Goal: Communication & Community: Answer question/provide support

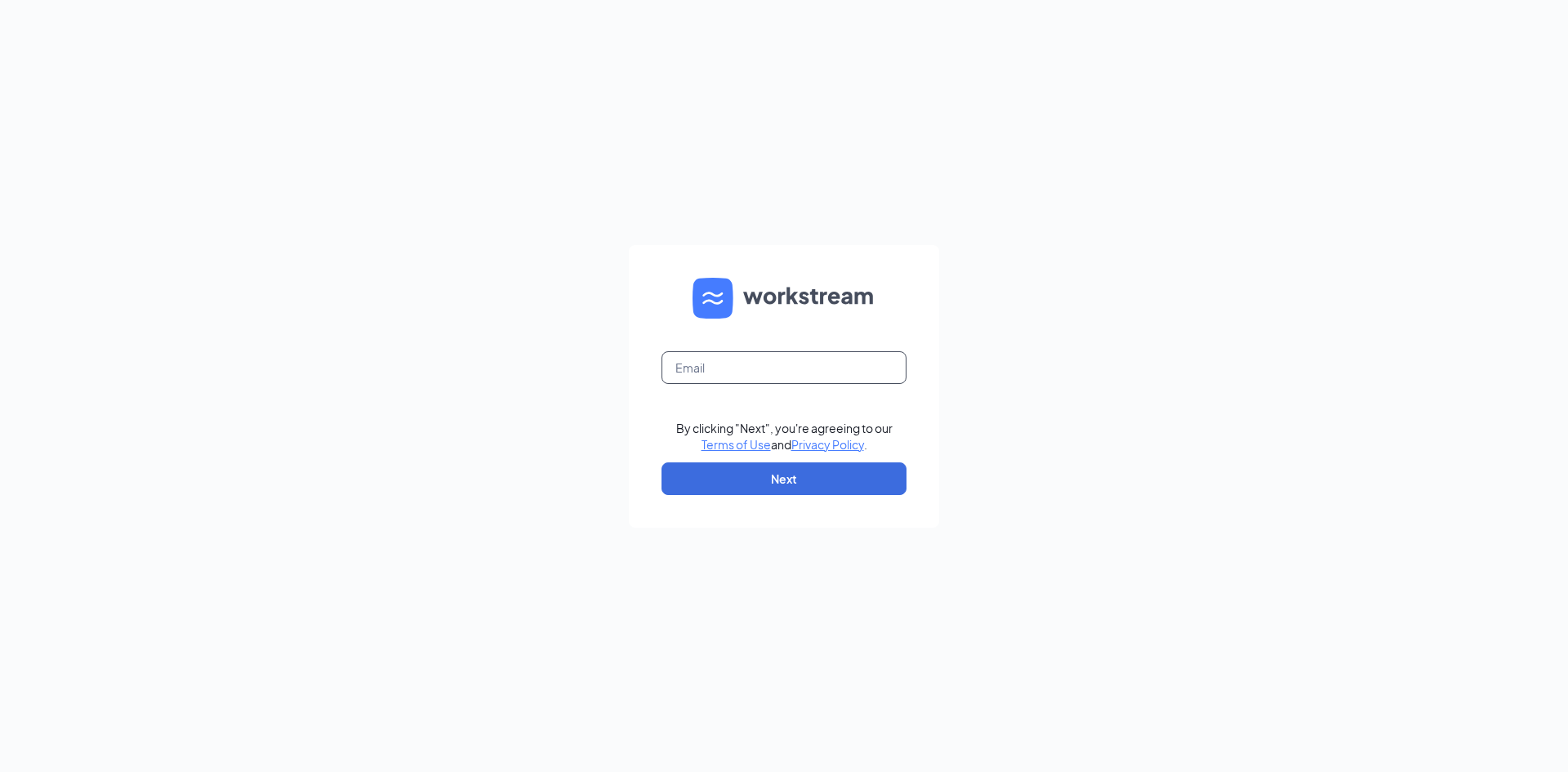
click at [688, 367] on input "text" at bounding box center [784, 368] width 245 height 33
type input "ella.huerta@outlook.com"
click at [754, 468] on button "Next" at bounding box center [784, 479] width 245 height 33
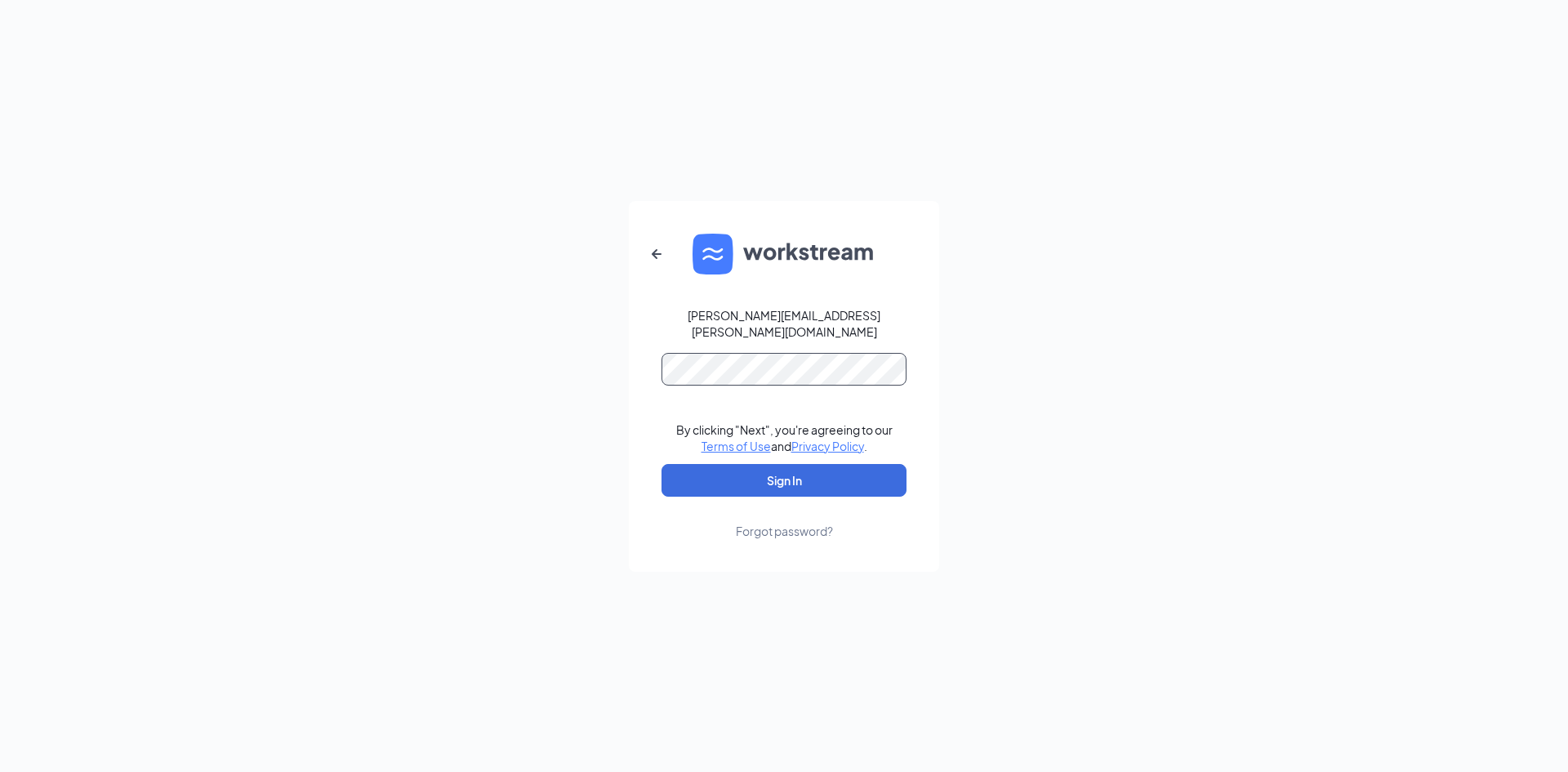
click at [662, 464] on button "Sign In" at bounding box center [784, 481] width 245 height 33
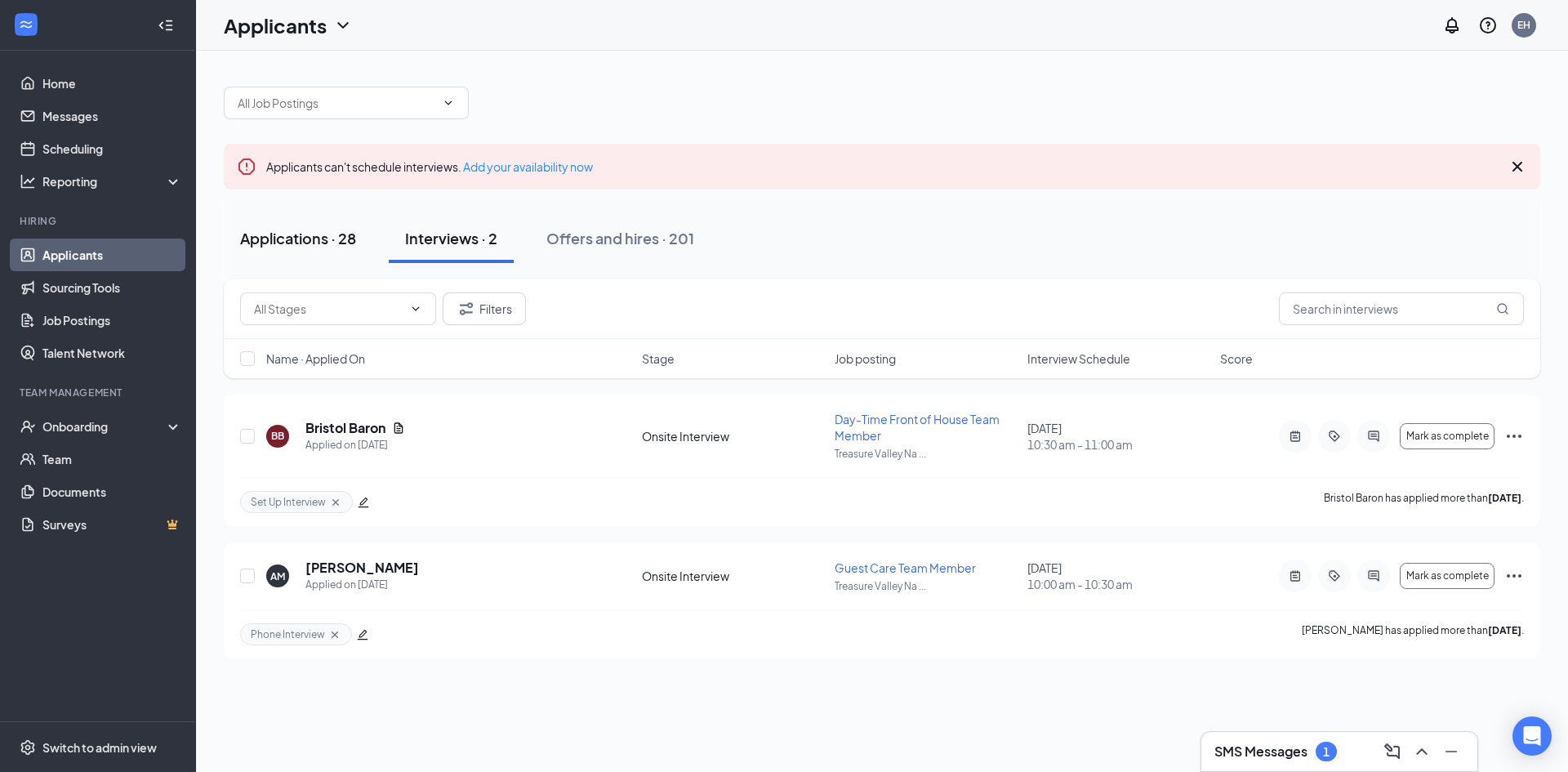
click at [339, 252] on button "Applications · 28" at bounding box center [298, 238] width 149 height 49
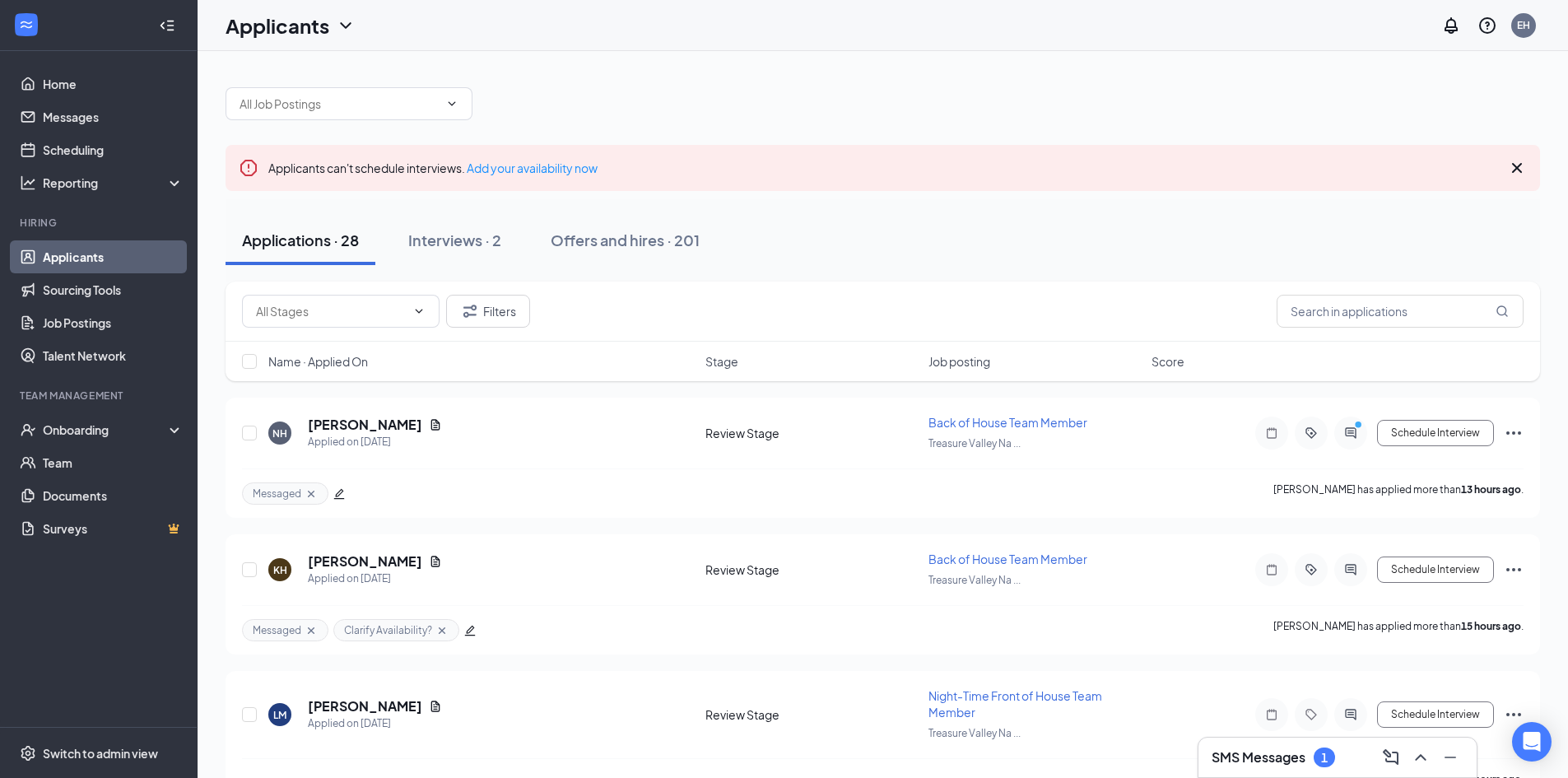
click at [1524, 177] on icon "Cross" at bounding box center [1516, 167] width 19 height 19
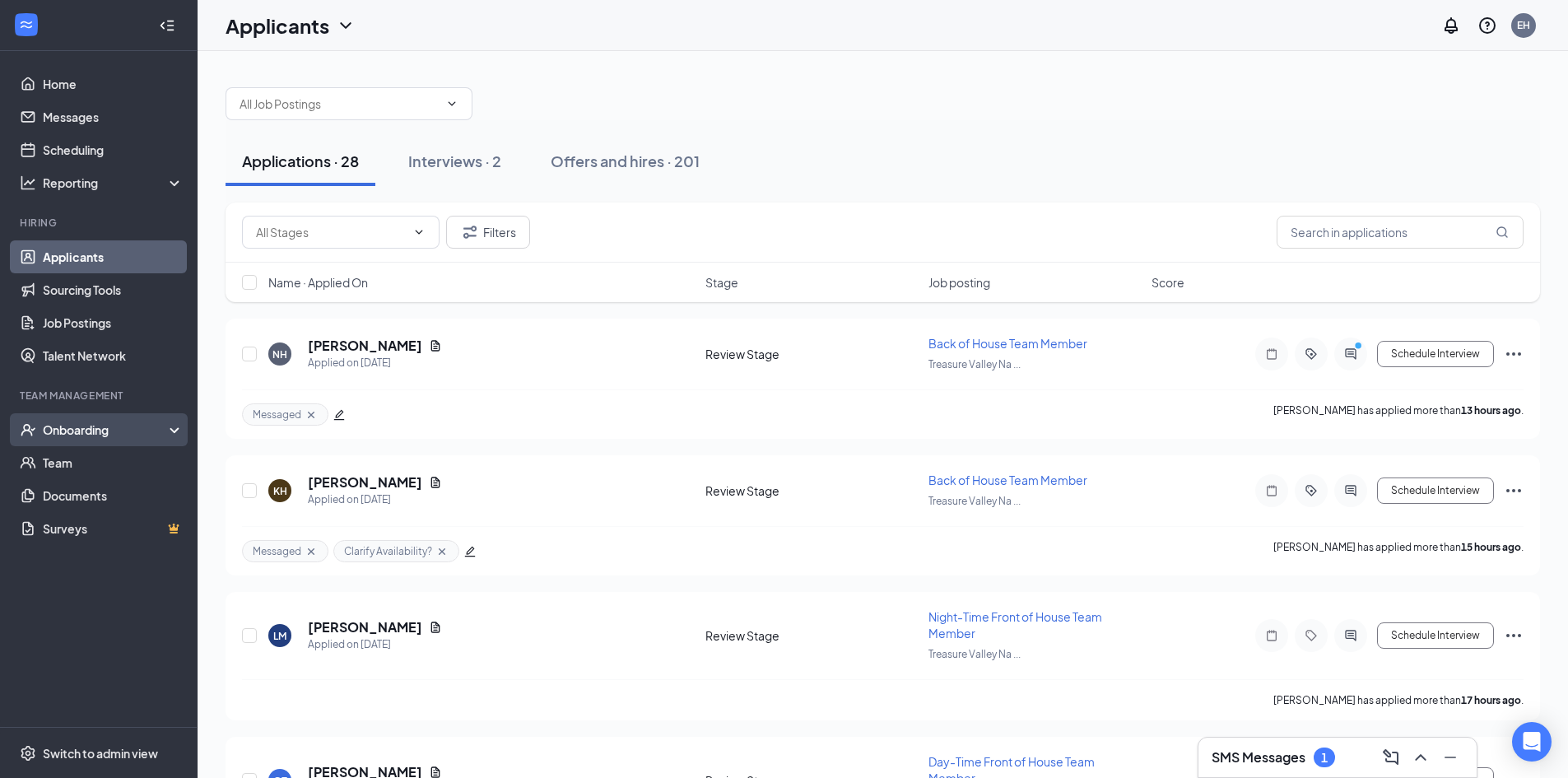
click at [156, 424] on div "Onboarding" at bounding box center [105, 430] width 127 height 17
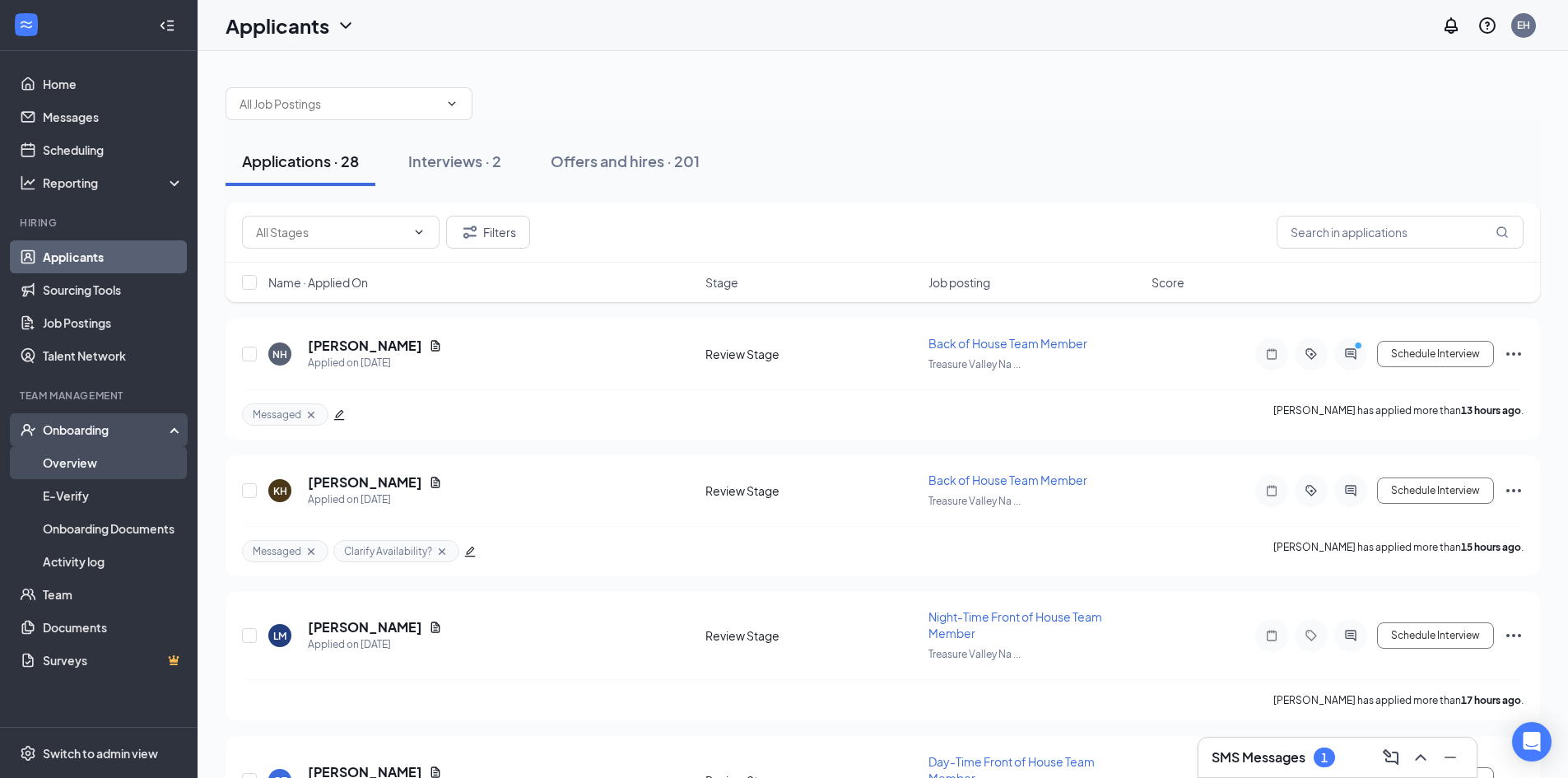
click at [133, 456] on link "Overview" at bounding box center [113, 463] width 141 height 33
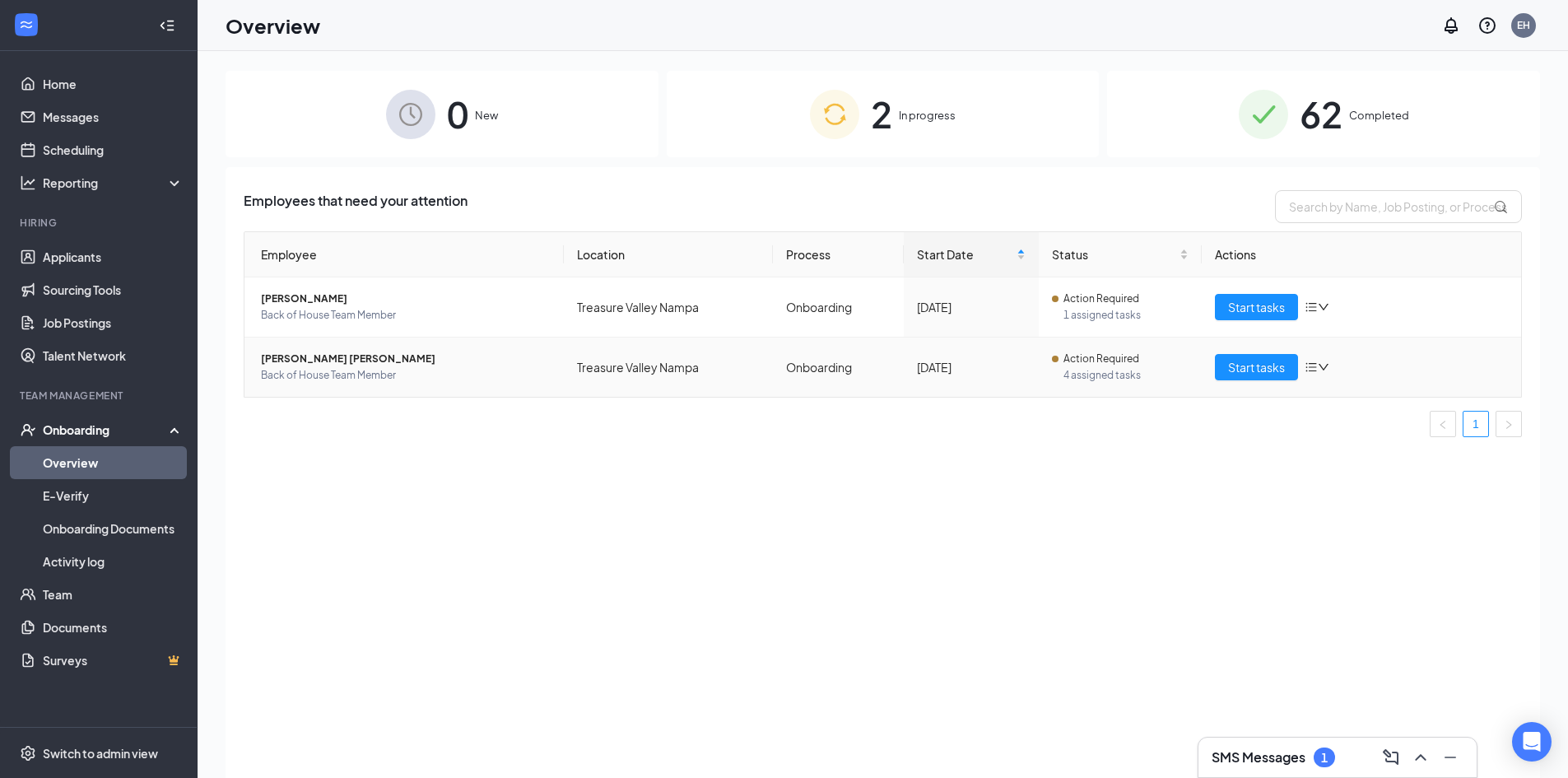
click at [308, 365] on span "[PERSON_NAME] [PERSON_NAME]" at bounding box center [405, 359] width 289 height 17
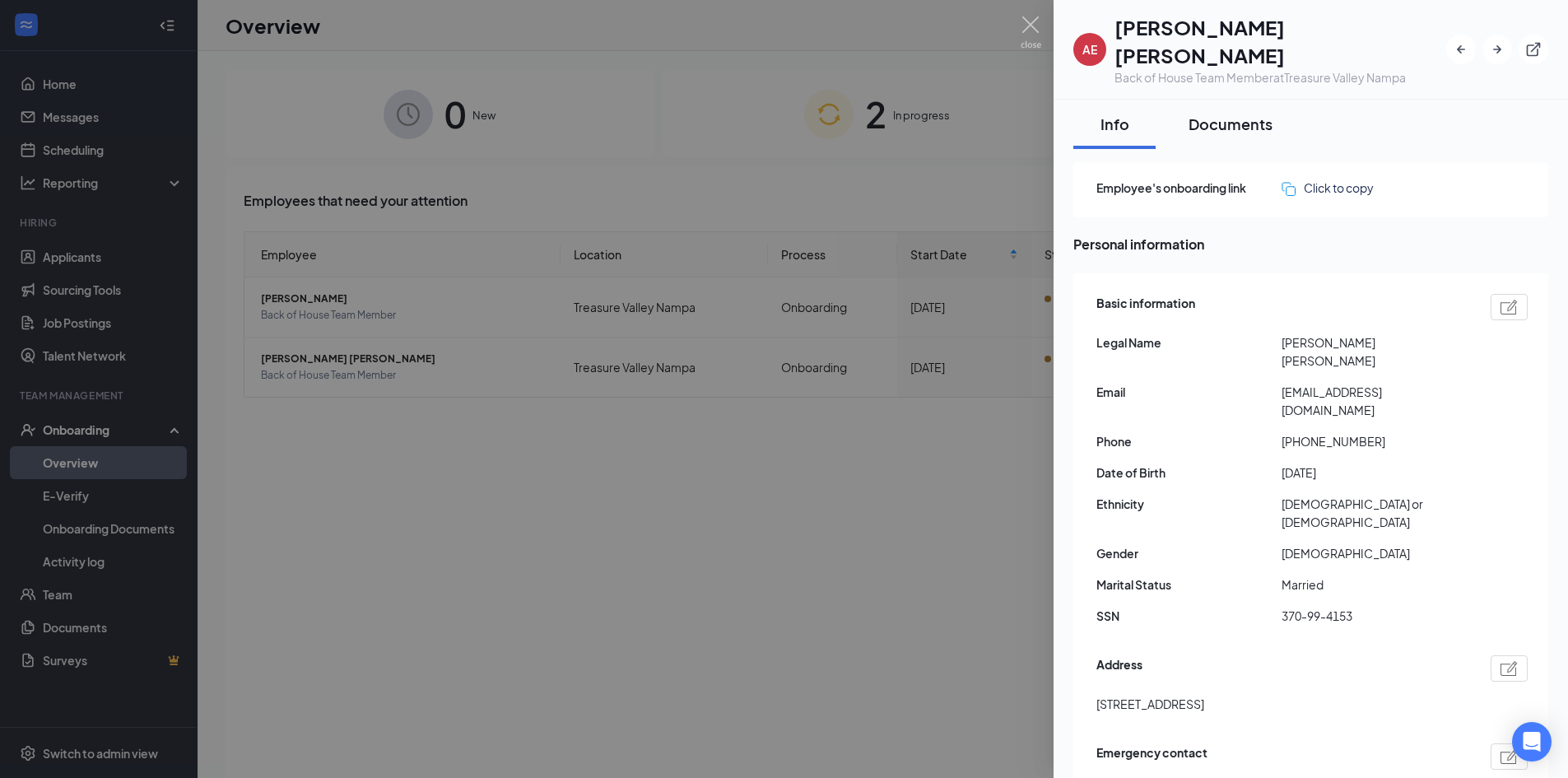
click at [1235, 115] on button "Documents" at bounding box center [1231, 124] width 116 height 49
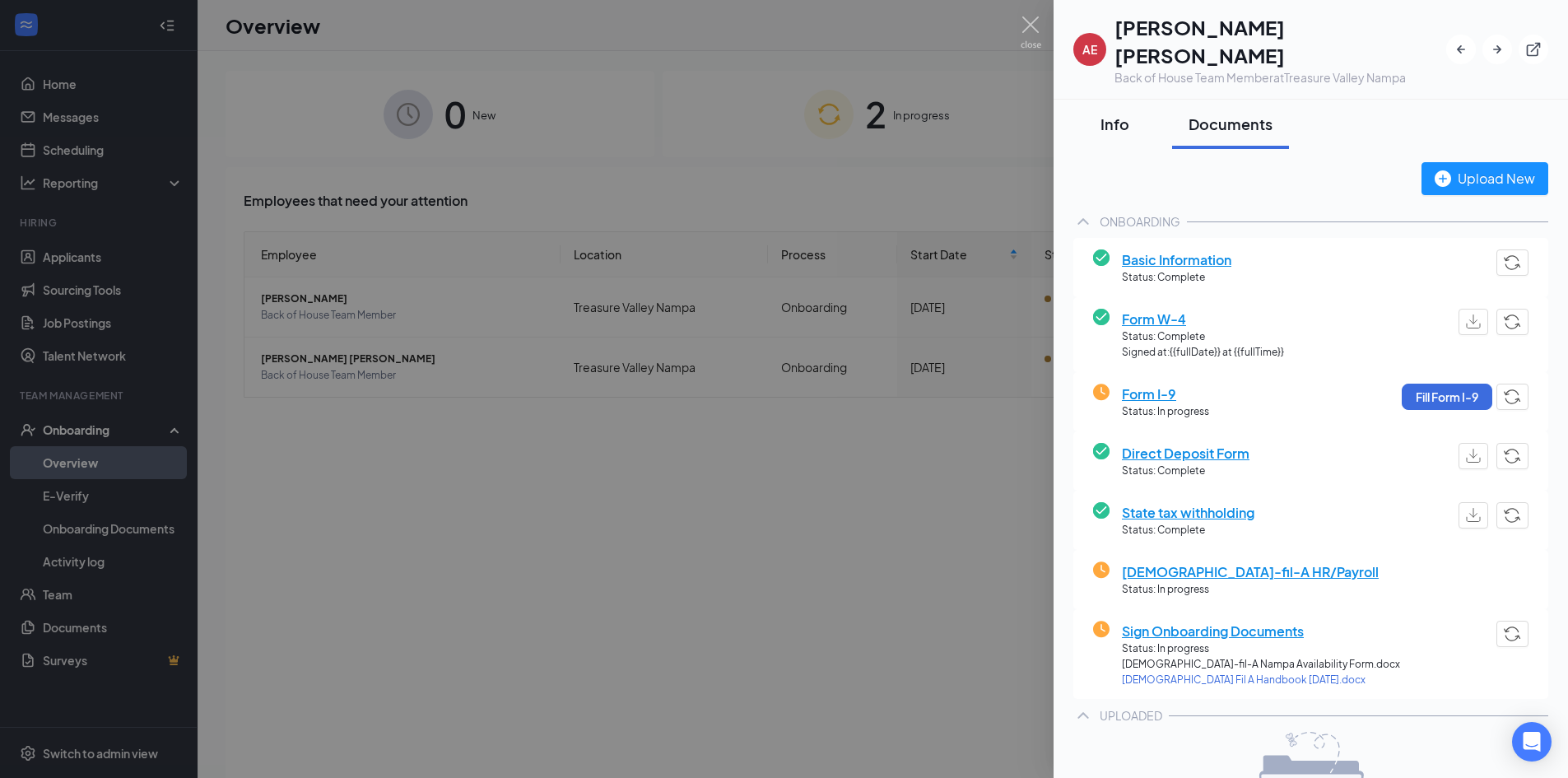
click at [1106, 114] on div "Info" at bounding box center [1114, 124] width 49 height 20
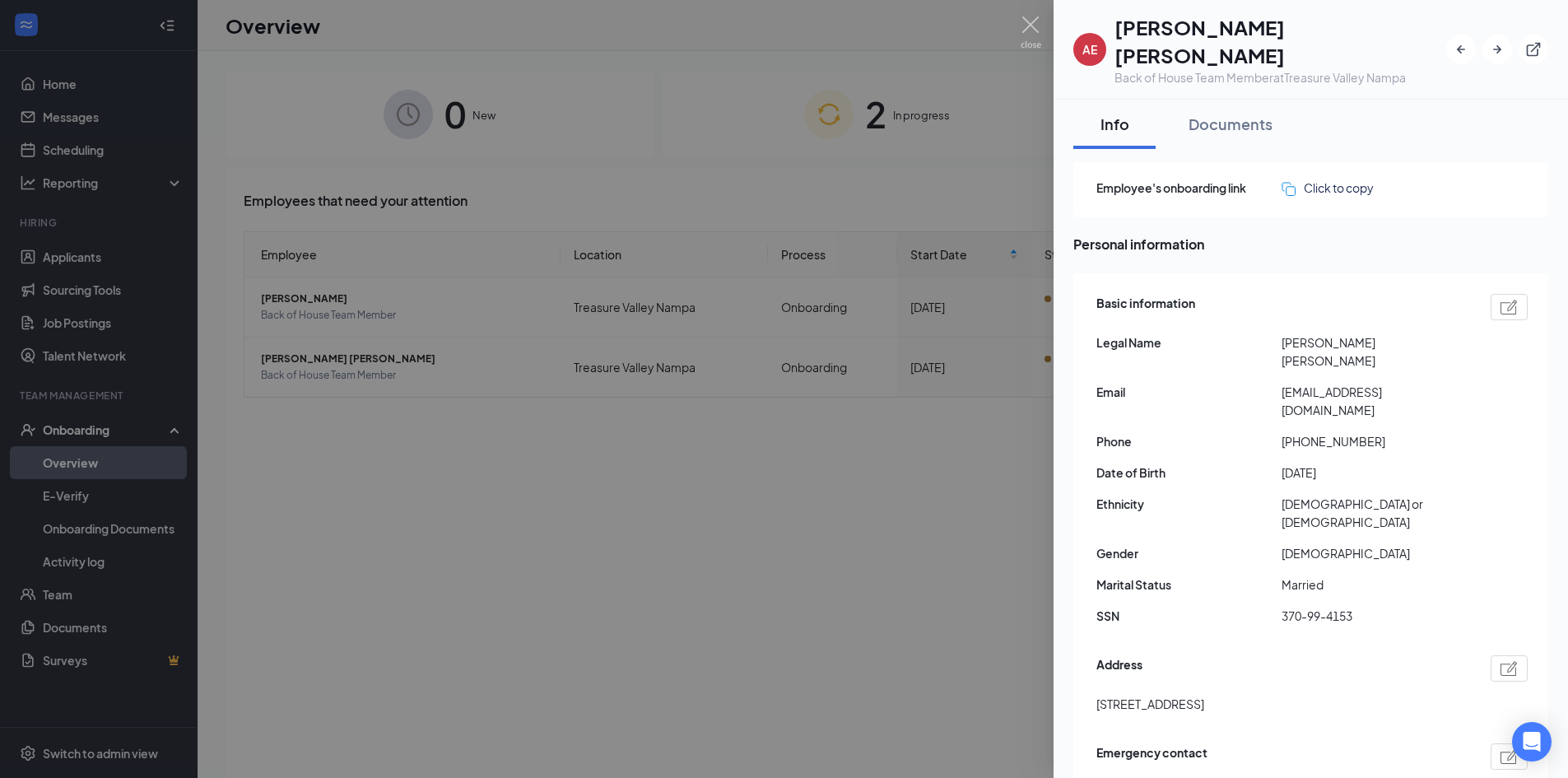
click at [965, 201] on div at bounding box center [784, 389] width 1568 height 778
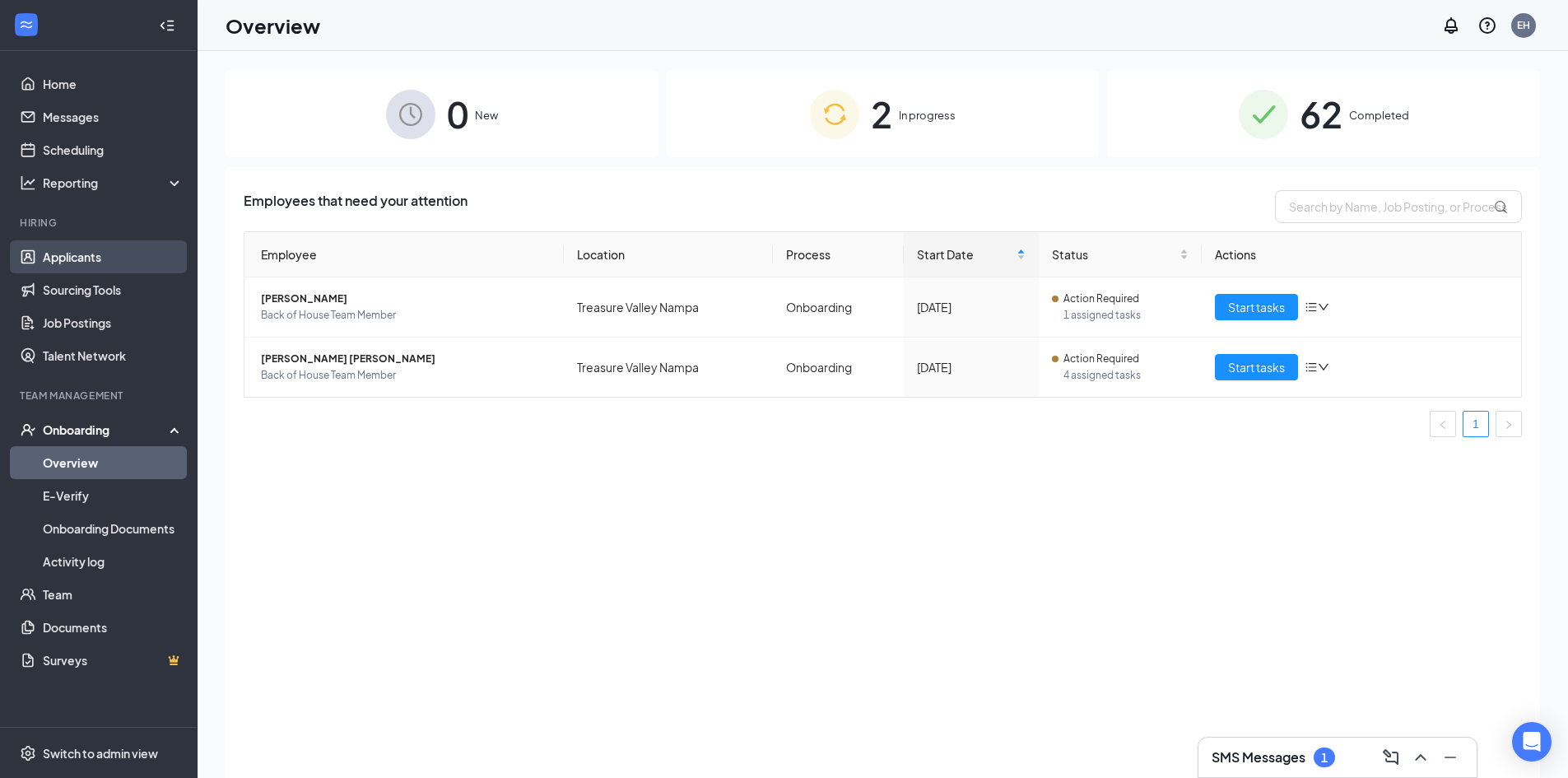
click at [46, 266] on link "Applicants" at bounding box center [113, 257] width 141 height 33
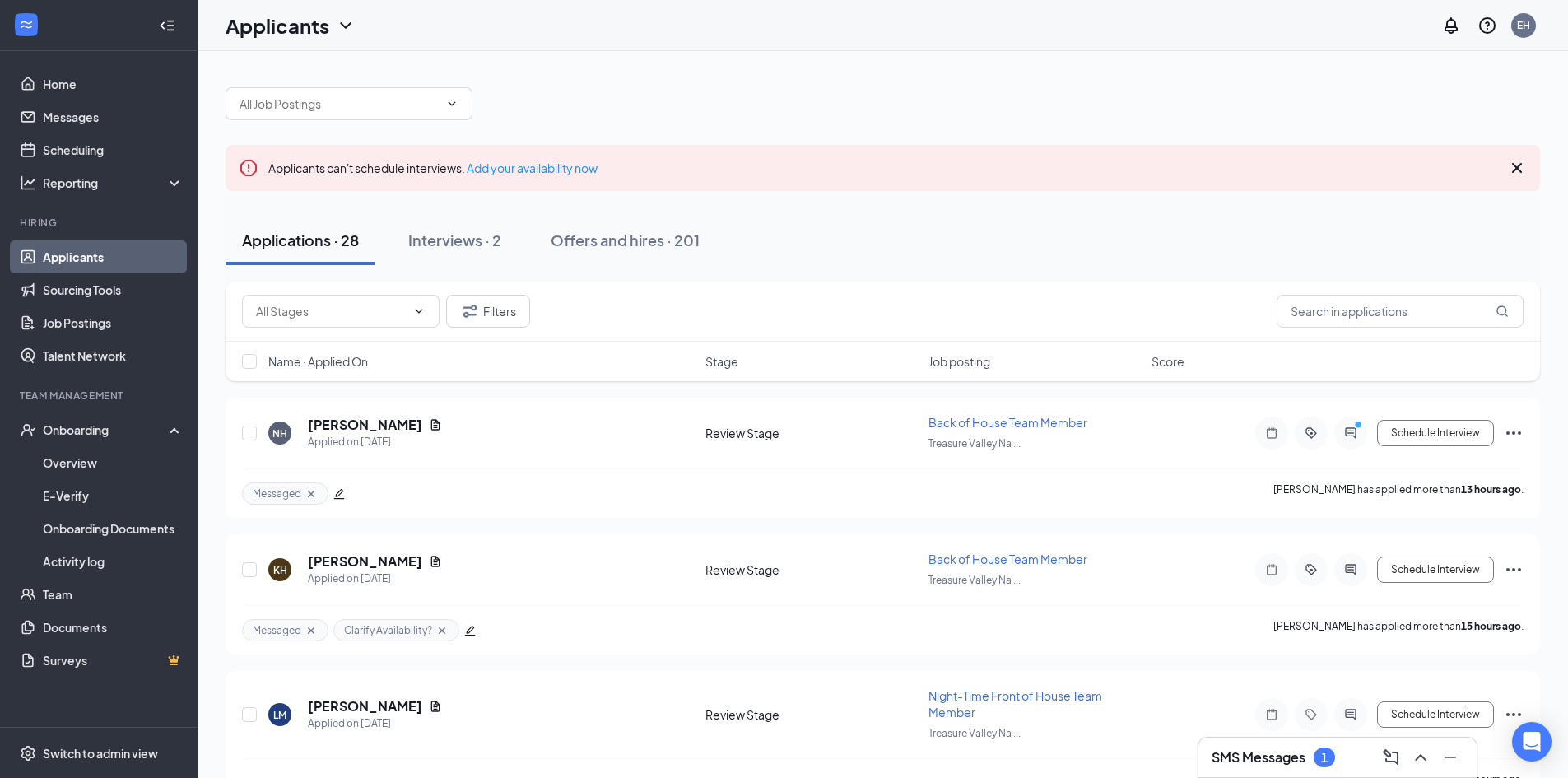
click at [1515, 174] on icon "Cross" at bounding box center [1516, 167] width 19 height 19
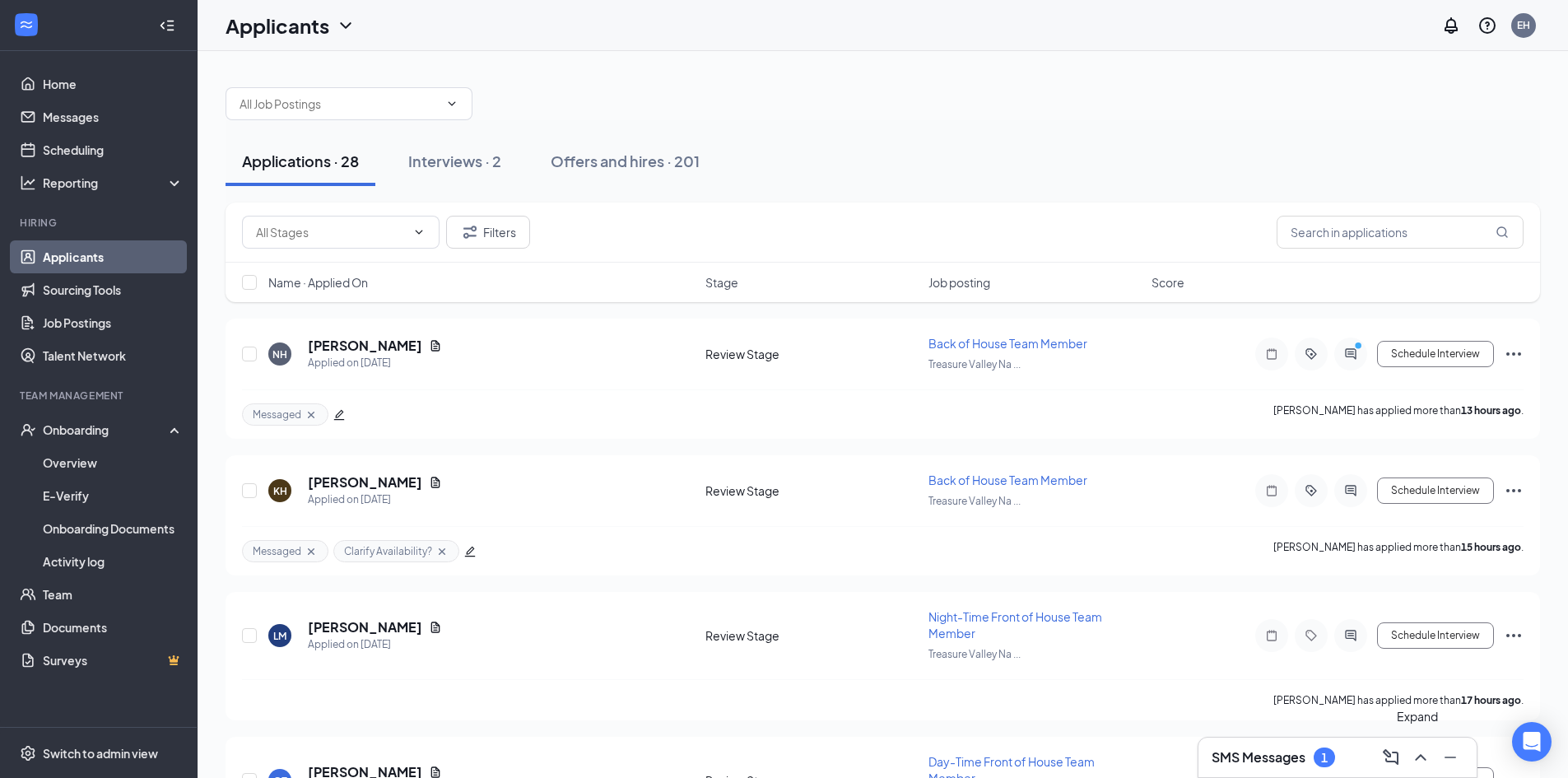
click at [1428, 764] on icon "ChevronUp" at bounding box center [1420, 757] width 19 height 19
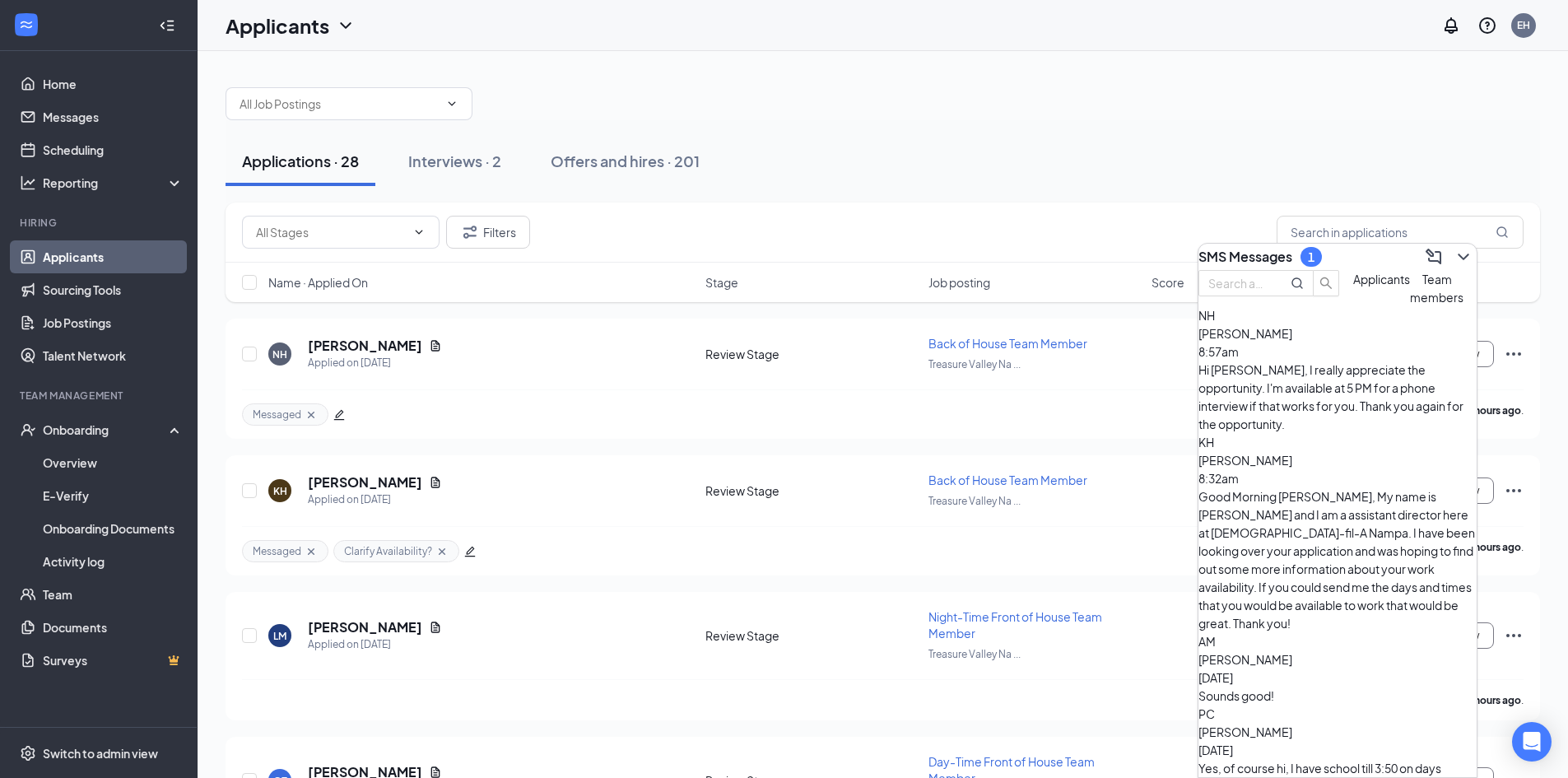
click at [1292, 341] on span "[PERSON_NAME]" at bounding box center [1244, 334] width 93 height 15
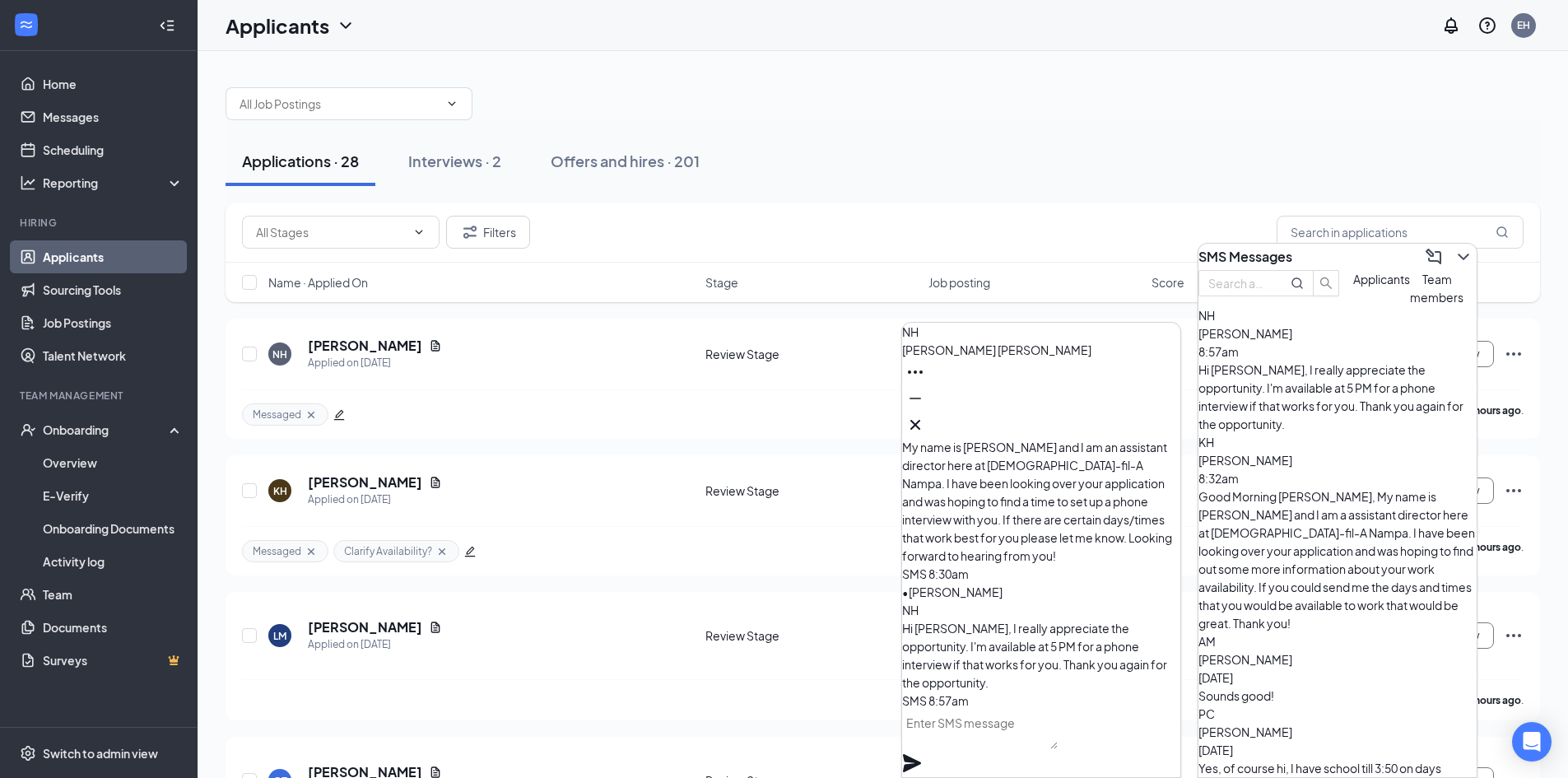
click at [1138, 557] on div "Good Morning [PERSON_NAME], My name is [PERSON_NAME] and I am an assistant dire…" at bounding box center [1041, 491] width 278 height 219
click at [925, 415] on icon "Cross" at bounding box center [914, 425] width 19 height 19
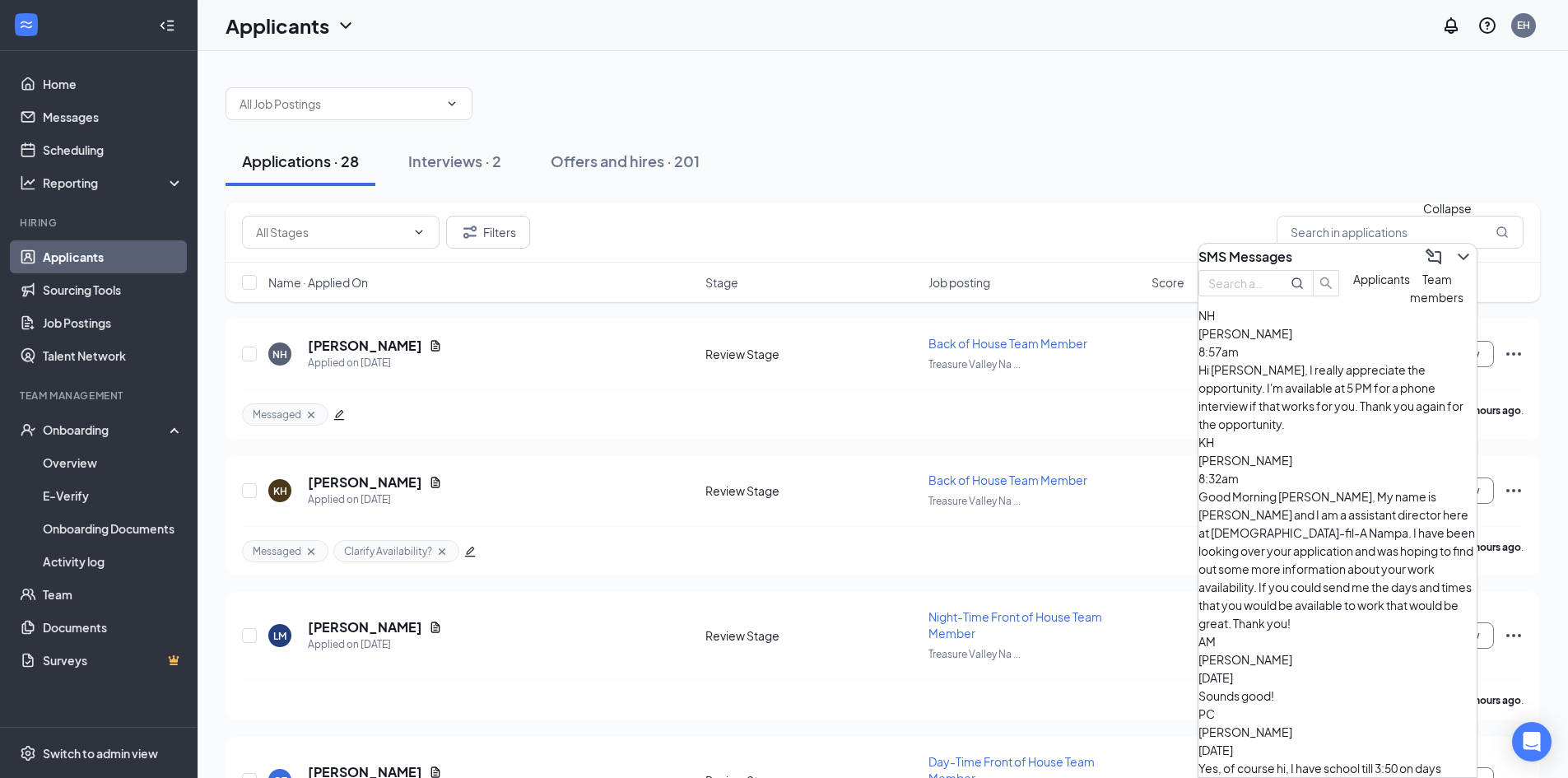
click at [1453, 247] on icon "ChevronDown" at bounding box center [1463, 256] width 19 height 19
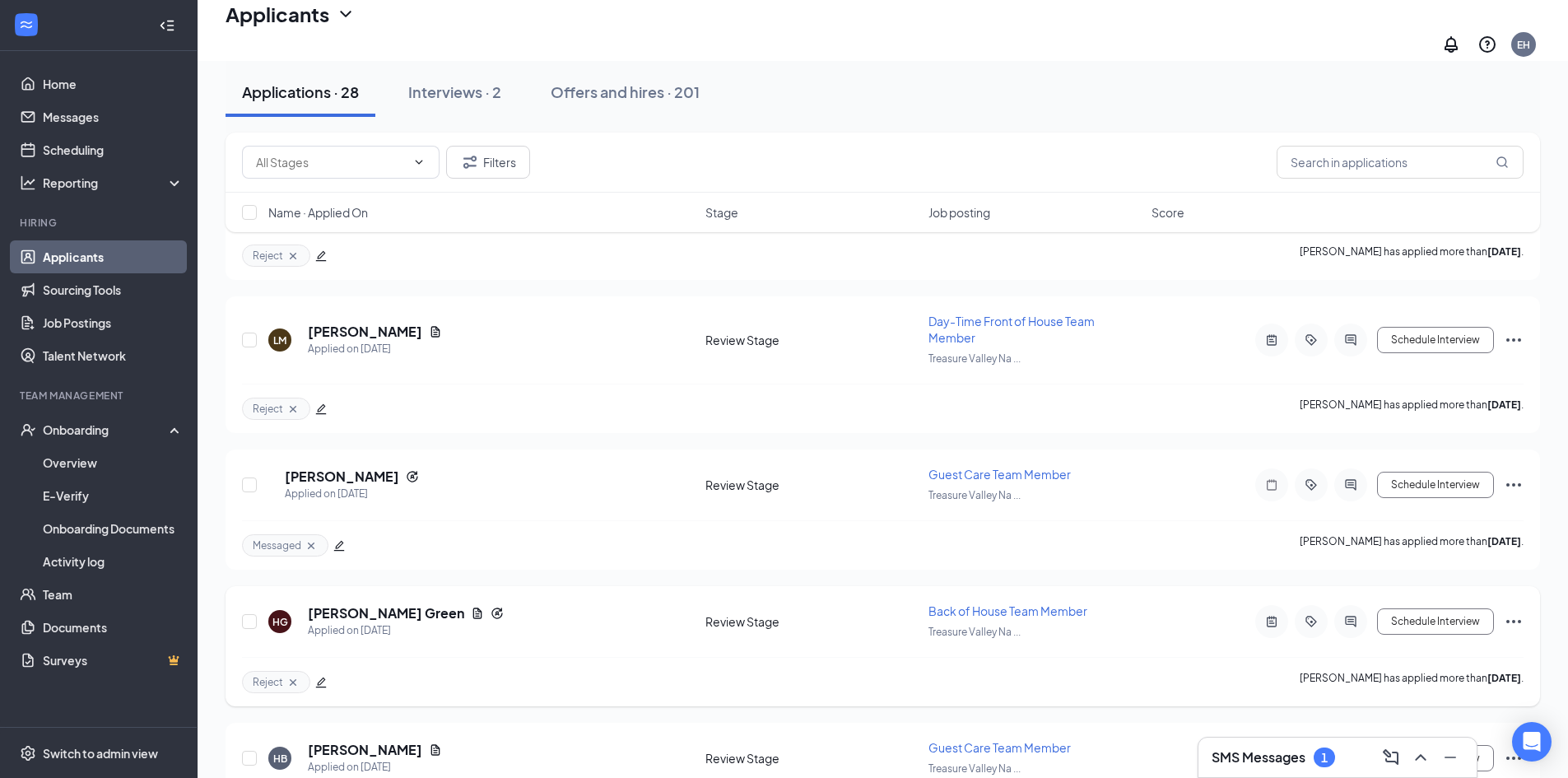
scroll to position [3489, 0]
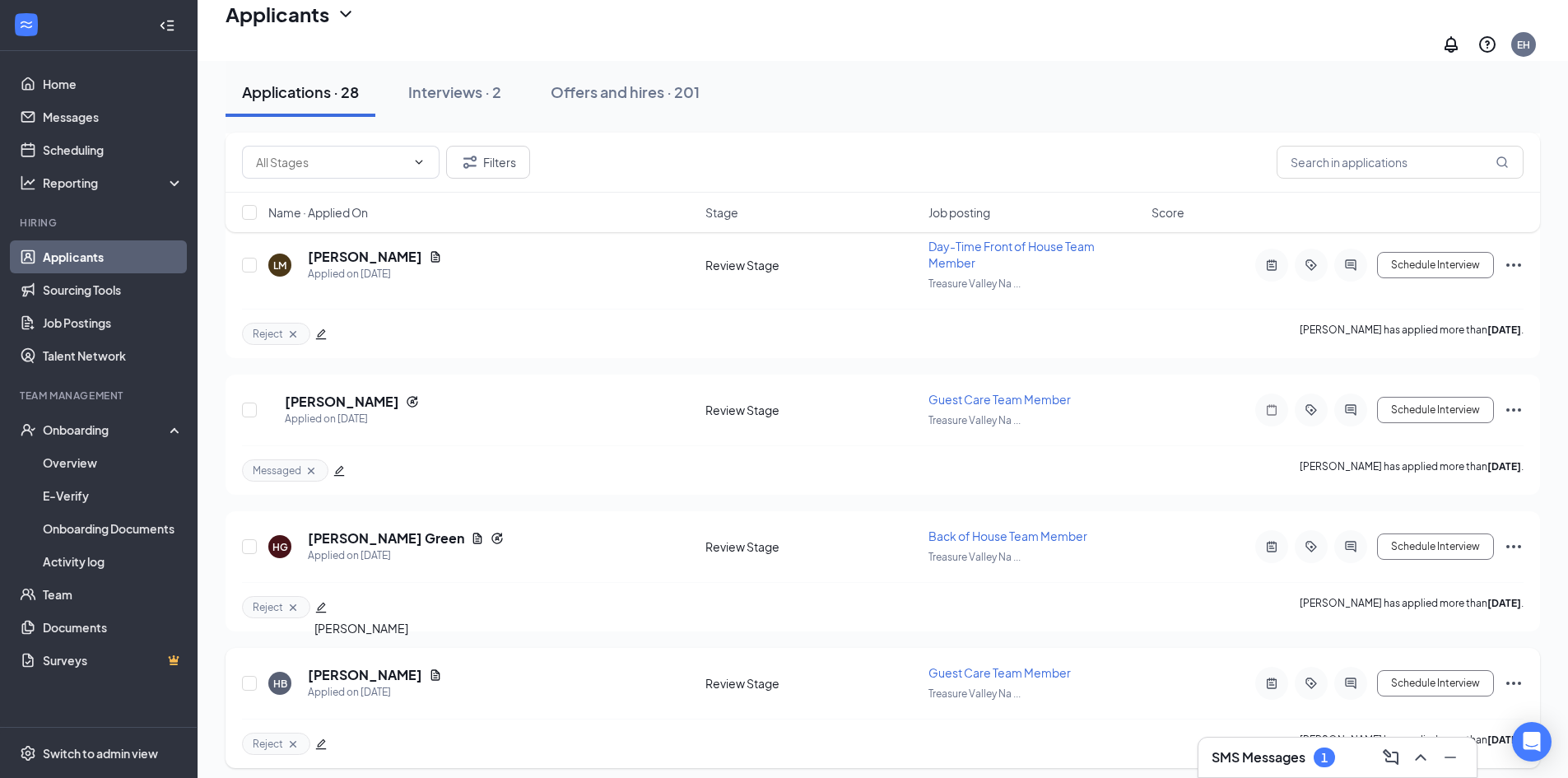
click at [363, 666] on h5 "[PERSON_NAME]" at bounding box center [365, 675] width 115 height 19
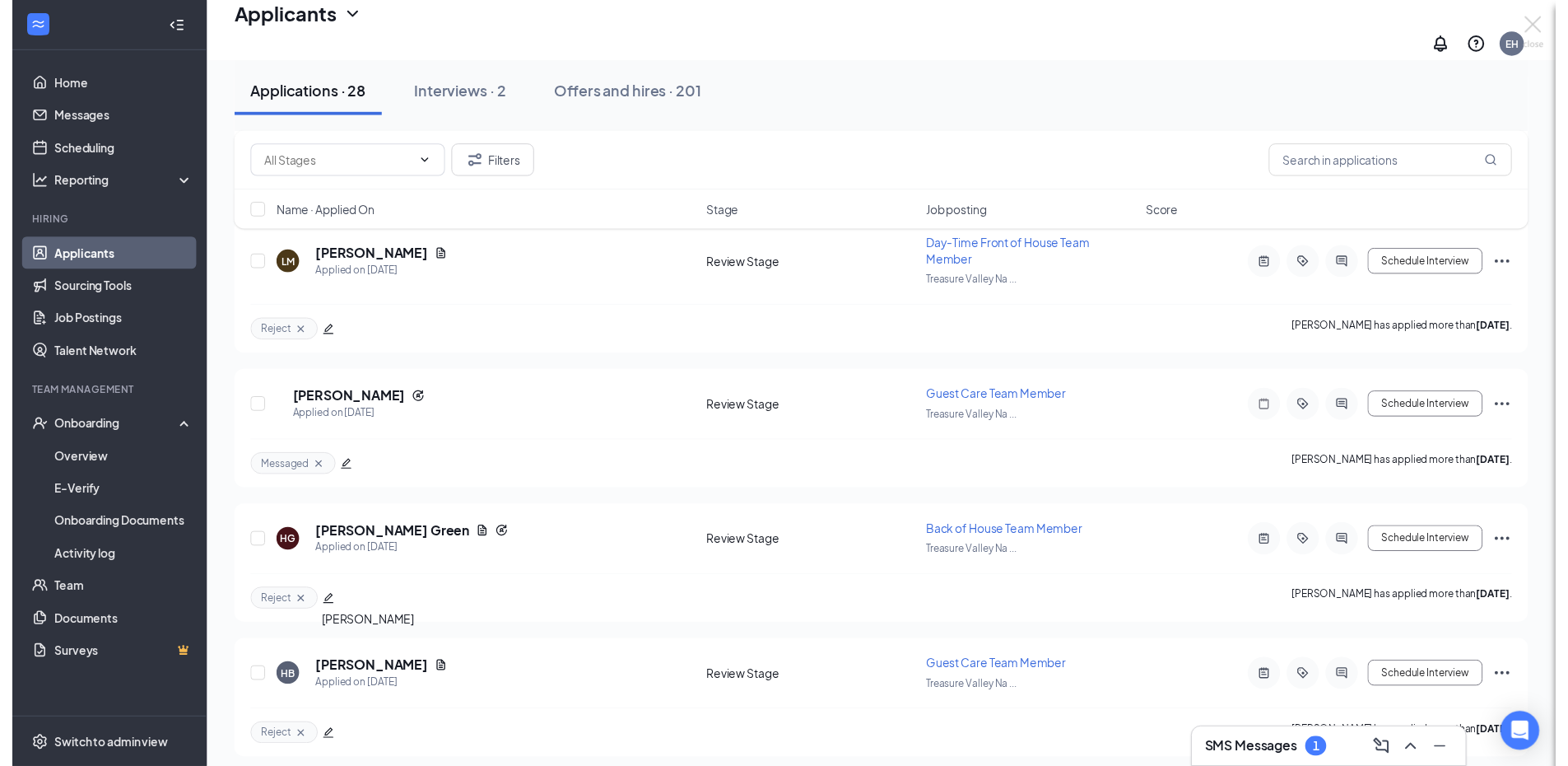
scroll to position [3341, 0]
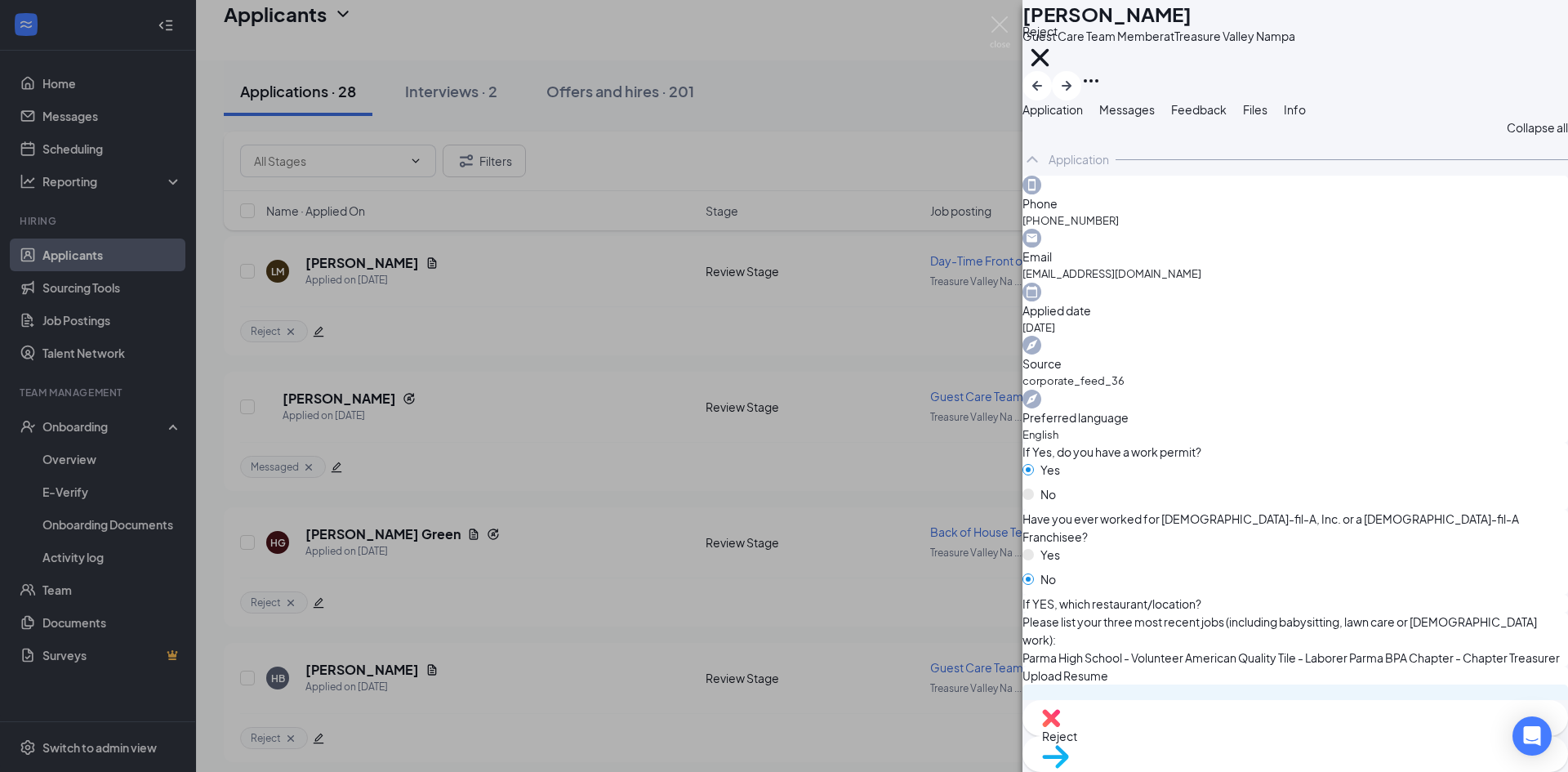
click at [1164, 728] on div "Reject" at bounding box center [1296, 718] width 546 height 36
checkbox input "true"
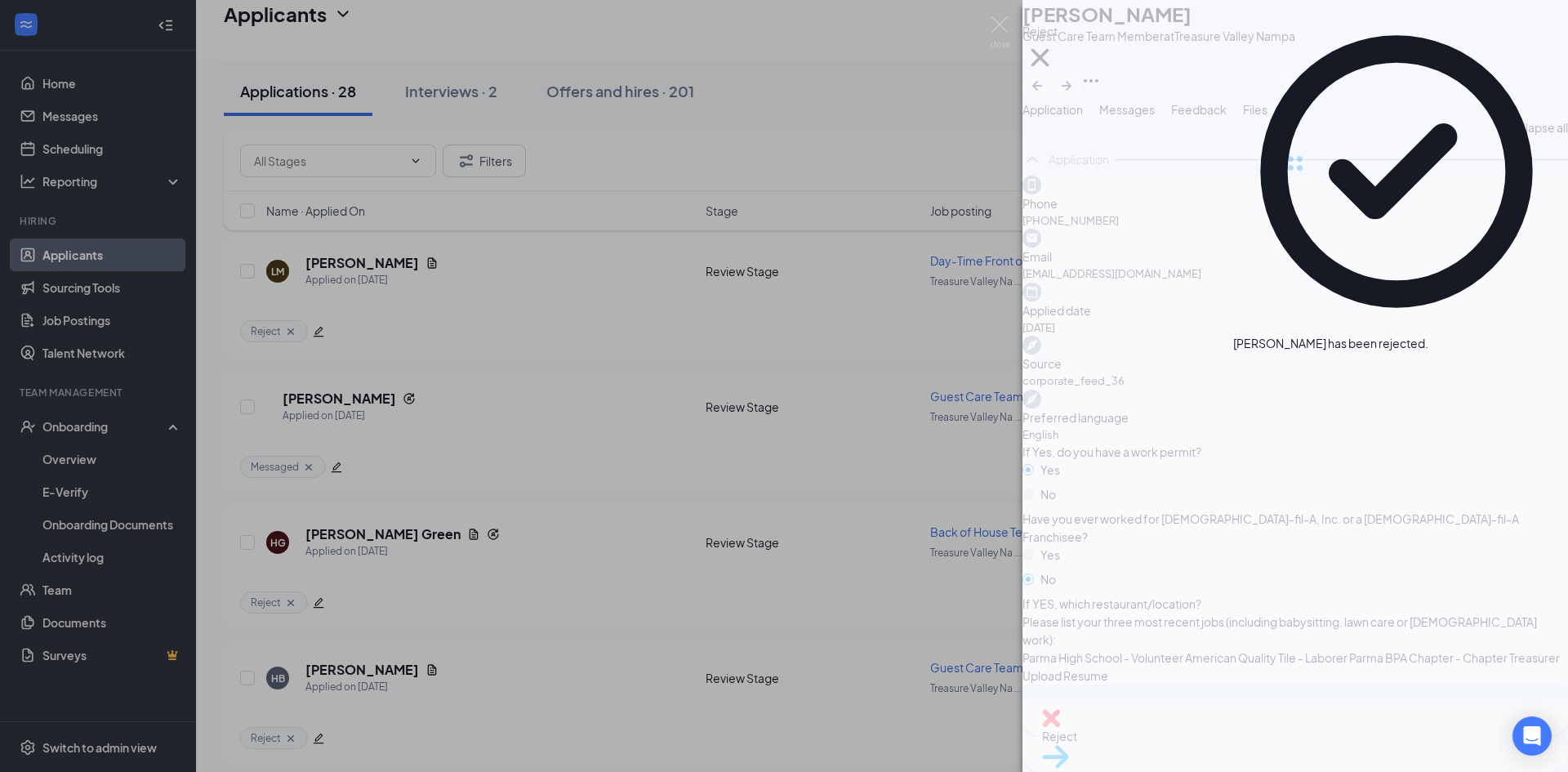
click at [382, 639] on div "[PERSON_NAME] Guest Care Team Member at [GEOGRAPHIC_DATA] Reject Application Me…" at bounding box center [784, 386] width 1568 height 772
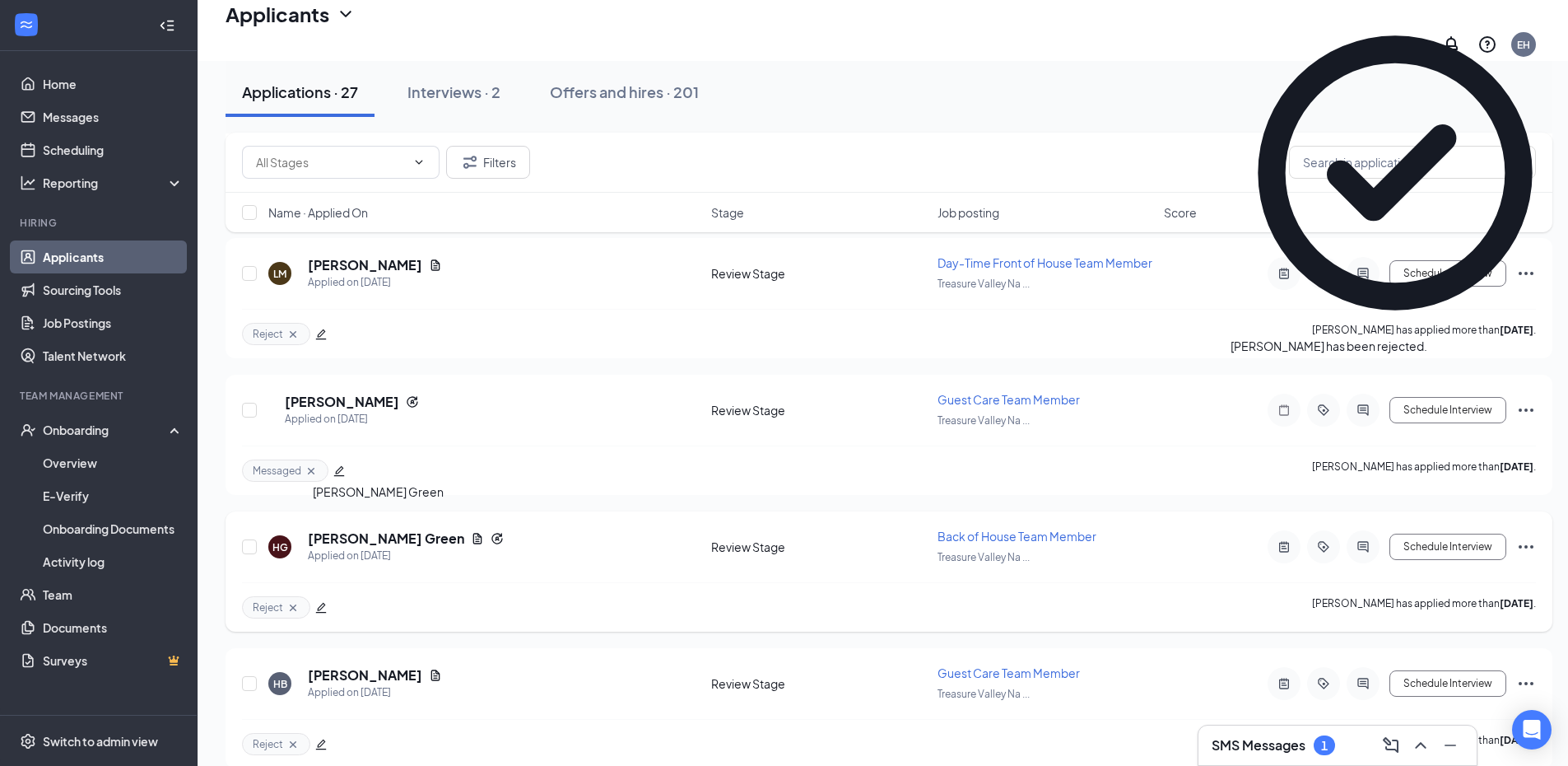
click at [373, 530] on h5 "[PERSON_NAME] Green" at bounding box center [386, 538] width 156 height 19
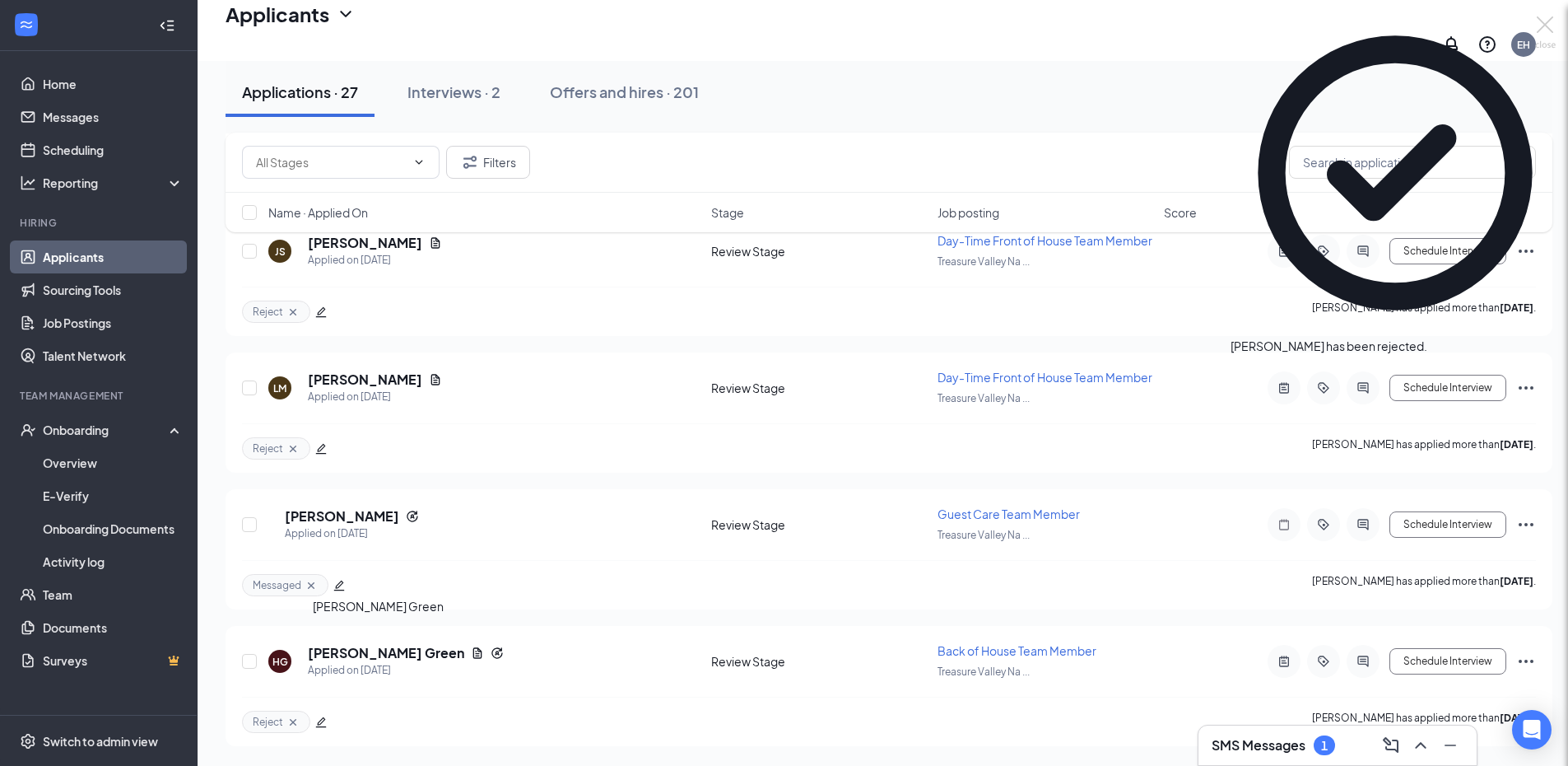
scroll to position [3204, 0]
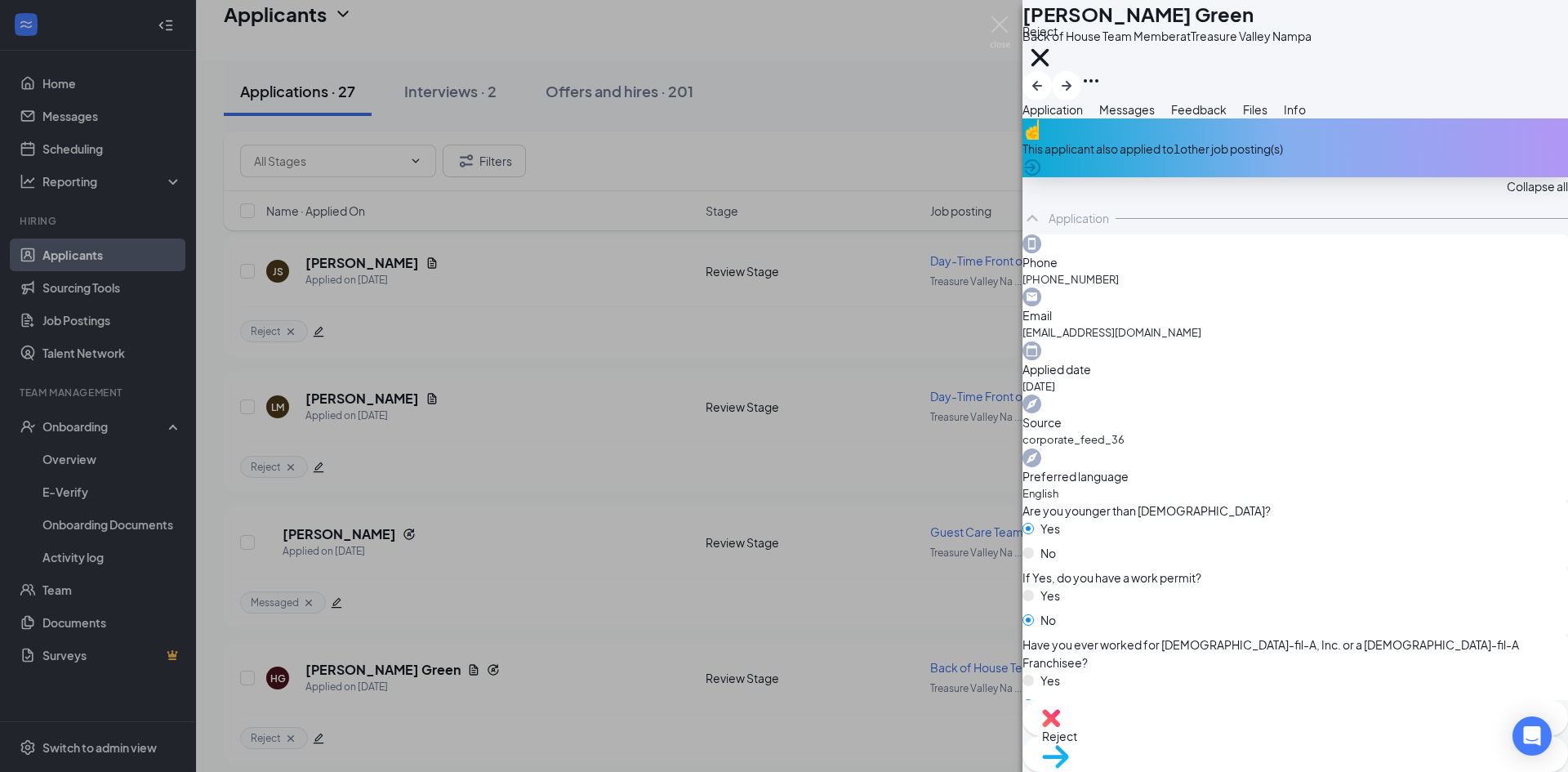
click at [1193, 733] on div "Reject" at bounding box center [1296, 718] width 546 height 36
drag, startPoint x: 733, startPoint y: 319, endPoint x: 794, endPoint y: 387, distance: 91.4
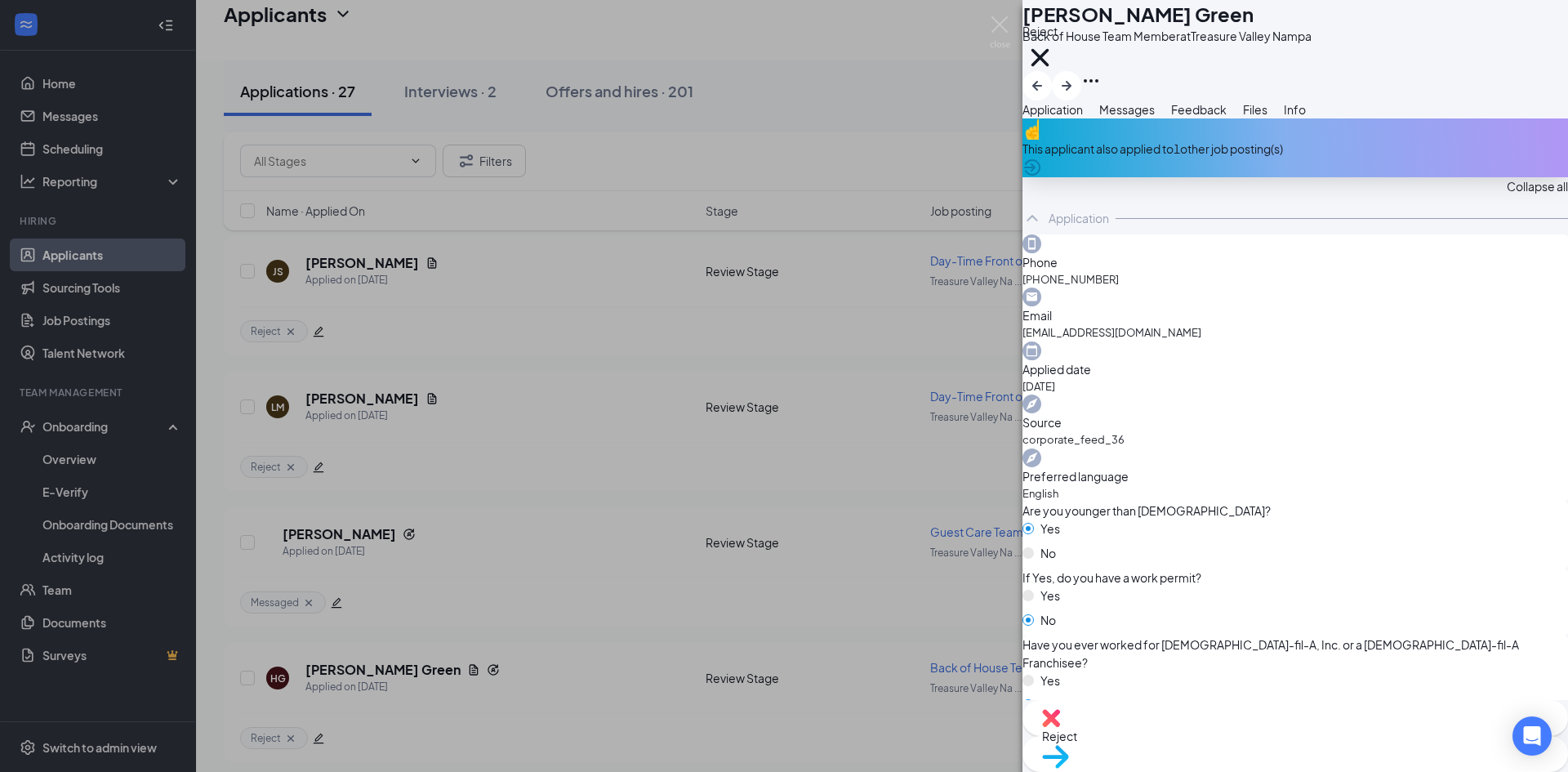
checkbox input "true"
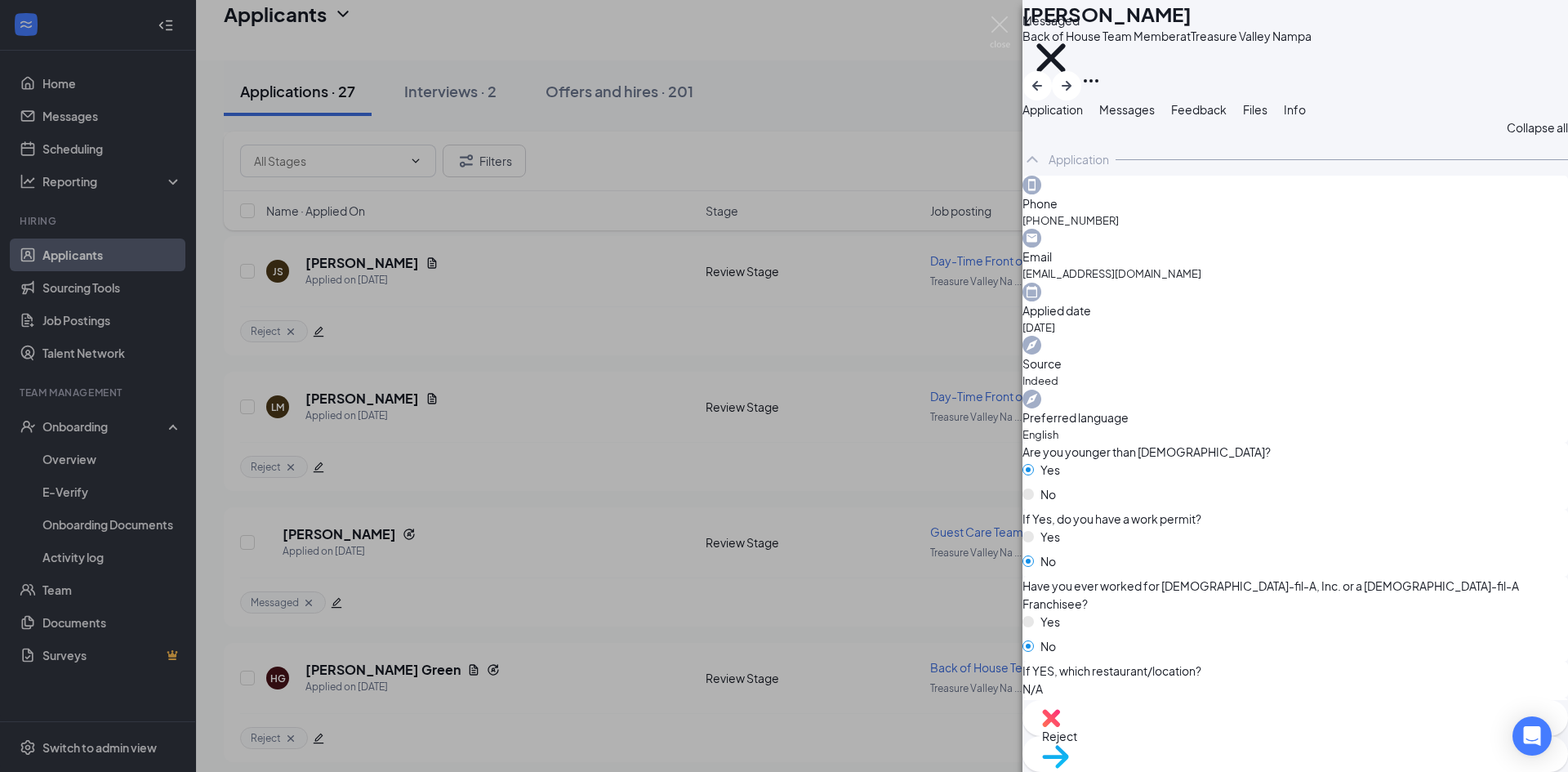
click at [339, 570] on div "NH [PERSON_NAME] Back of House Team Member at [GEOGRAPHIC_DATA] Messaged Applic…" at bounding box center [784, 386] width 1568 height 772
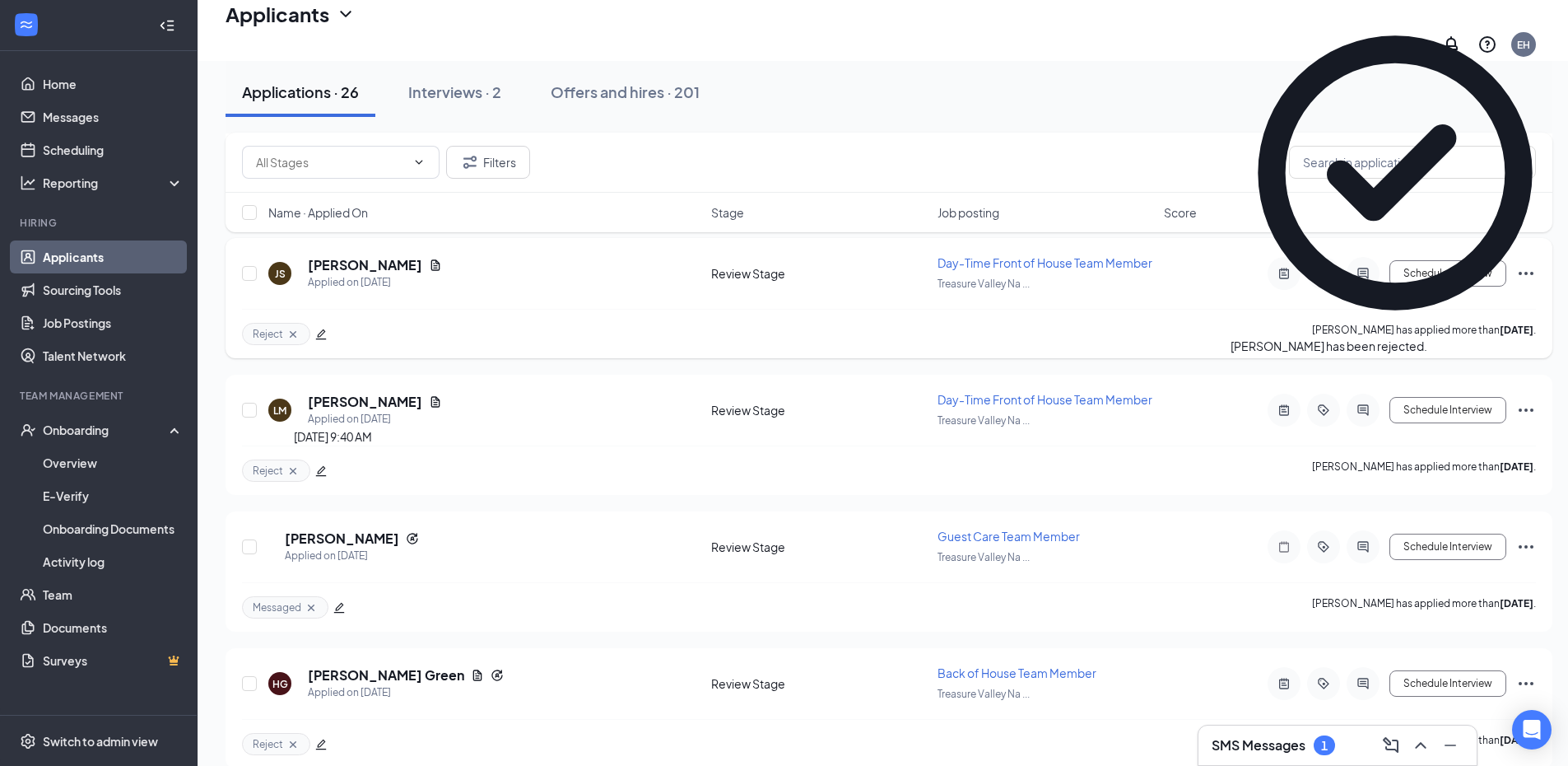
scroll to position [3080, 0]
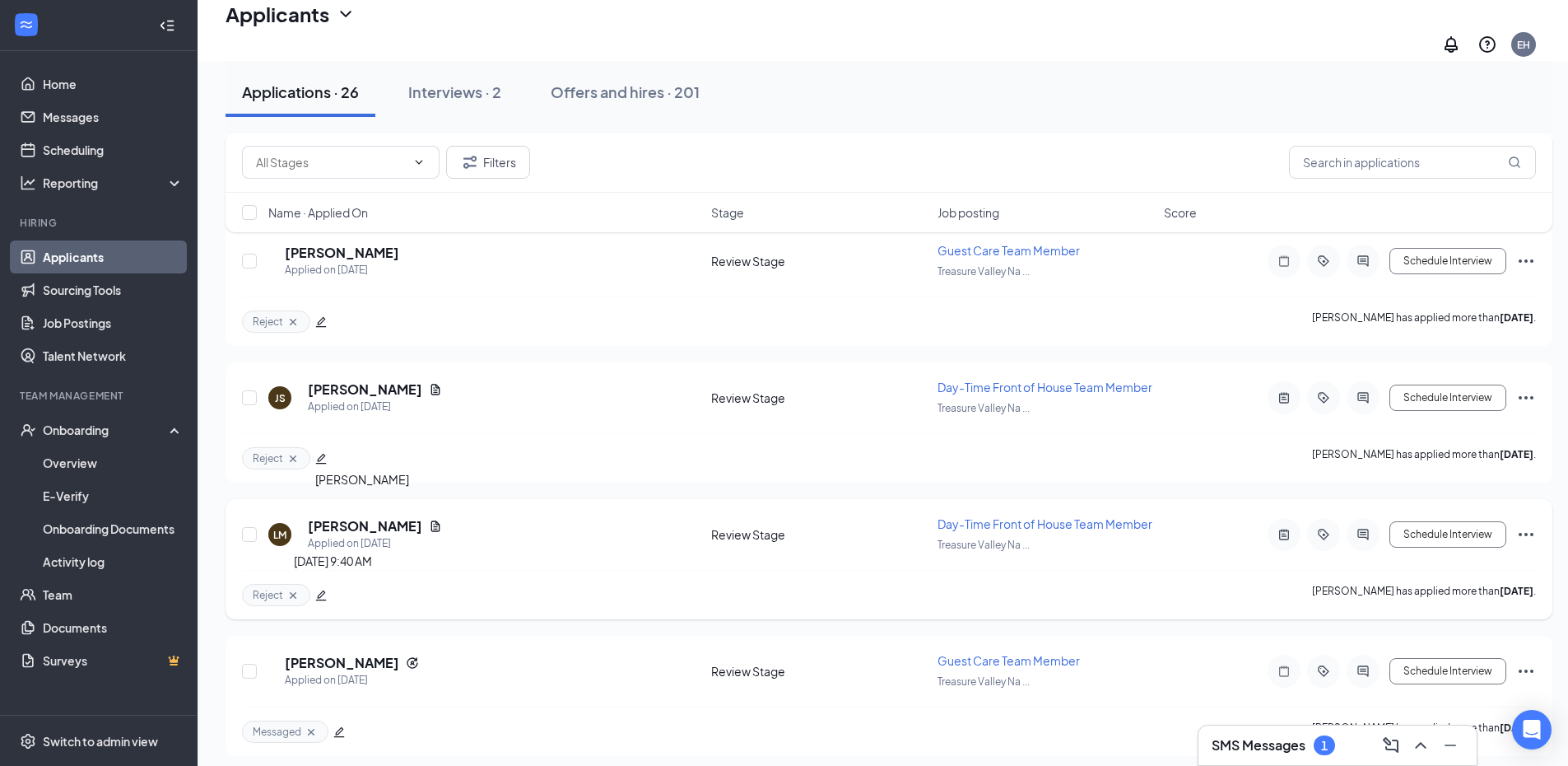
click at [371, 520] on h5 "[PERSON_NAME]" at bounding box center [365, 526] width 115 height 19
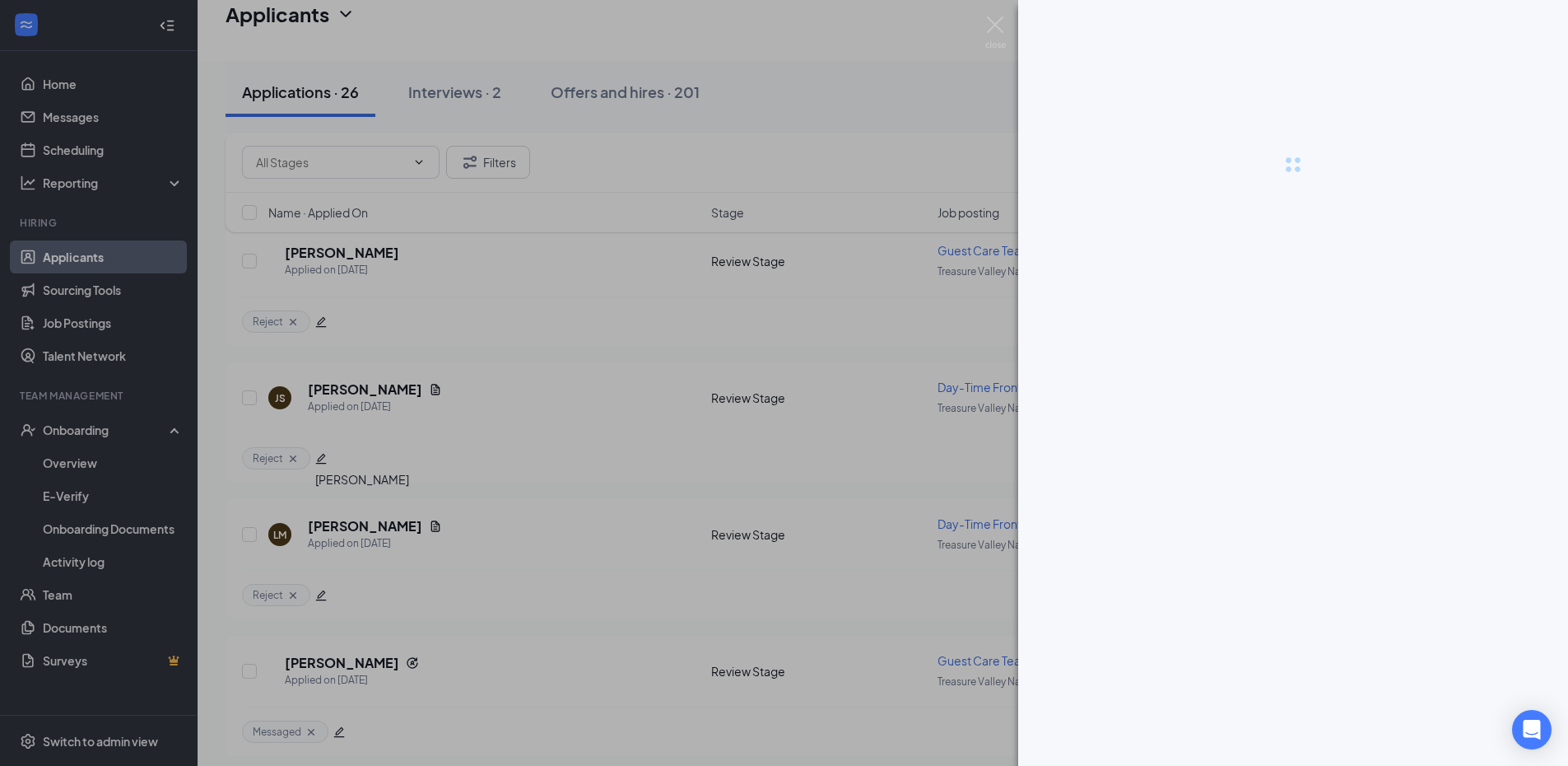
scroll to position [3067, 0]
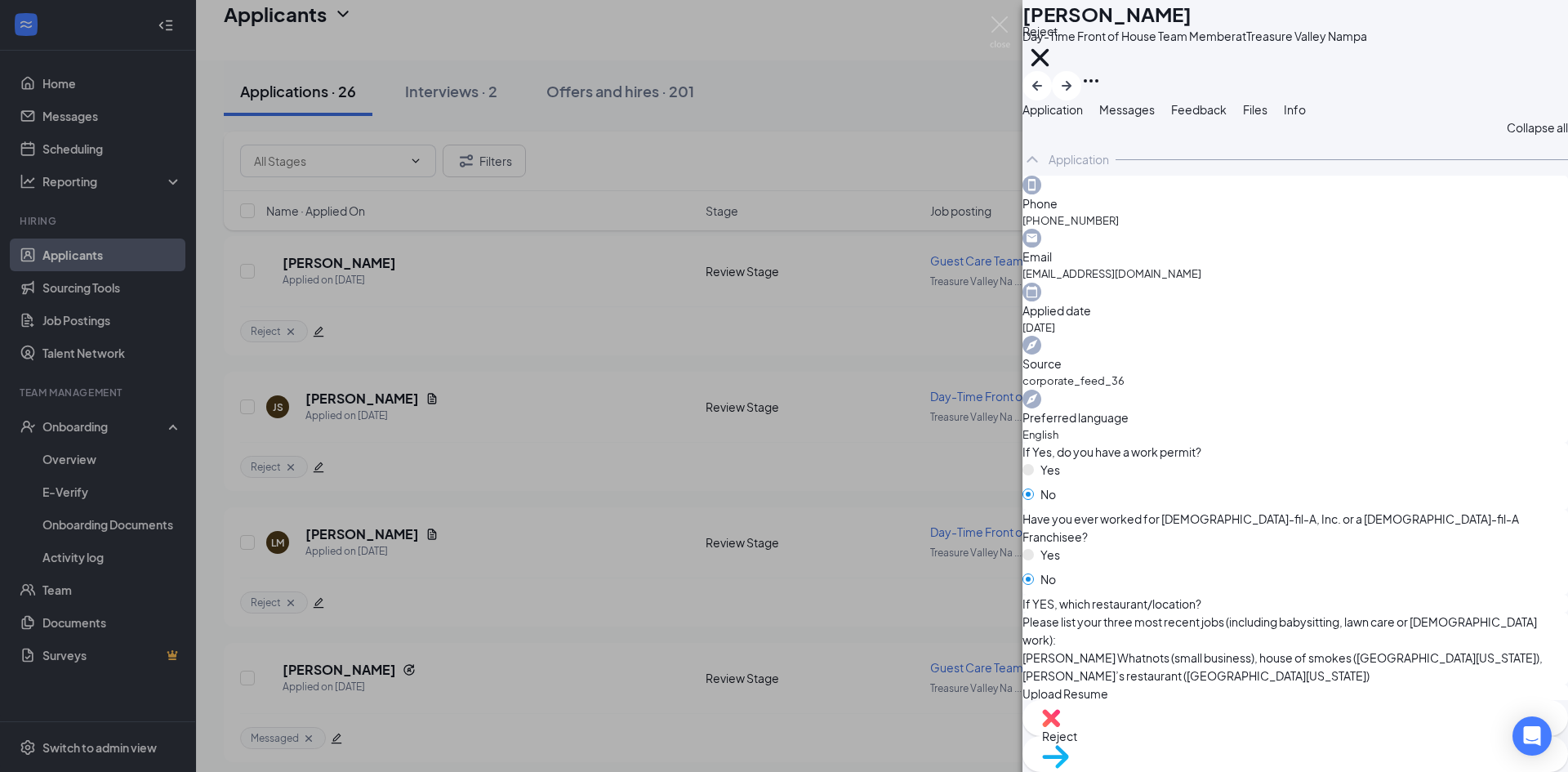
click at [1171, 730] on div "Reject" at bounding box center [1296, 718] width 546 height 36
checkbox input "true"
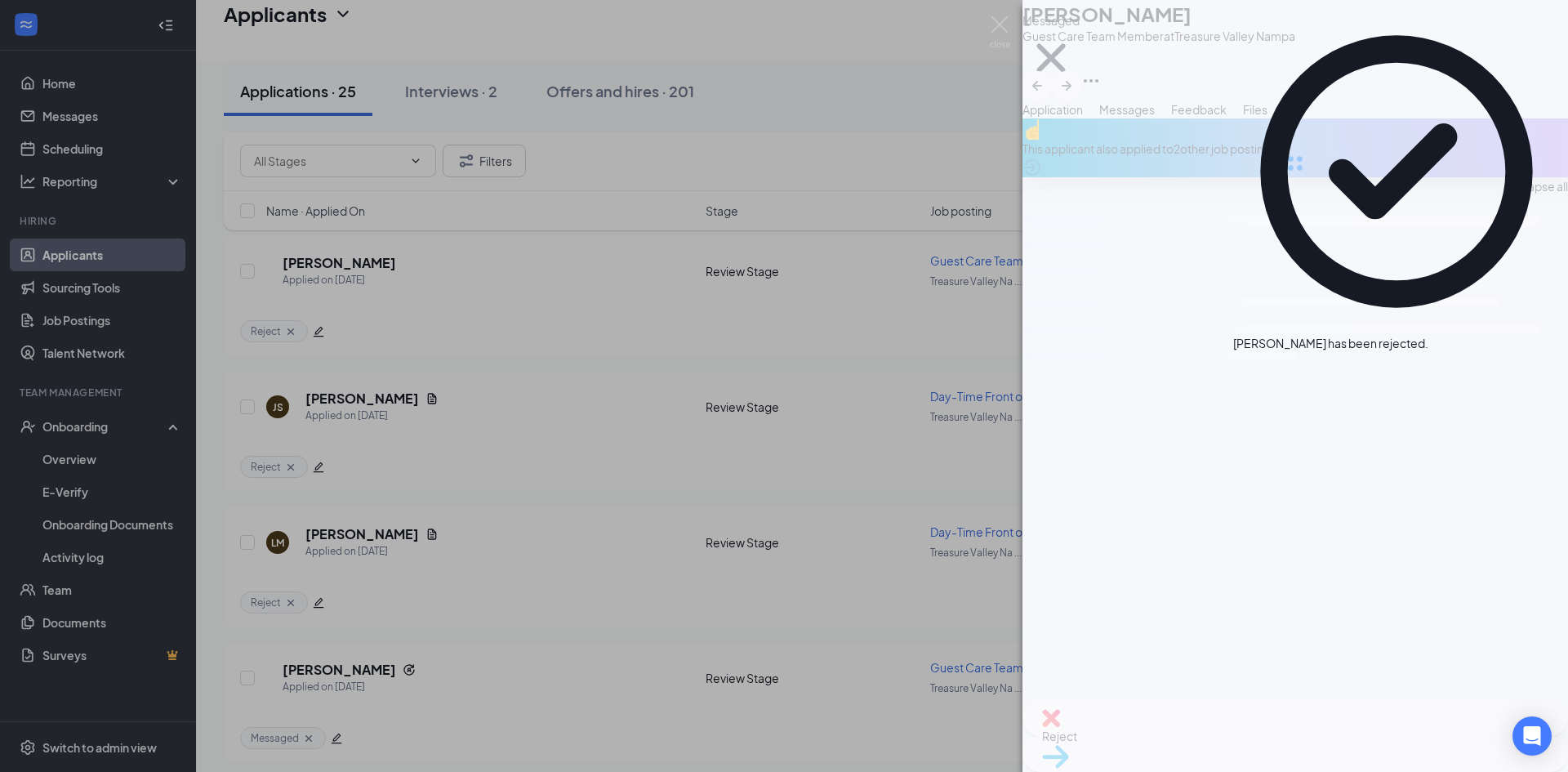
click at [345, 593] on div "AM [PERSON_NAME] Guest Care Team Member at [GEOGRAPHIC_DATA] Messaged Applicati…" at bounding box center [784, 386] width 1568 height 772
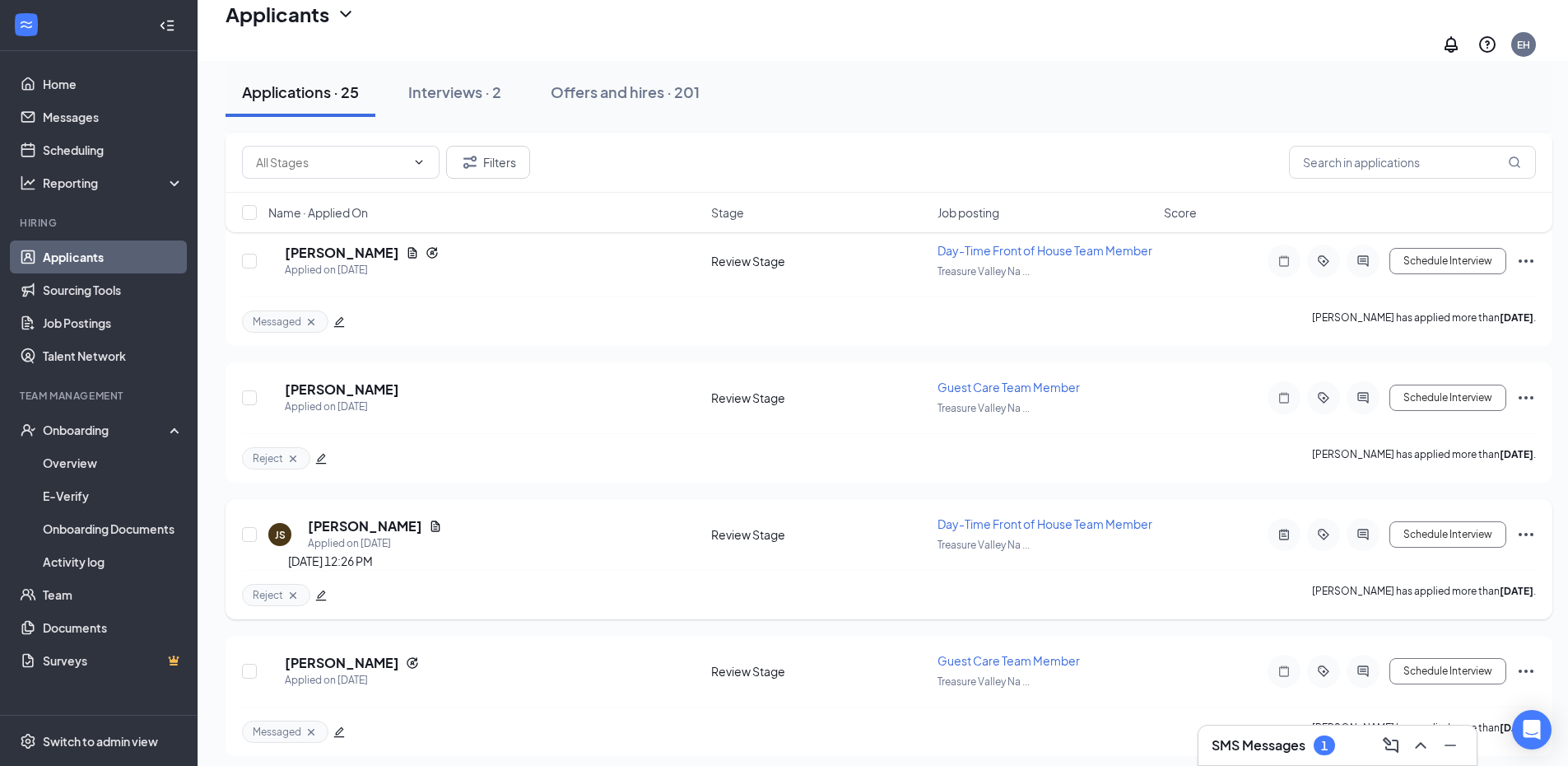
click at [336, 517] on h5 "[PERSON_NAME]" at bounding box center [365, 526] width 115 height 19
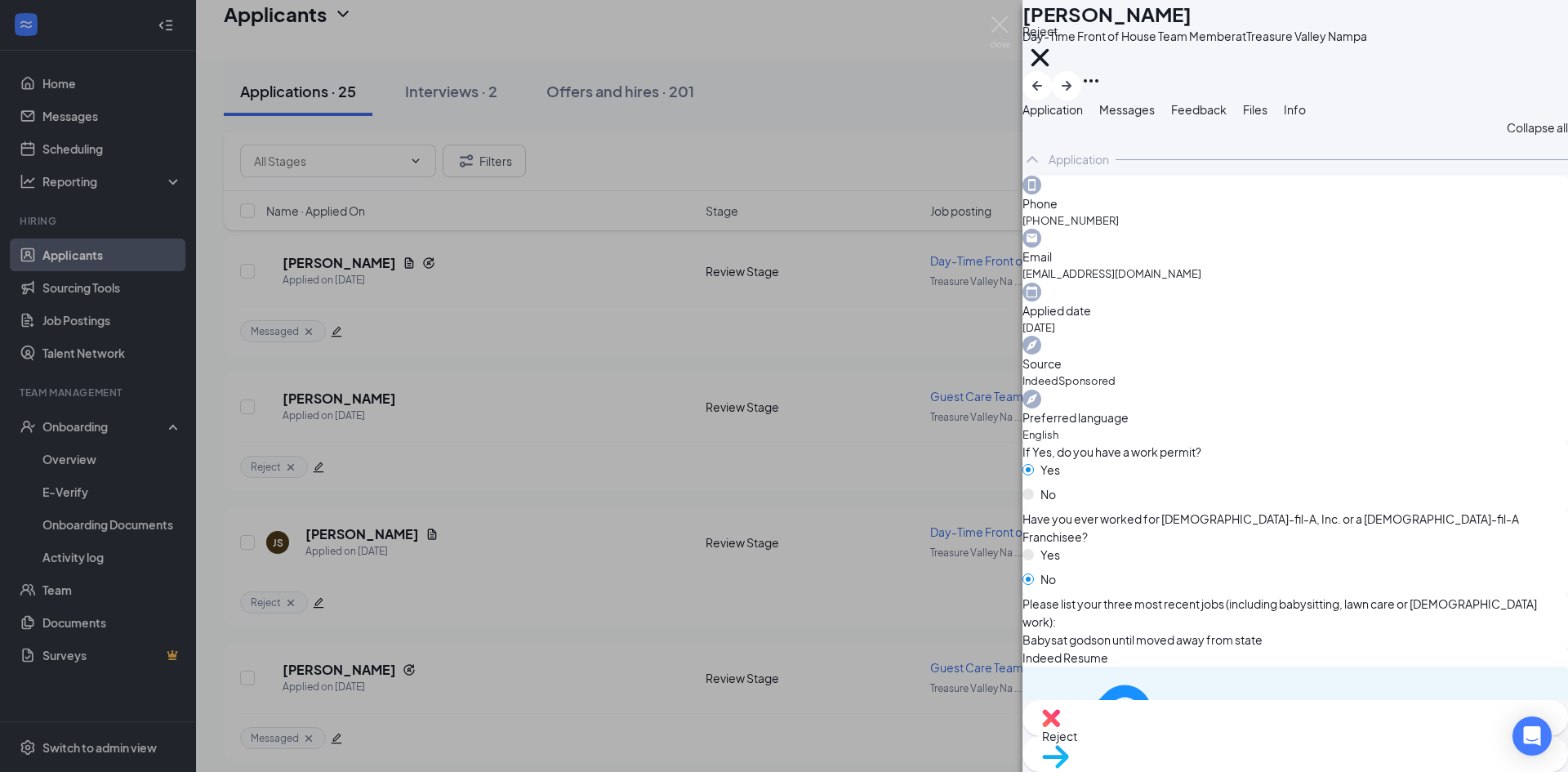
click at [1061, 727] on img at bounding box center [1051, 719] width 18 height 18
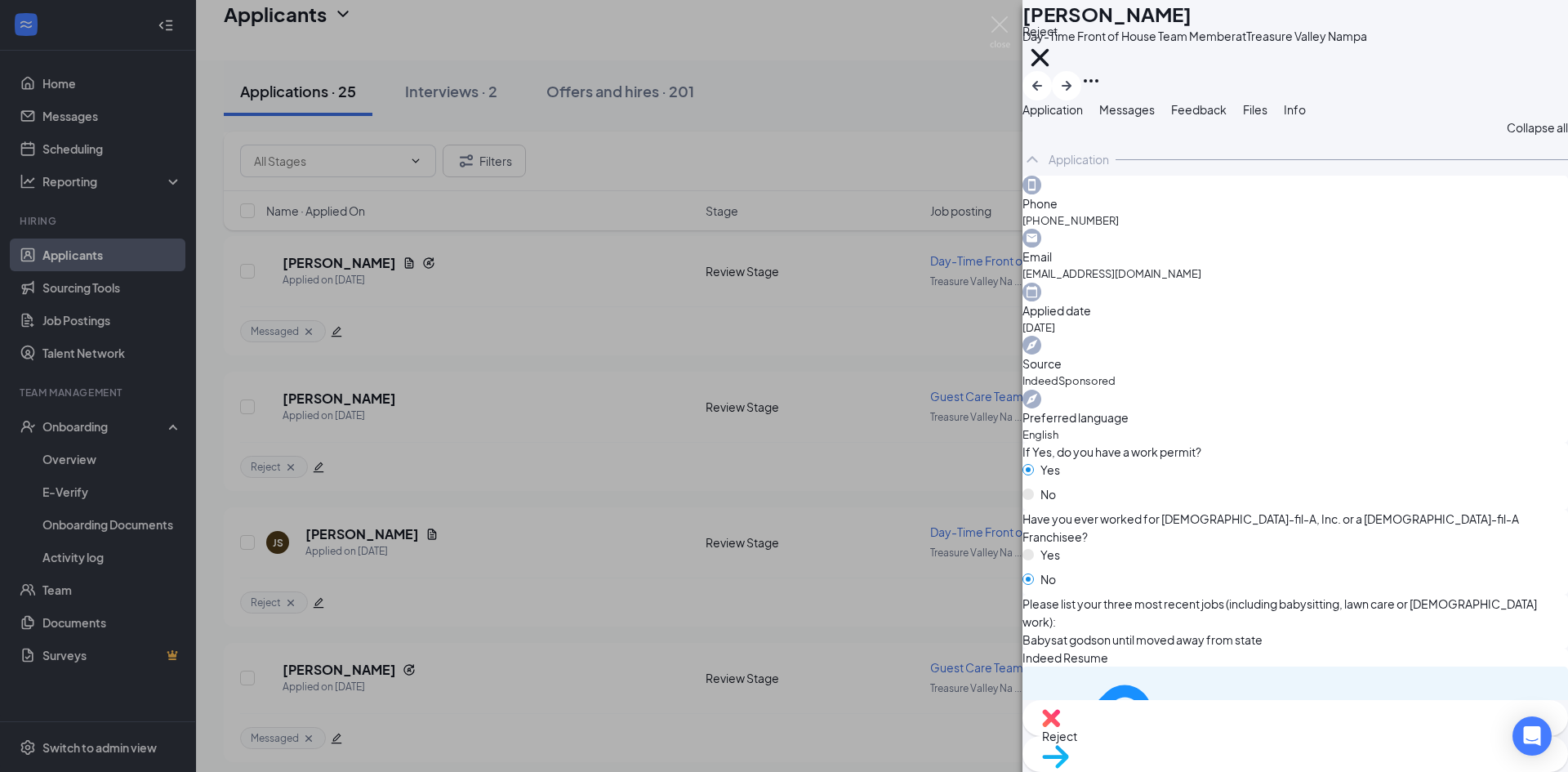
checkbox input "true"
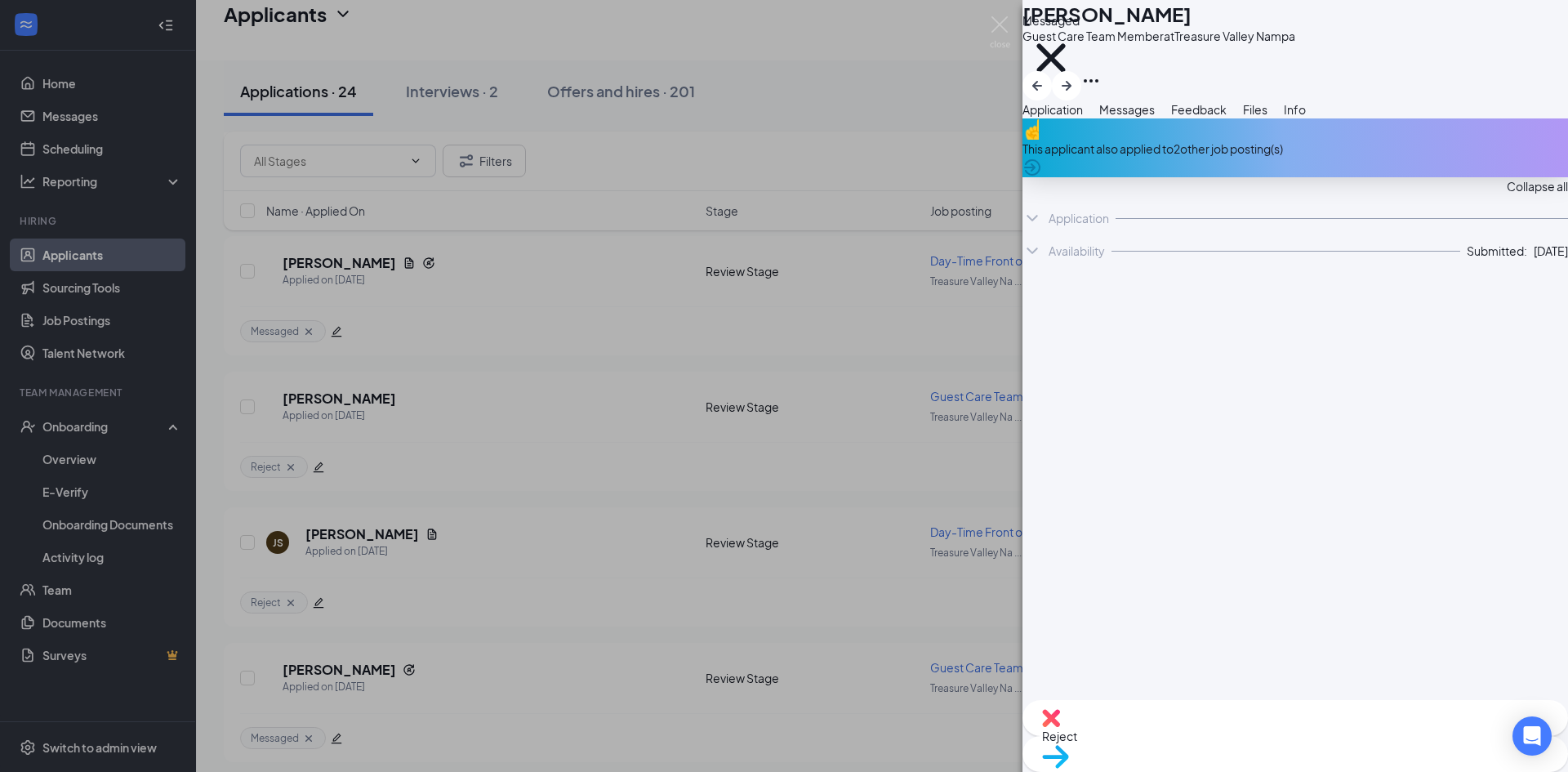
click at [304, 621] on div "AM [PERSON_NAME] Guest Care Team Member at [GEOGRAPHIC_DATA] Messaged Applicati…" at bounding box center [784, 386] width 1568 height 772
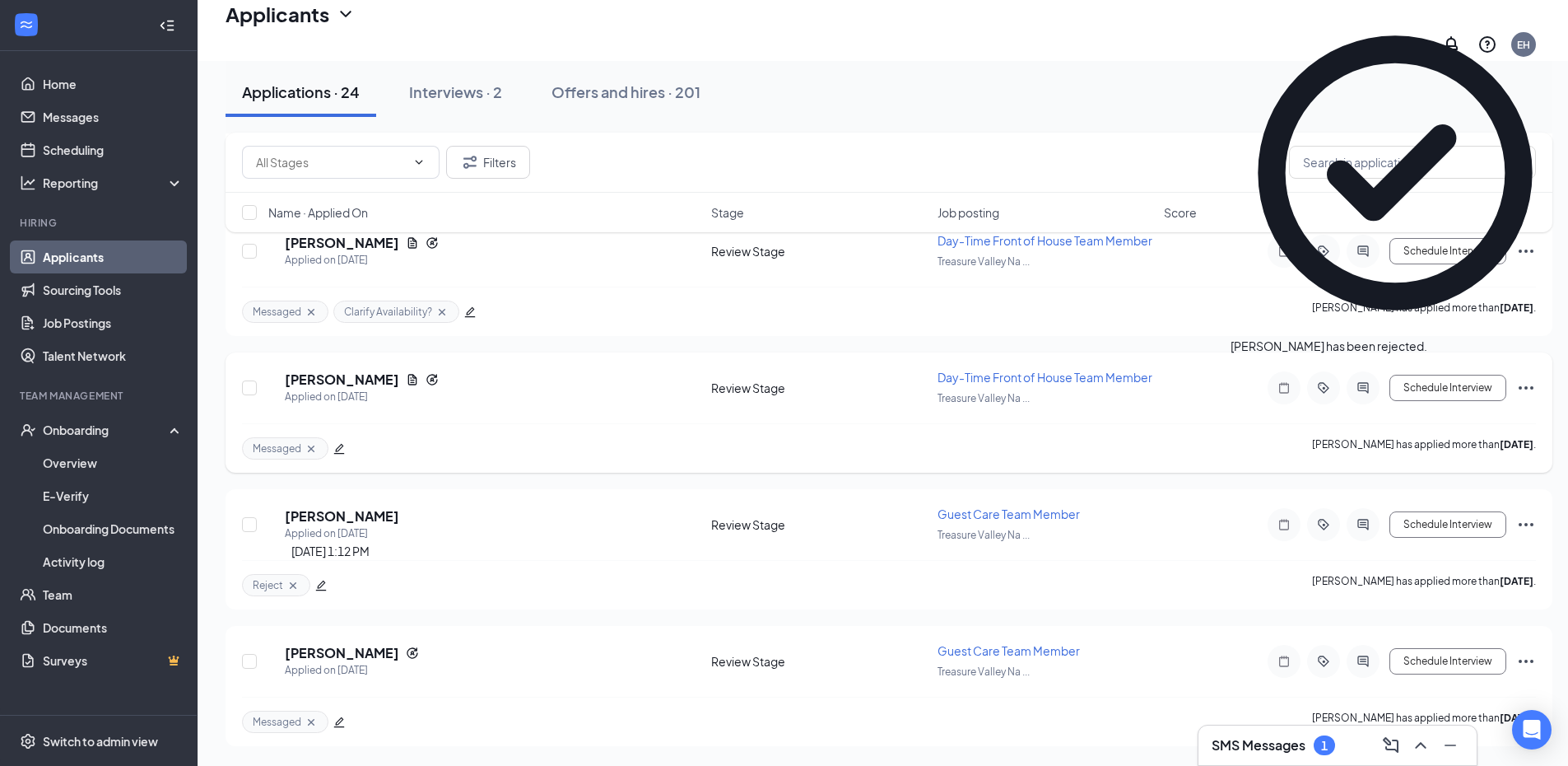
scroll to position [2806, 0]
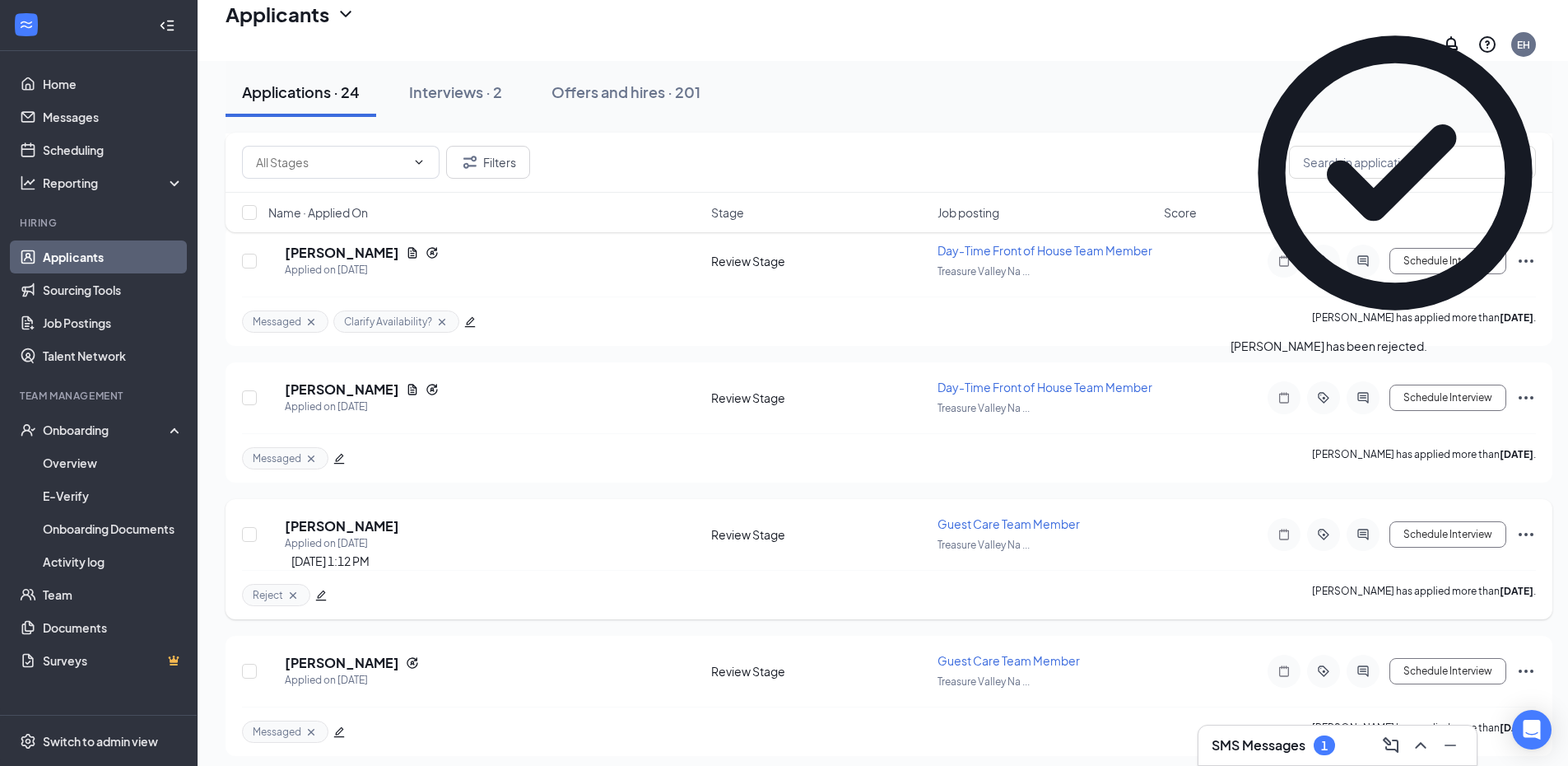
click at [371, 505] on div "GM [PERSON_NAME] Applied on [DATE] Review Stage Guest Care Team Member Treasure…" at bounding box center [888, 559] width 1327 height 120
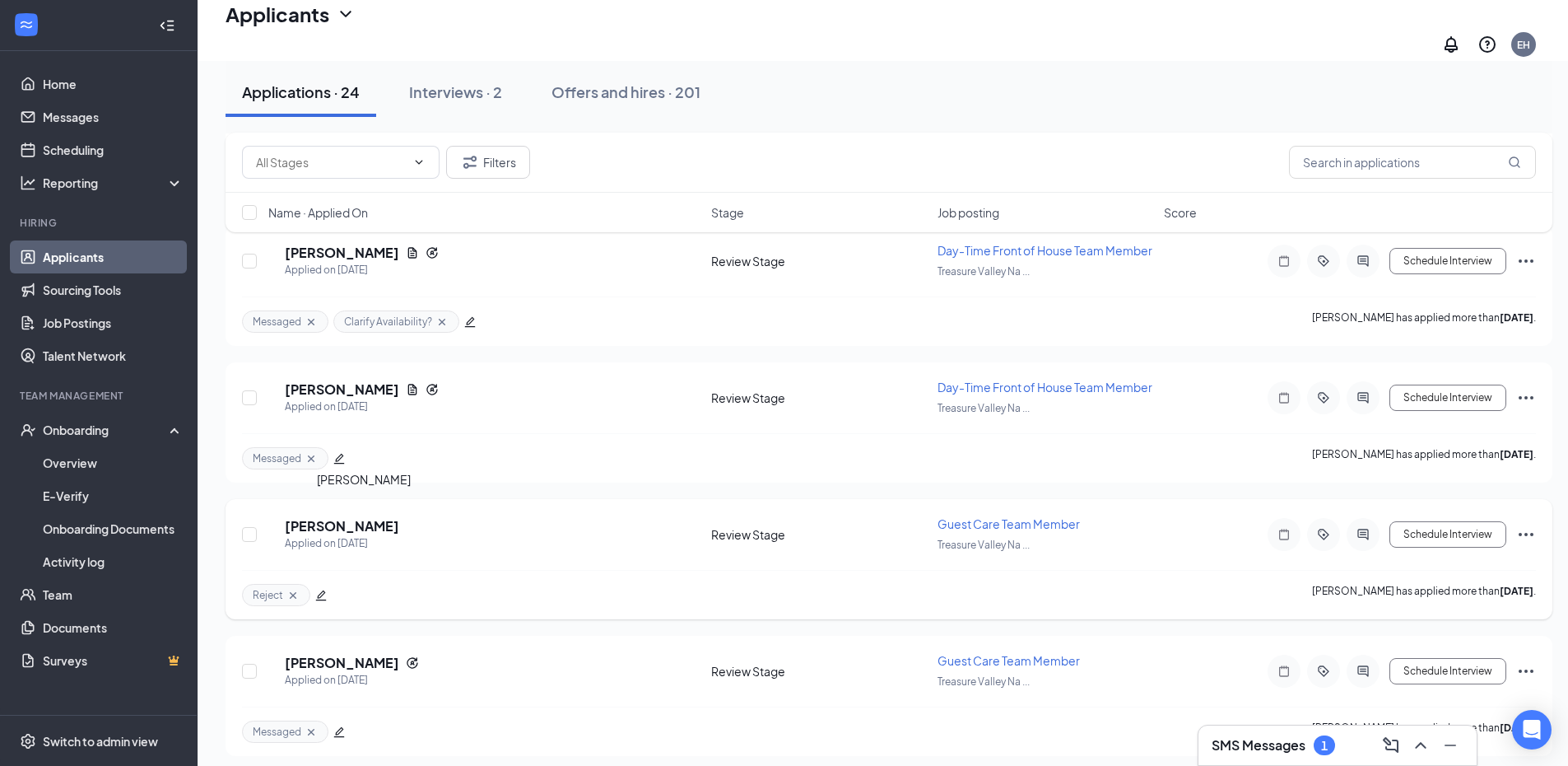
click at [377, 517] on h5 "[PERSON_NAME]" at bounding box center [342, 526] width 115 height 19
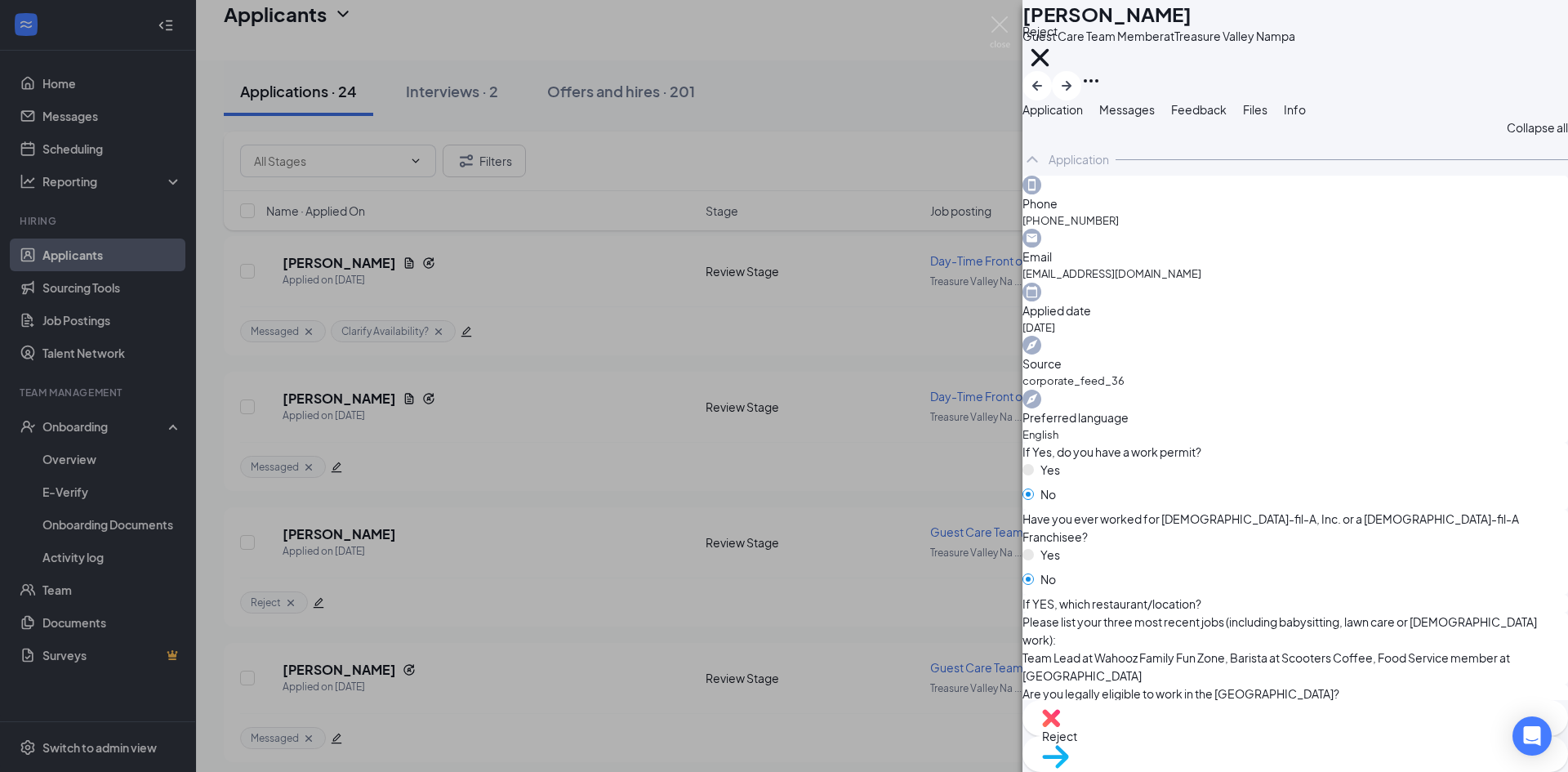
click at [1061, 727] on img at bounding box center [1051, 719] width 18 height 18
checkbox input "true"
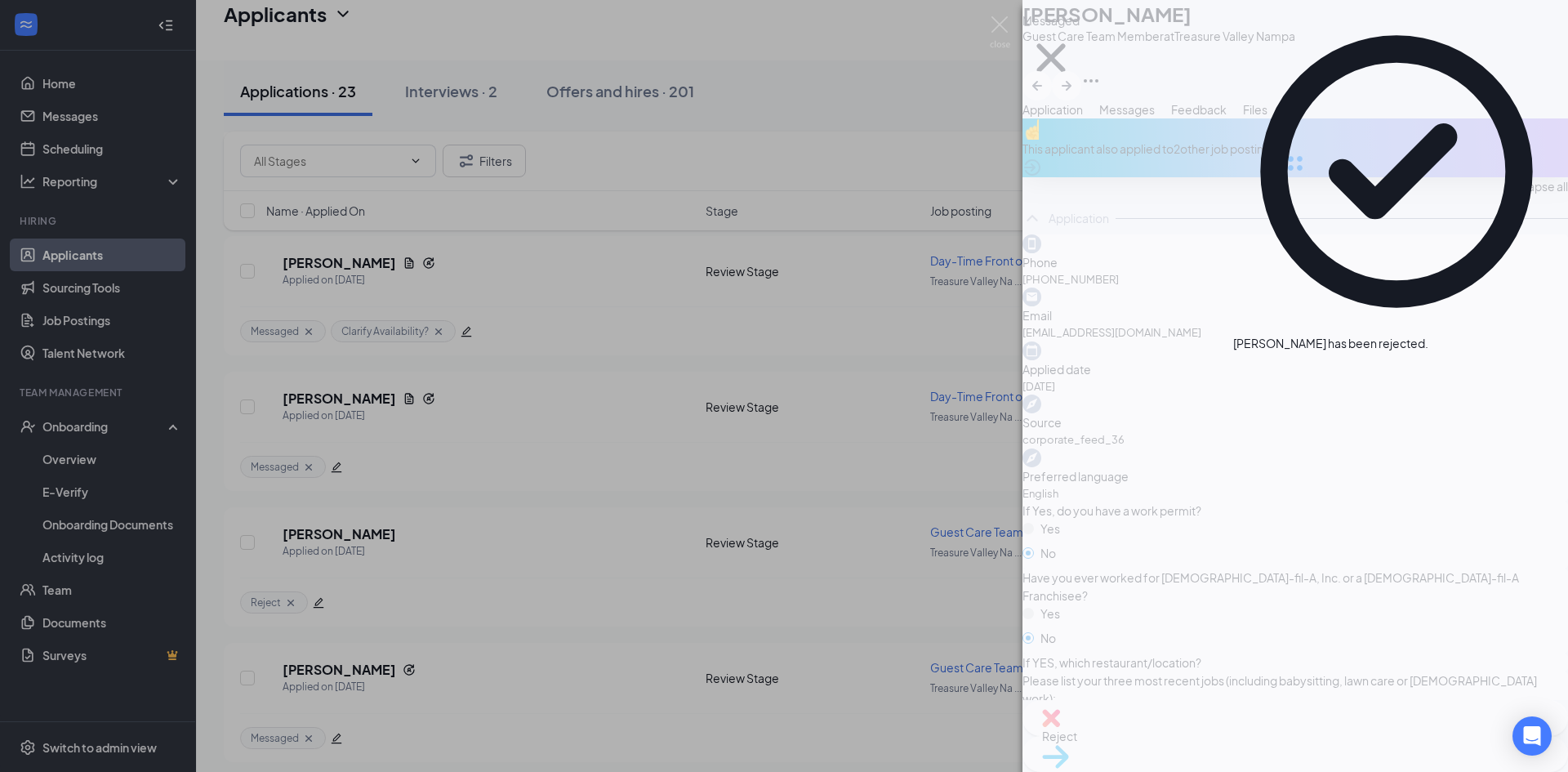
click at [352, 658] on div "AM [PERSON_NAME] Guest Care Team Member at [GEOGRAPHIC_DATA] Messaged Applicati…" at bounding box center [784, 386] width 1568 height 772
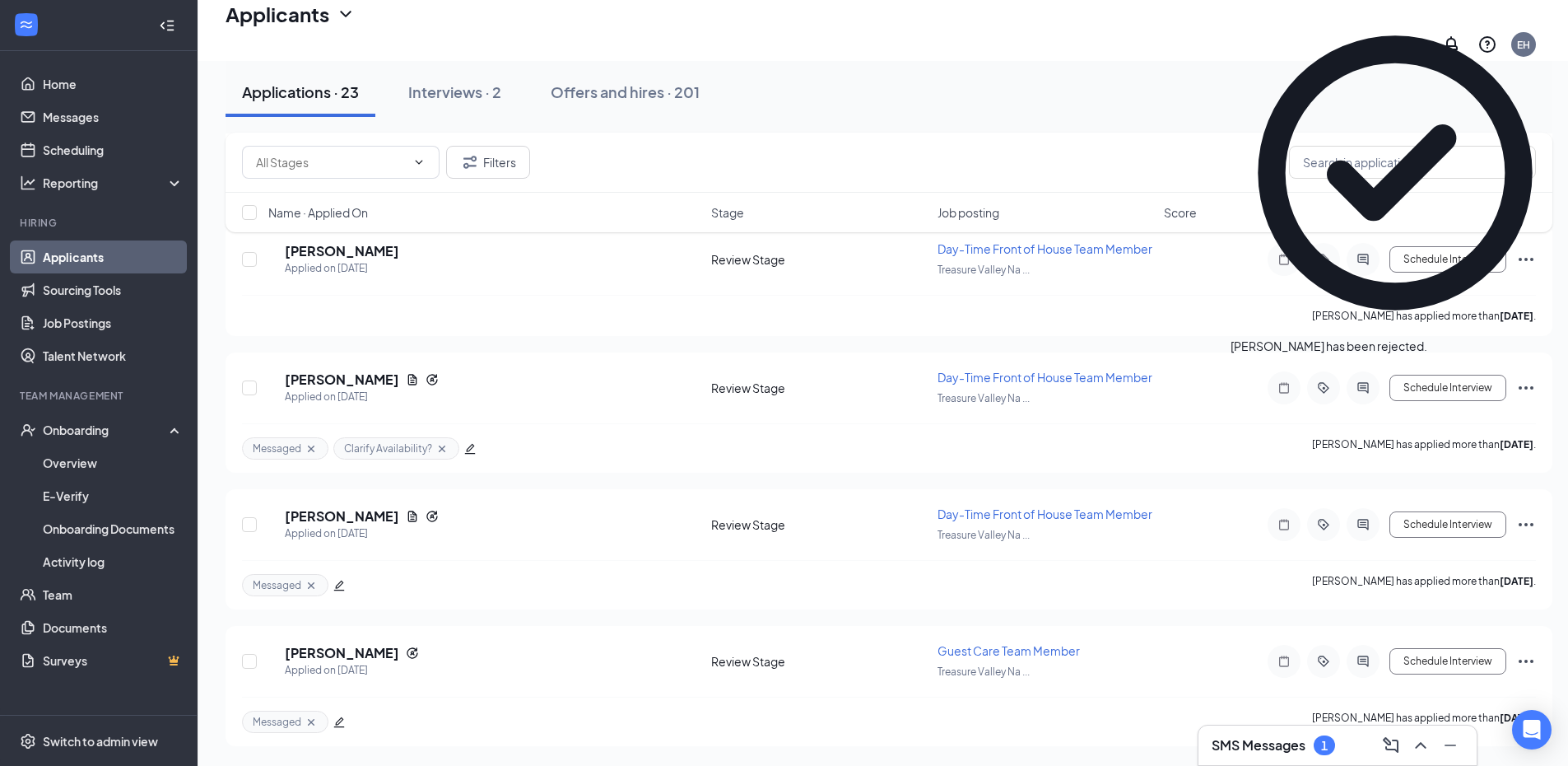
scroll to position [2669, 0]
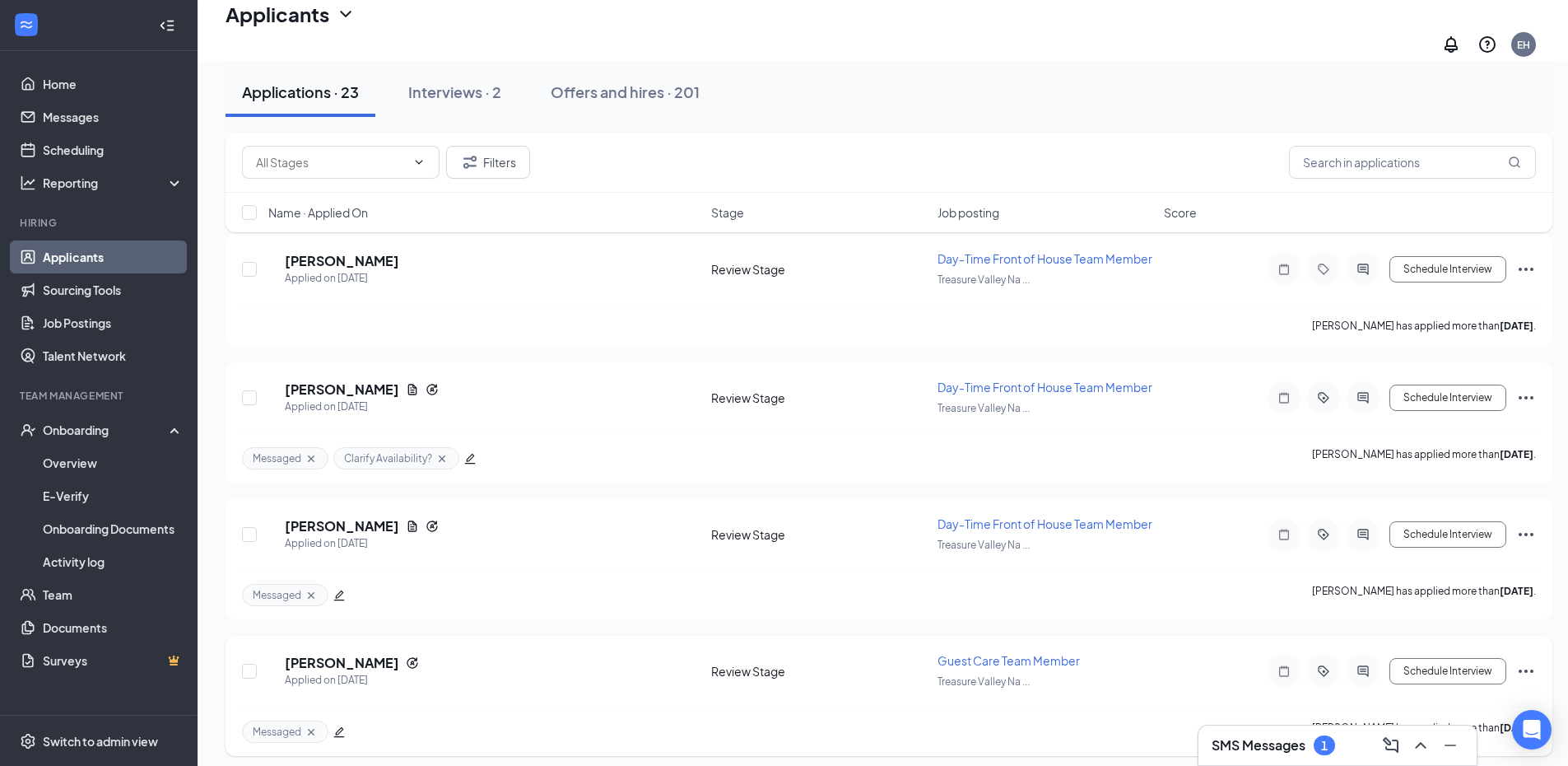
click at [339, 726] on icon "edit" at bounding box center [339, 732] width 11 height 11
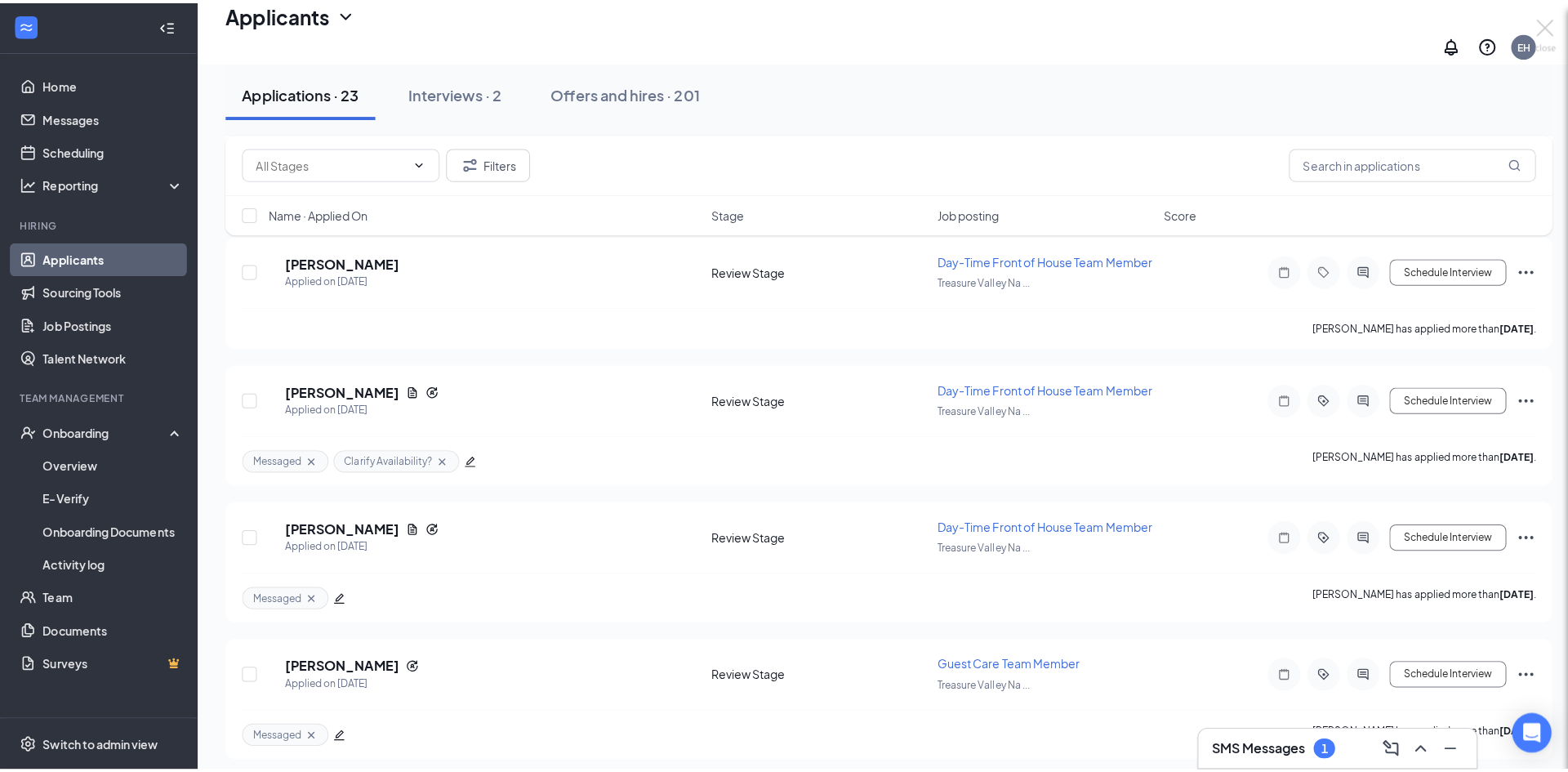
scroll to position [2636, 0]
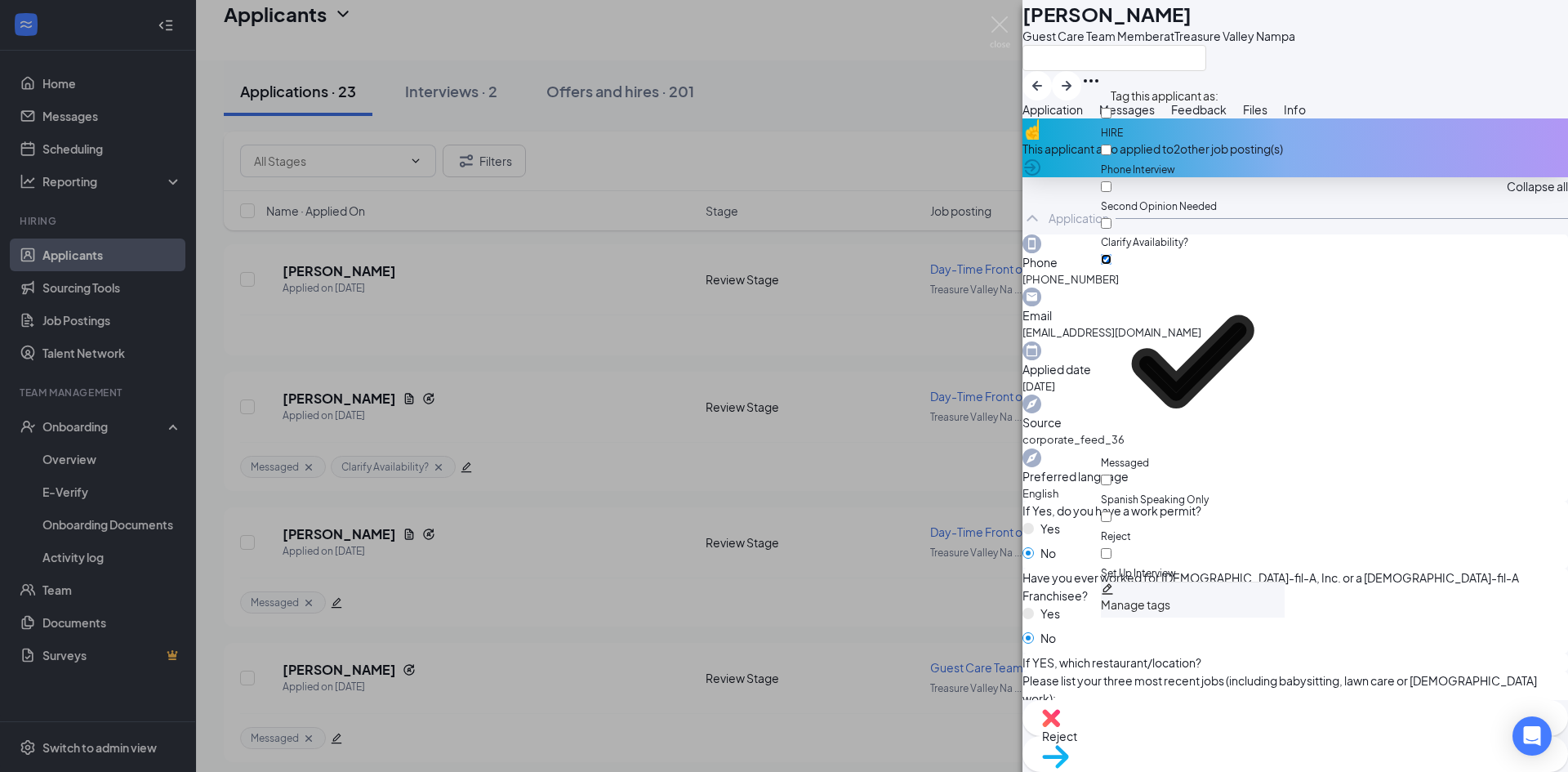
click at [1112, 254] on input "Messaged" at bounding box center [1106, 260] width 11 height 11
checkbox input "false"
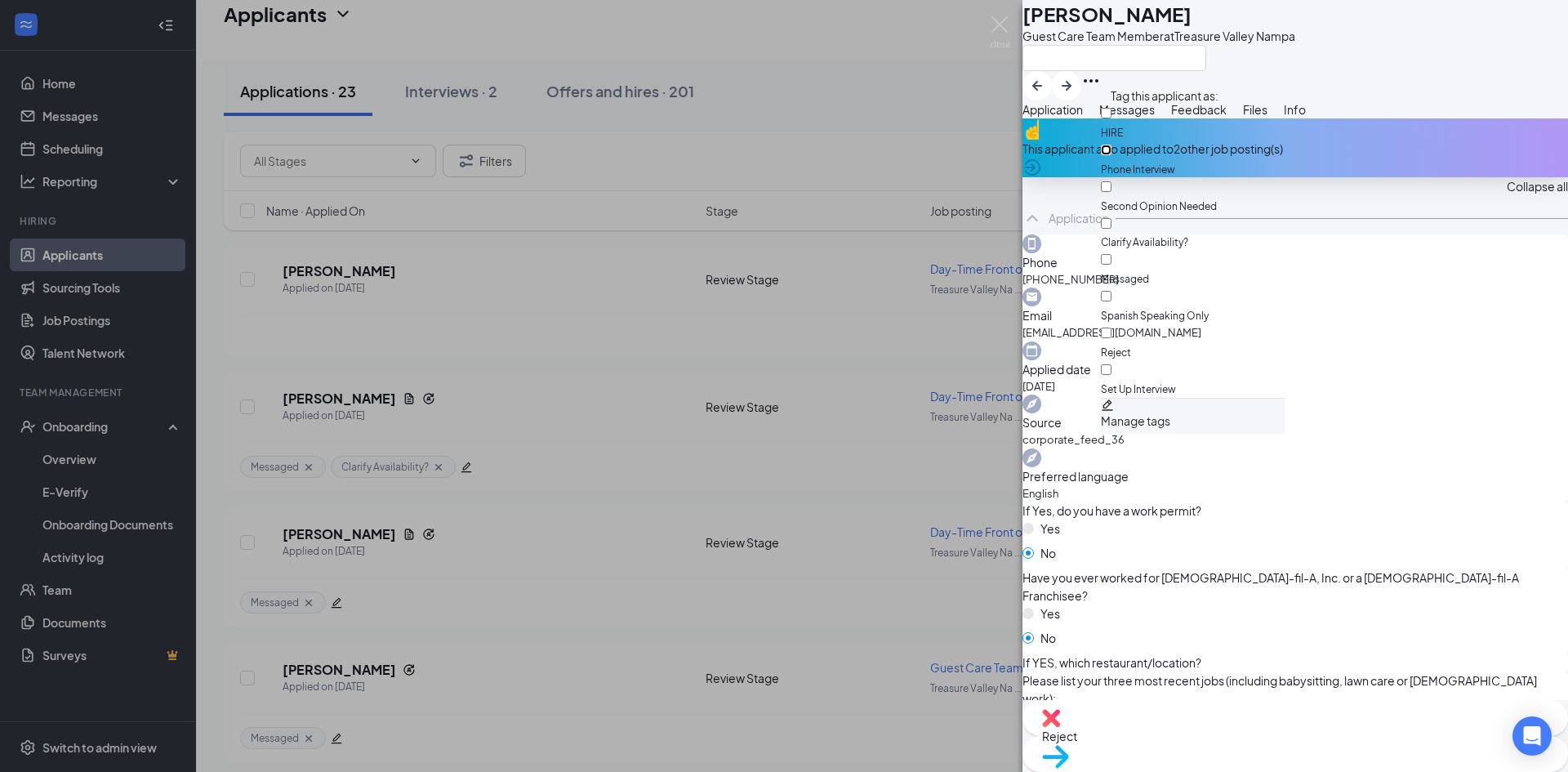
click at [1112, 145] on input "Phone Interview" at bounding box center [1106, 151] width 11 height 11
checkbox input "true"
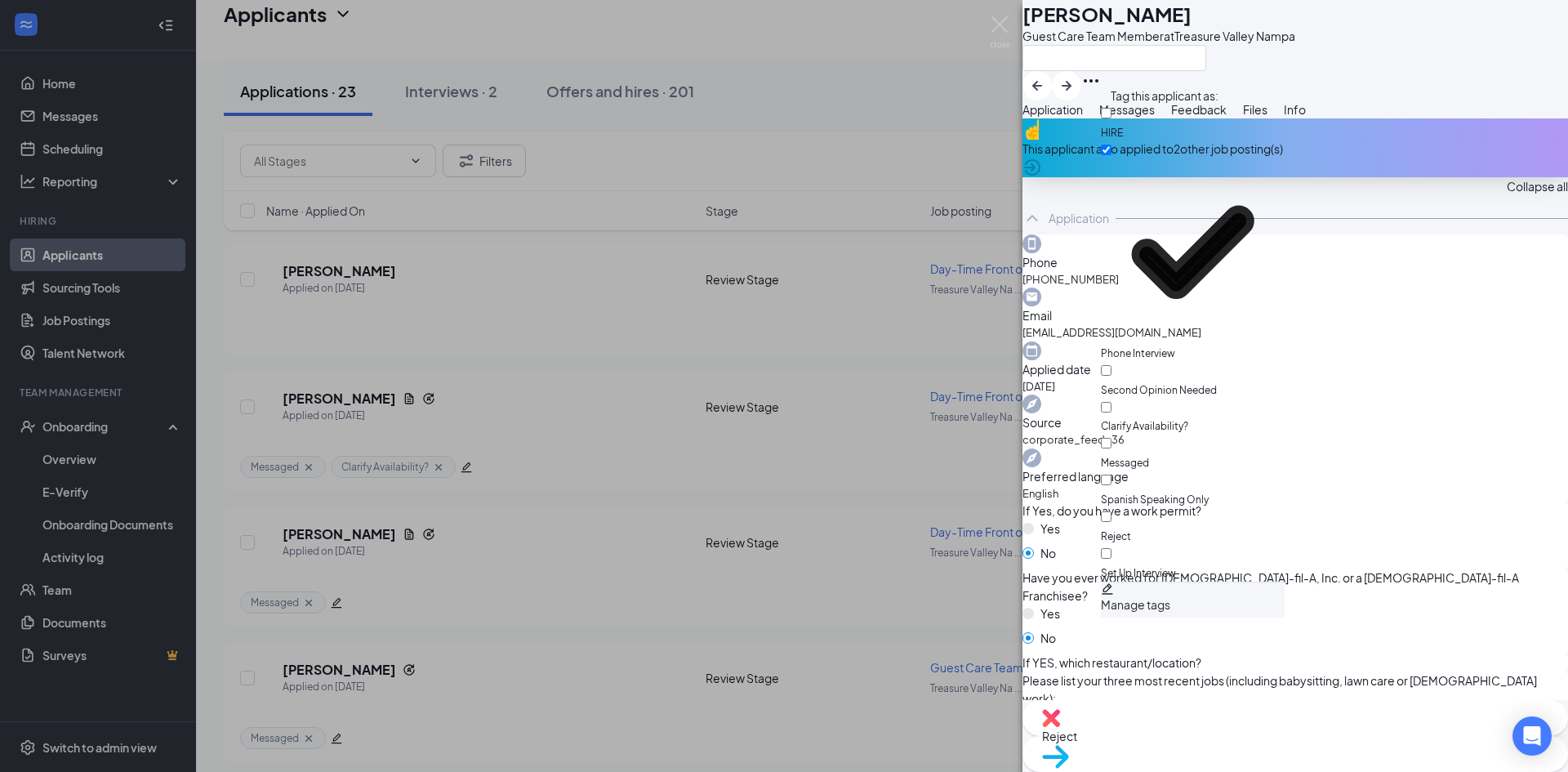
click at [964, 325] on div "AM [PERSON_NAME] Guest Care Team Member at [GEOGRAPHIC_DATA] Nampa Application …" at bounding box center [784, 386] width 1568 height 772
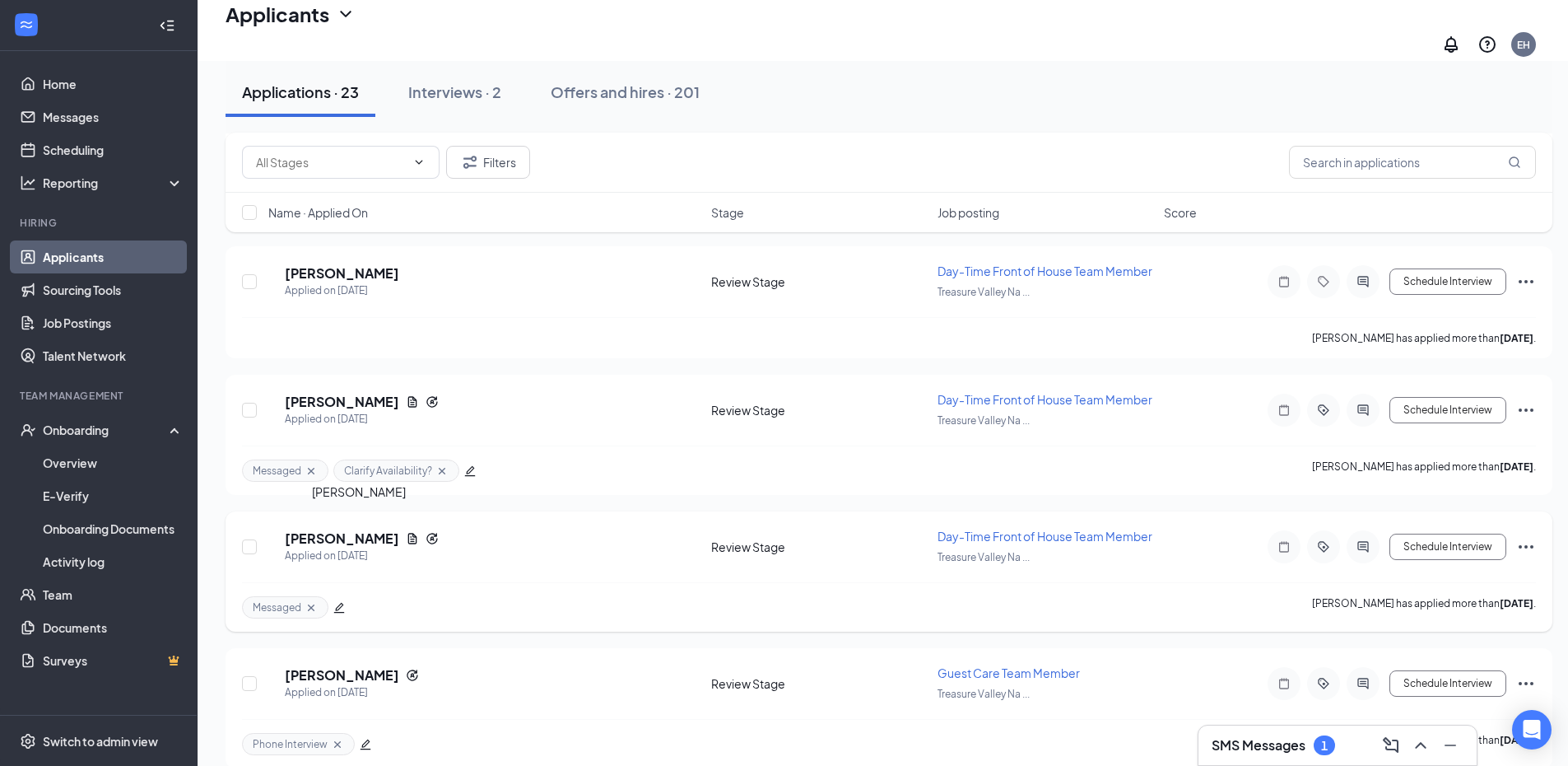
click at [357, 535] on h5 "[PERSON_NAME]" at bounding box center [342, 538] width 115 height 19
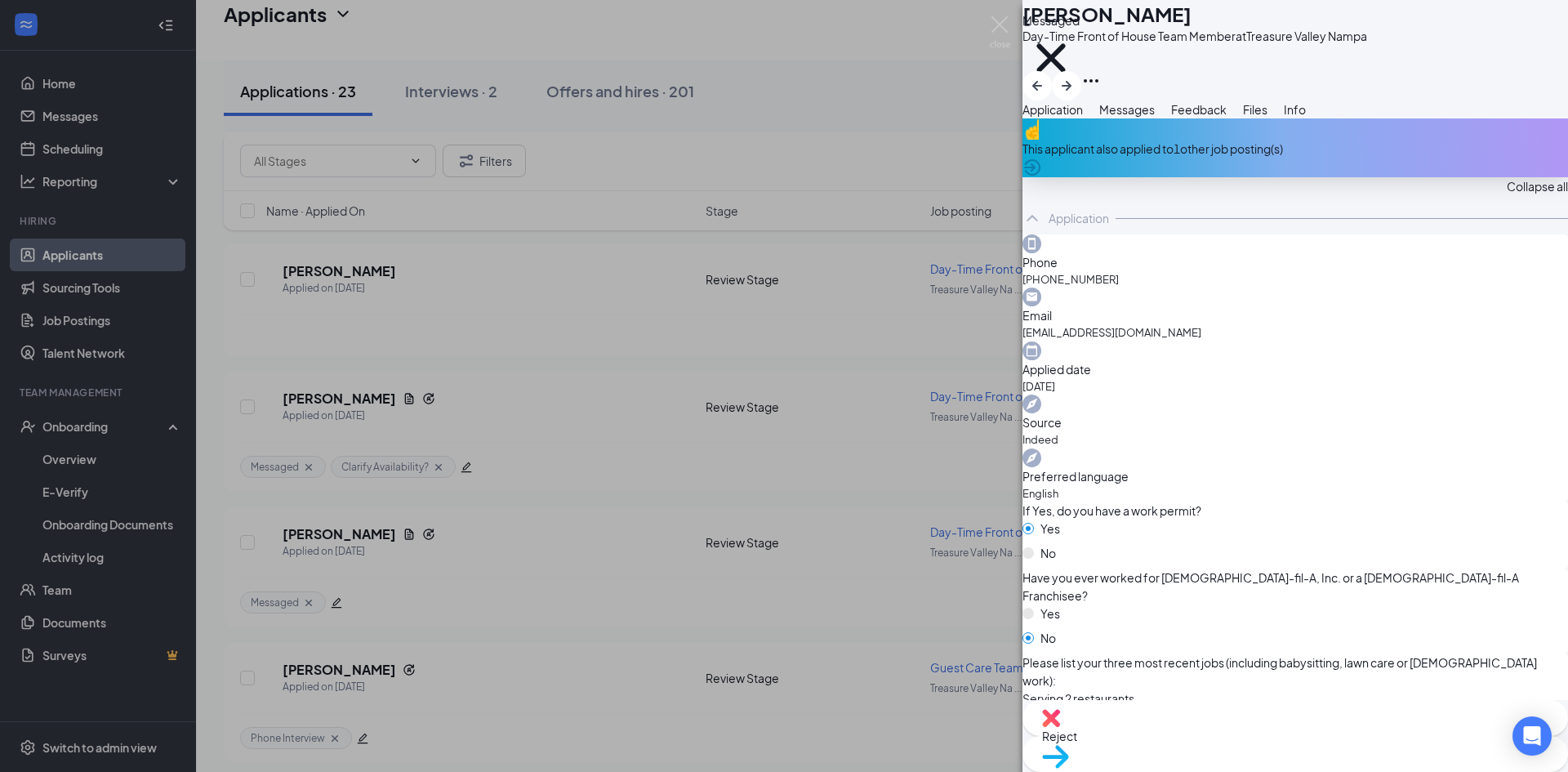
click at [1155, 117] on span "Messages" at bounding box center [1127, 109] width 56 height 15
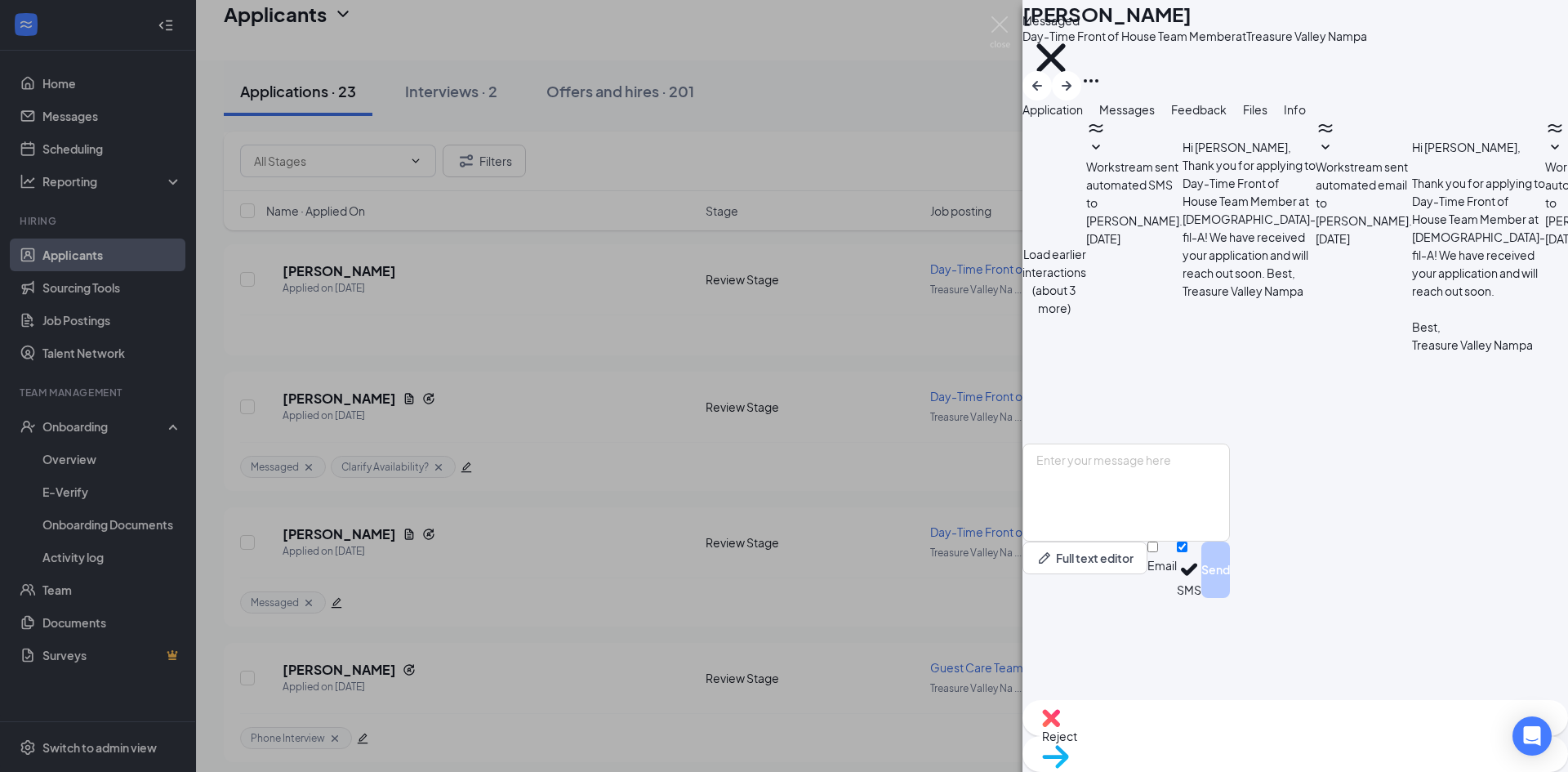
scroll to position [479, 0]
click at [1157, 542] on textarea at bounding box center [1127, 492] width 207 height 98
type textarea "Good Morning Noah, Are you available this afternoon for a phone call? I have ti…"
click at [1230, 599] on button "Send" at bounding box center [1216, 569] width 28 height 56
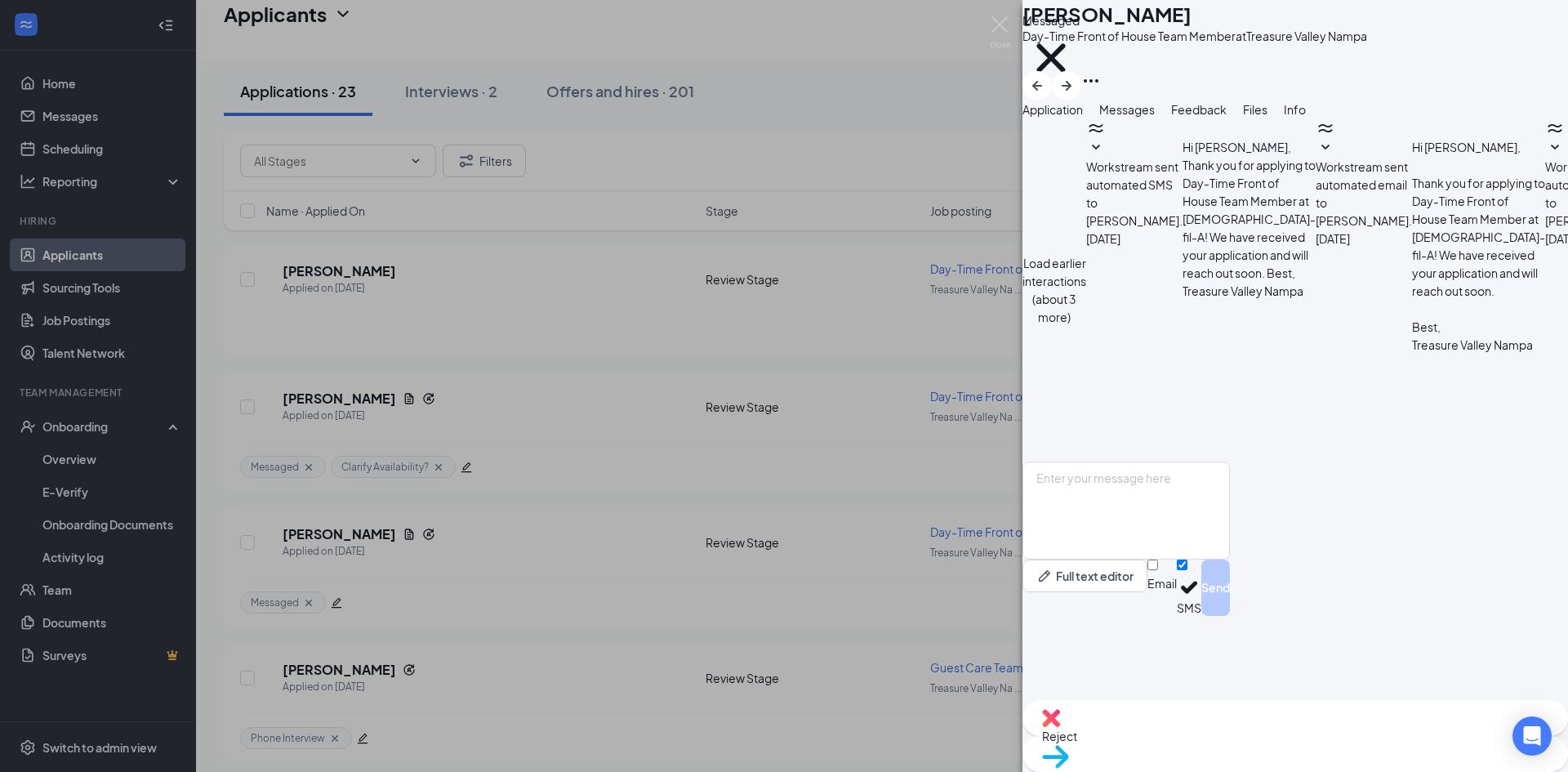
click at [677, 545] on div "NG [PERSON_NAME] Day-Time Front of House Team Member at [GEOGRAPHIC_DATA] Messa…" at bounding box center [784, 386] width 1568 height 772
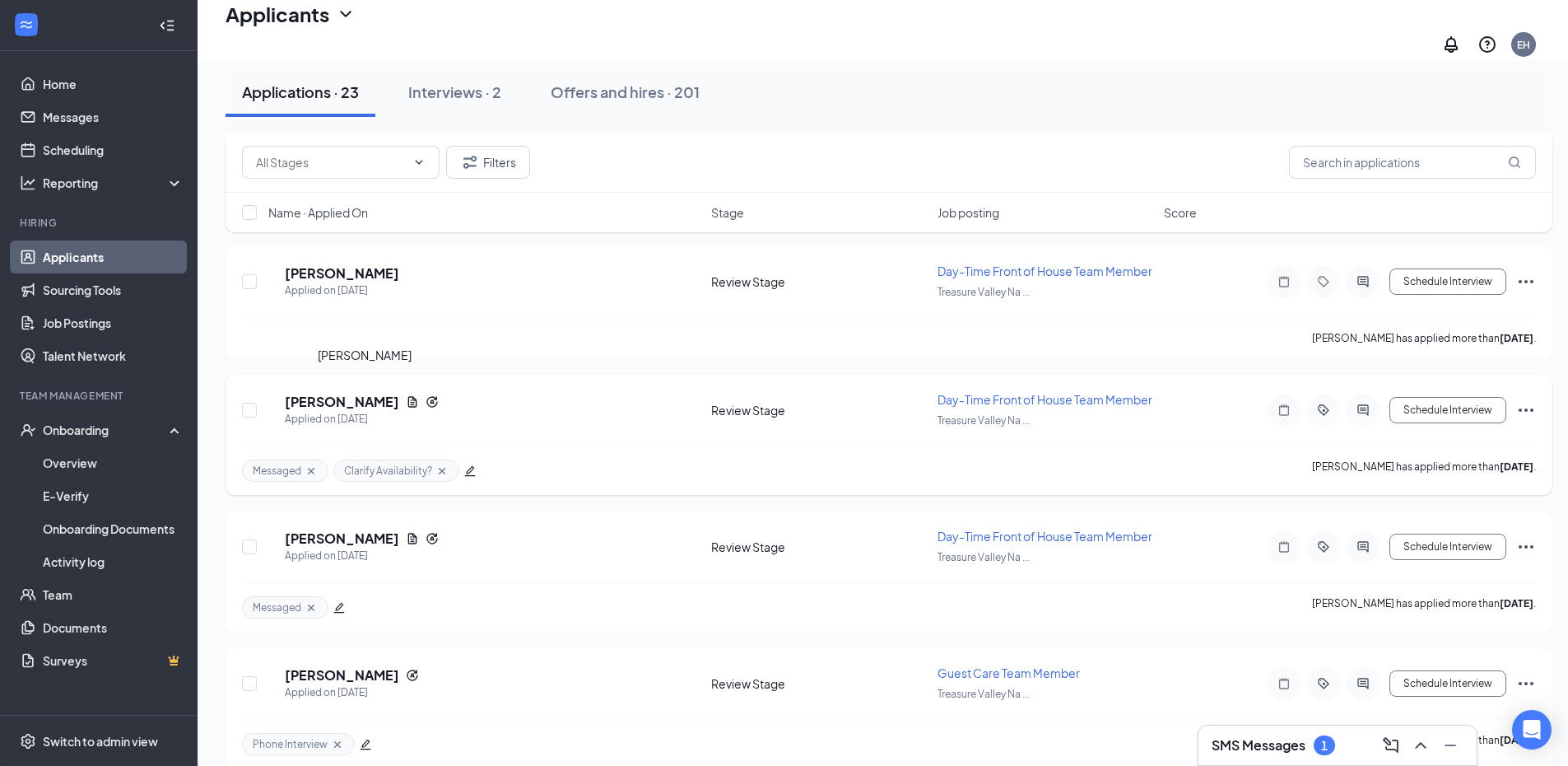
click at [399, 394] on h5 "[PERSON_NAME]" at bounding box center [342, 402] width 115 height 19
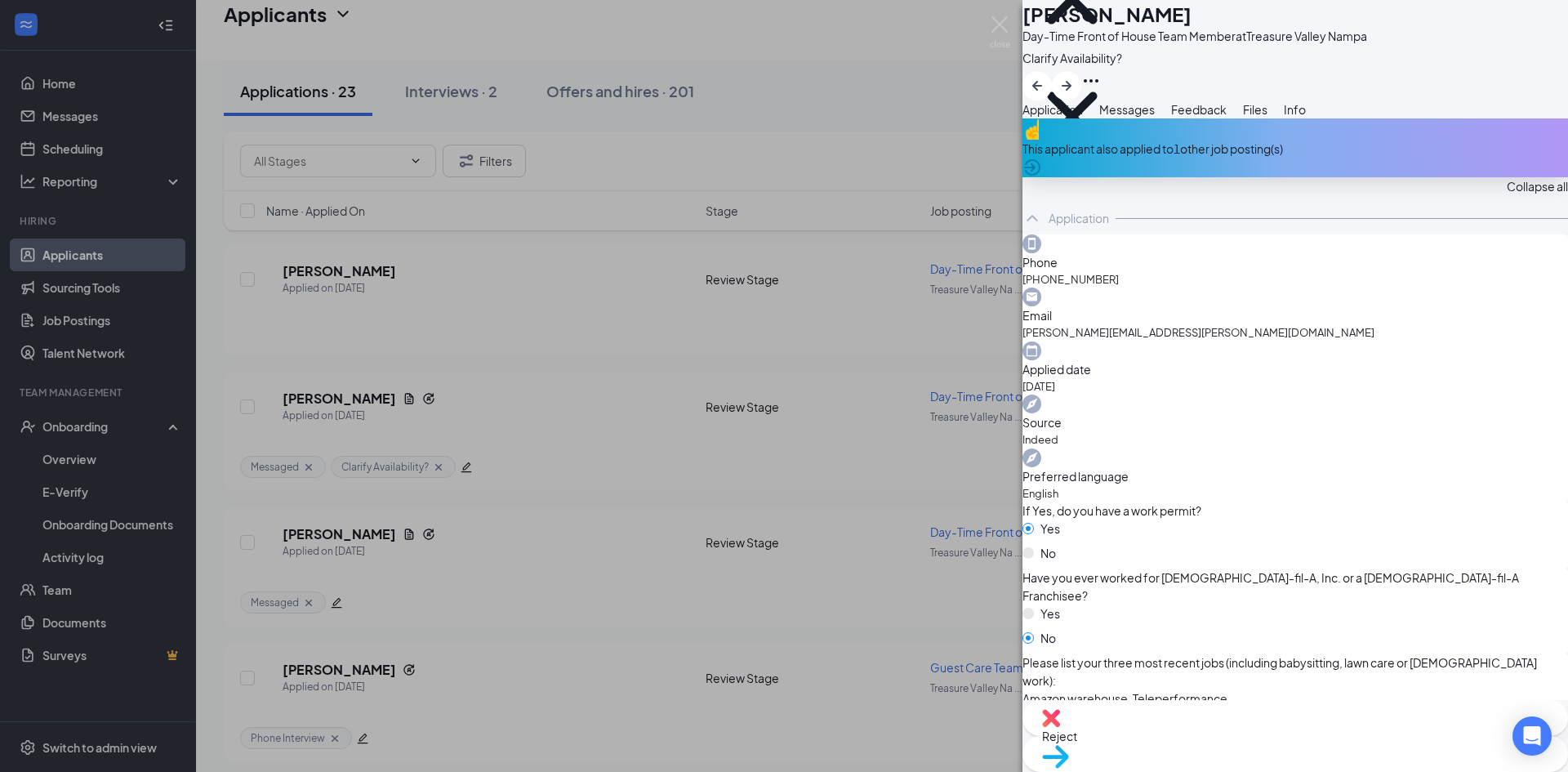
click at [1155, 117] on span "Messages" at bounding box center [1127, 109] width 56 height 15
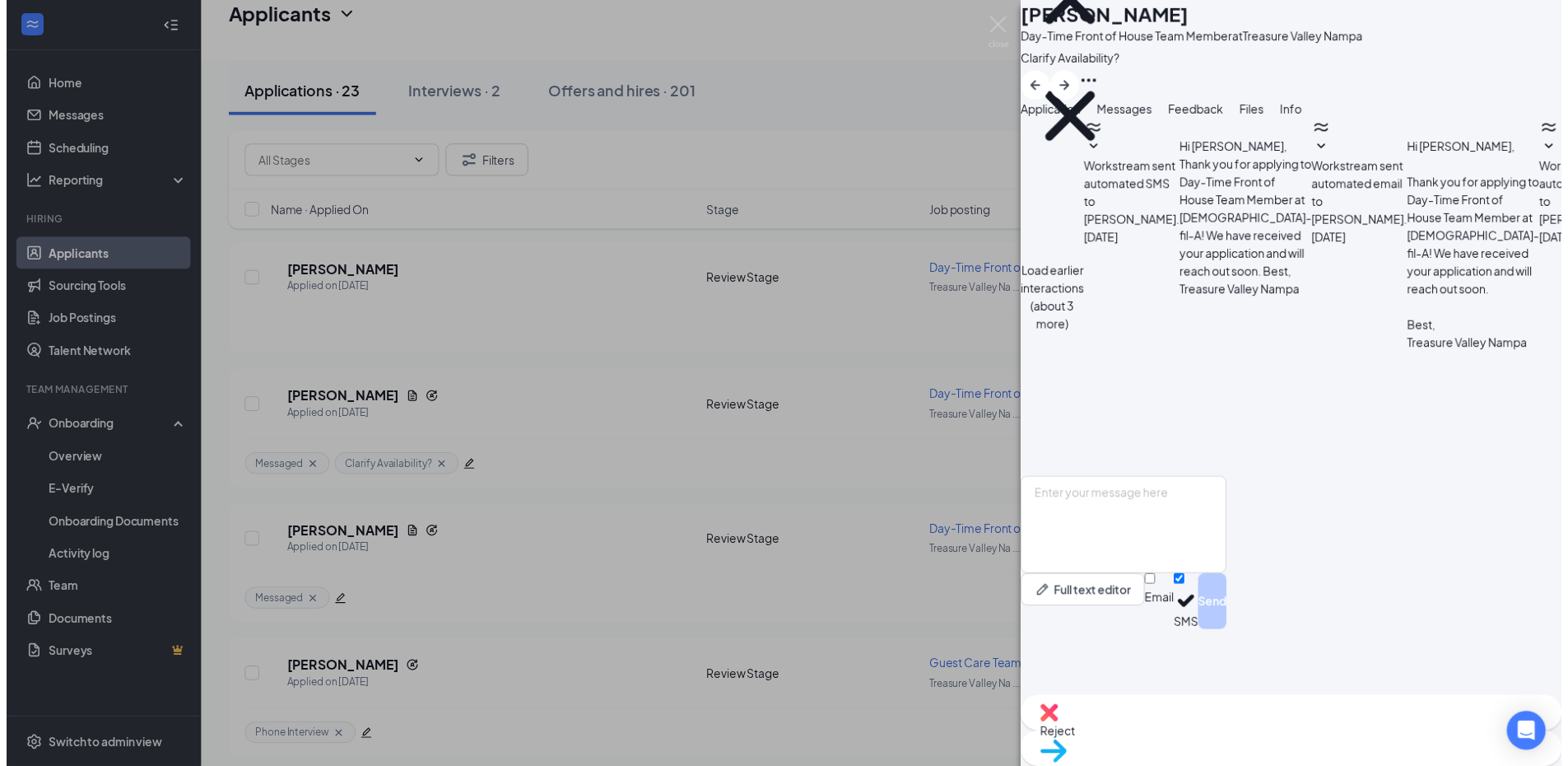
scroll to position [412, 0]
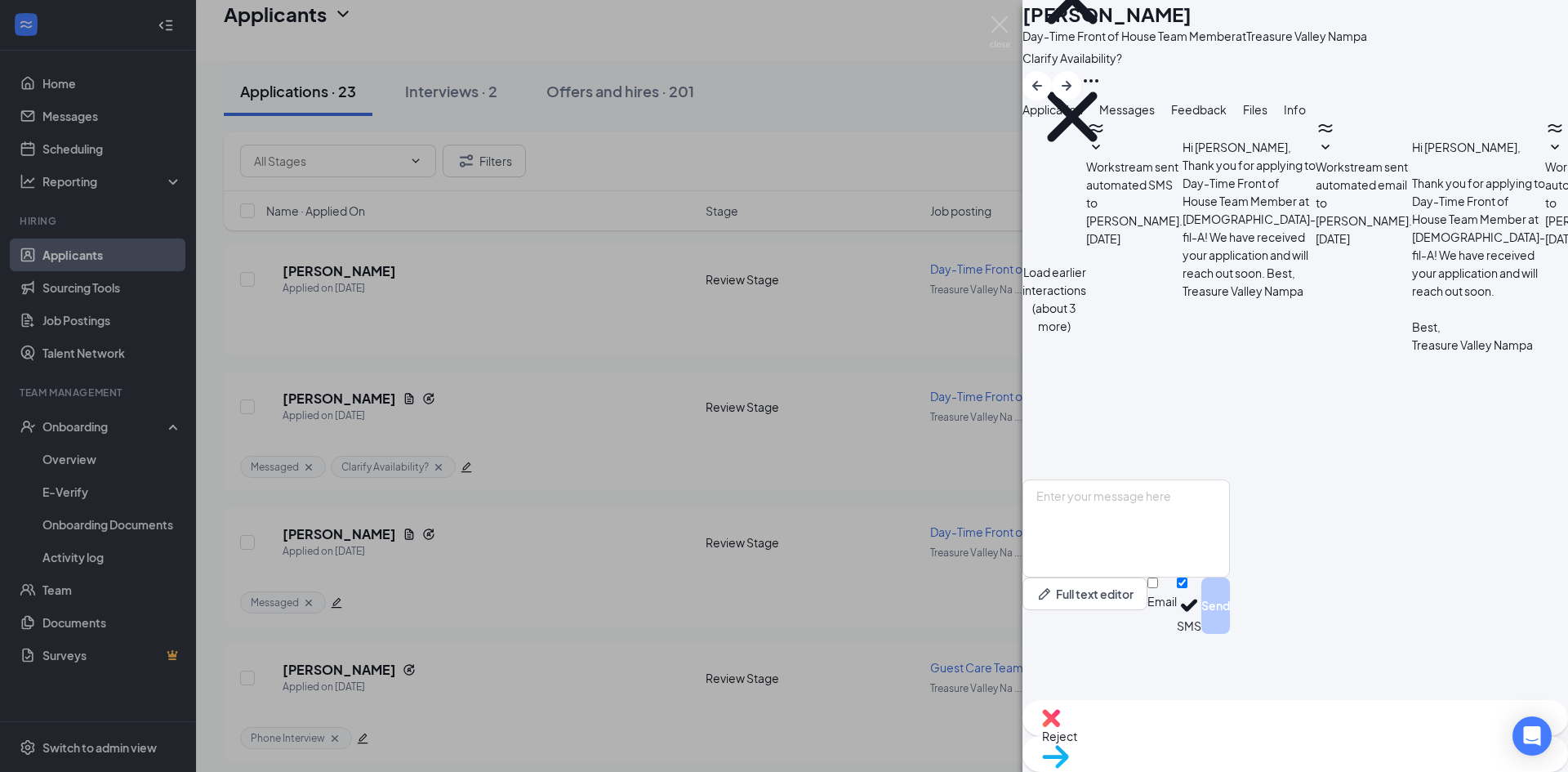
click at [1206, 762] on div "Reject Move to stage" at bounding box center [1296, 736] width 546 height 72
click at [1061, 727] on img at bounding box center [1051, 719] width 18 height 18
type textarea "no response"
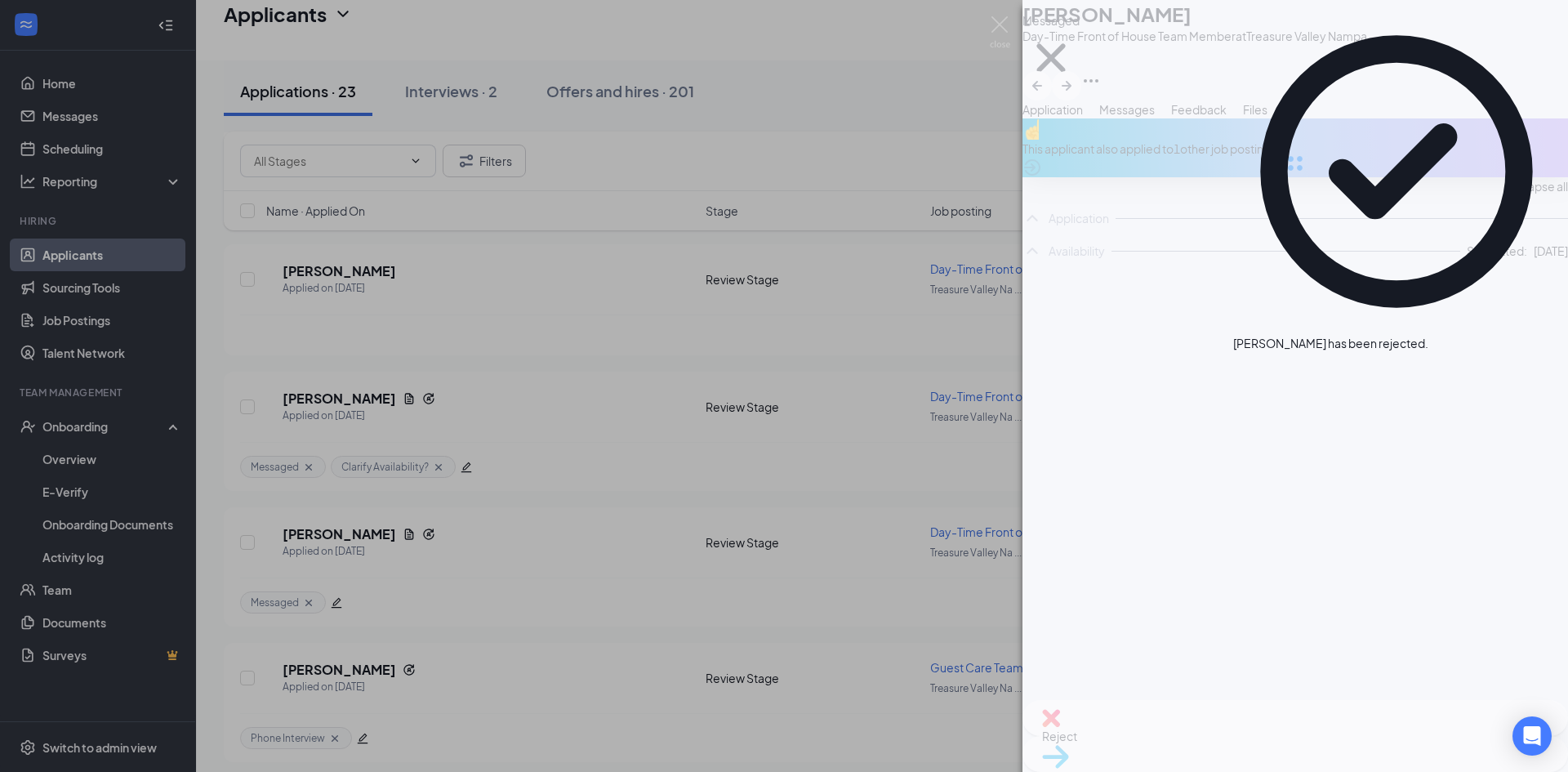
click at [523, 579] on div "NG [PERSON_NAME] Day-Time Front of House Team Member at [GEOGRAPHIC_DATA] Messa…" at bounding box center [784, 386] width 1568 height 772
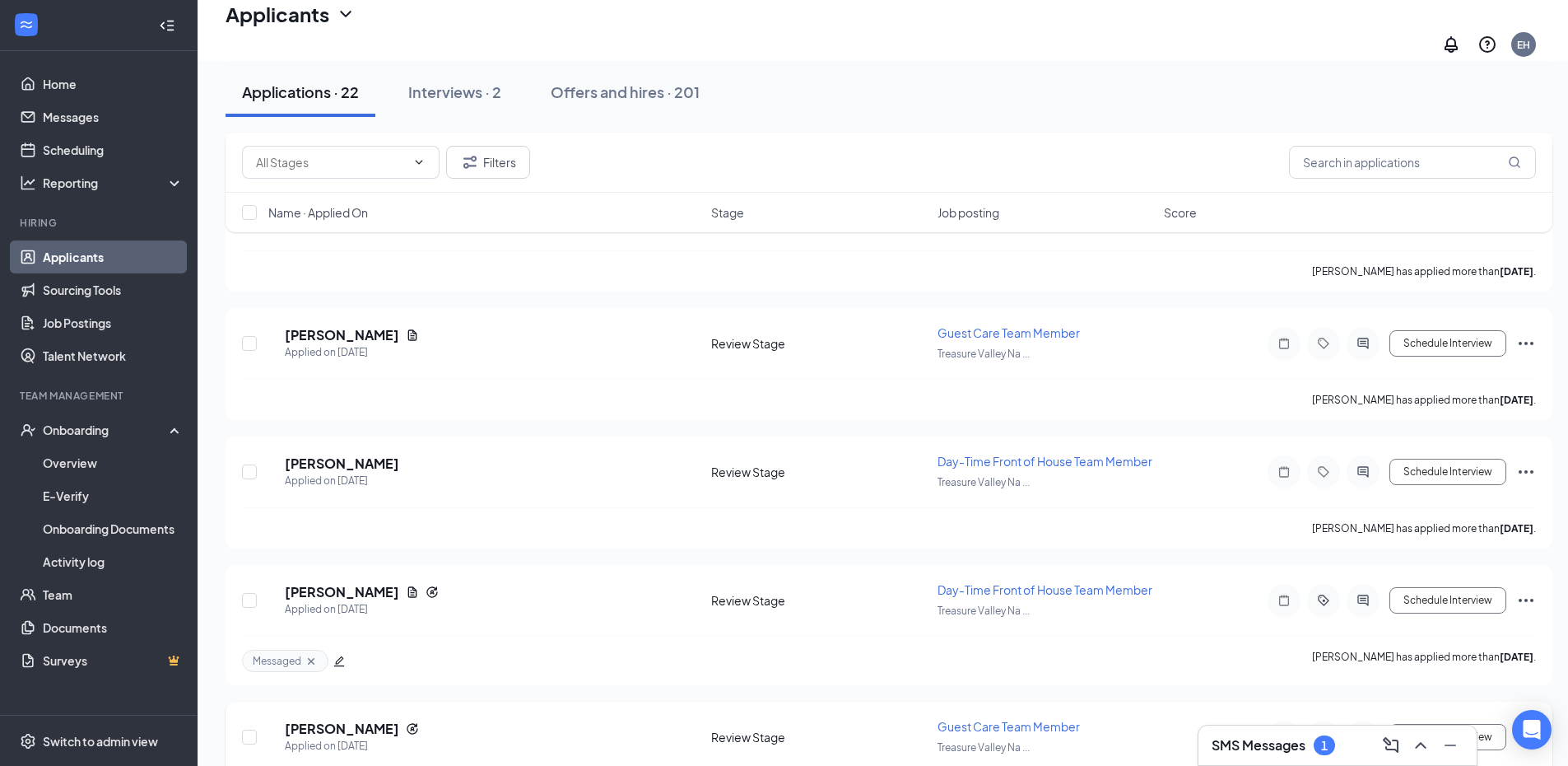
scroll to position [2532, 0]
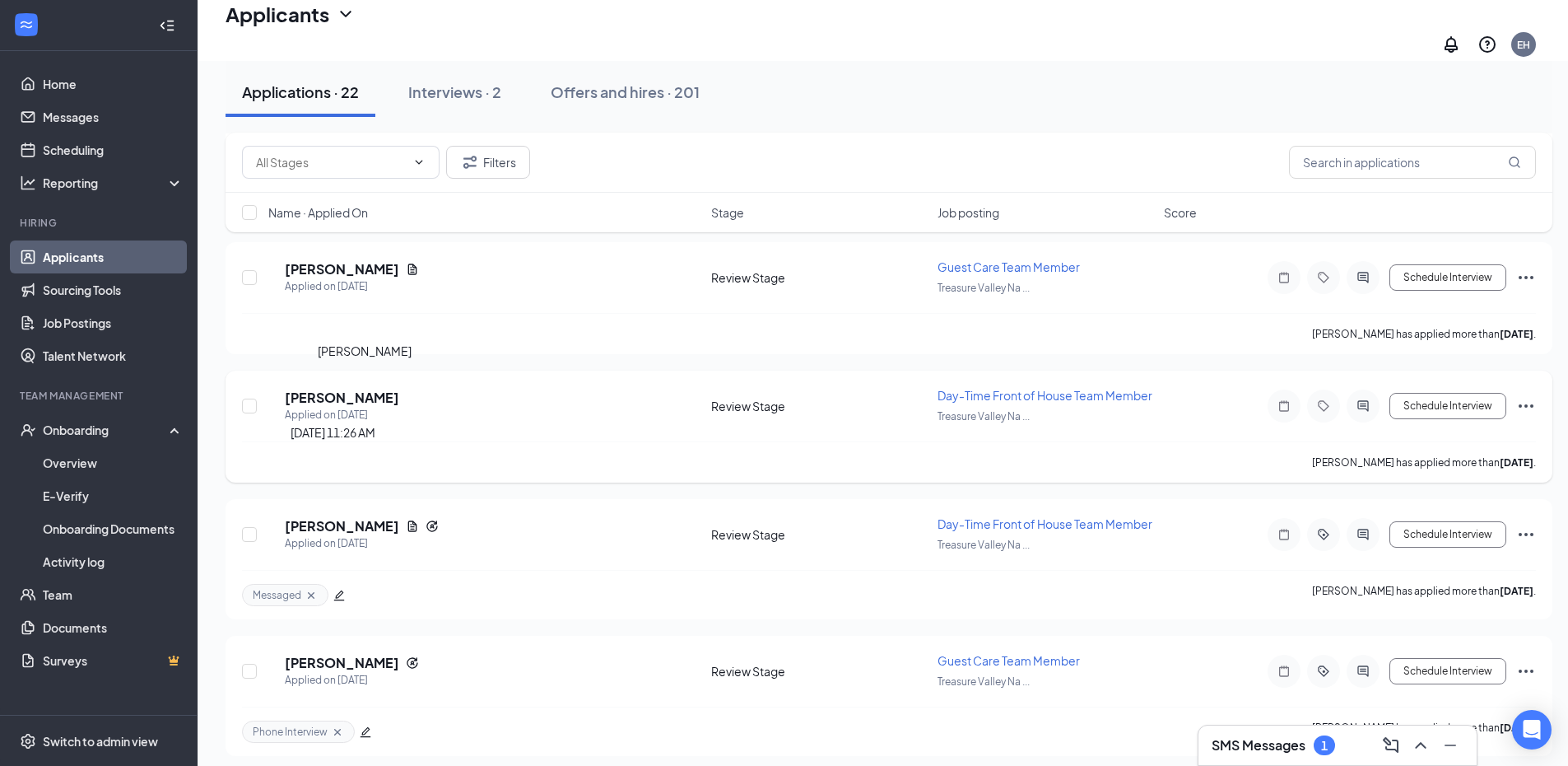
click at [387, 390] on h5 "[PERSON_NAME]" at bounding box center [342, 398] width 115 height 19
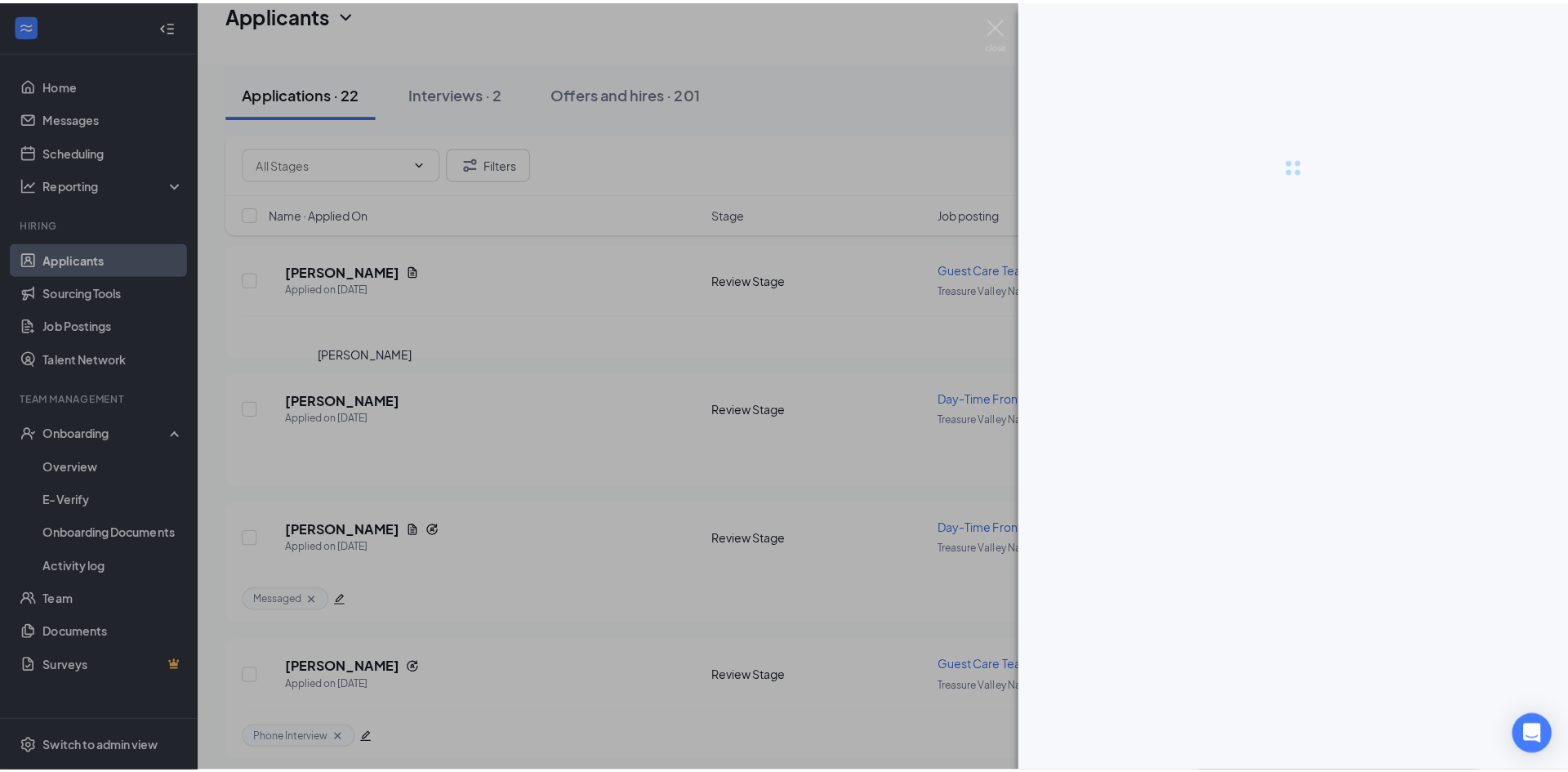
scroll to position [2501, 0]
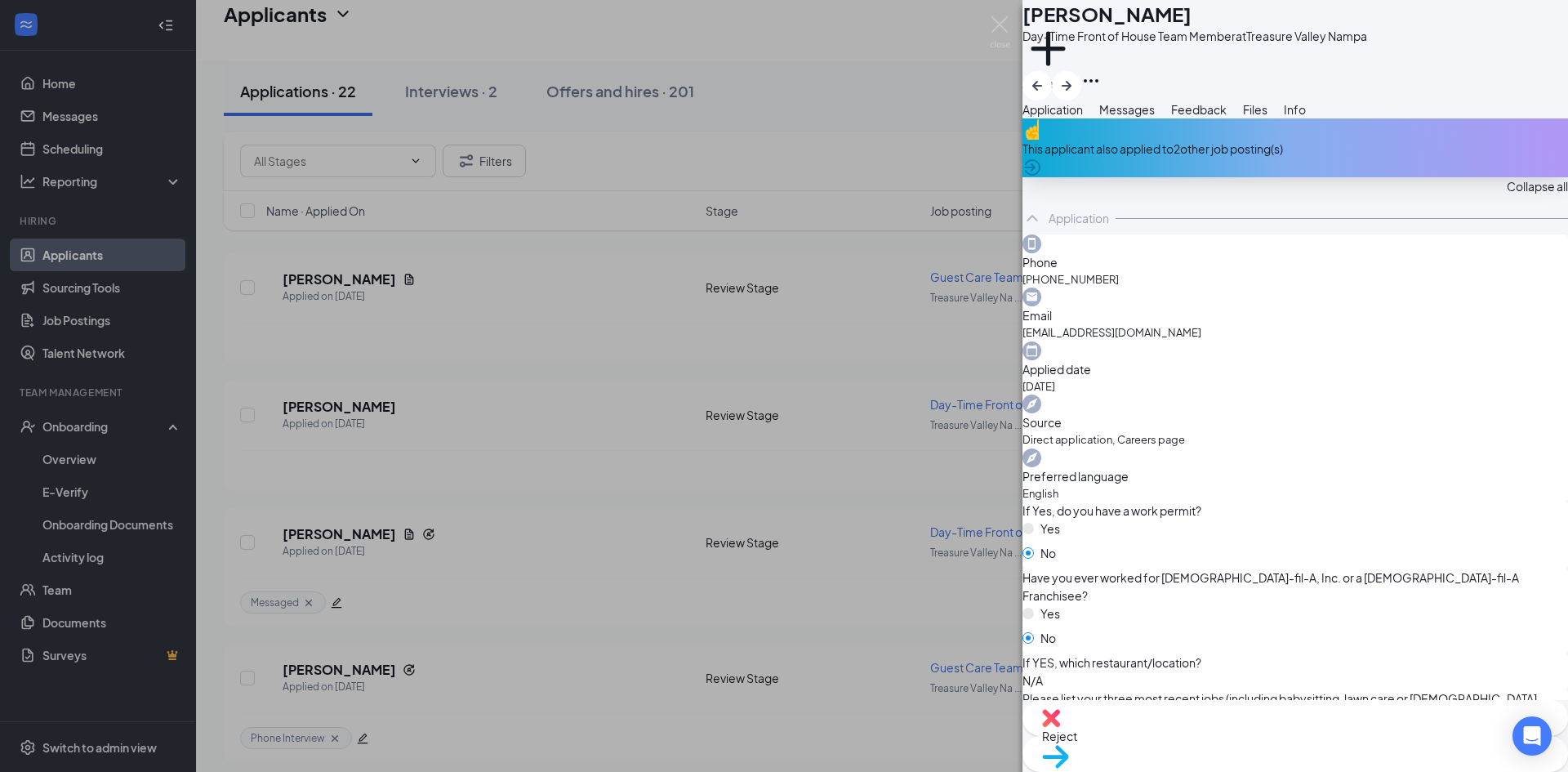
click at [1288, 158] on div "This applicant also applied to 2 other job posting(s)" at bounding box center [1296, 149] width 546 height 18
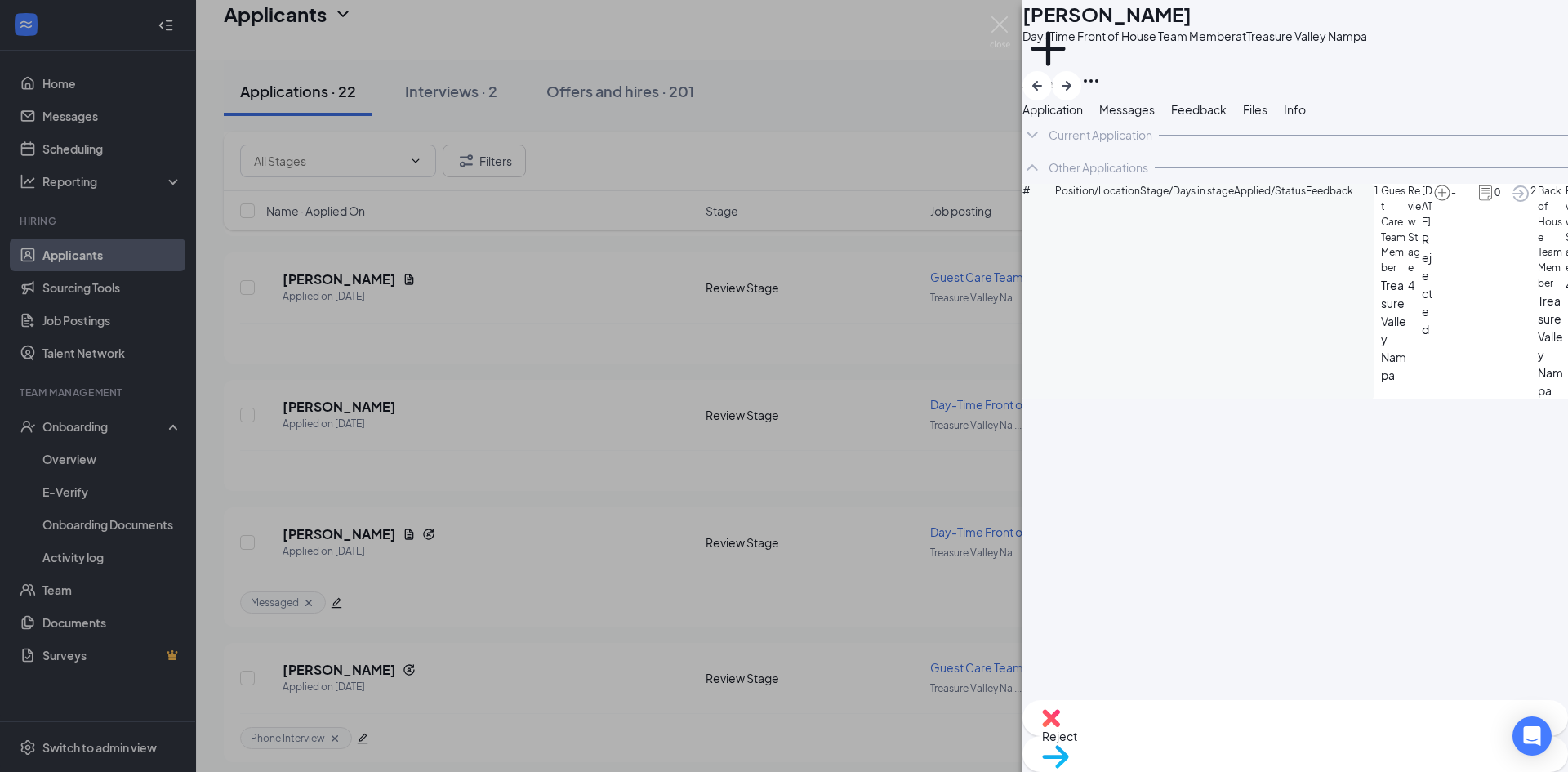
click at [1066, 118] on button "Application" at bounding box center [1053, 109] width 61 height 18
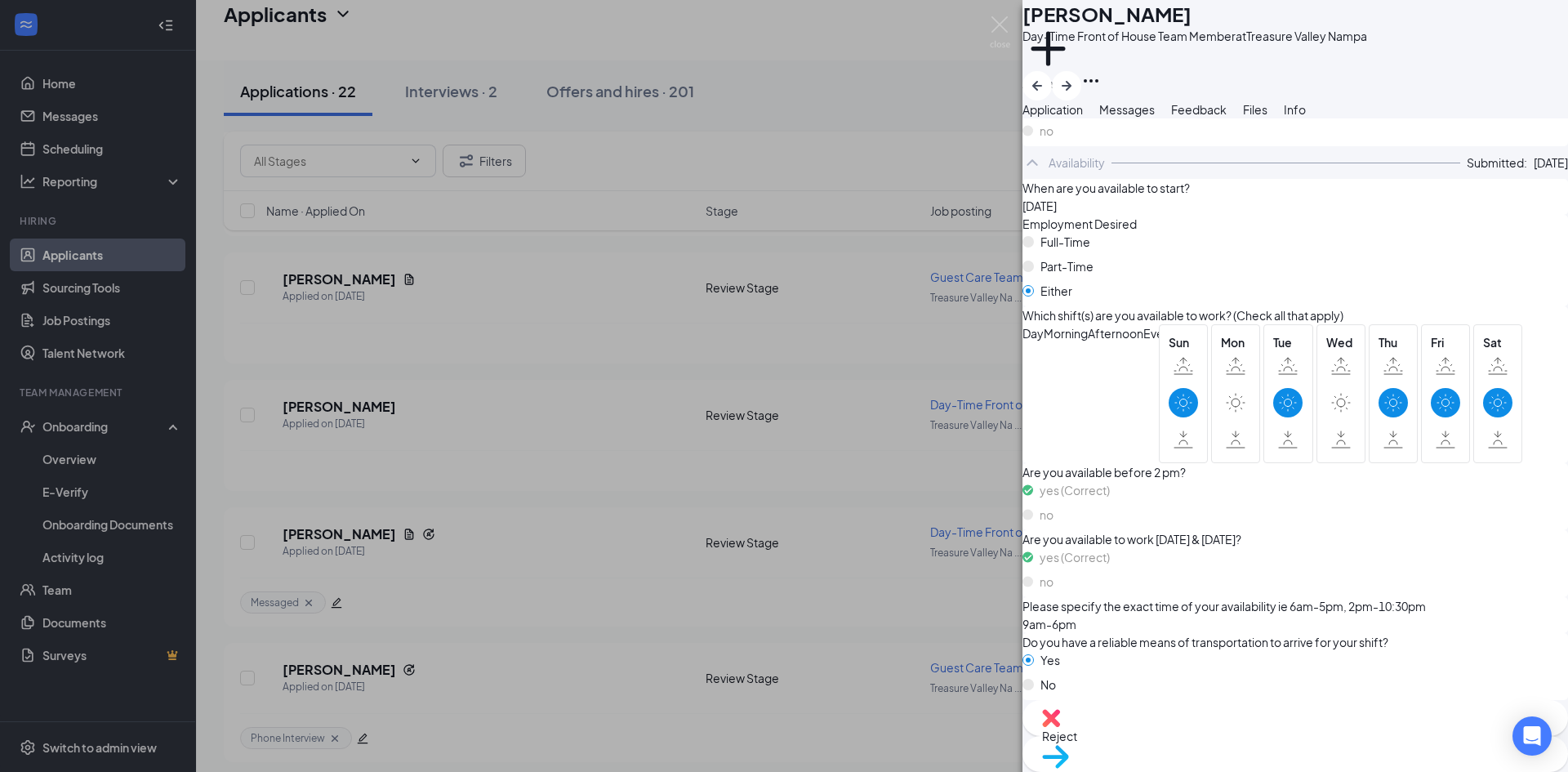
scroll to position [1121, 0]
click at [1155, 118] on button "Messages" at bounding box center [1127, 109] width 56 height 18
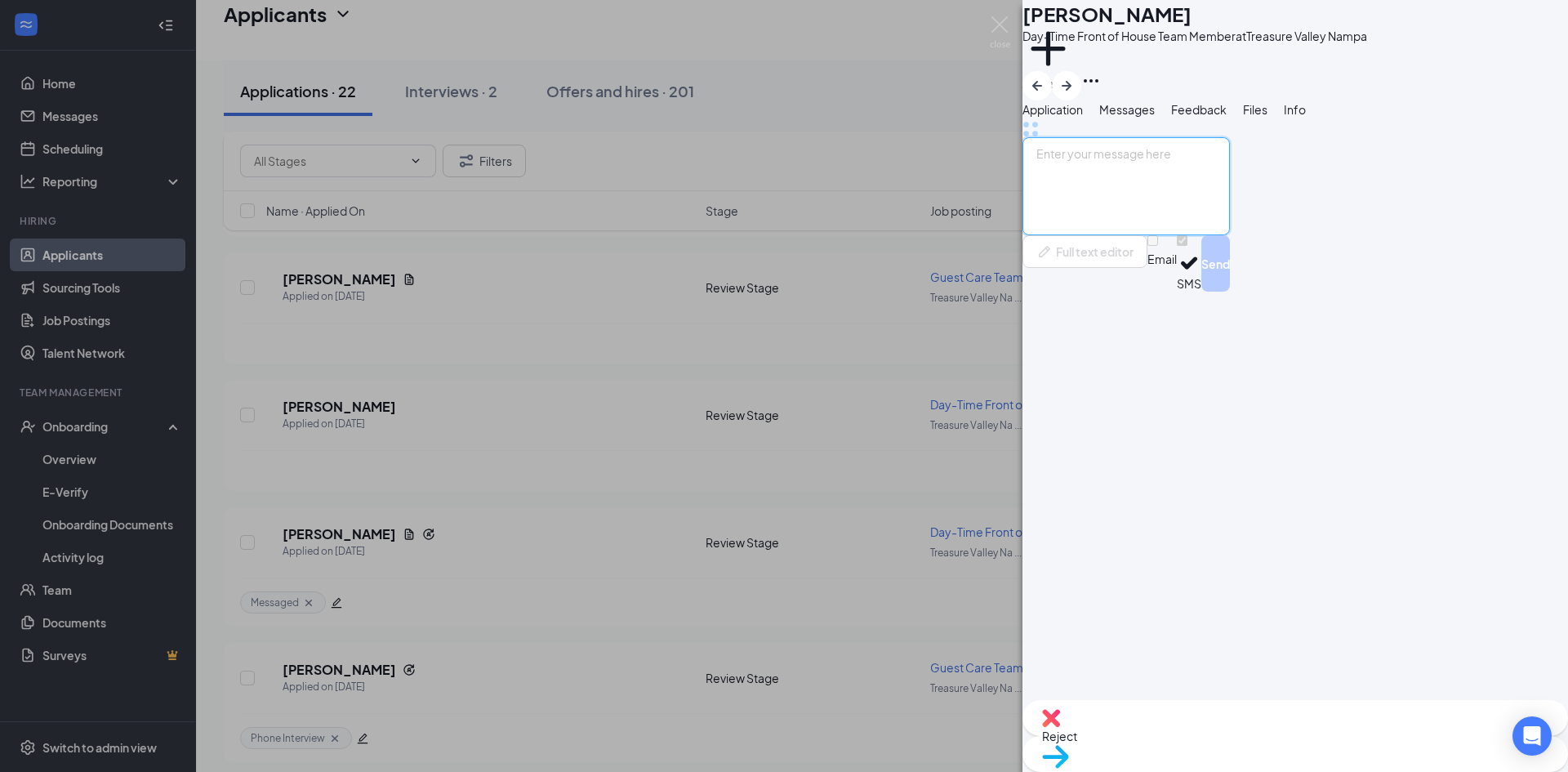
click at [1193, 235] on textarea at bounding box center [1127, 186] width 207 height 98
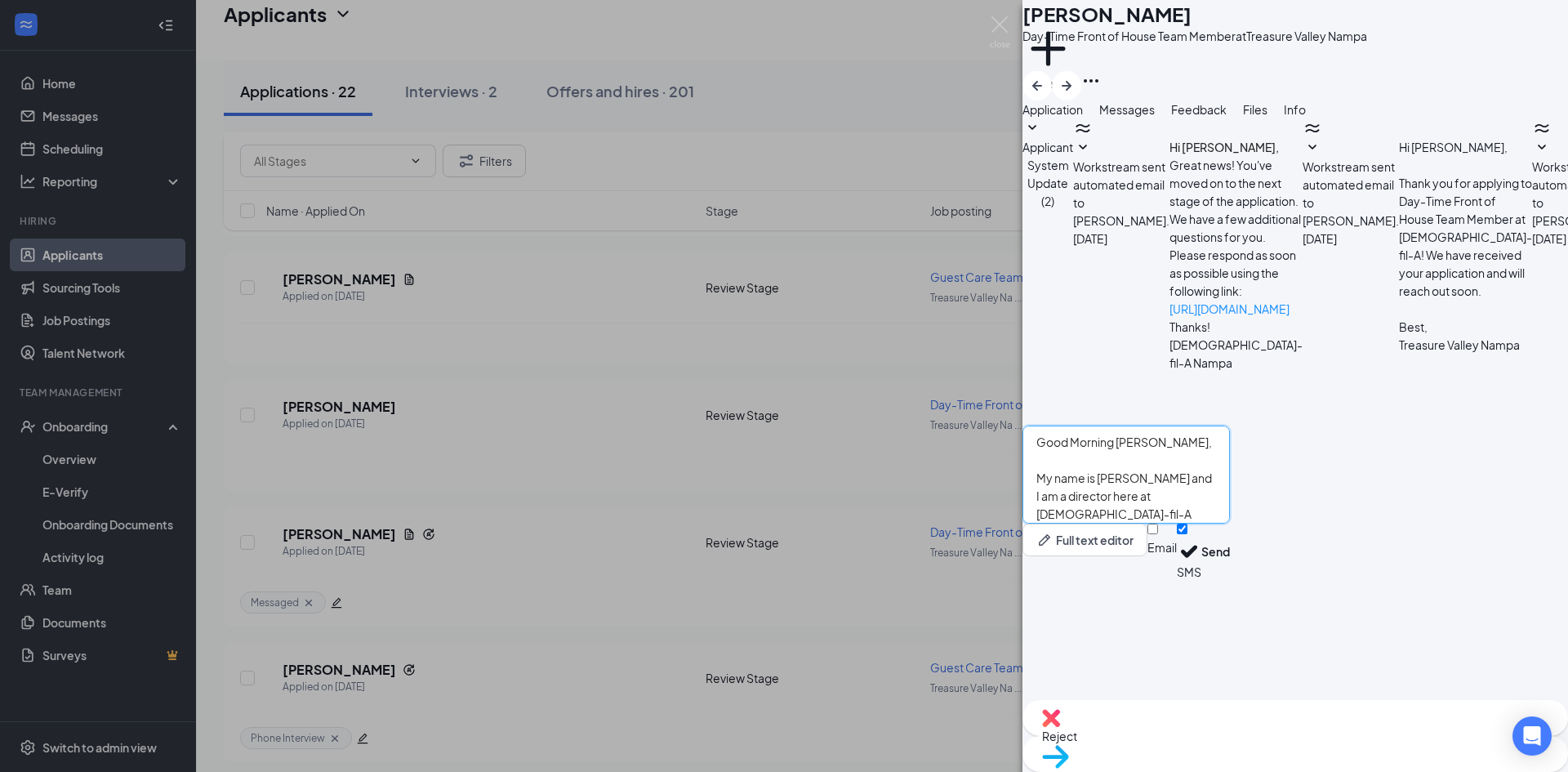
scroll to position [18, 0]
type textarea "Good Morning [PERSON_NAME], My name is [PERSON_NAME] and I am a director here a…"
click at [1230, 580] on button "Send" at bounding box center [1216, 552] width 28 height 56
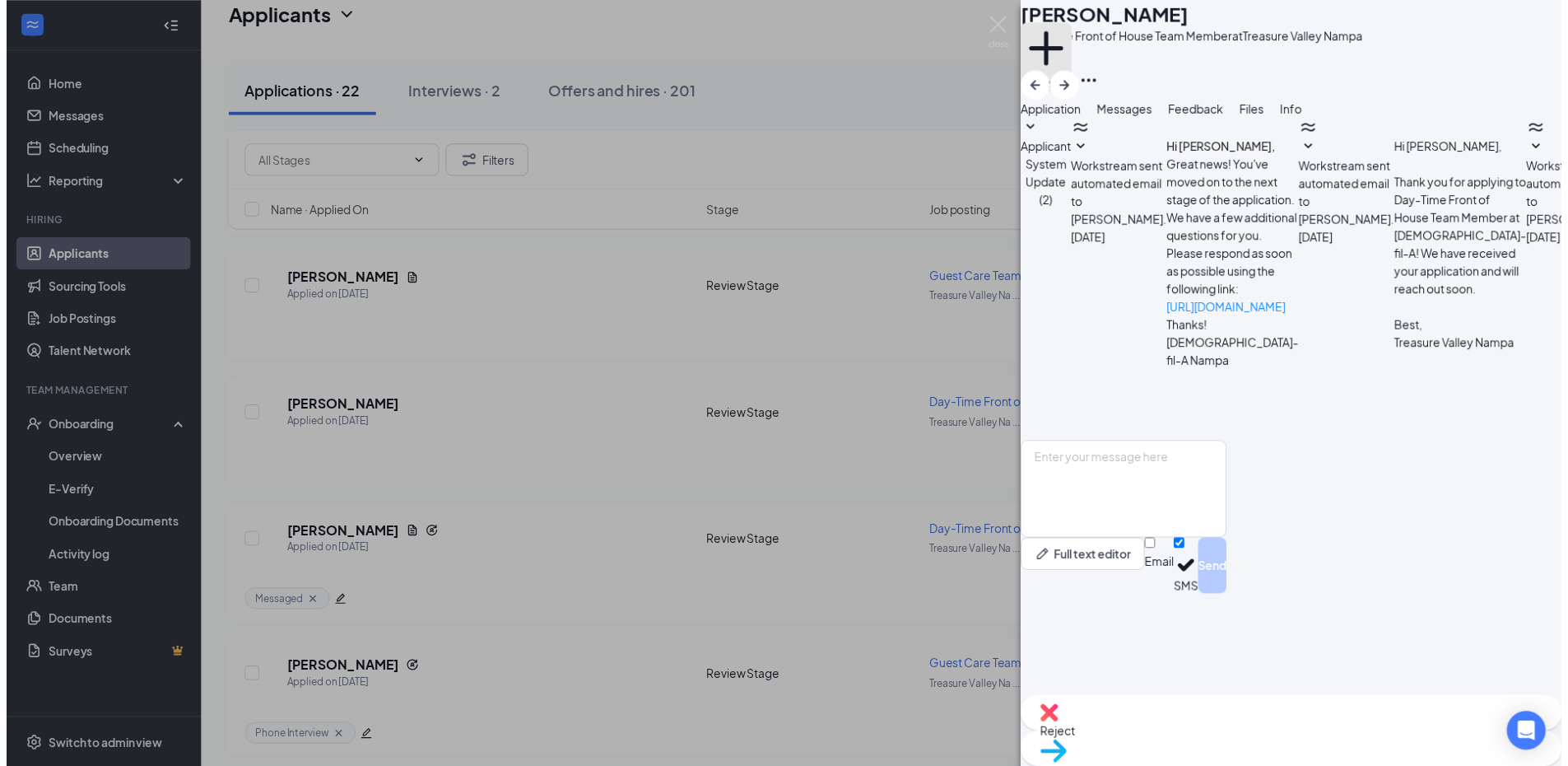
scroll to position [316, 0]
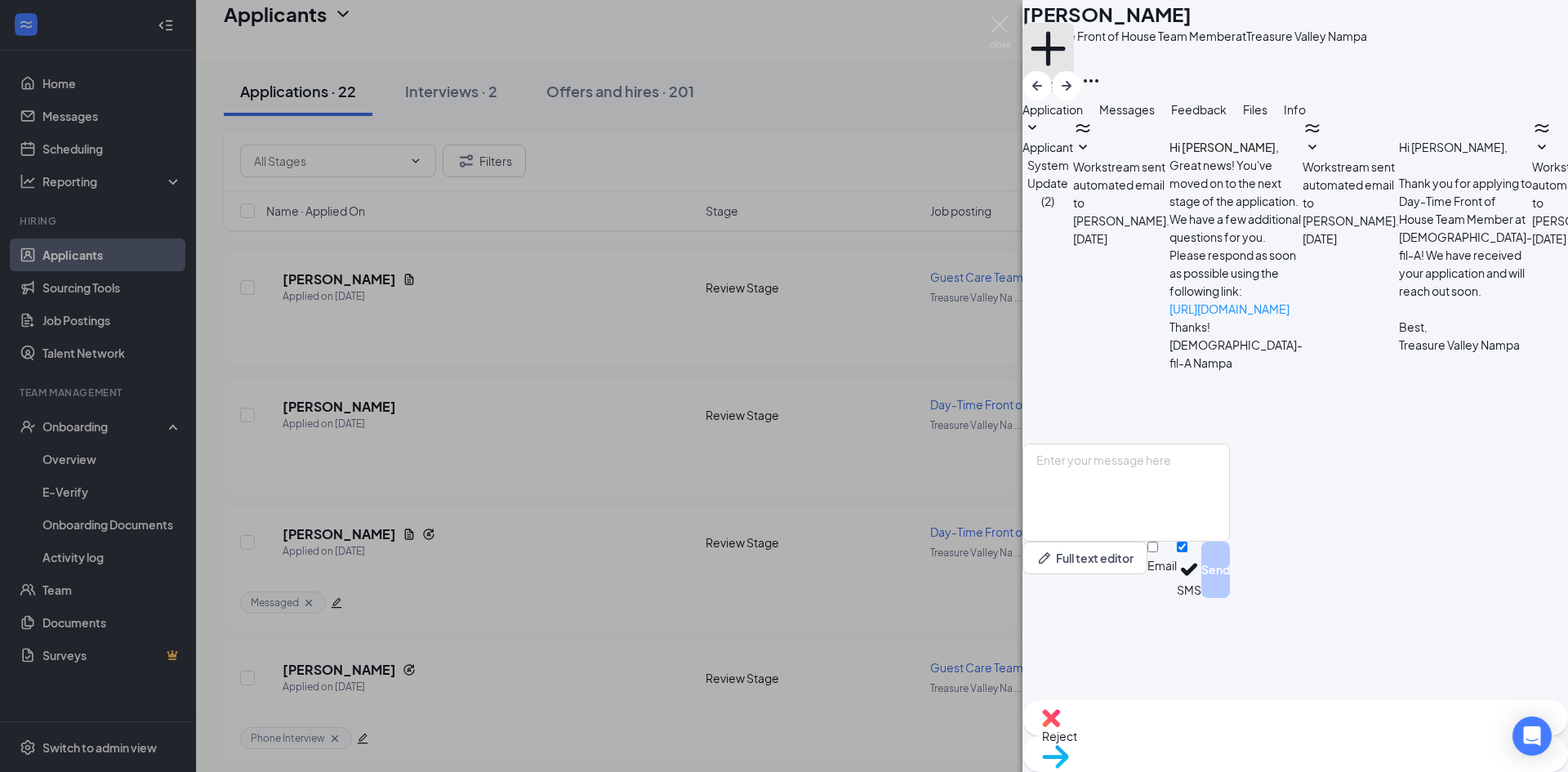
click at [1074, 71] on button "Add a tag" at bounding box center [1049, 58] width 51 height 70
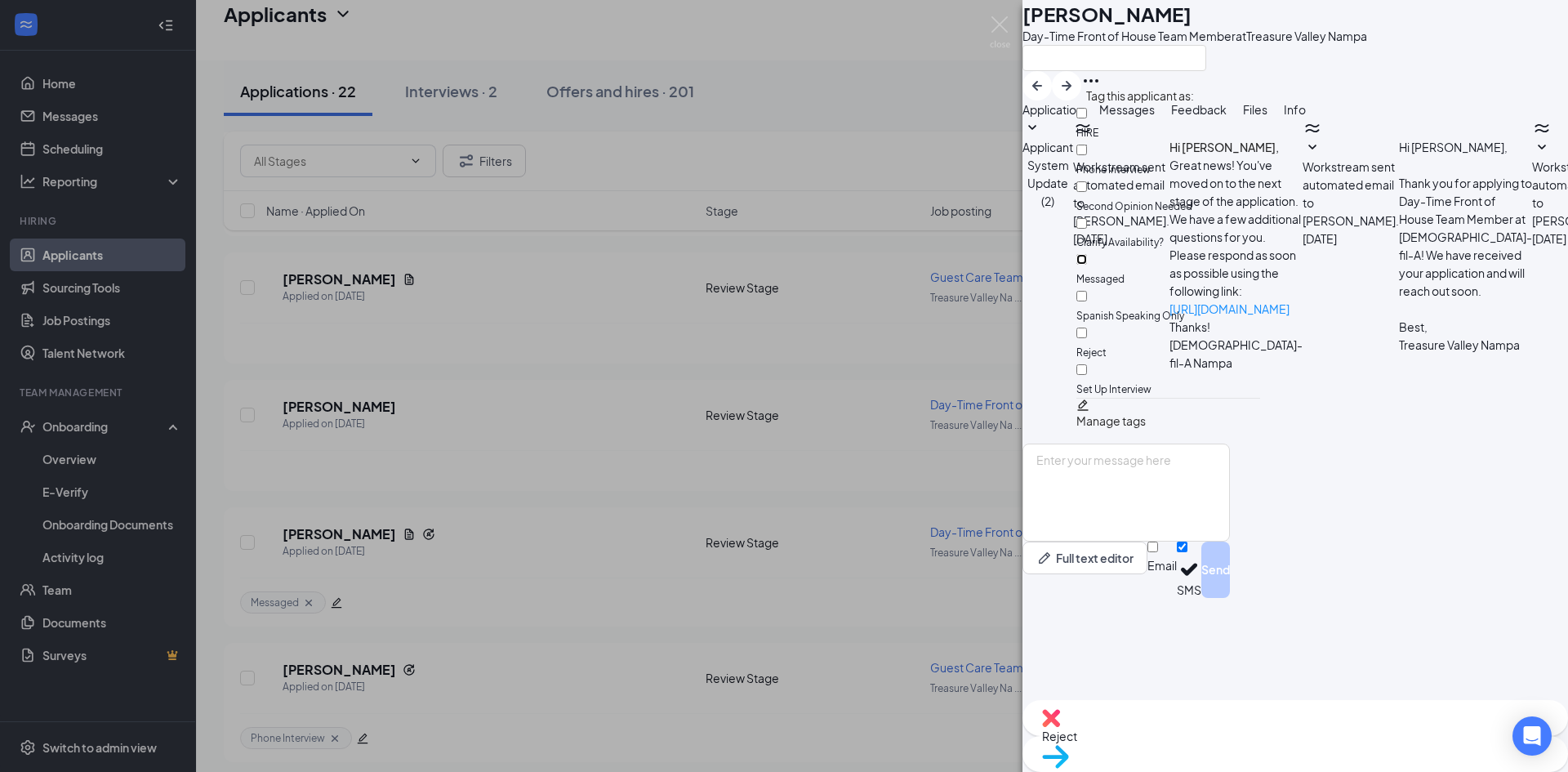
click at [1087, 254] on input "Messaged" at bounding box center [1082, 260] width 11 height 11
checkbox input "true"
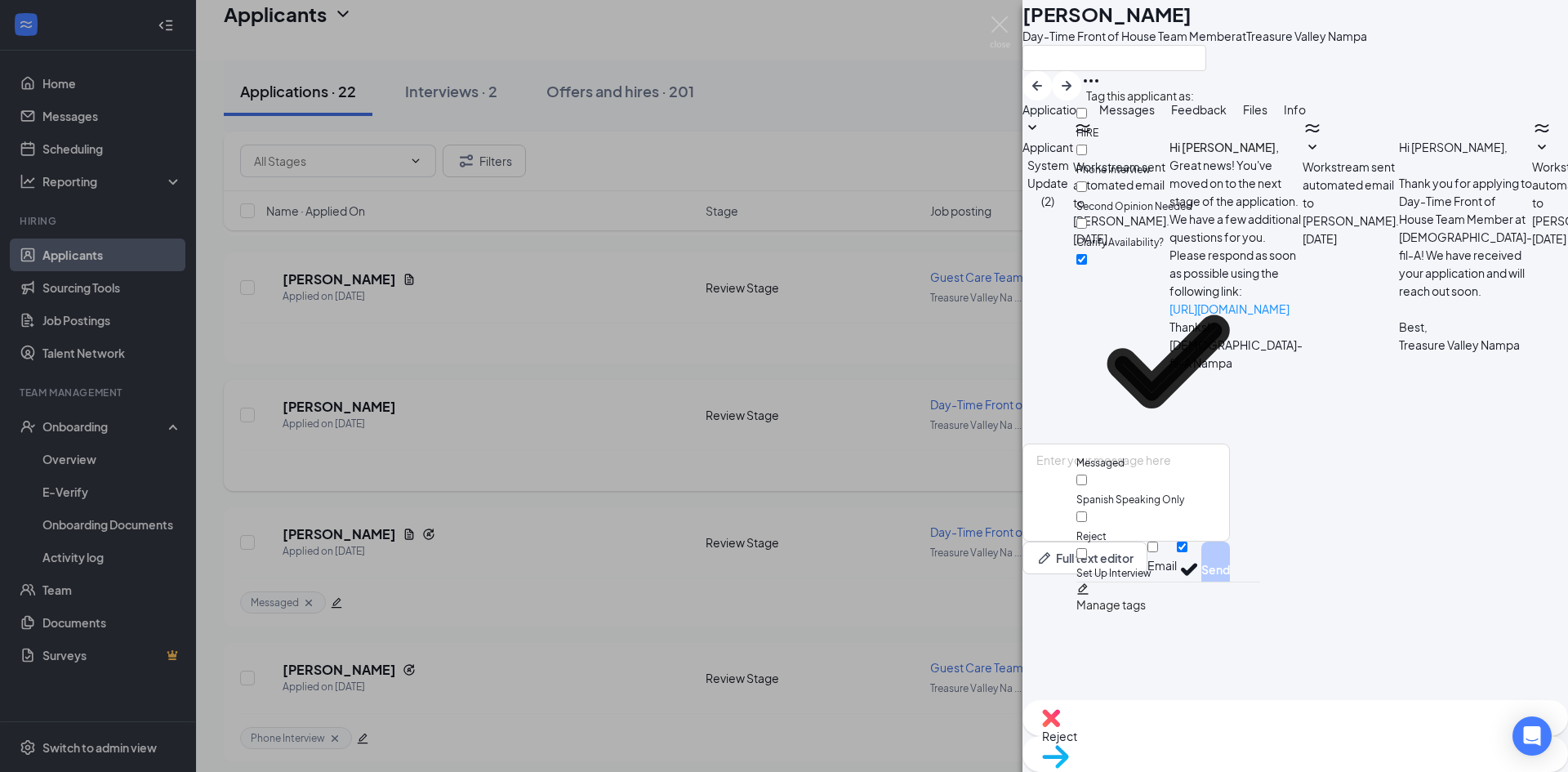
drag, startPoint x: 525, startPoint y: 464, endPoint x: 350, endPoint y: 432, distance: 177.9
click at [521, 469] on div "MD [PERSON_NAME] Day-Time Front of House Team Member at [GEOGRAPHIC_DATA] Appli…" at bounding box center [784, 386] width 1568 height 772
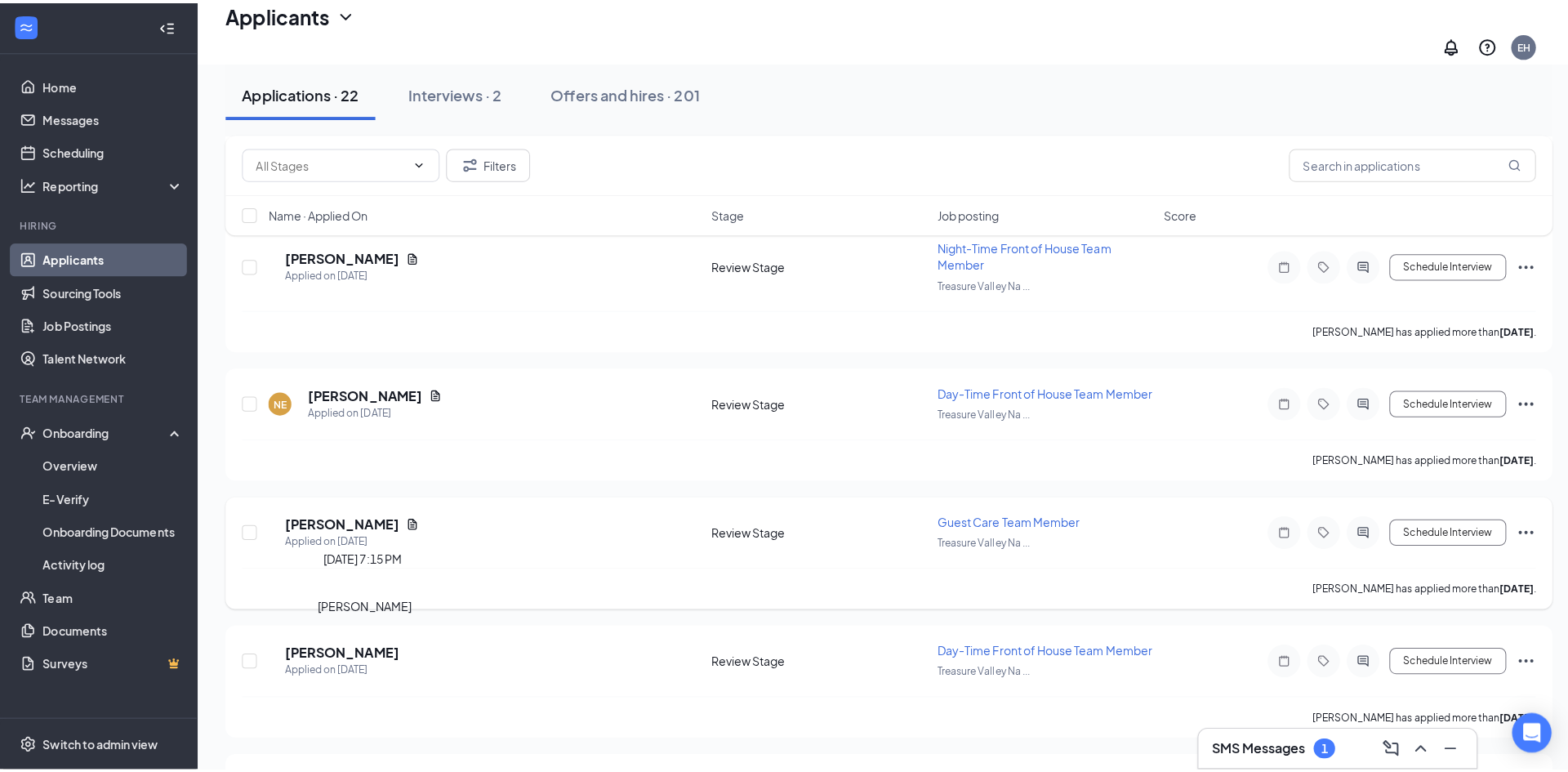
scroll to position [2255, 0]
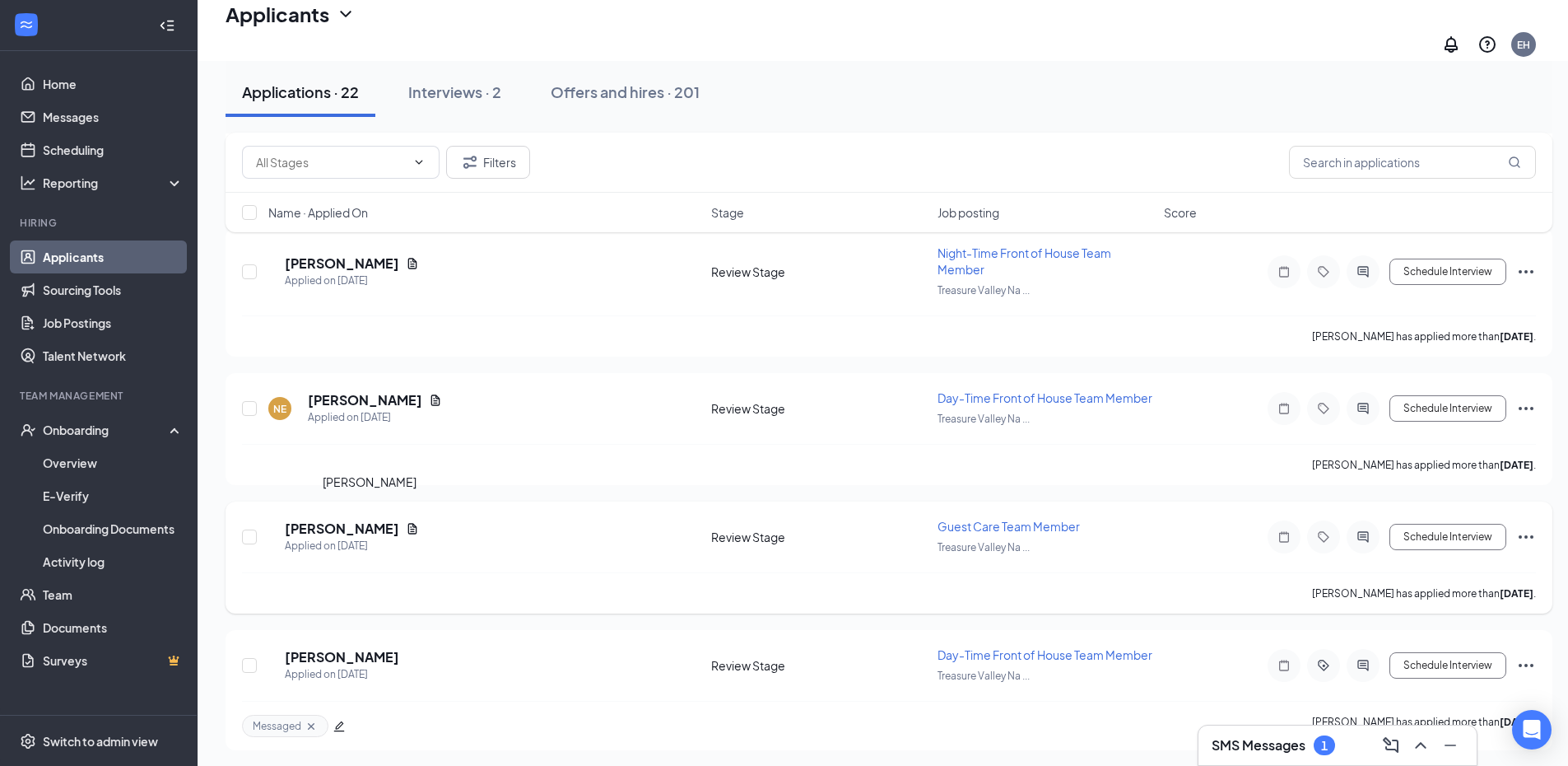
click at [383, 520] on h5 "[PERSON_NAME]" at bounding box center [342, 529] width 115 height 19
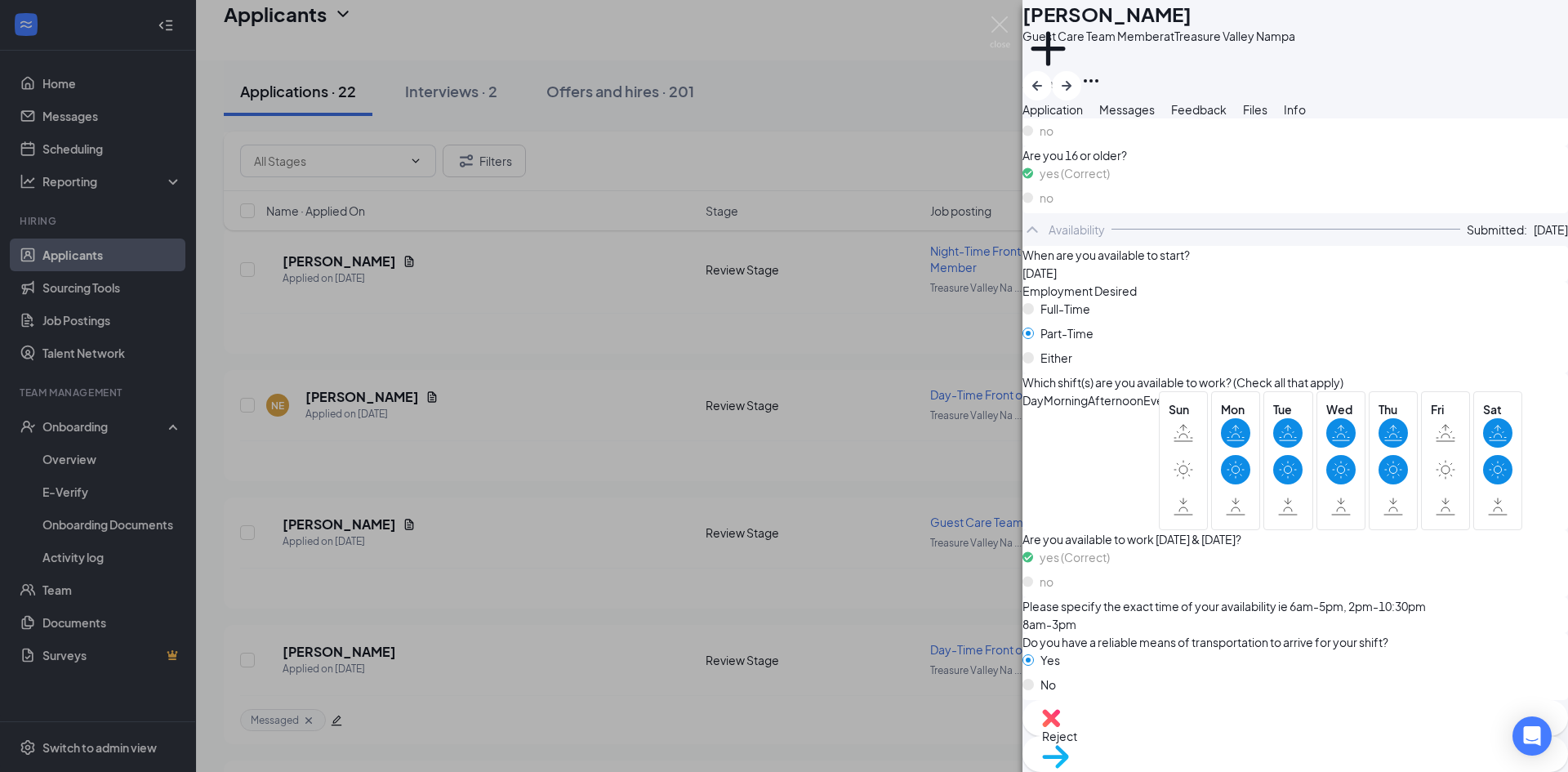
scroll to position [373, 0]
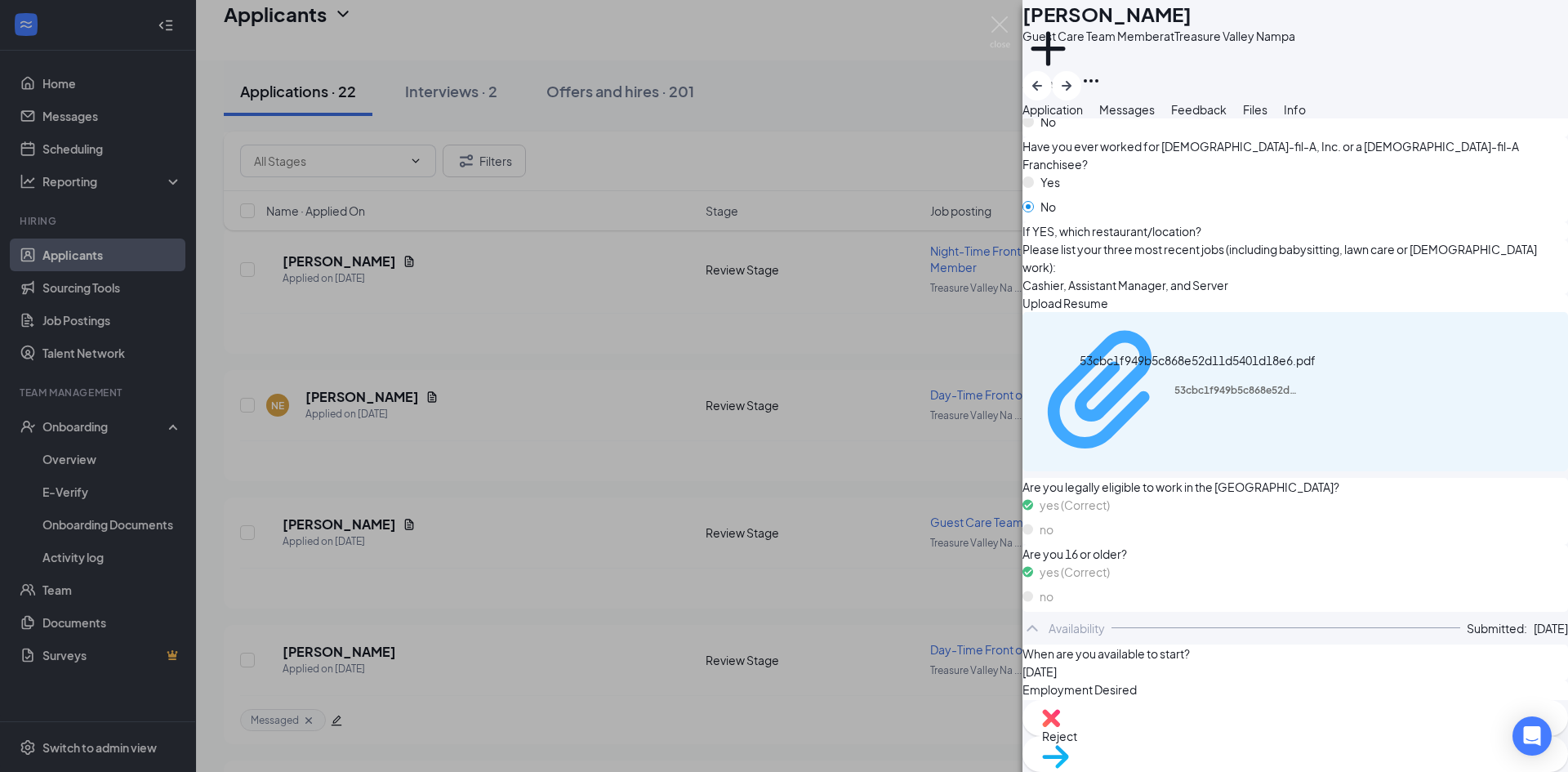
click at [1175, 393] on div "53cbc1f949b5c868e52d11d5401d18e6.pdf" at bounding box center [1236, 390] width 123 height 13
click at [1219, 745] on span "Reject" at bounding box center [1296, 736] width 506 height 18
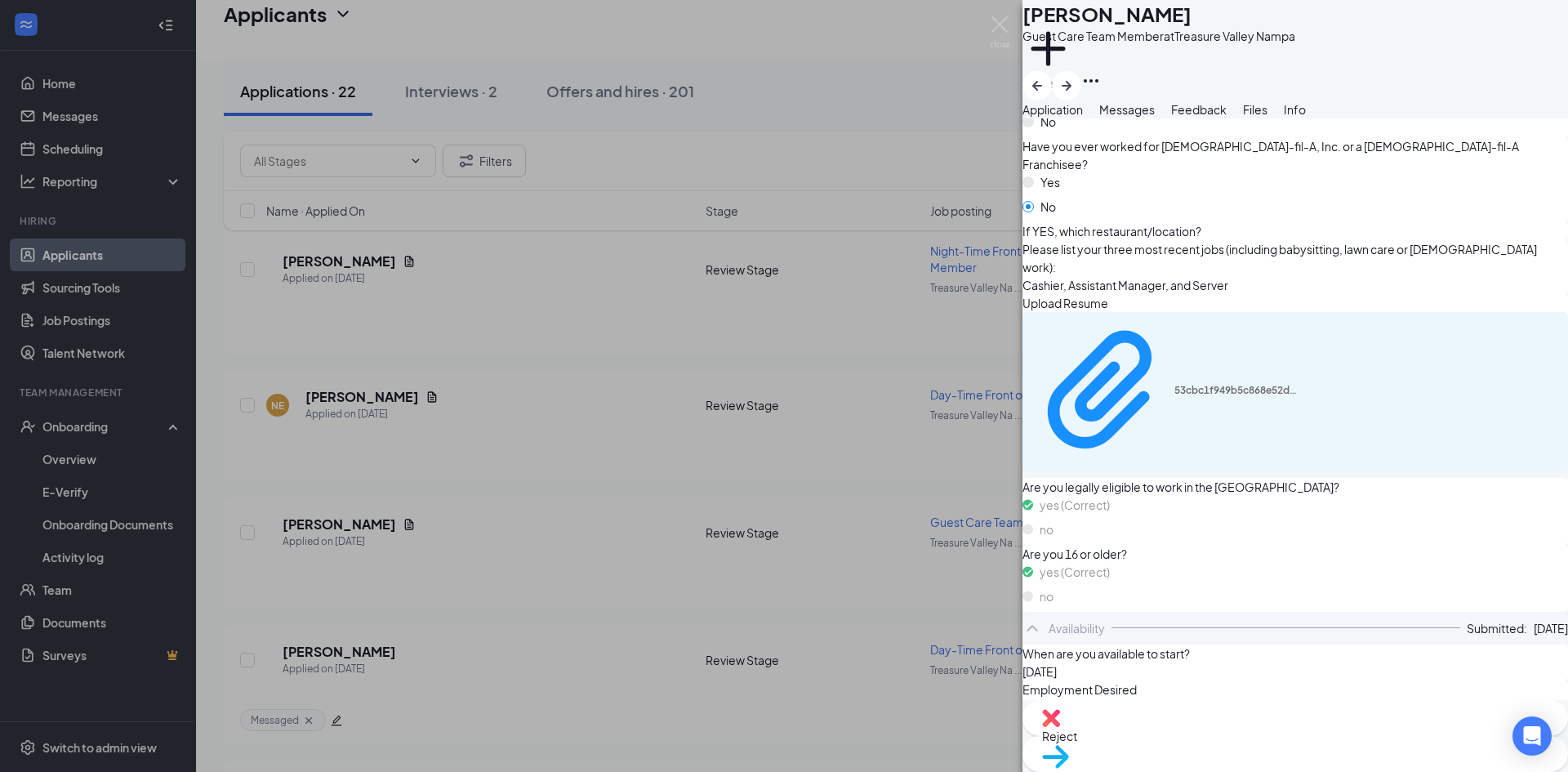
checkbox input "true"
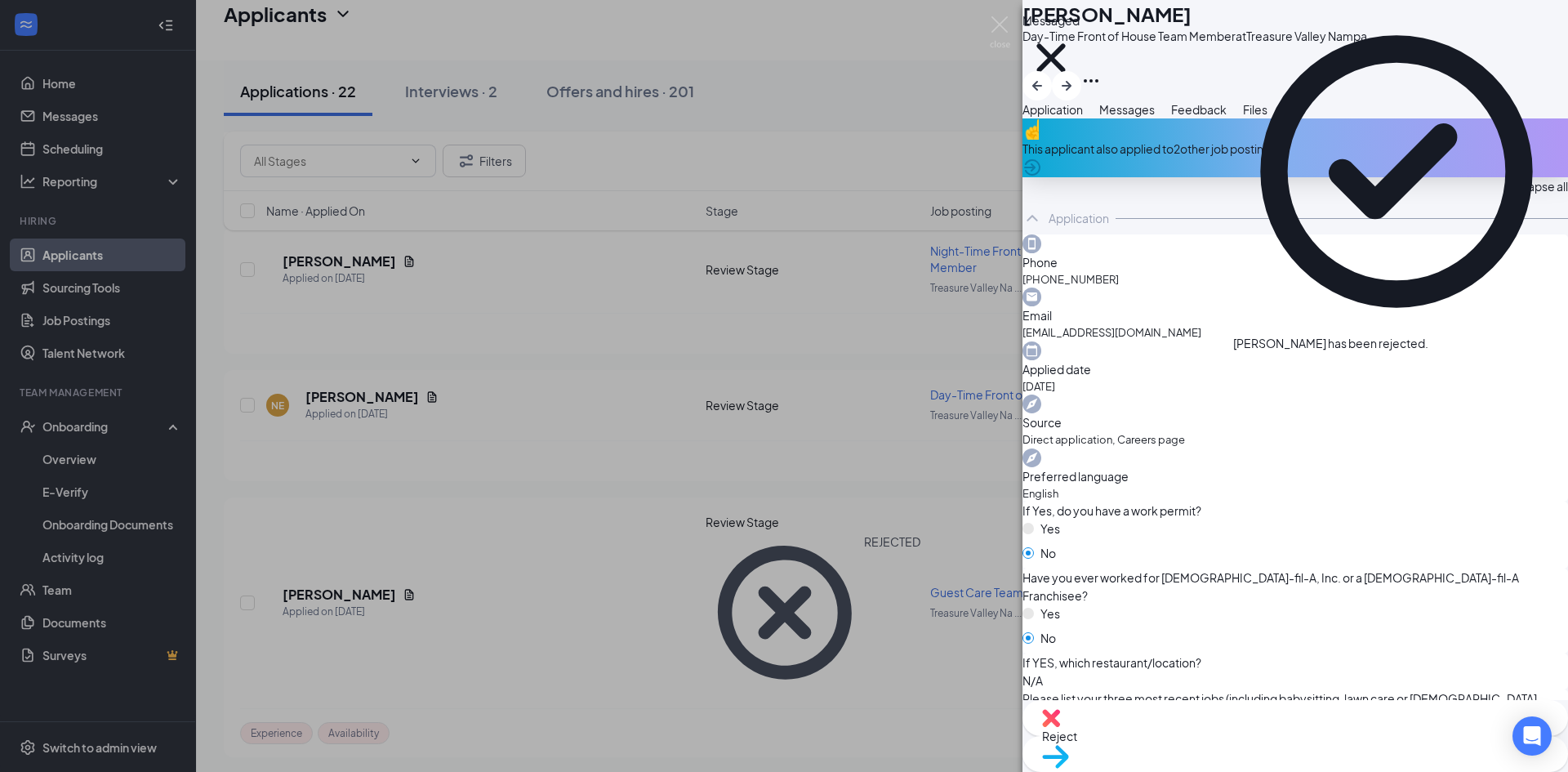
click at [466, 450] on div "MD [PERSON_NAME] Day-Time Front of House Team Member at [GEOGRAPHIC_DATA] Messa…" at bounding box center [784, 386] width 1568 height 772
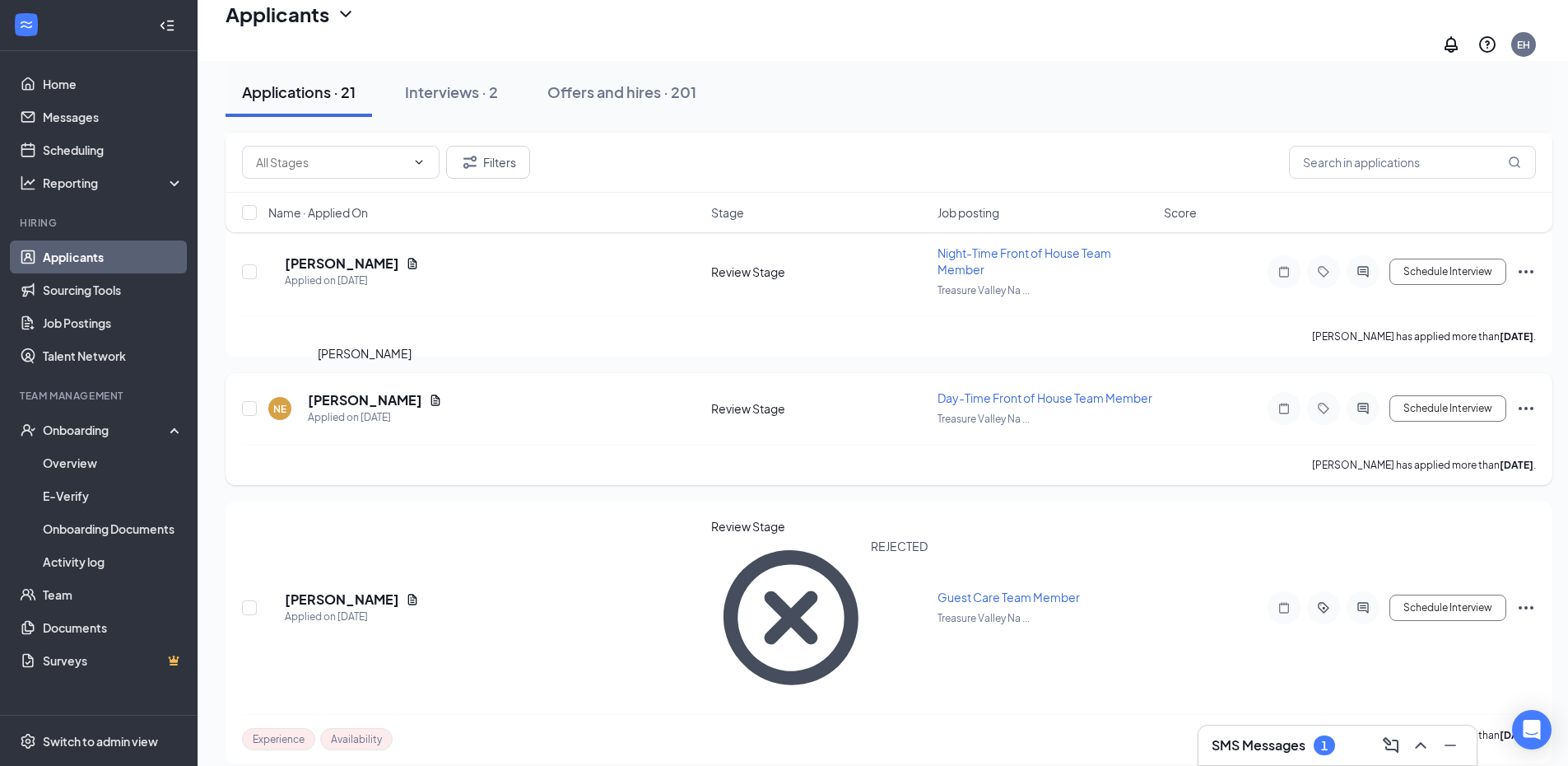
click at [368, 391] on h5 "[PERSON_NAME]" at bounding box center [365, 401] width 115 height 19
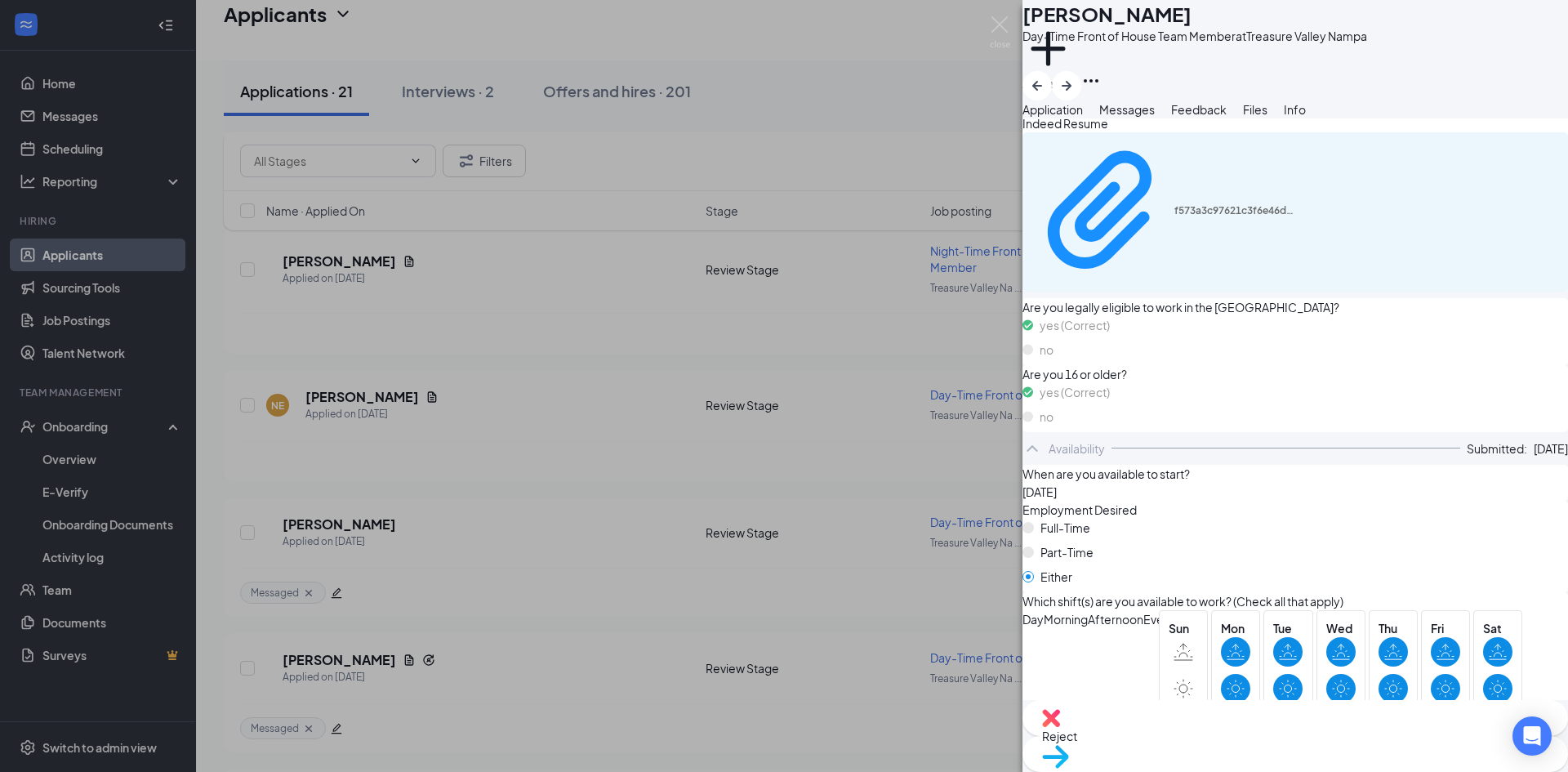
scroll to position [521, 0]
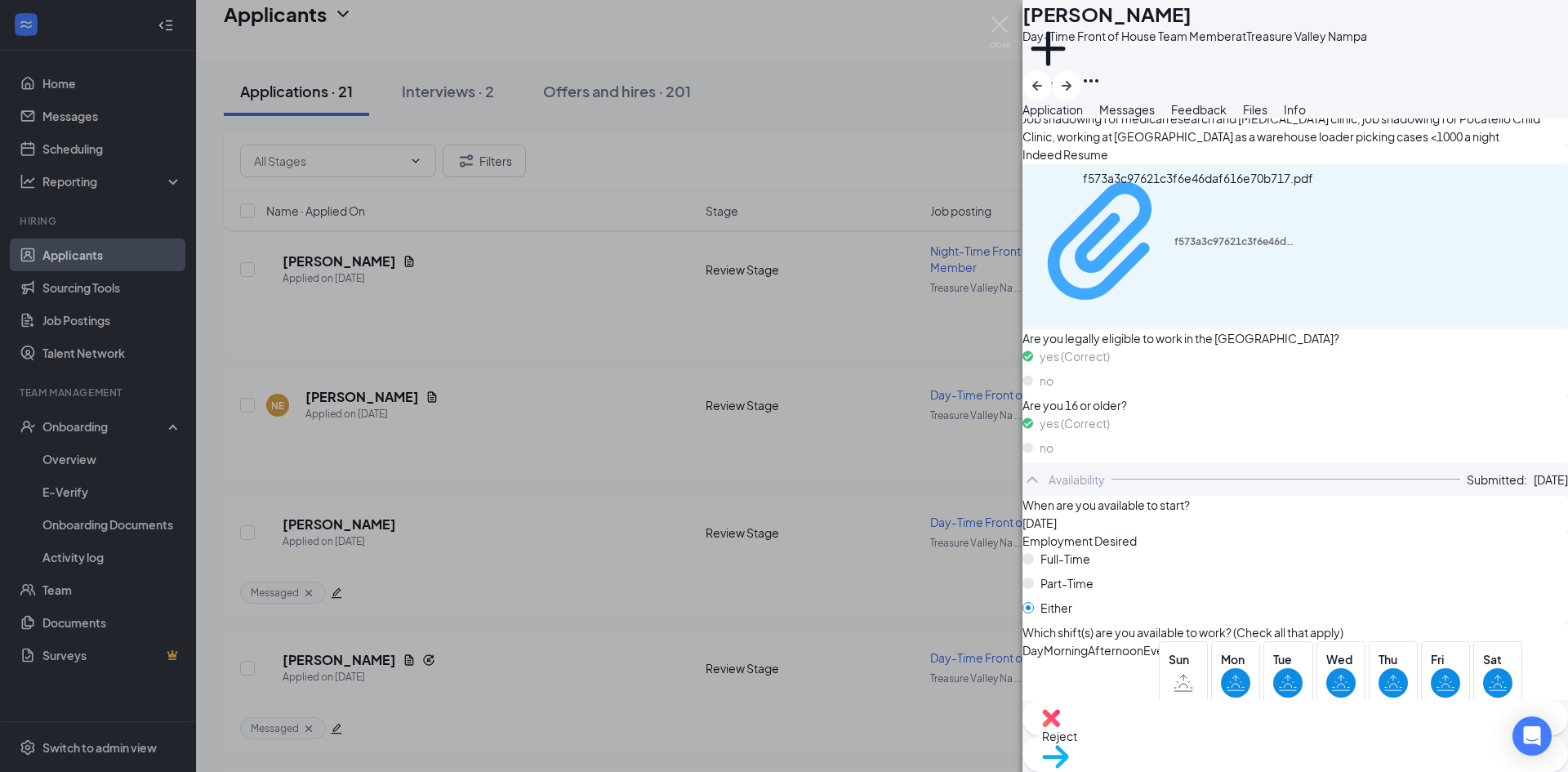
click at [1174, 235] on div "f573a3c97621c3f6e46daf616e70b717.pdf" at bounding box center [1236, 241] width 123 height 13
click at [1155, 117] on span "Messages" at bounding box center [1127, 109] width 56 height 15
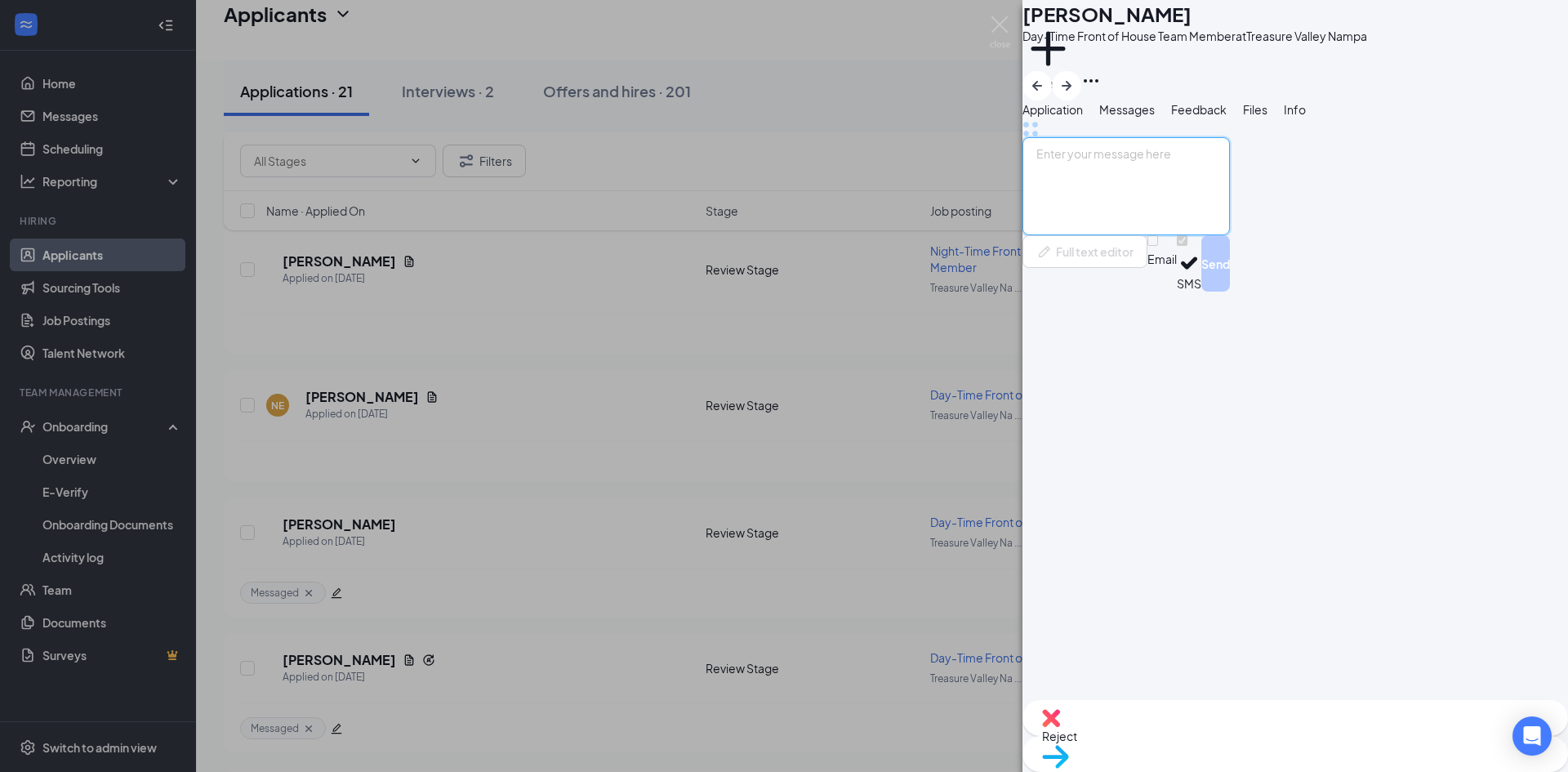
click at [1197, 235] on textarea at bounding box center [1127, 186] width 207 height 98
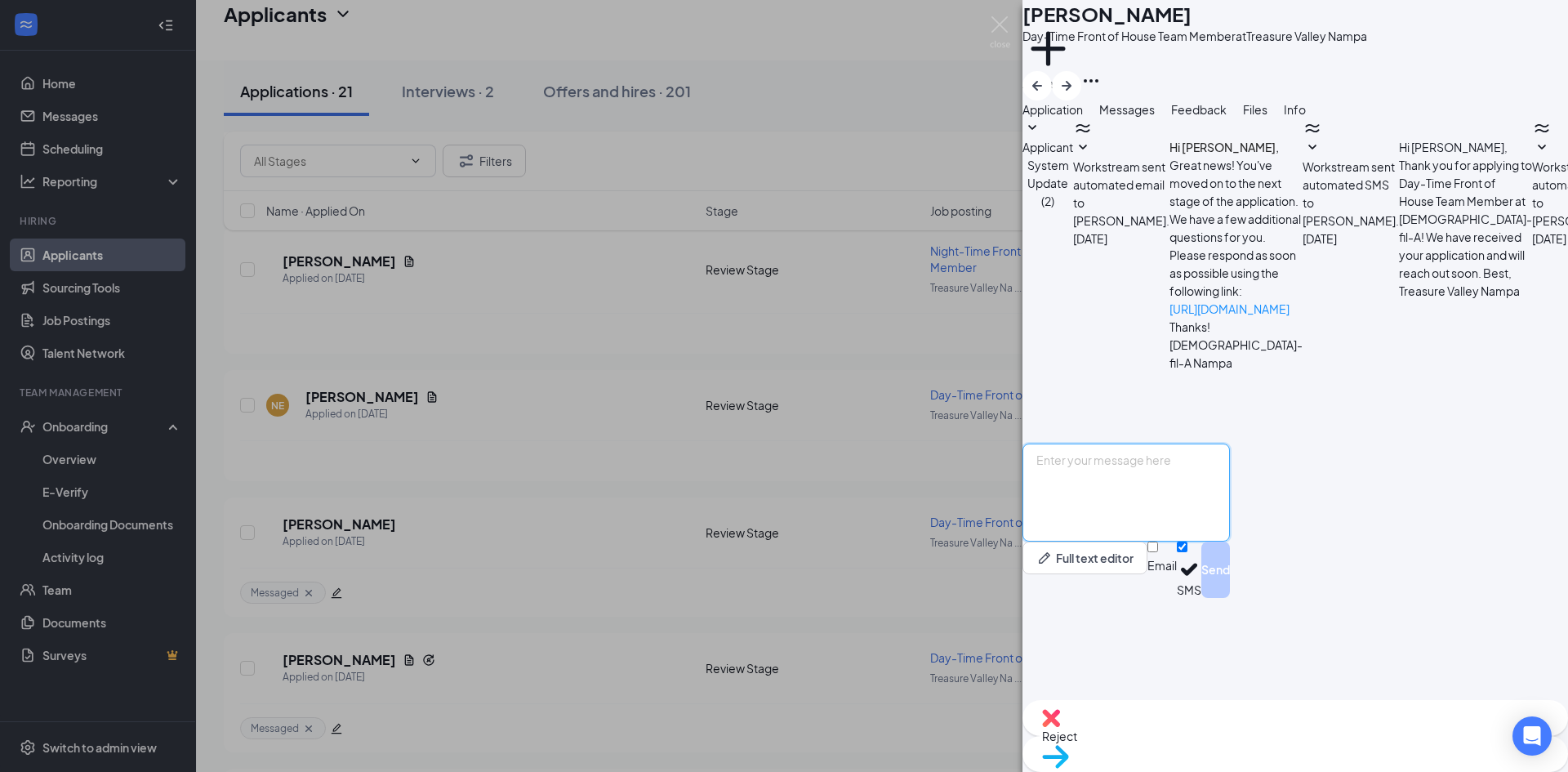
scroll to position [178, 0]
paste textarea "Good Morning [PERSON_NAME], My name is [PERSON_NAME] and I am a director here a…"
click at [1167, 542] on textarea "Good Morning [PERSON_NAME], My name is [PERSON_NAME] and I am a director here a…" at bounding box center [1127, 492] width 207 height 98
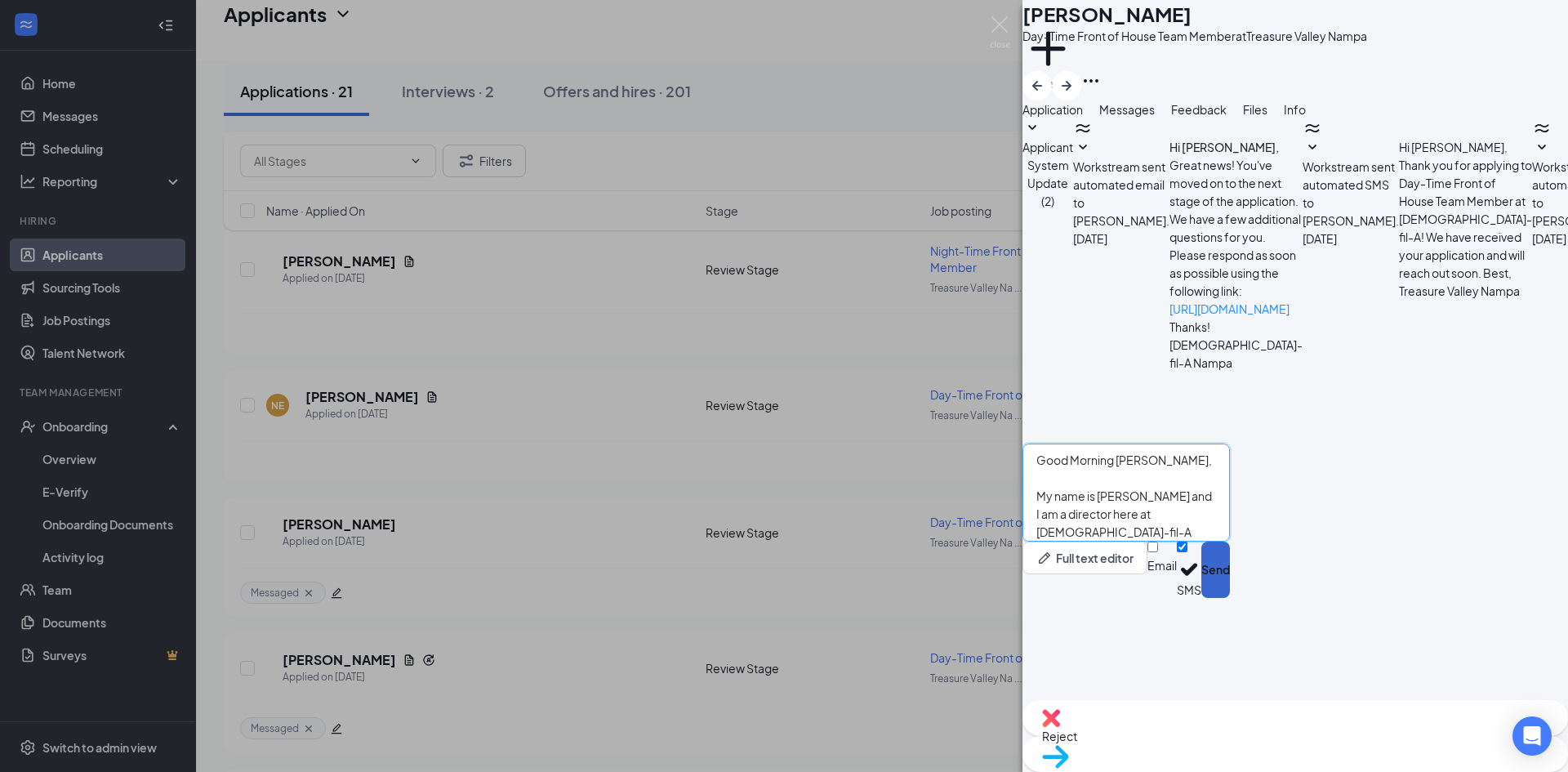
type textarea "Good Morning [PERSON_NAME], My name is [PERSON_NAME] and I am a director here a…"
click at [1230, 599] on button "Send" at bounding box center [1216, 569] width 28 height 56
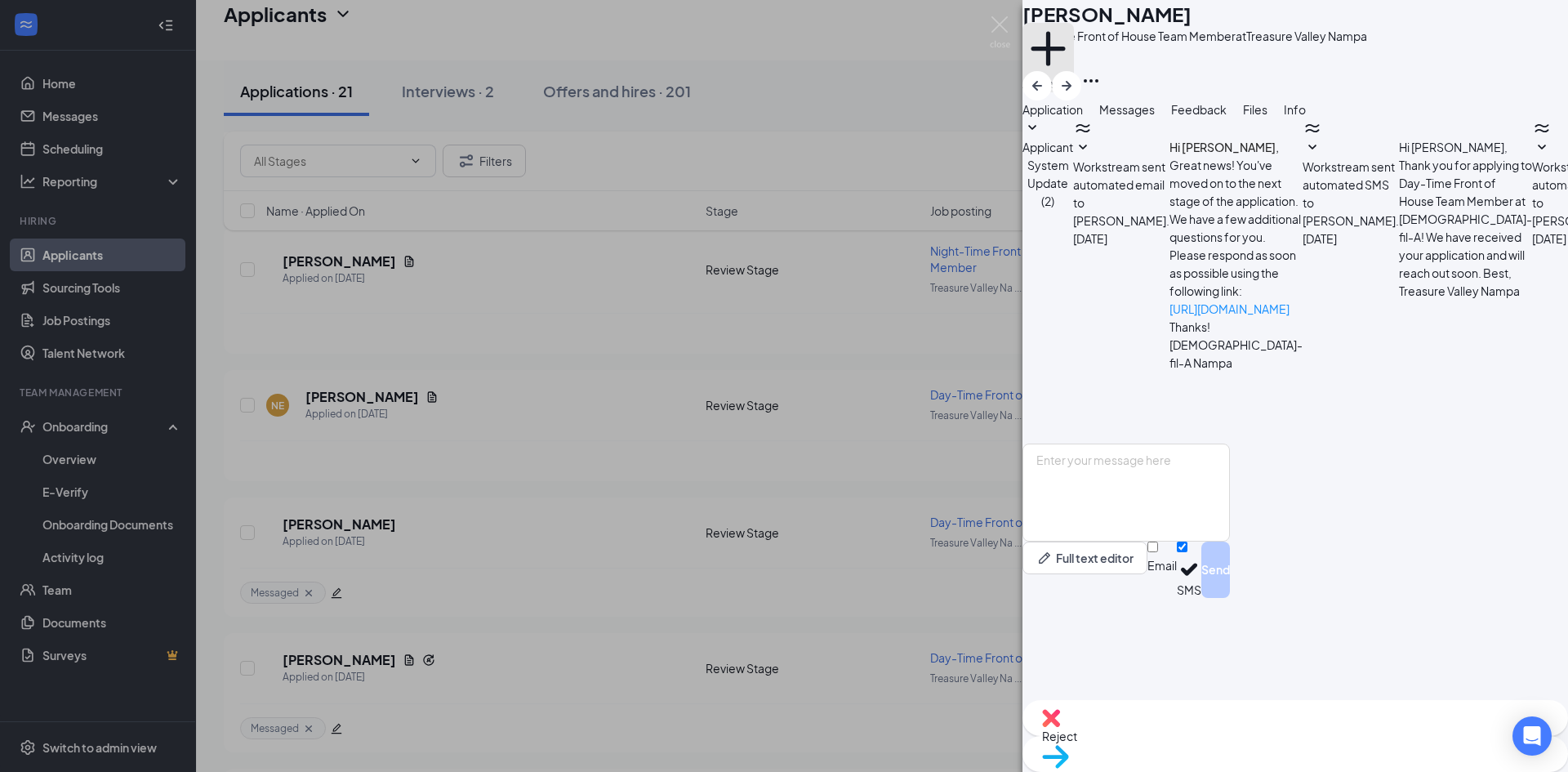
click at [1074, 67] on button "Add a tag" at bounding box center [1049, 58] width 51 height 70
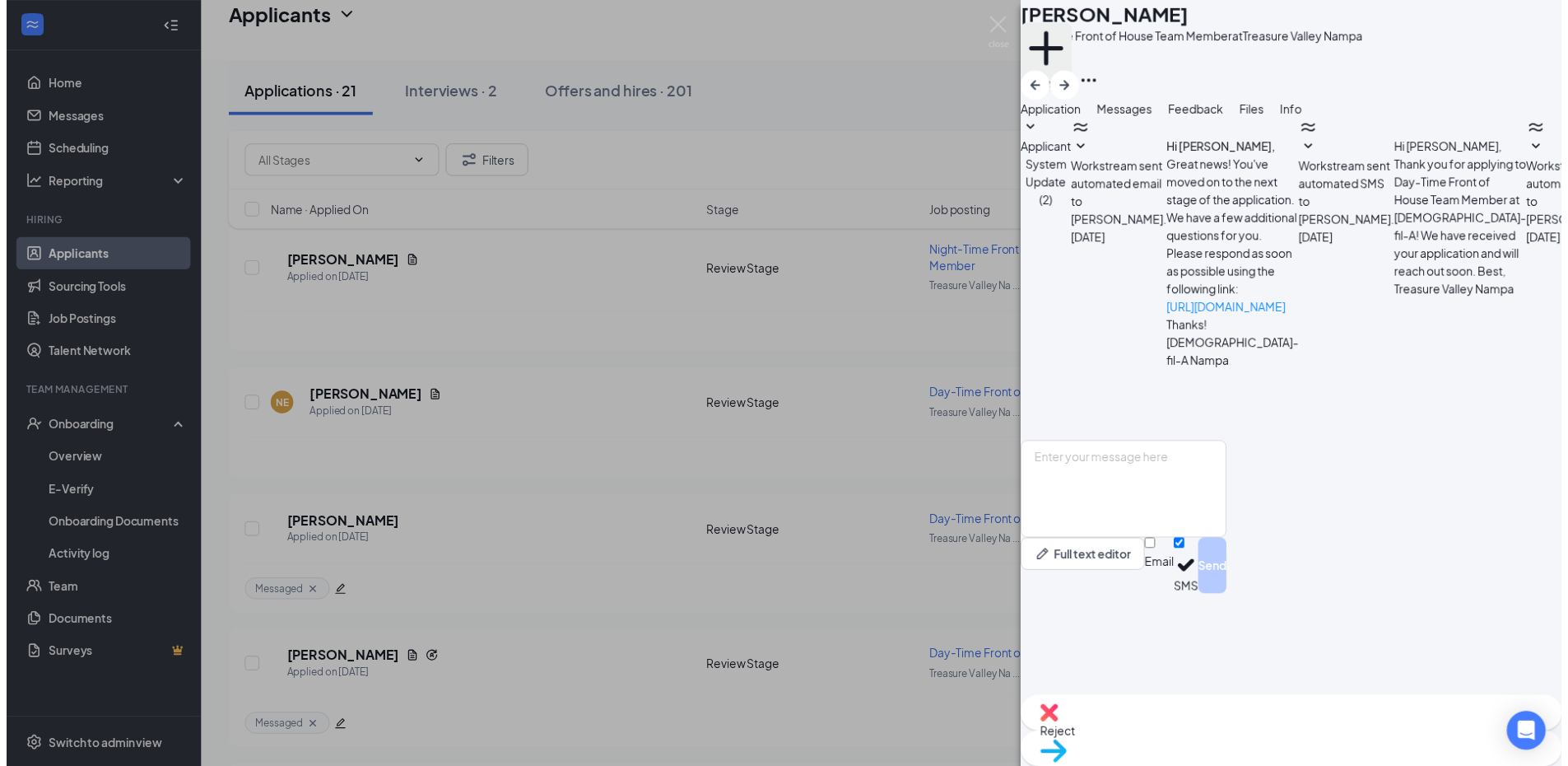
scroll to position [394, 0]
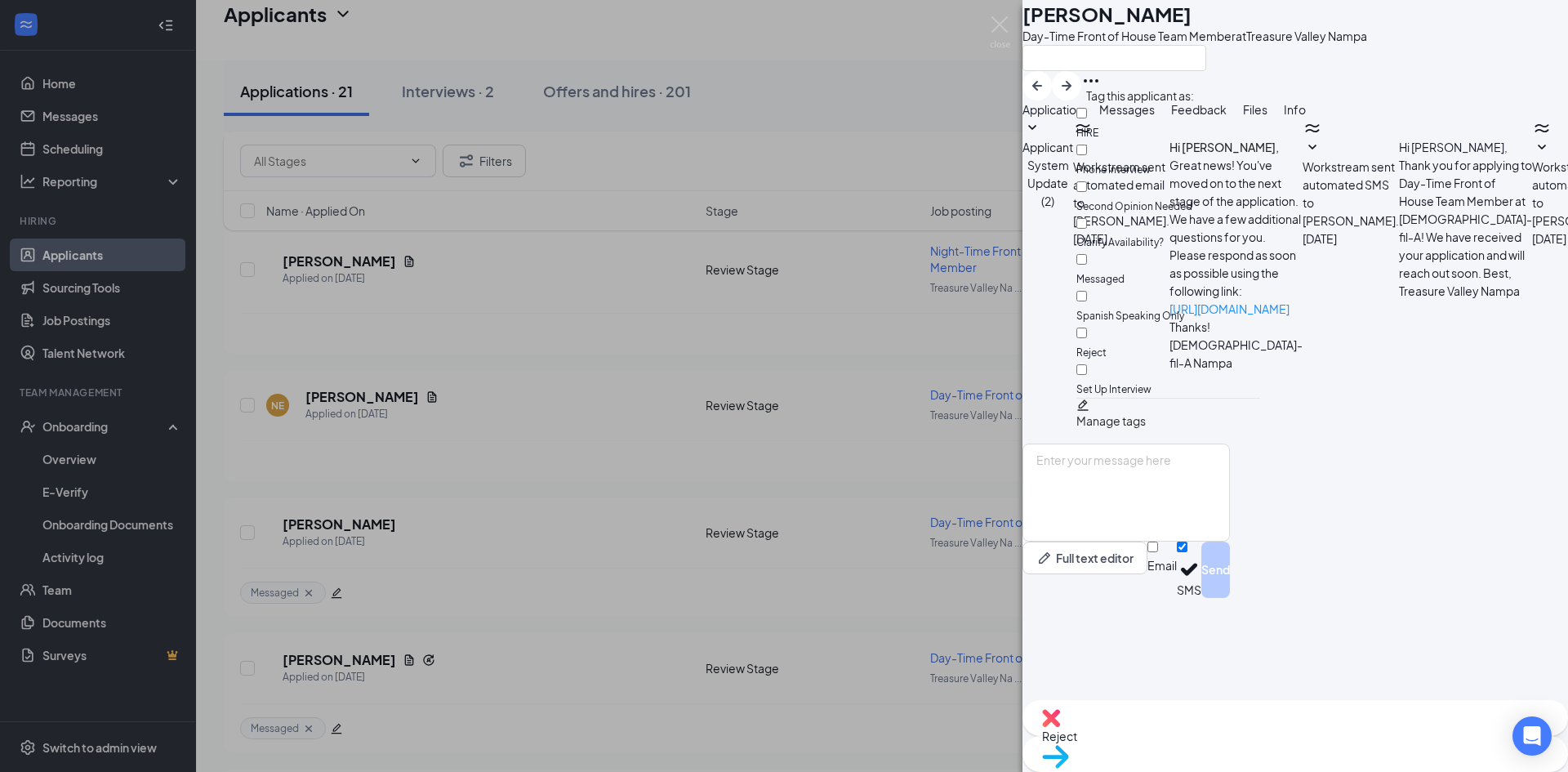
click at [1159, 251] on div "Messaged" at bounding box center [1168, 269] width 183 height 37
checkbox input "true"
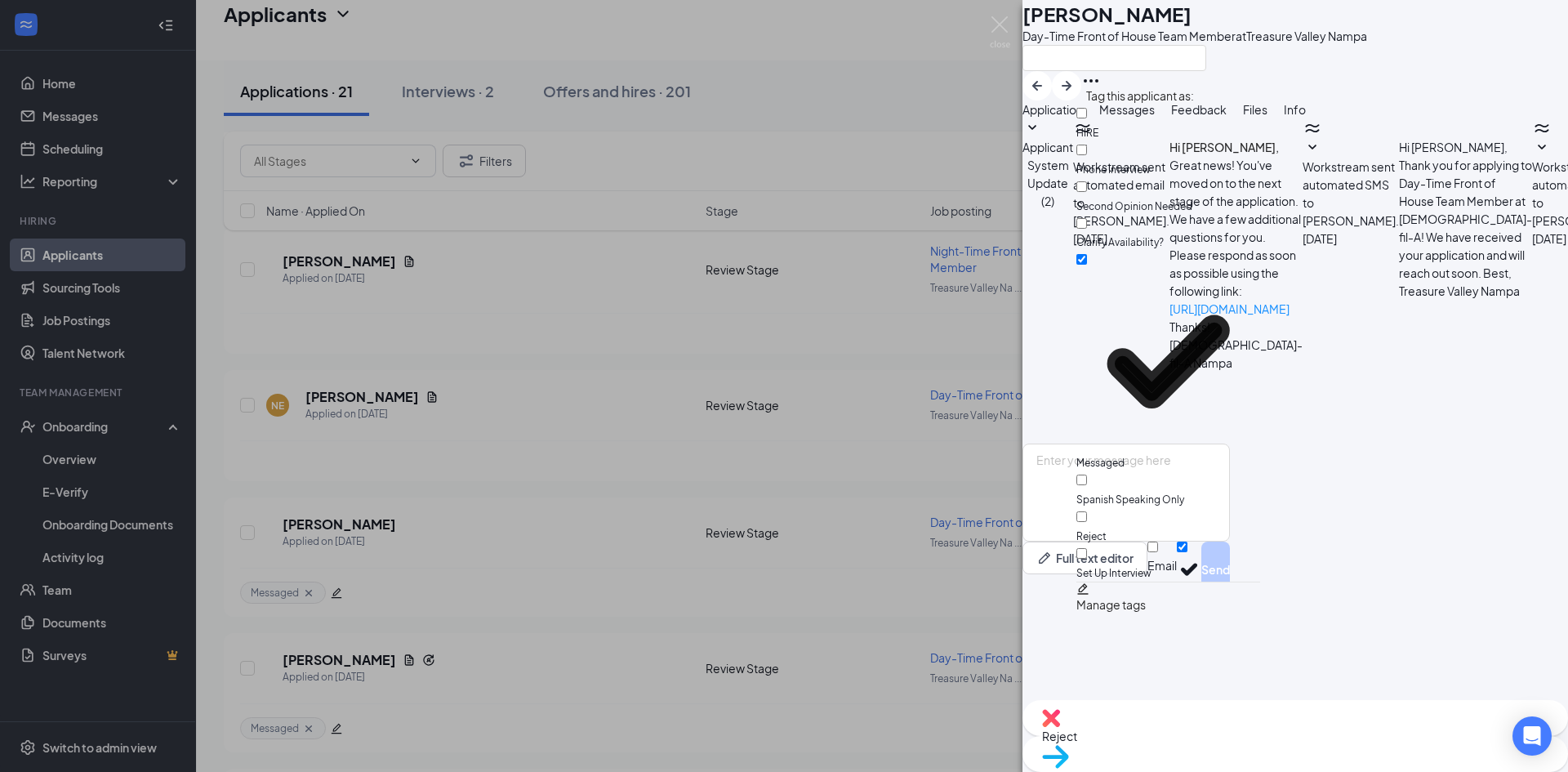
click at [651, 313] on div "NE [PERSON_NAME] Day-Time Front of House Team Member at Treasure Valley Nampa A…" at bounding box center [784, 386] width 1568 height 772
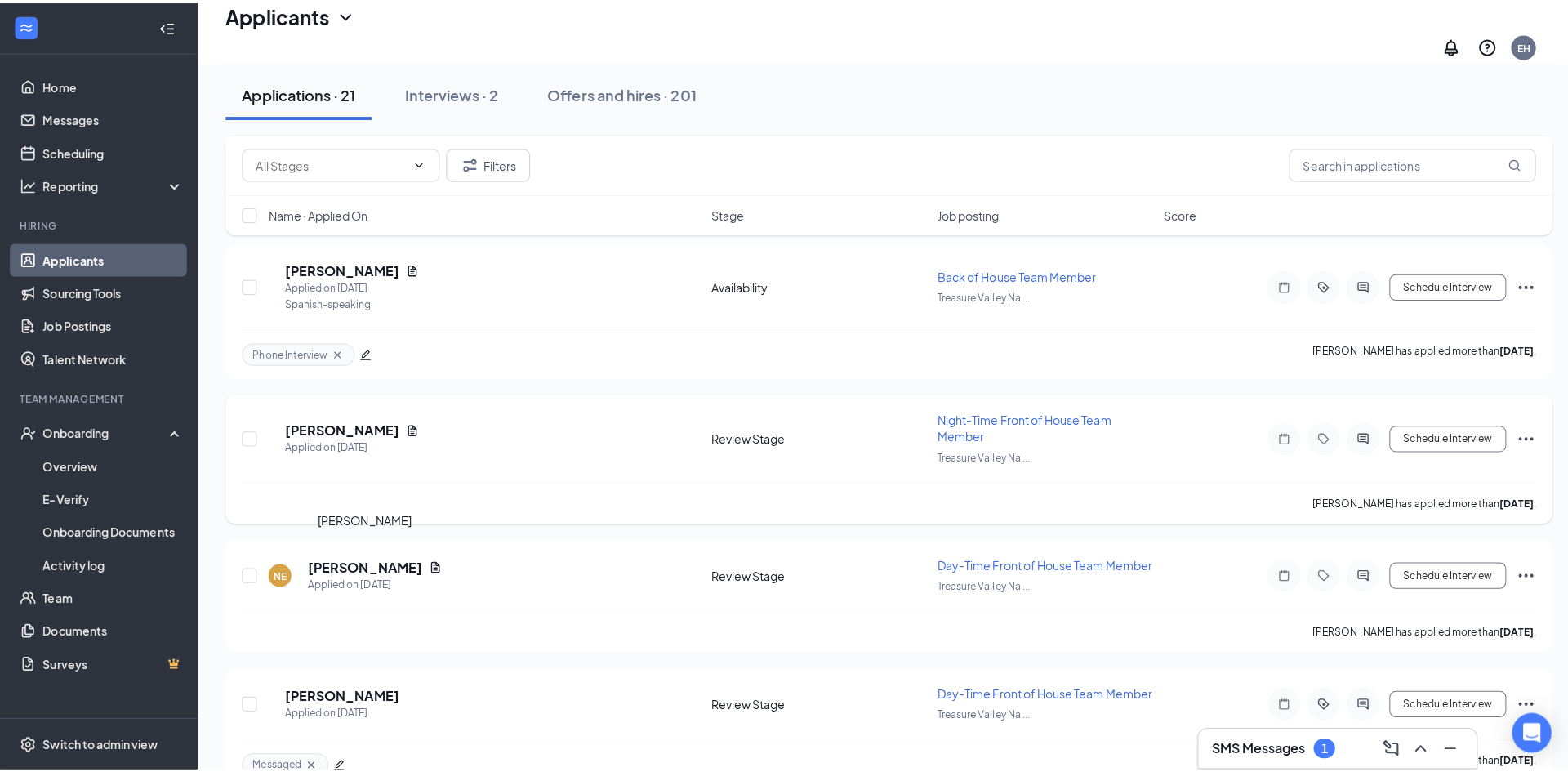
scroll to position [2092, 0]
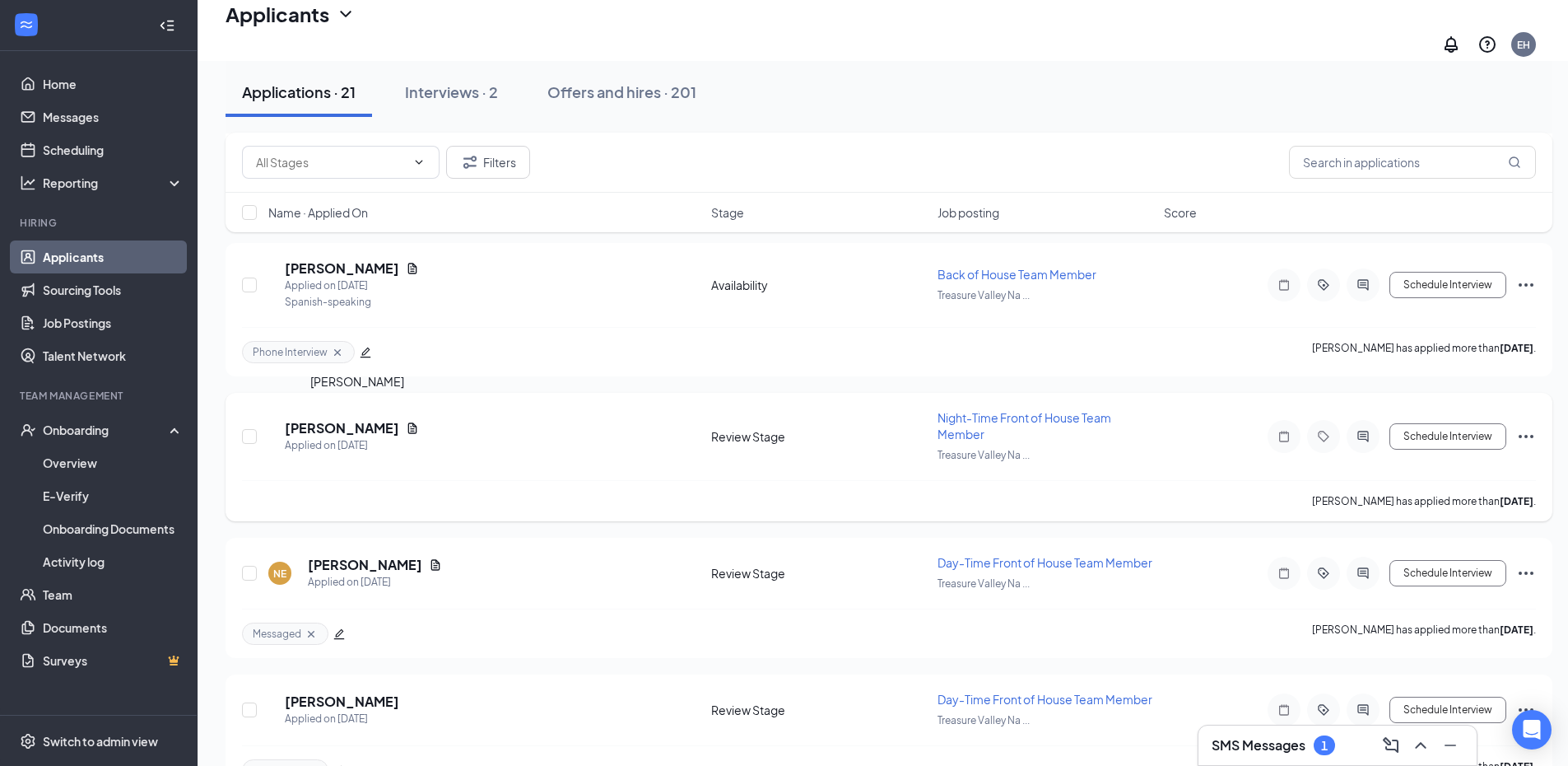
click at [340, 419] on h5 "[PERSON_NAME]" at bounding box center [342, 428] width 115 height 19
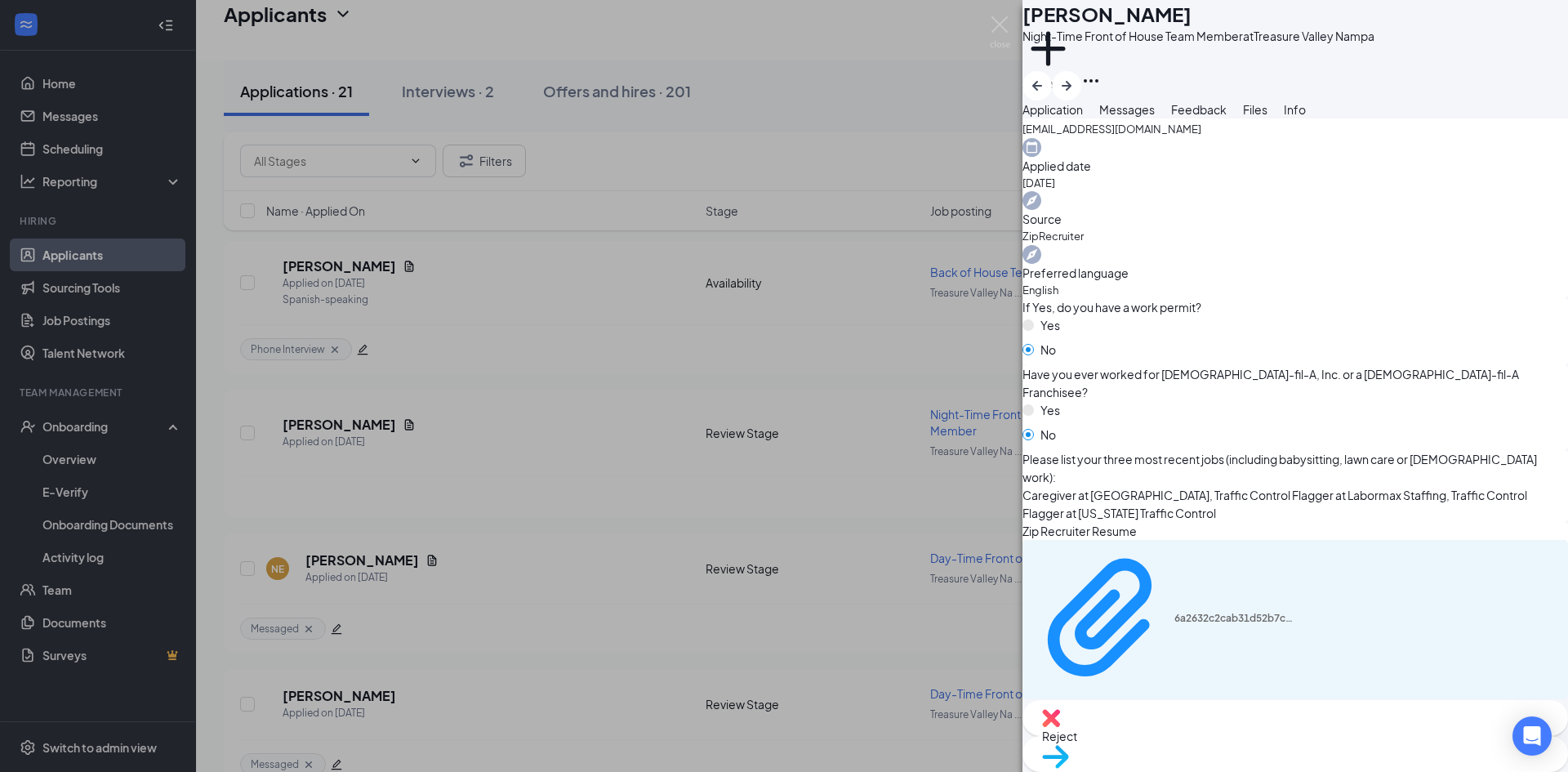
scroll to position [163, 0]
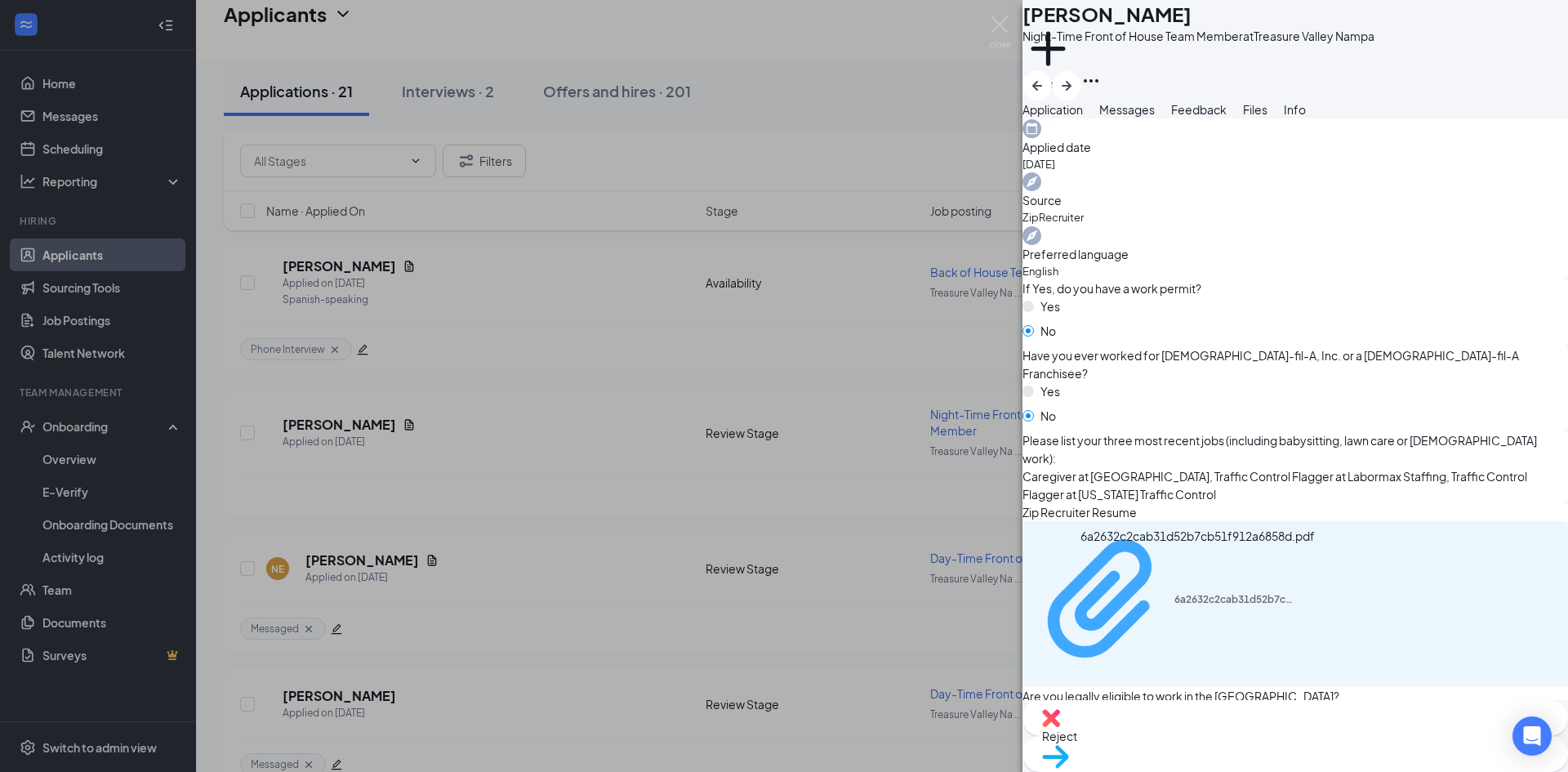
click at [1174, 593] on div "6a2632c2cab31d52b7cb51f912a6858d.pdf" at bounding box center [1236, 599] width 123 height 13
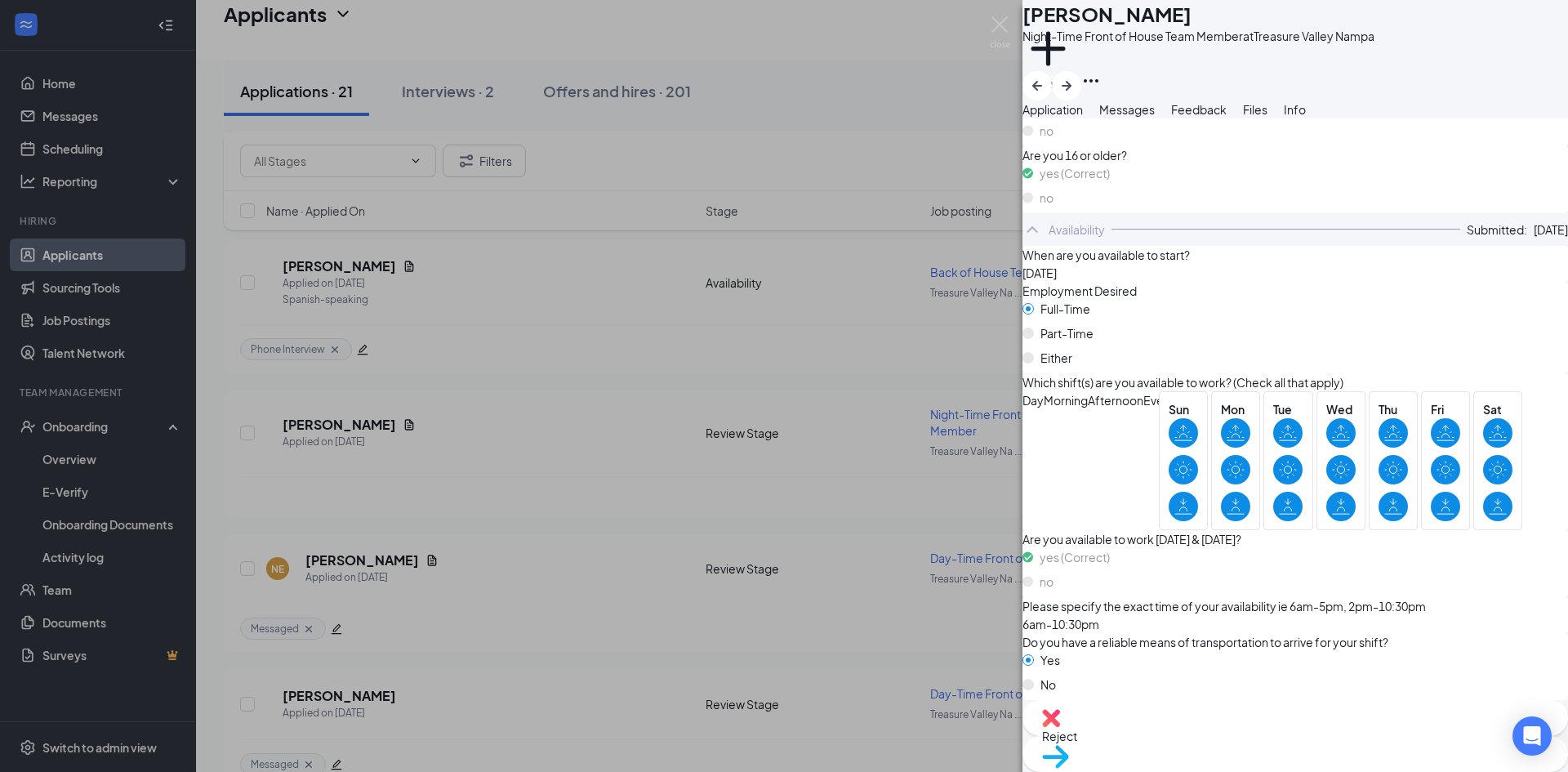
scroll to position [992, 0]
click at [1155, 117] on span "Messages" at bounding box center [1127, 109] width 56 height 15
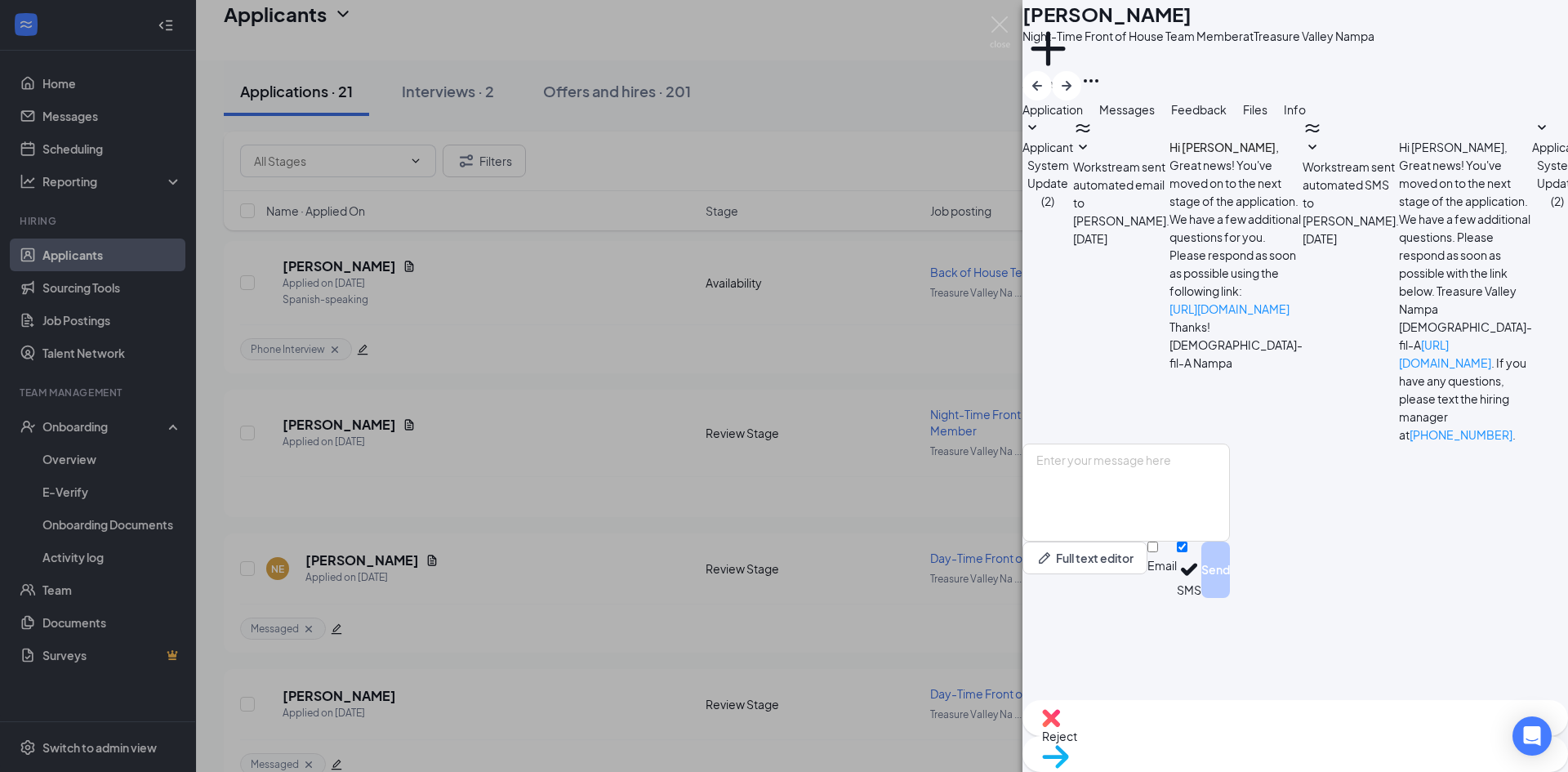
scroll to position [25, 0]
click at [1140, 542] on textarea at bounding box center [1127, 492] width 207 height 98
paste textarea "Good Morning [PERSON_NAME], My name is [PERSON_NAME] and I am a director here a…"
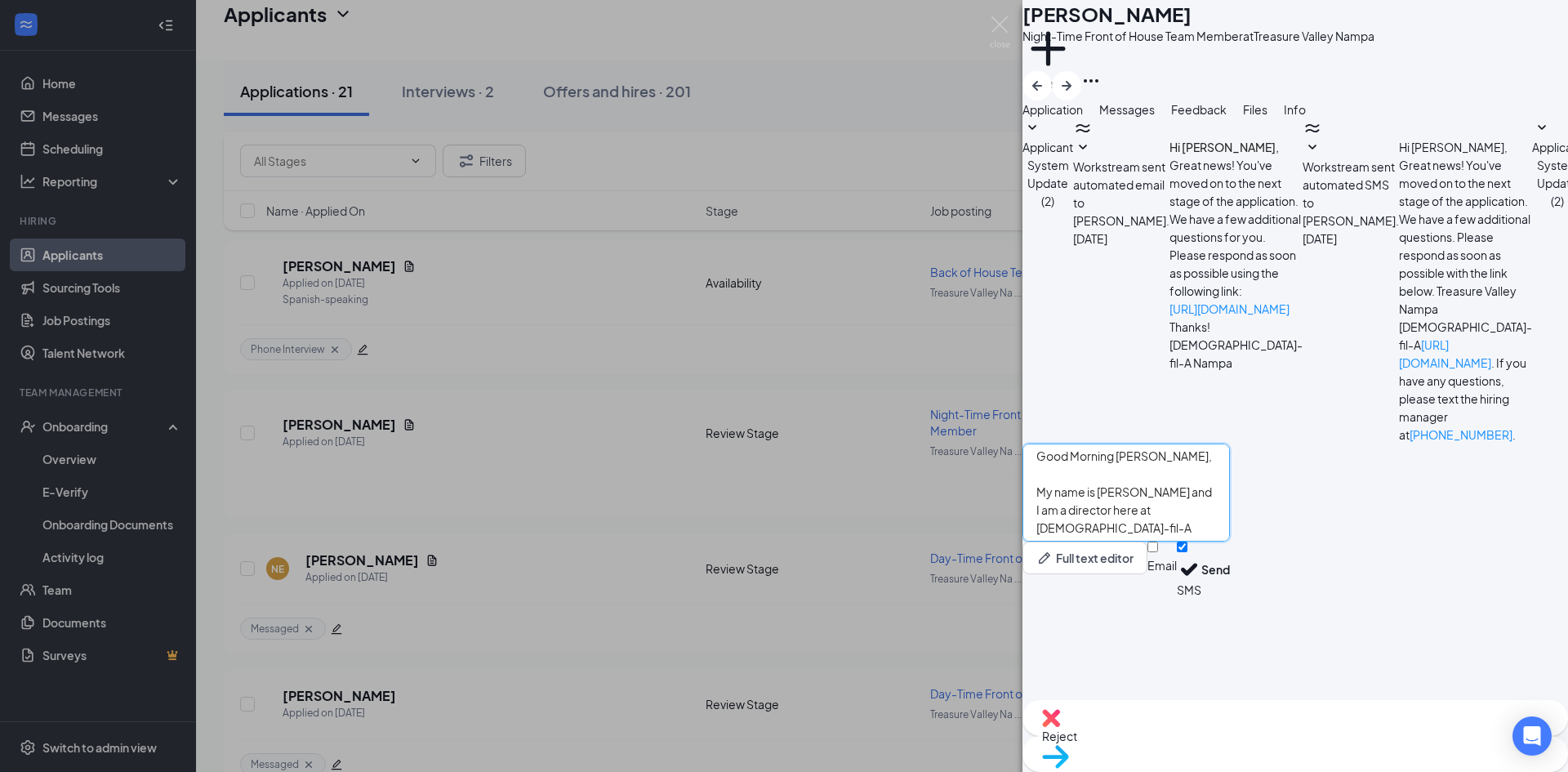
scroll to position [0, 0]
click at [1178, 542] on textarea "Good Morning [PERSON_NAME], My name is [PERSON_NAME] and I am a director here a…" at bounding box center [1127, 492] width 207 height 98
type textarea "Good Morning [PERSON_NAME], My name is [PERSON_NAME] and I am a director here a…"
click at [1230, 599] on button "Send" at bounding box center [1216, 569] width 28 height 56
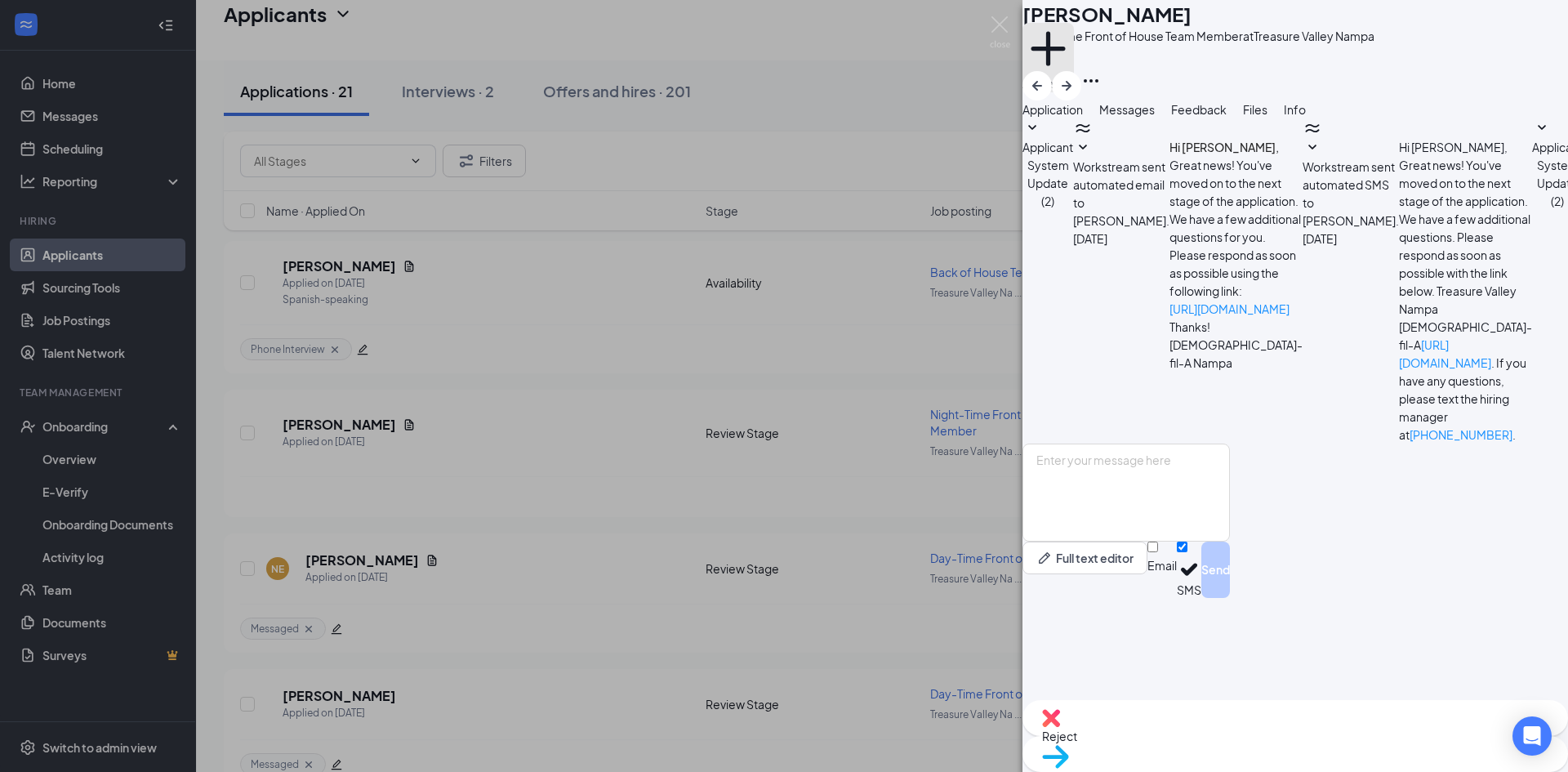
click at [1074, 72] on icon "Plus" at bounding box center [1049, 49] width 51 height 51
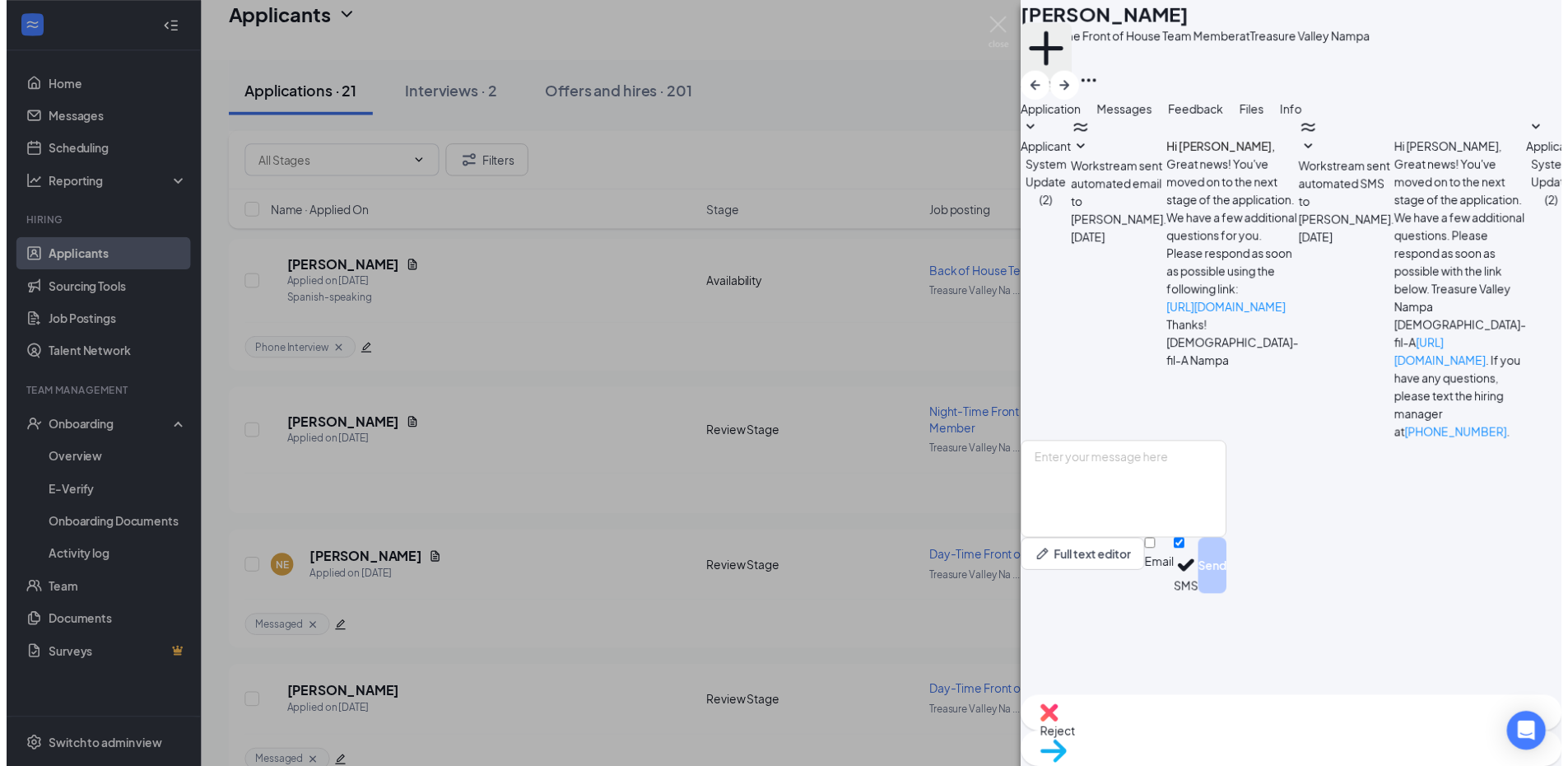
scroll to position [222, 0]
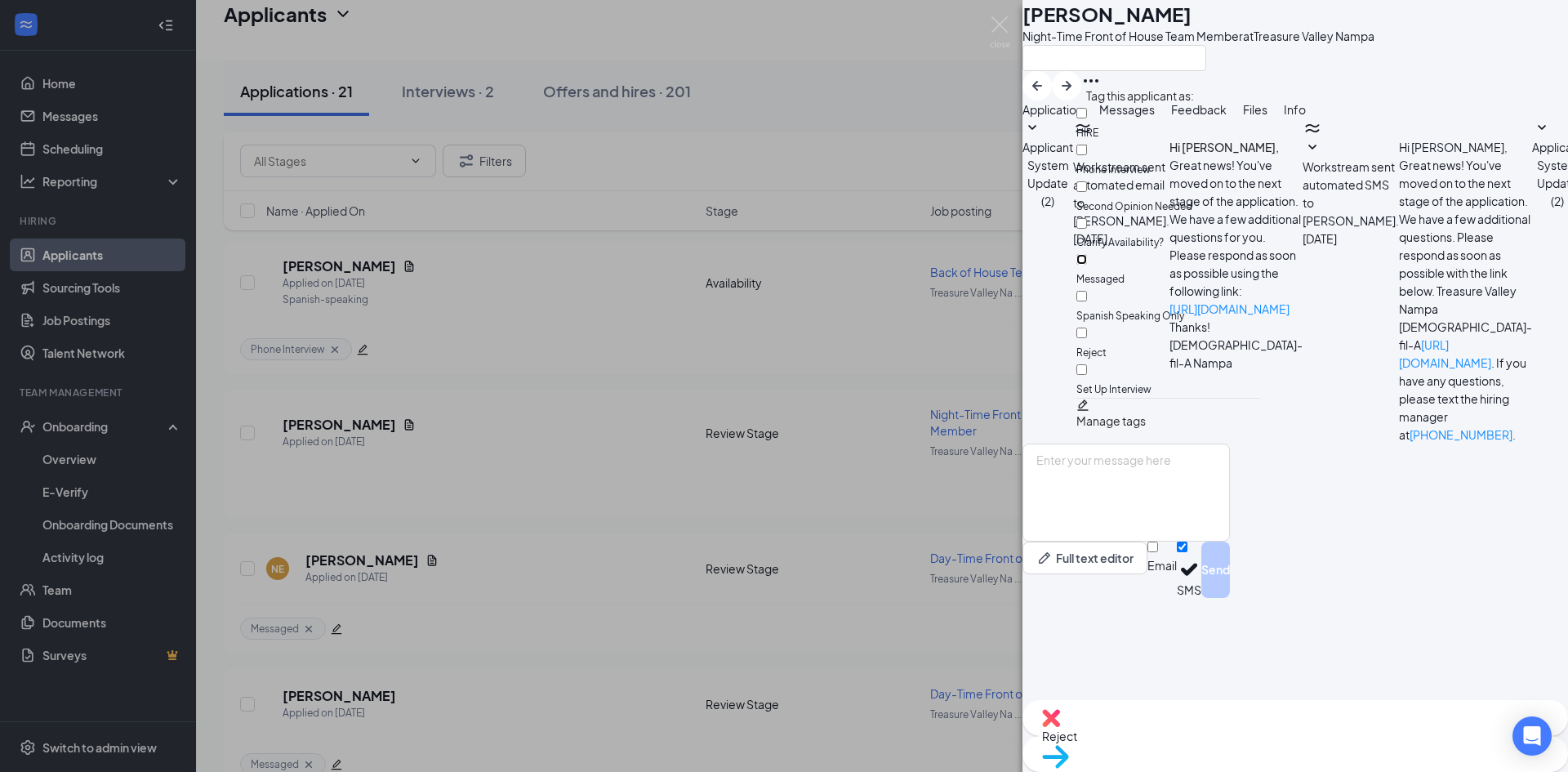
click at [1087, 254] on input "Messaged" at bounding box center [1082, 260] width 11 height 11
checkbox input "true"
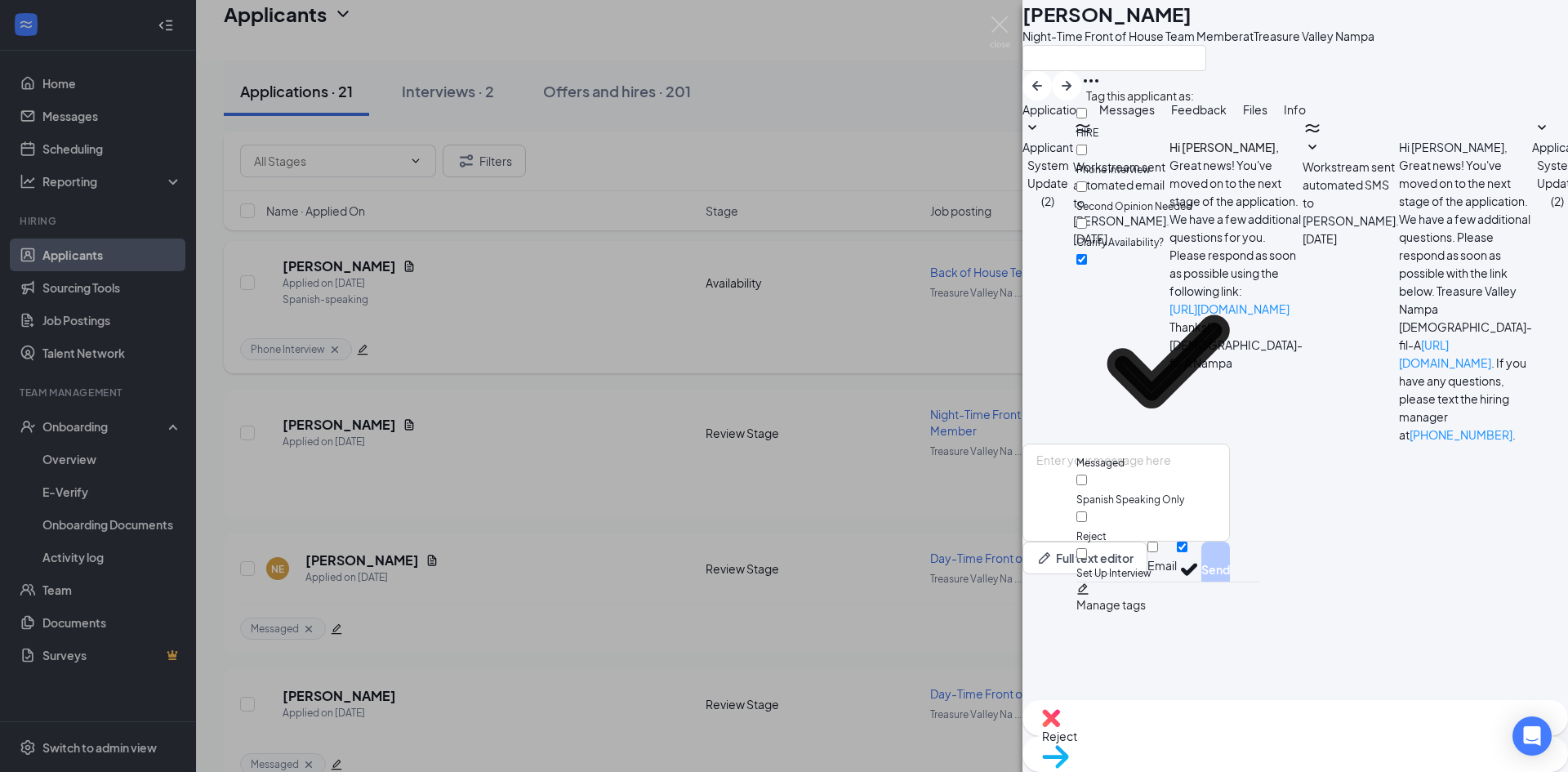
click at [804, 346] on div "[PERSON_NAME] [PERSON_NAME] Main Night-Time Front of House Team Member at Treas…" at bounding box center [784, 386] width 1568 height 772
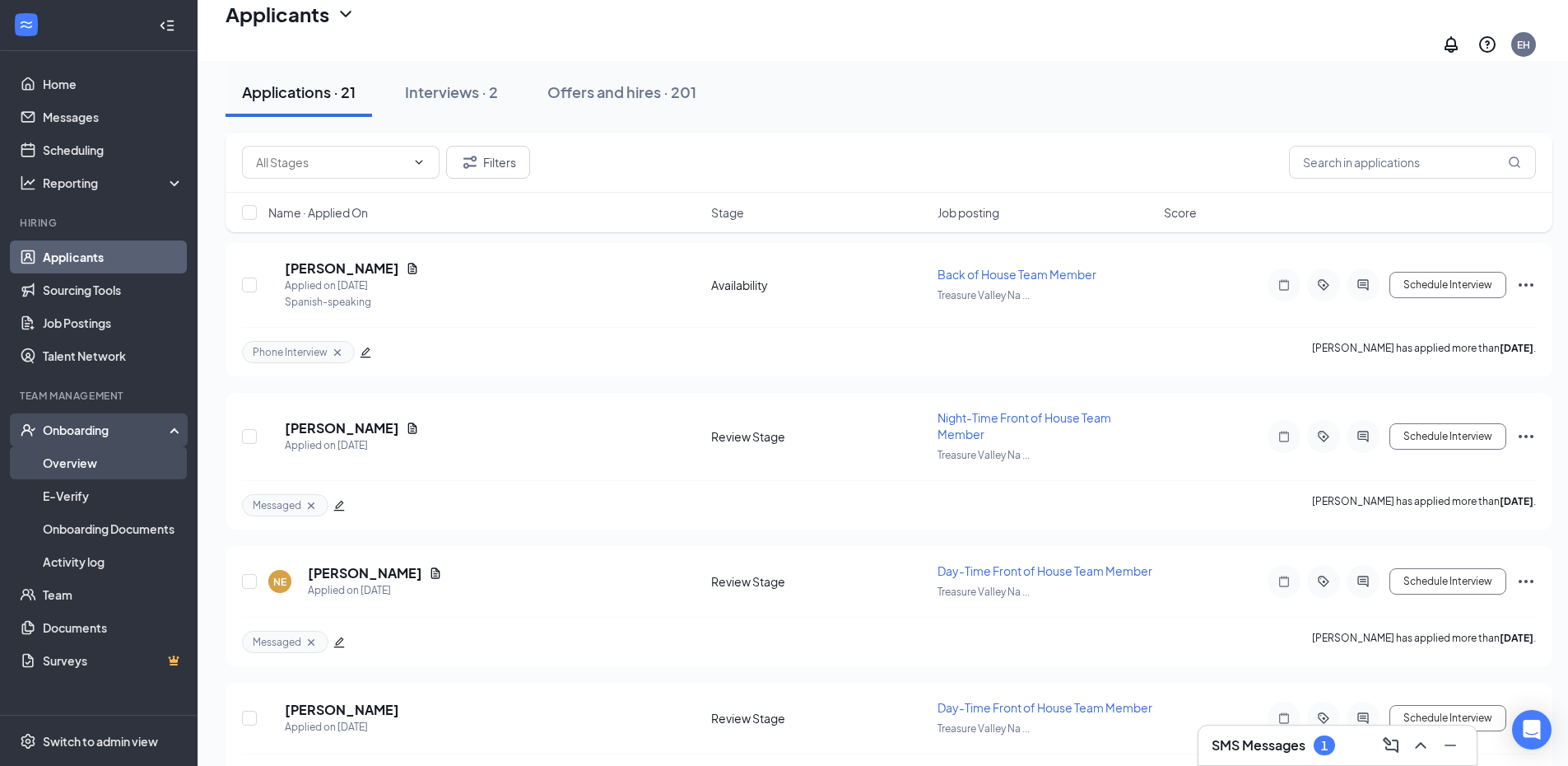
click at [76, 469] on link "Overview" at bounding box center [113, 463] width 141 height 33
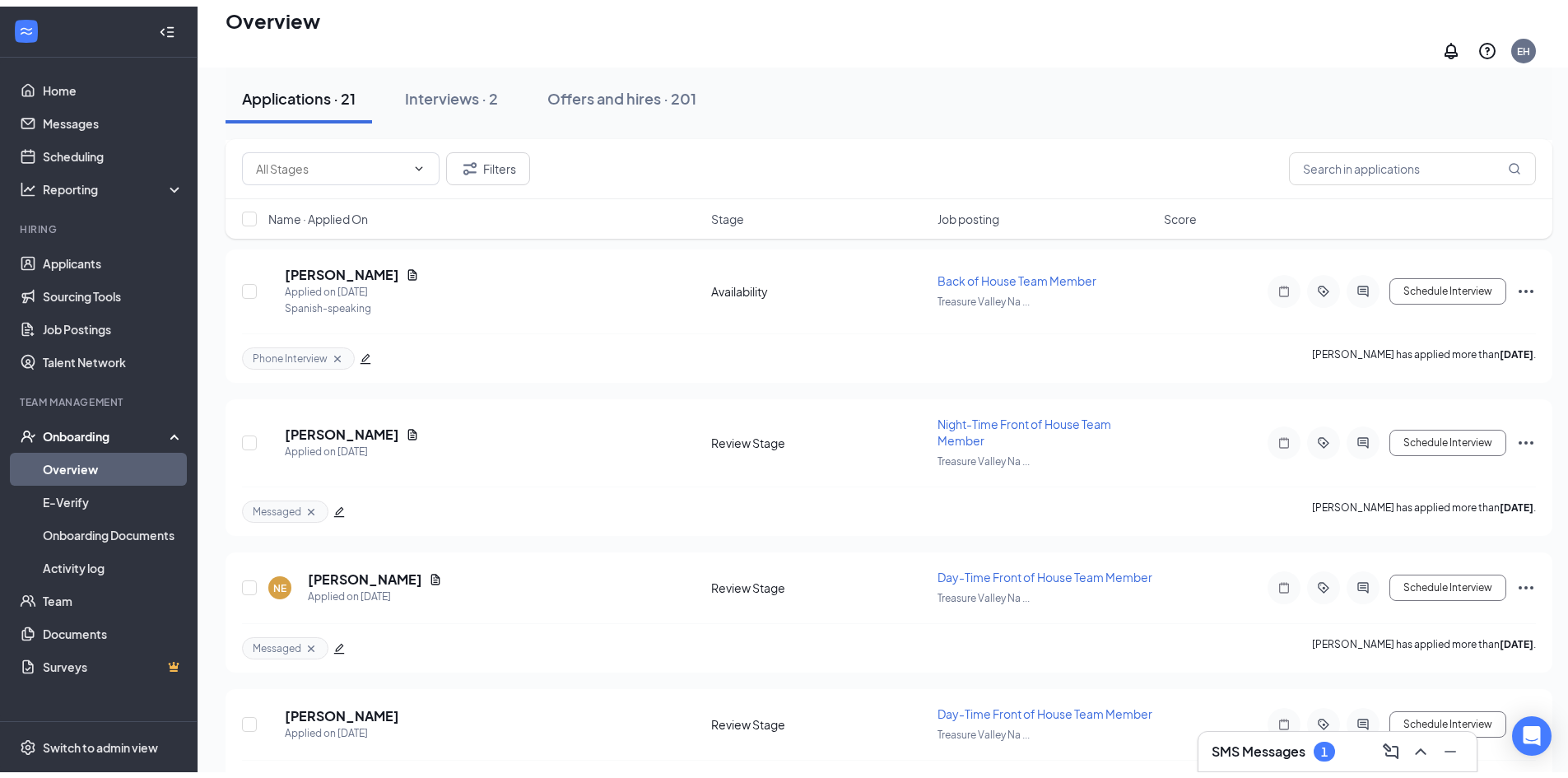
scroll to position [74, 0]
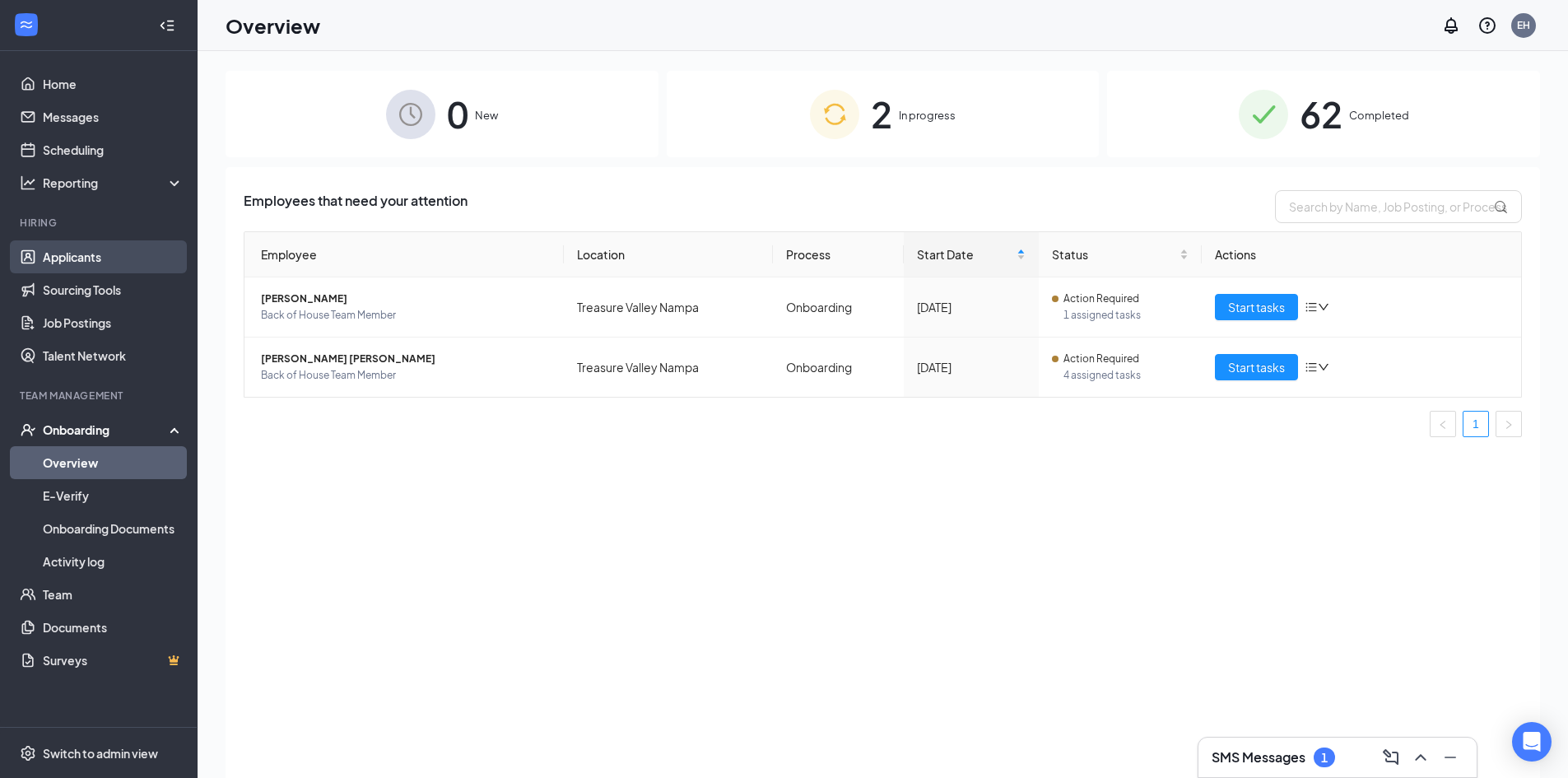
click at [148, 248] on link "Applicants" at bounding box center [113, 257] width 141 height 33
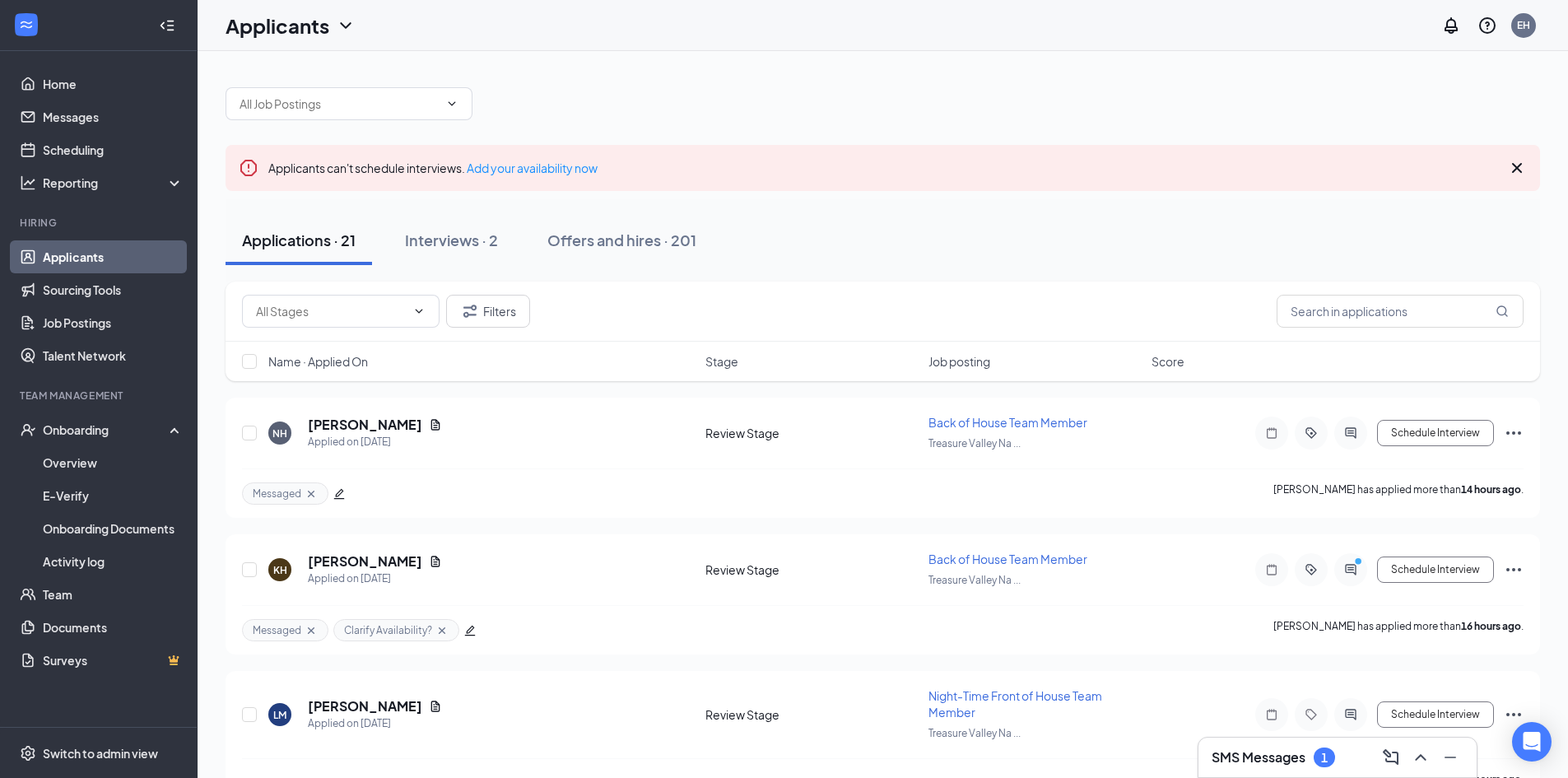
click at [1509, 176] on icon "Cross" at bounding box center [1516, 167] width 19 height 19
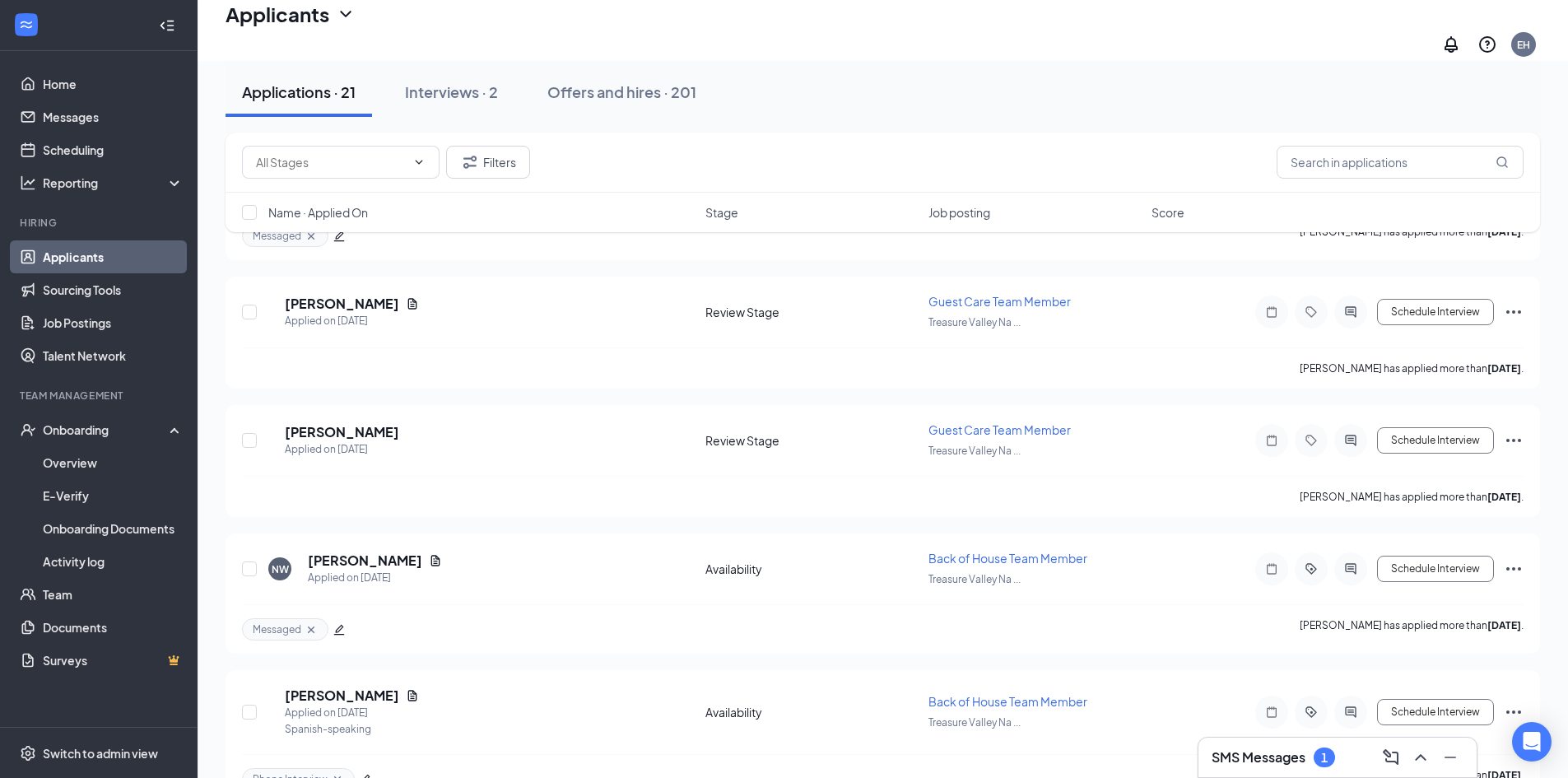
scroll to position [1692, 0]
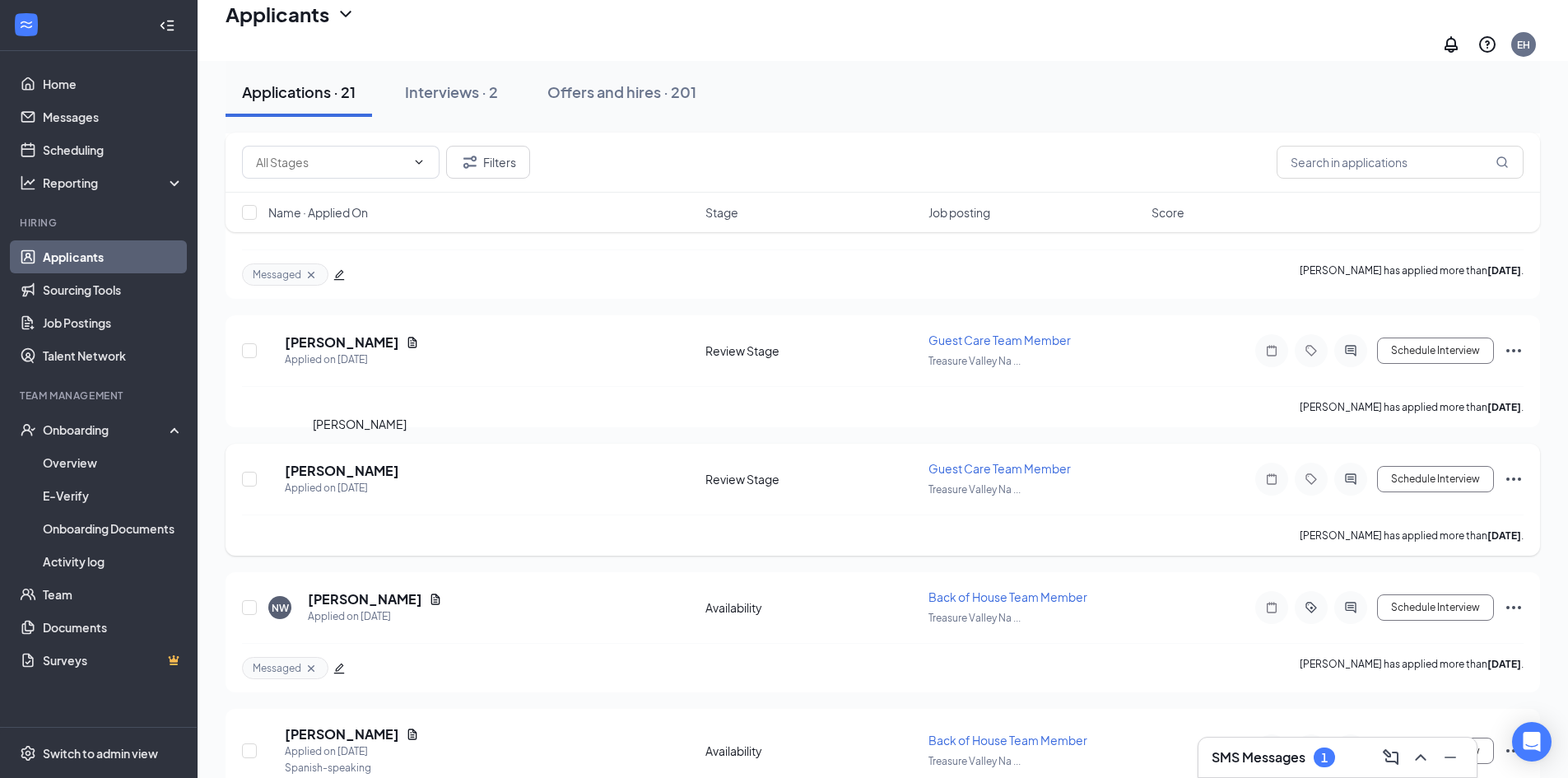
click at [353, 462] on h5 "[PERSON_NAME]" at bounding box center [342, 471] width 115 height 19
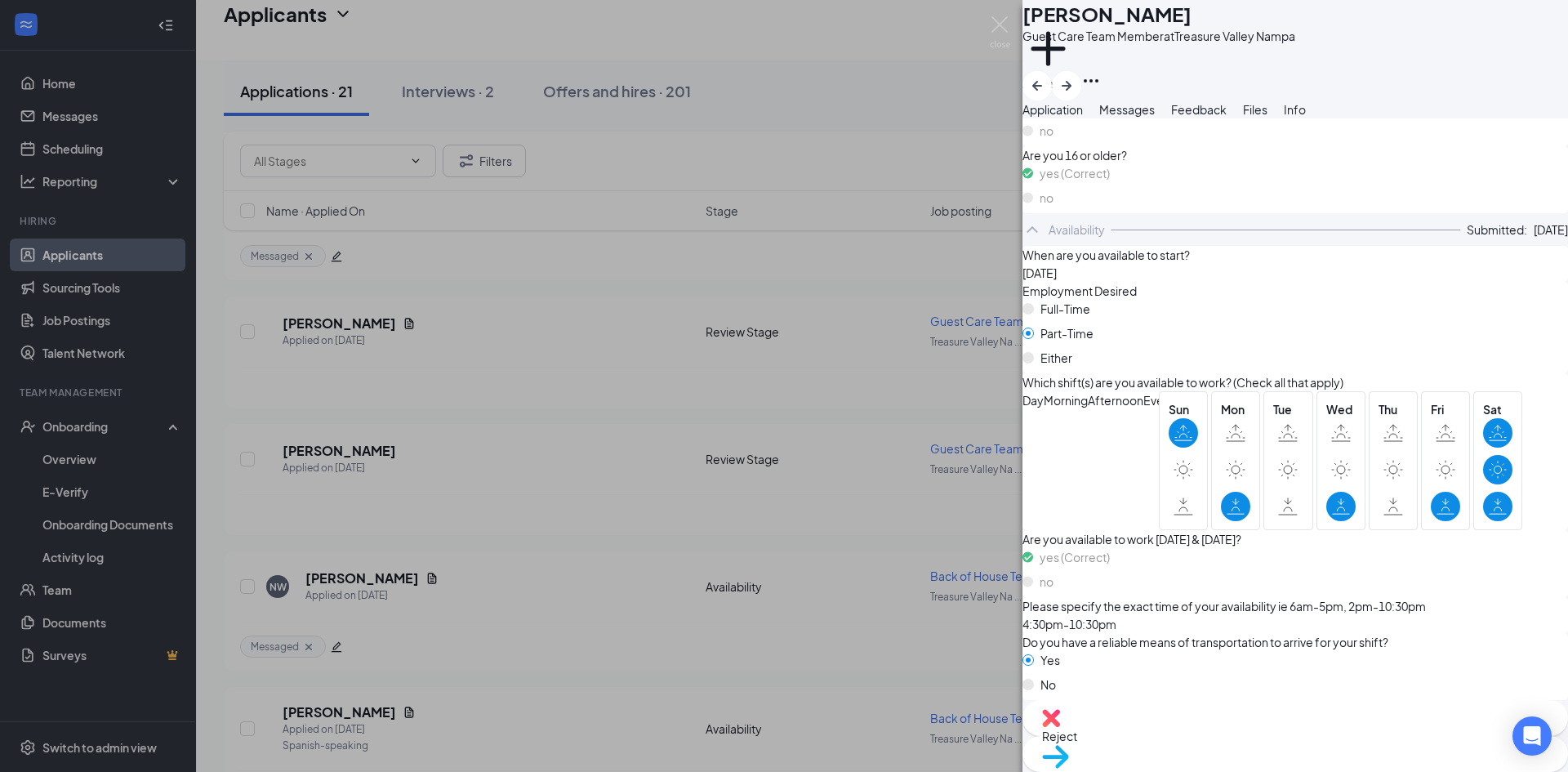
scroll to position [937, 0]
click at [1187, 736] on div "Reject" at bounding box center [1296, 718] width 546 height 36
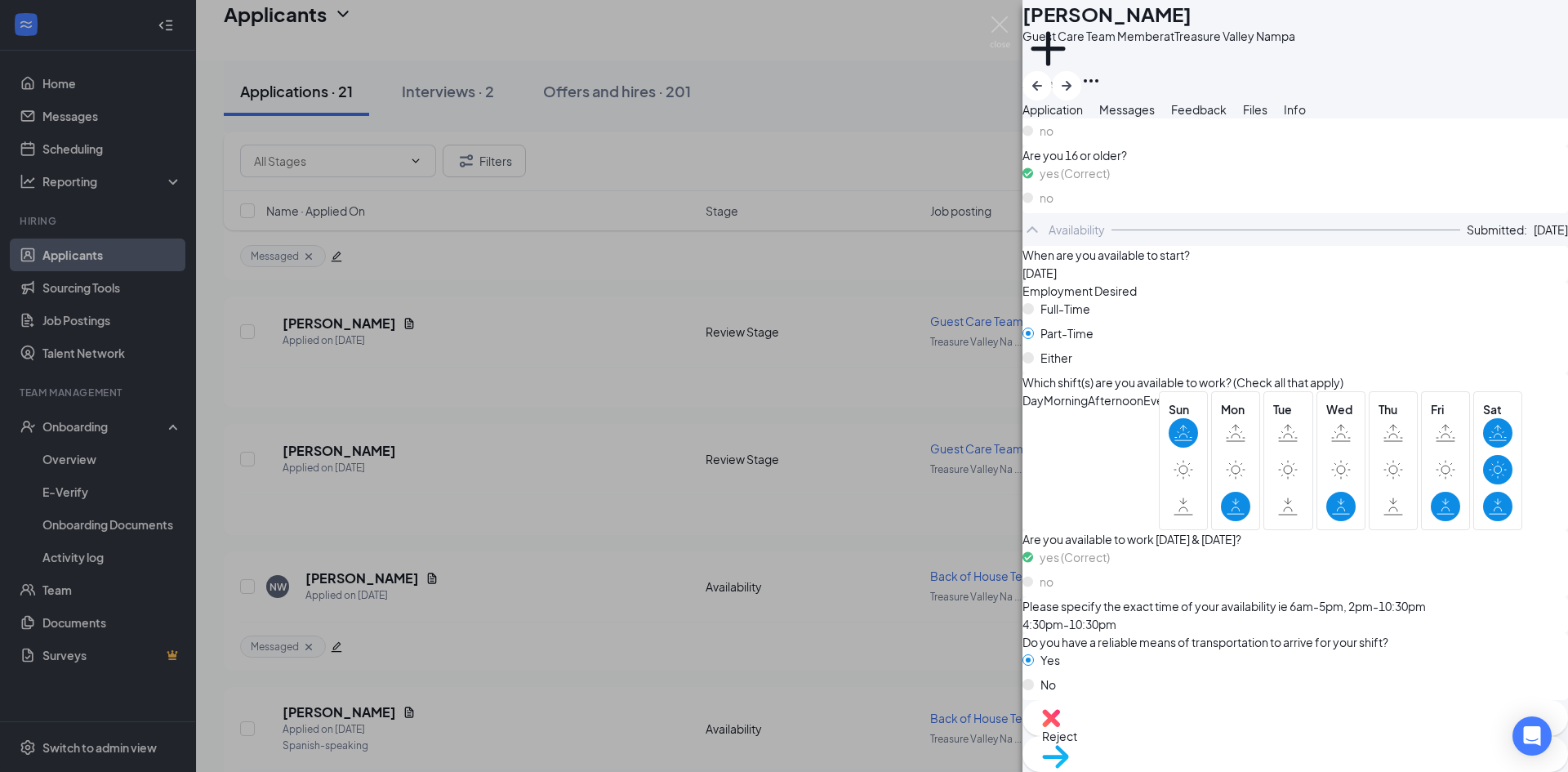
checkbox input "true"
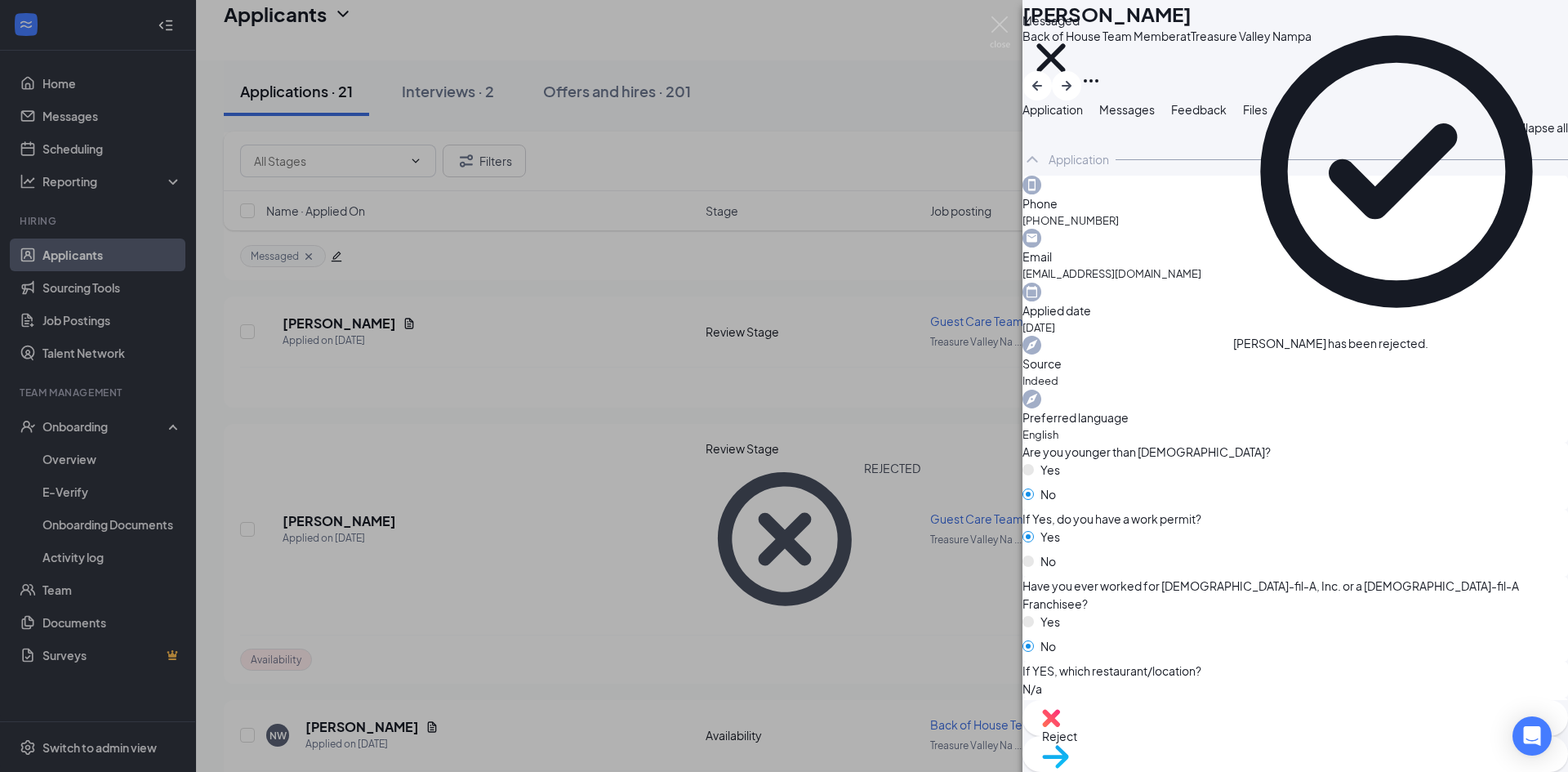
click at [338, 487] on div "NW [PERSON_NAME] Back of House Team Member at [GEOGRAPHIC_DATA] Messaged Applic…" at bounding box center [784, 386] width 1568 height 772
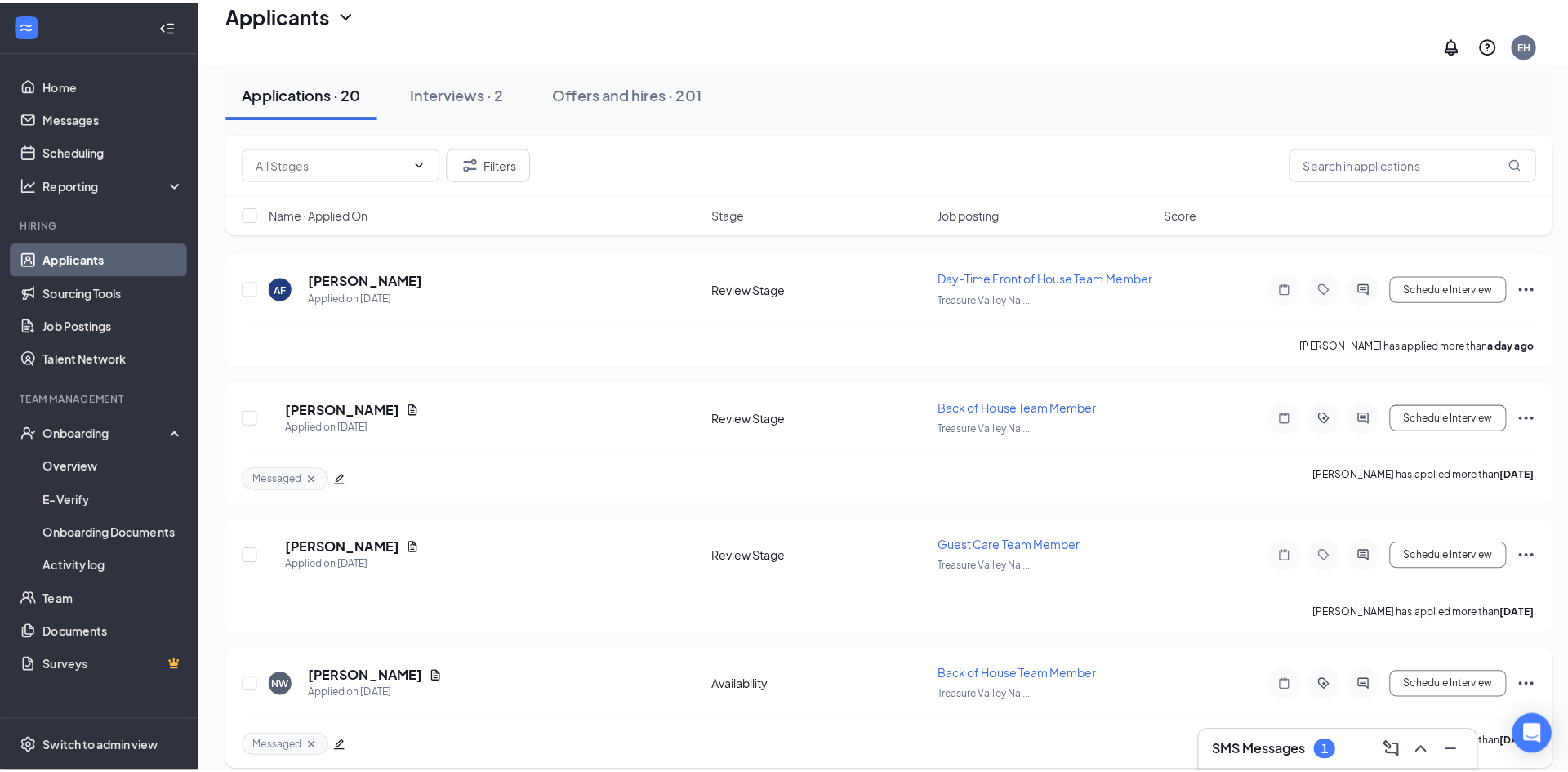
scroll to position [1482, 0]
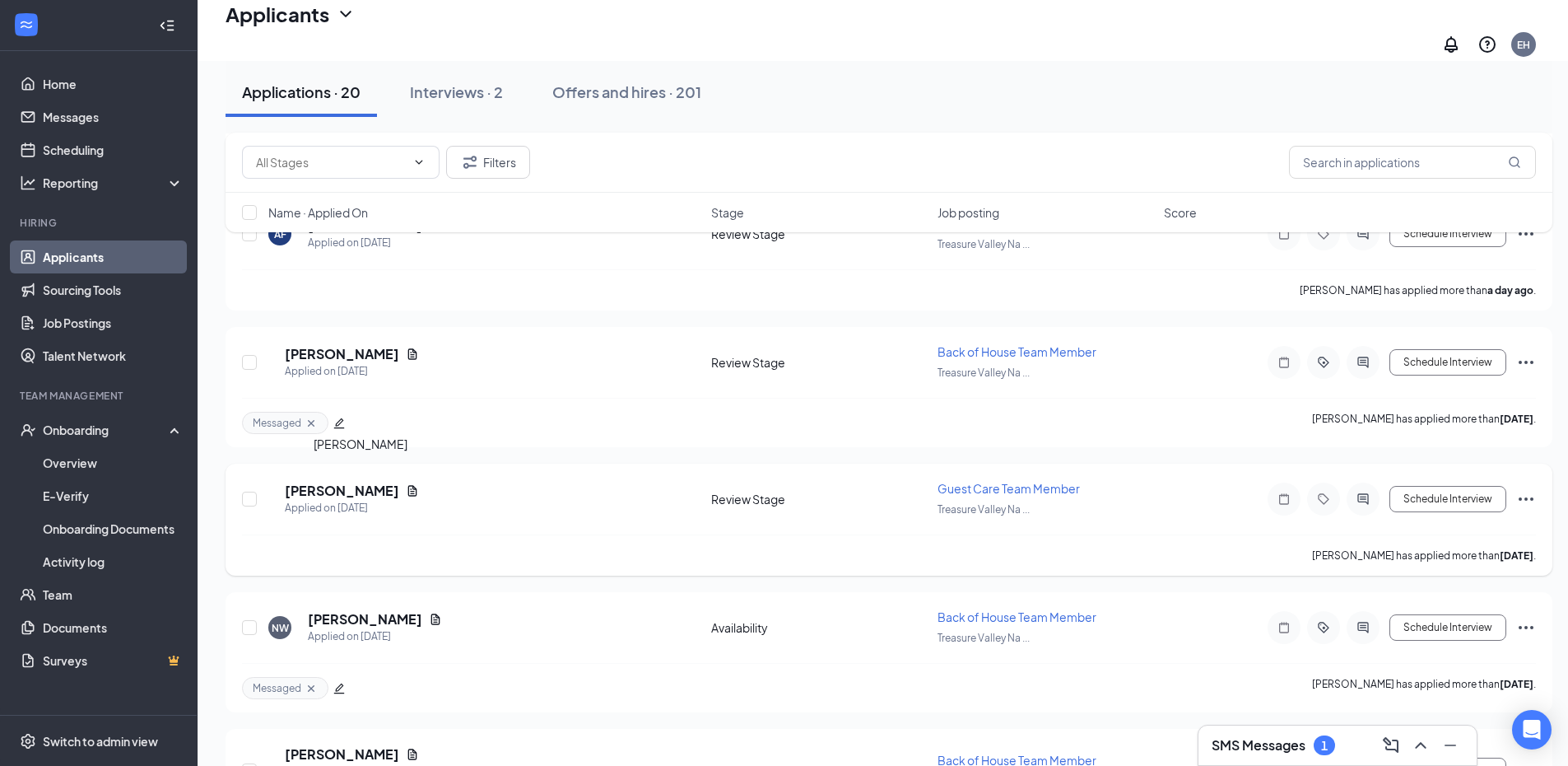
click at [356, 482] on h5 "[PERSON_NAME]" at bounding box center [342, 491] width 115 height 19
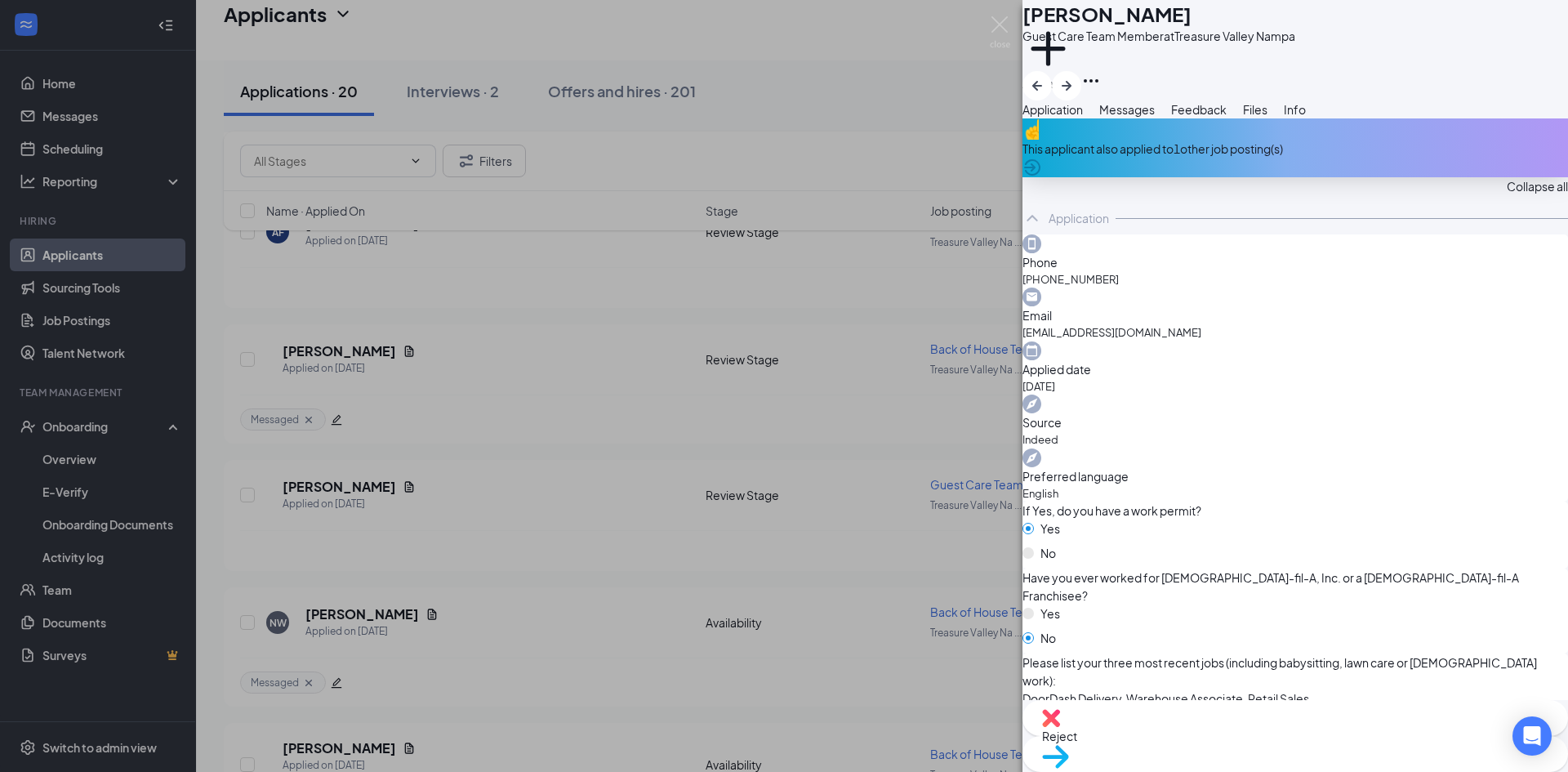
click at [1259, 167] on div "This applicant also applied to 1 other job posting(s)" at bounding box center [1296, 148] width 546 height 59
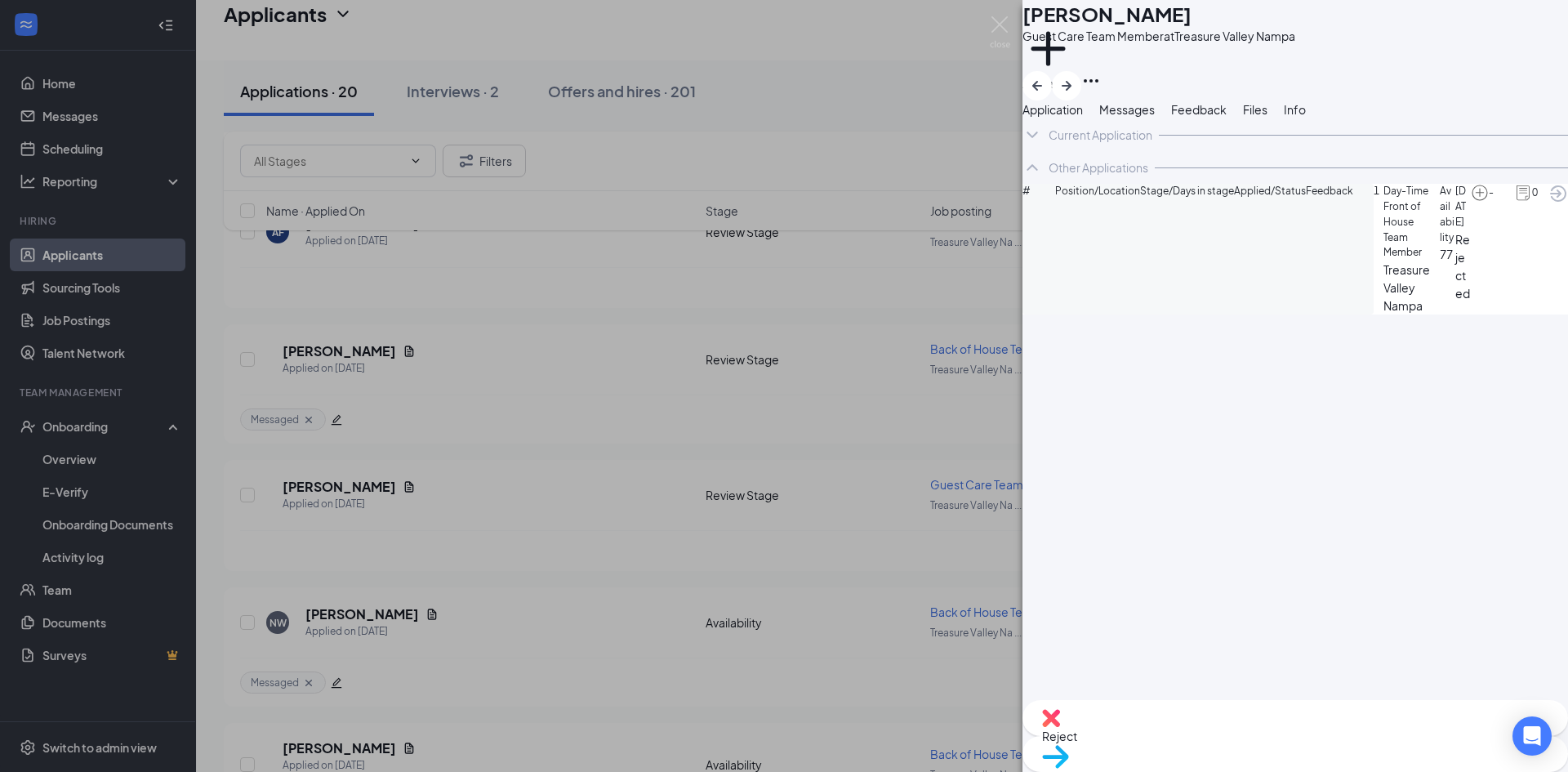
click at [1070, 118] on button "Application" at bounding box center [1053, 109] width 61 height 18
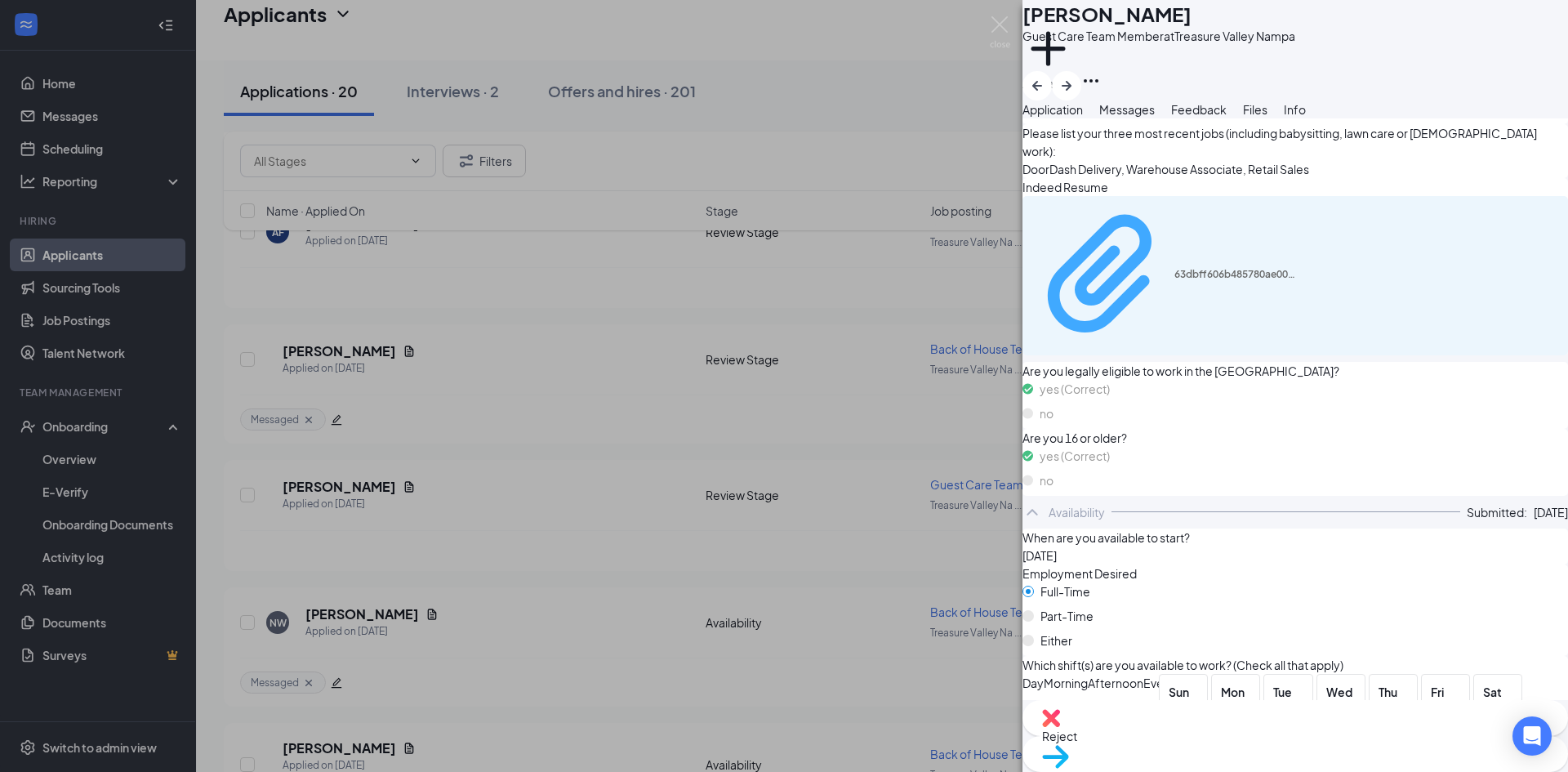
scroll to position [366, 0]
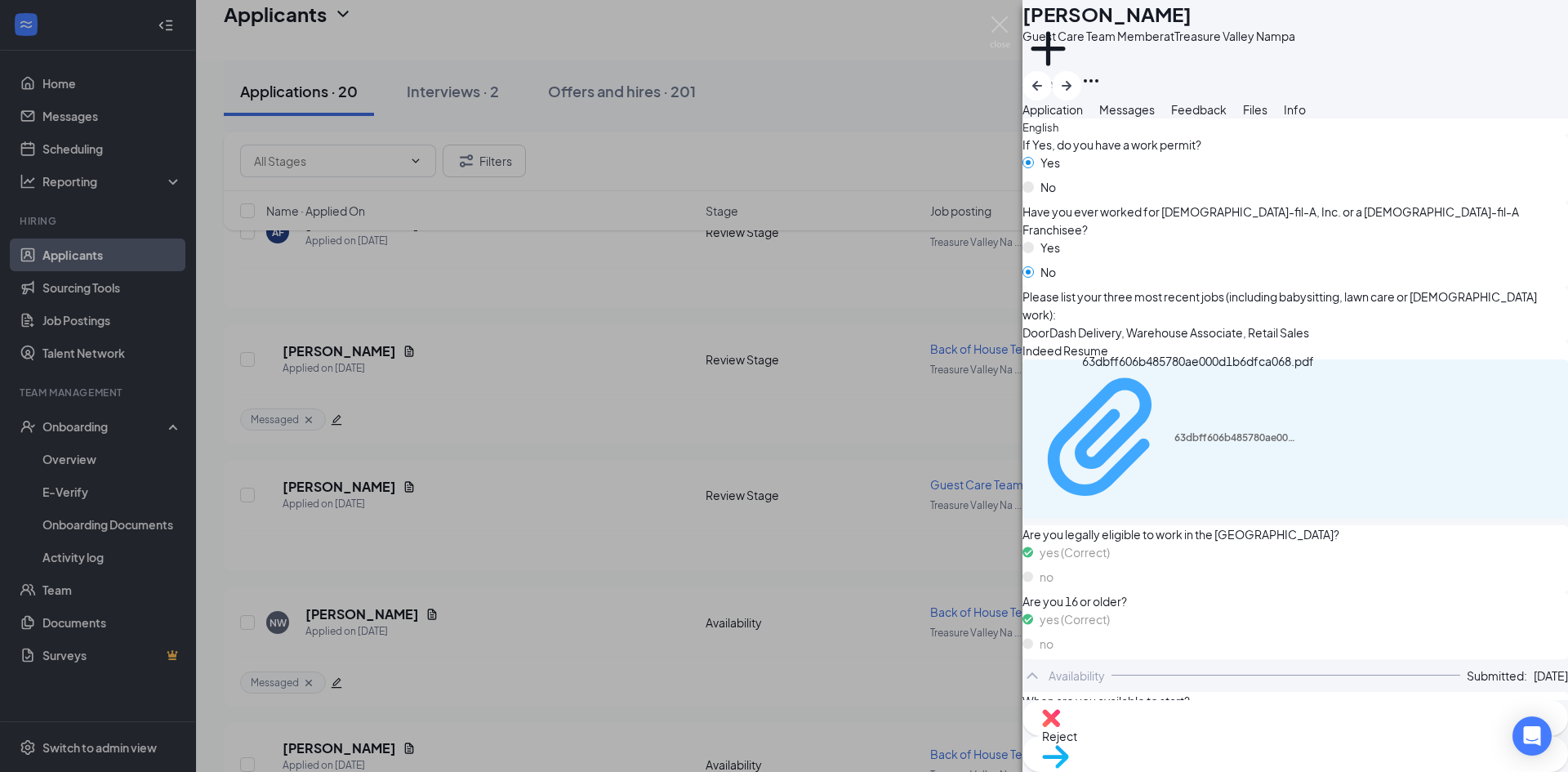
click at [1180, 431] on div "63dbff606b485780ae000d1b6dfca068.pdf" at bounding box center [1236, 438] width 123 height 13
click at [1155, 117] on span "Messages" at bounding box center [1127, 109] width 56 height 15
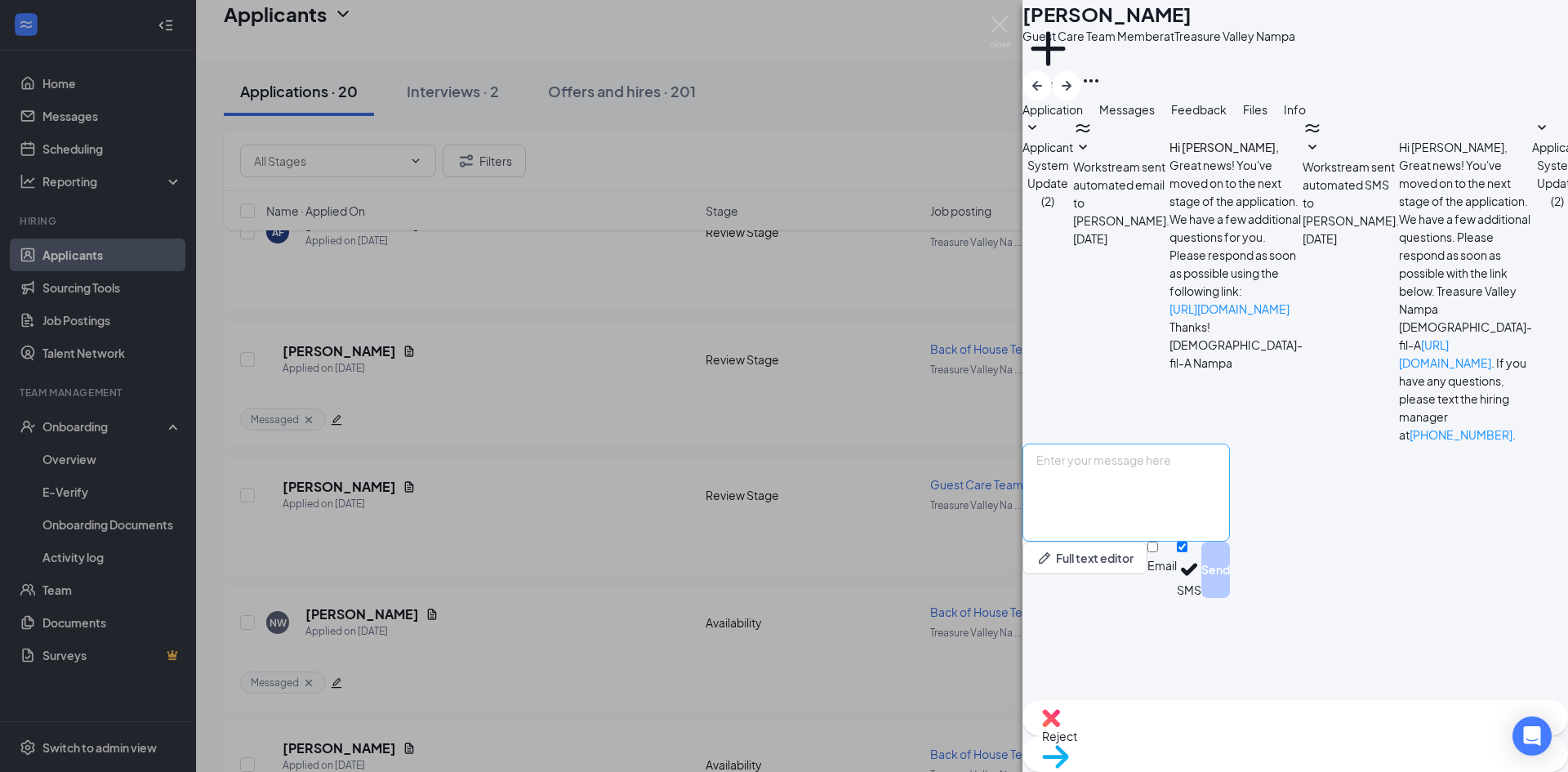
scroll to position [25, 0]
click at [1230, 542] on textarea at bounding box center [1127, 492] width 207 height 98
paste textarea "Good Morning [PERSON_NAME], My name is [PERSON_NAME] and I am a director here a…"
click at [1172, 542] on textarea "Good Morning [PERSON_NAME], My name is [PERSON_NAME] and I am a director here a…" at bounding box center [1127, 492] width 207 height 98
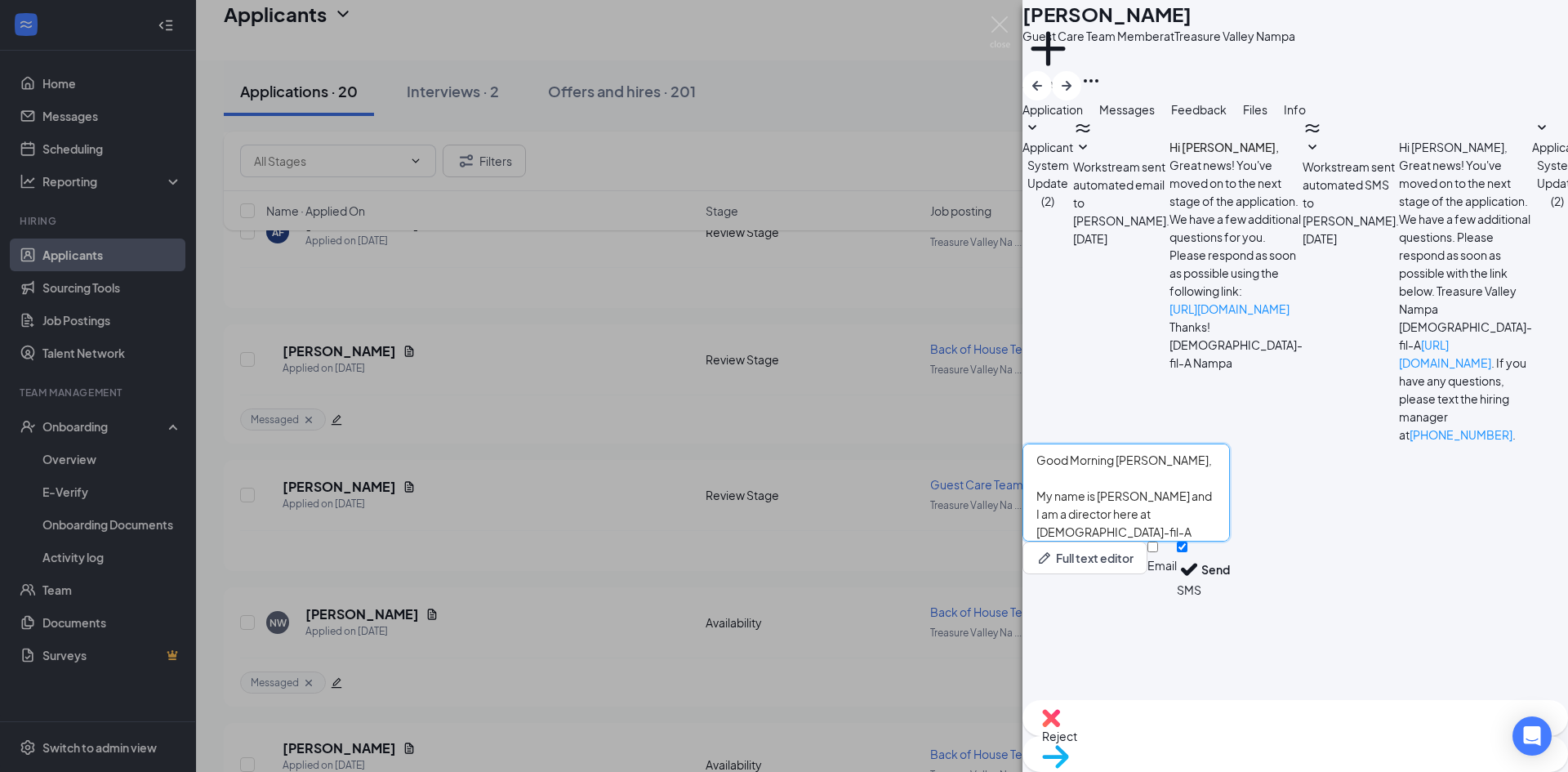
click at [1172, 542] on textarea "Good Morning [PERSON_NAME], My name is [PERSON_NAME] and I am a director here a…" at bounding box center [1127, 492] width 207 height 98
type textarea "Good Morning Dason, My name is [PERSON_NAME] and I am a director here at [DEMOG…"
click at [1230, 599] on button "Send" at bounding box center [1216, 569] width 28 height 56
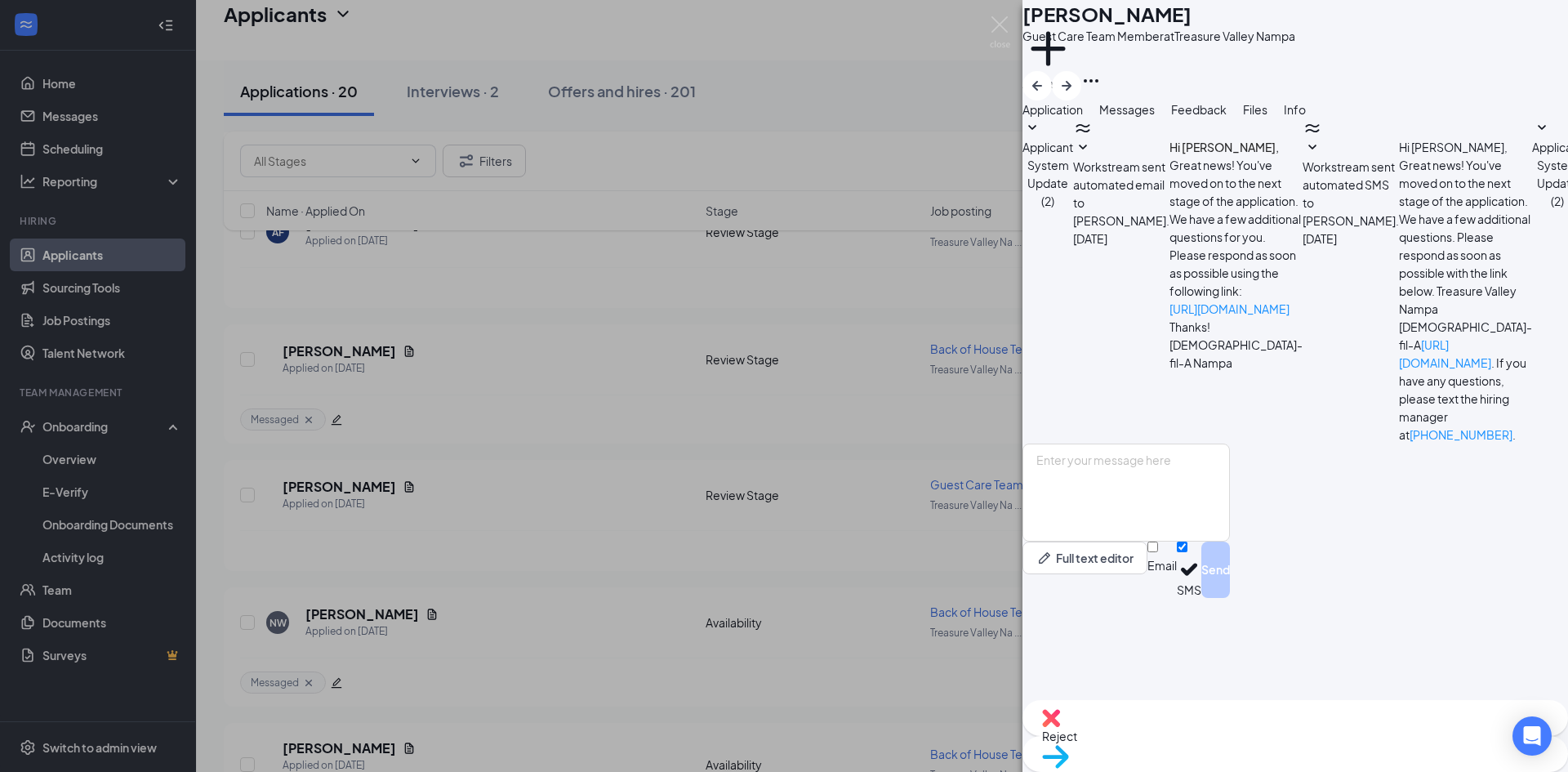
scroll to position [220, 0]
click at [1074, 73] on button "Add a tag" at bounding box center [1049, 58] width 51 height 70
click at [1087, 254] on input "Messaged" at bounding box center [1082, 260] width 11 height 11
checkbox input "true"
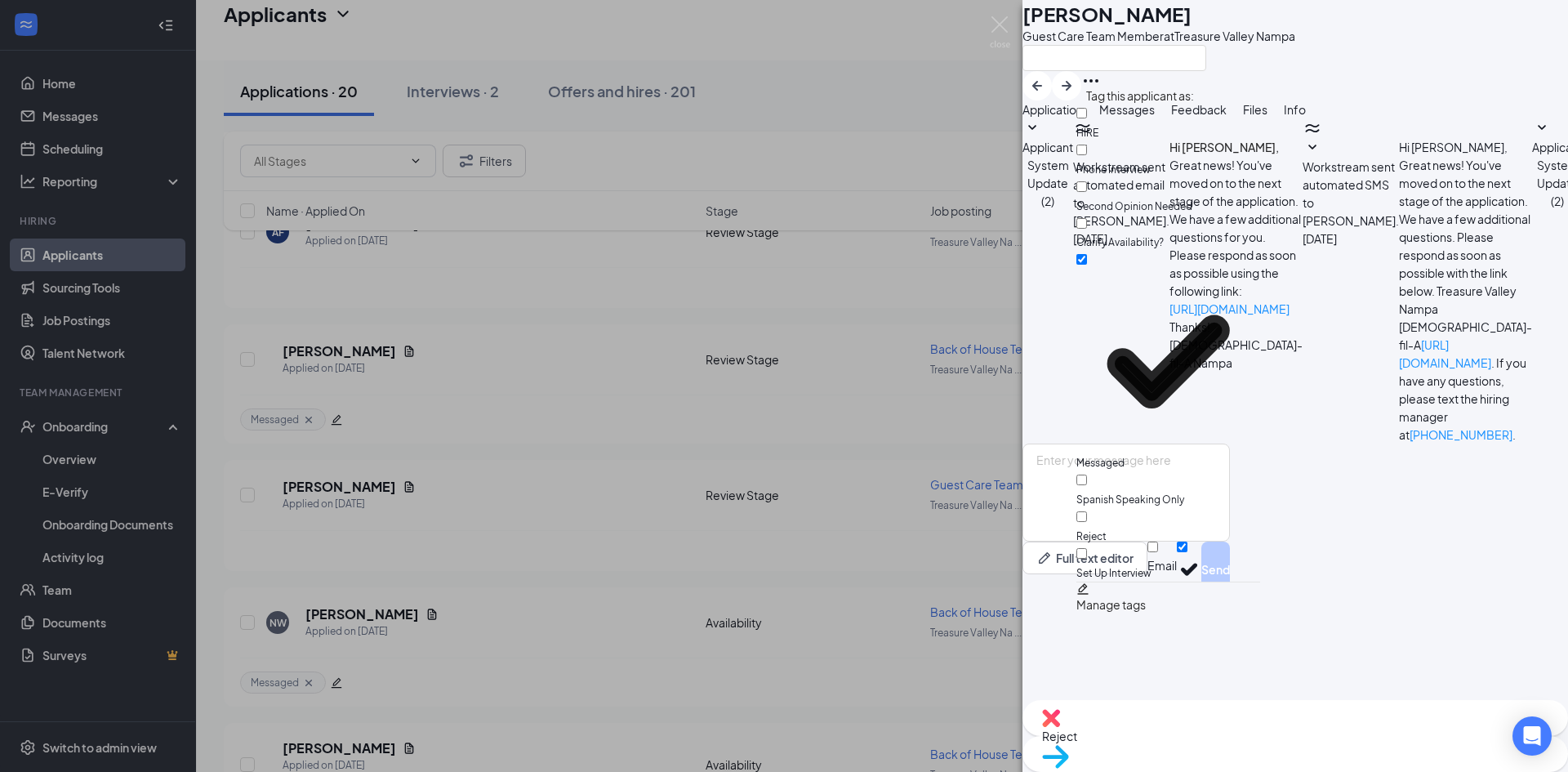
click at [331, 483] on div "[PERSON_NAME] Guest Care Team Member at Treasure Valley Nampa Application Messa…" at bounding box center [784, 386] width 1568 height 772
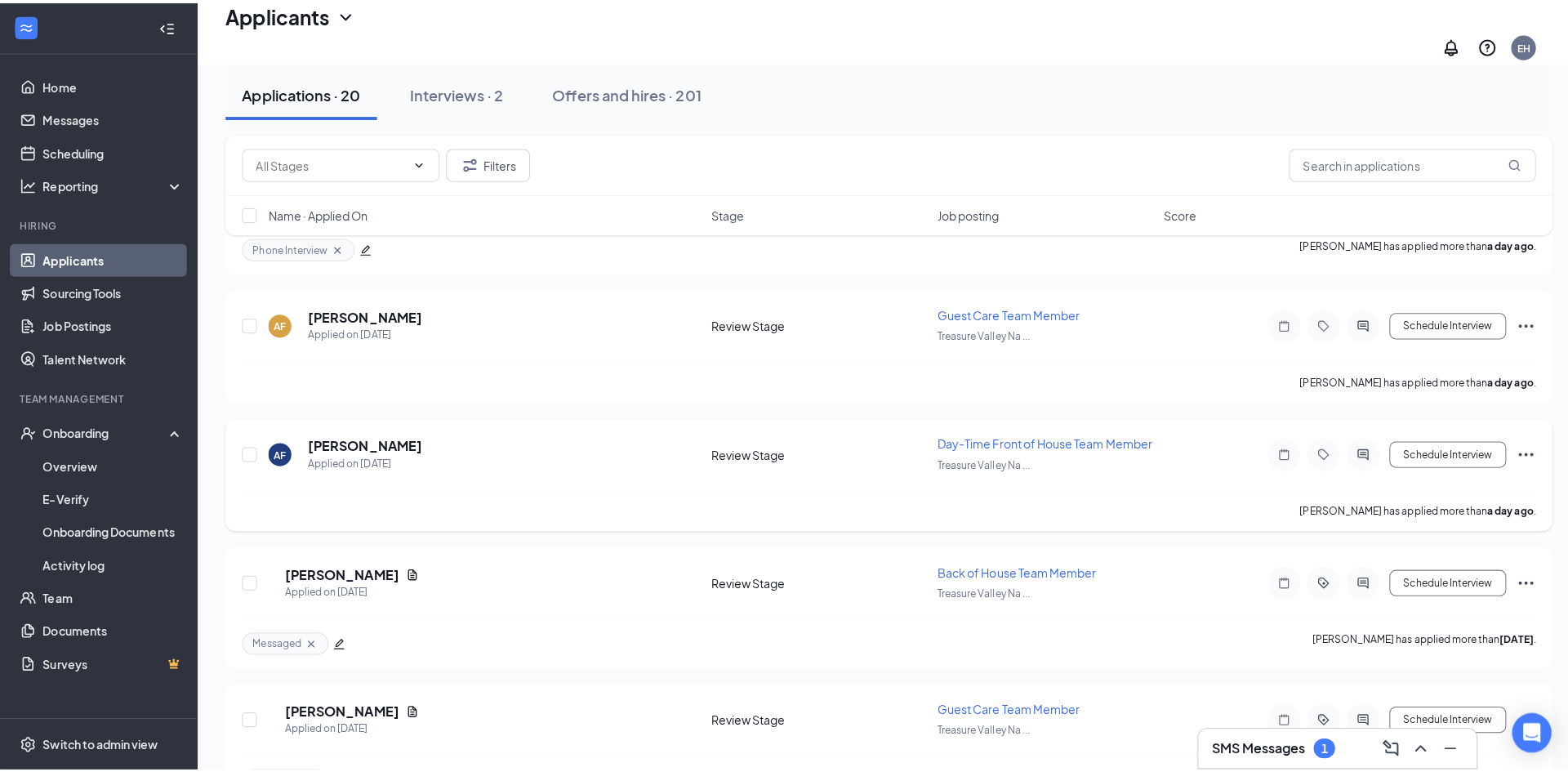
scroll to position [1237, 0]
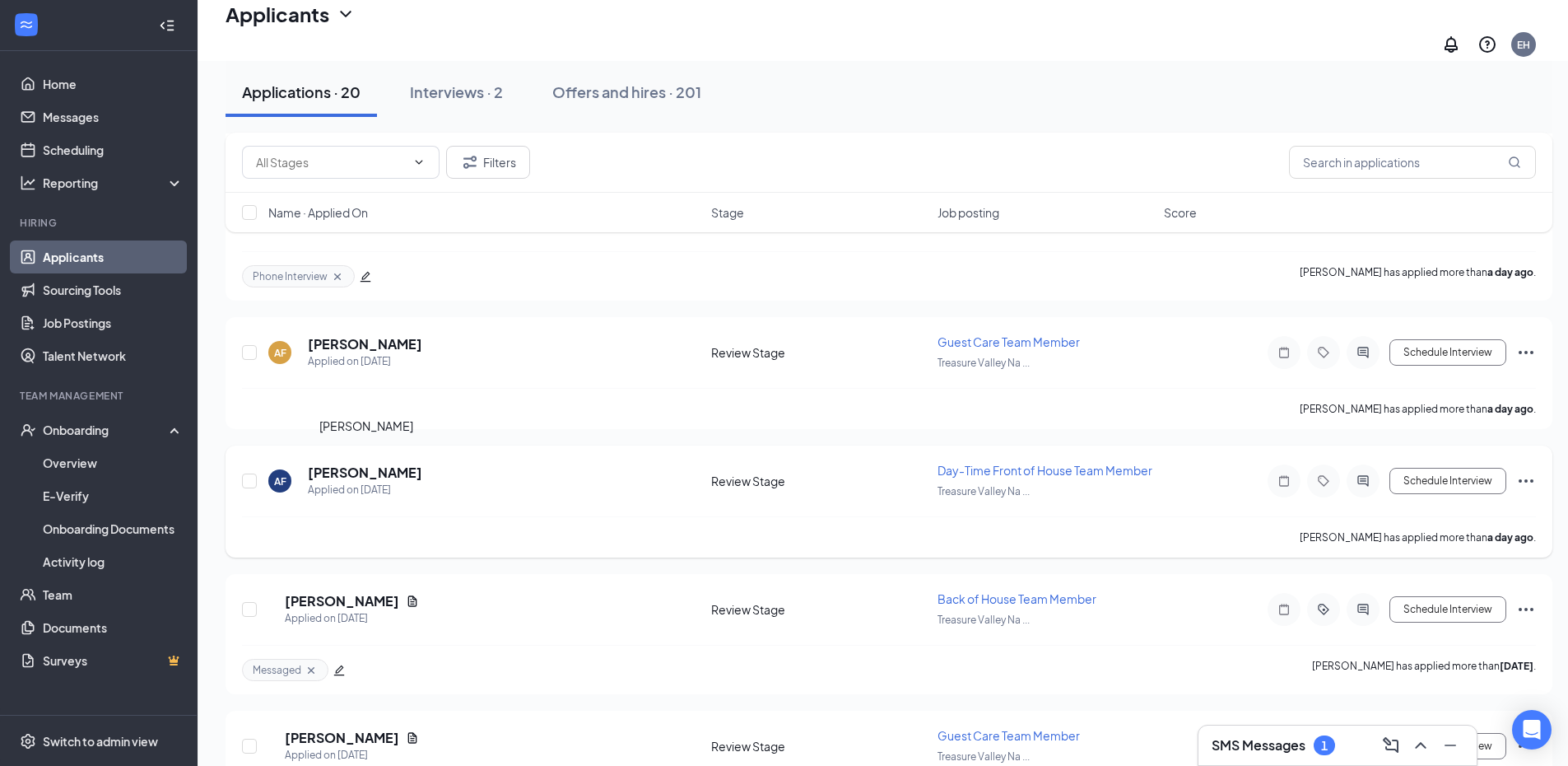
click at [398, 465] on h5 "[PERSON_NAME]" at bounding box center [365, 473] width 115 height 19
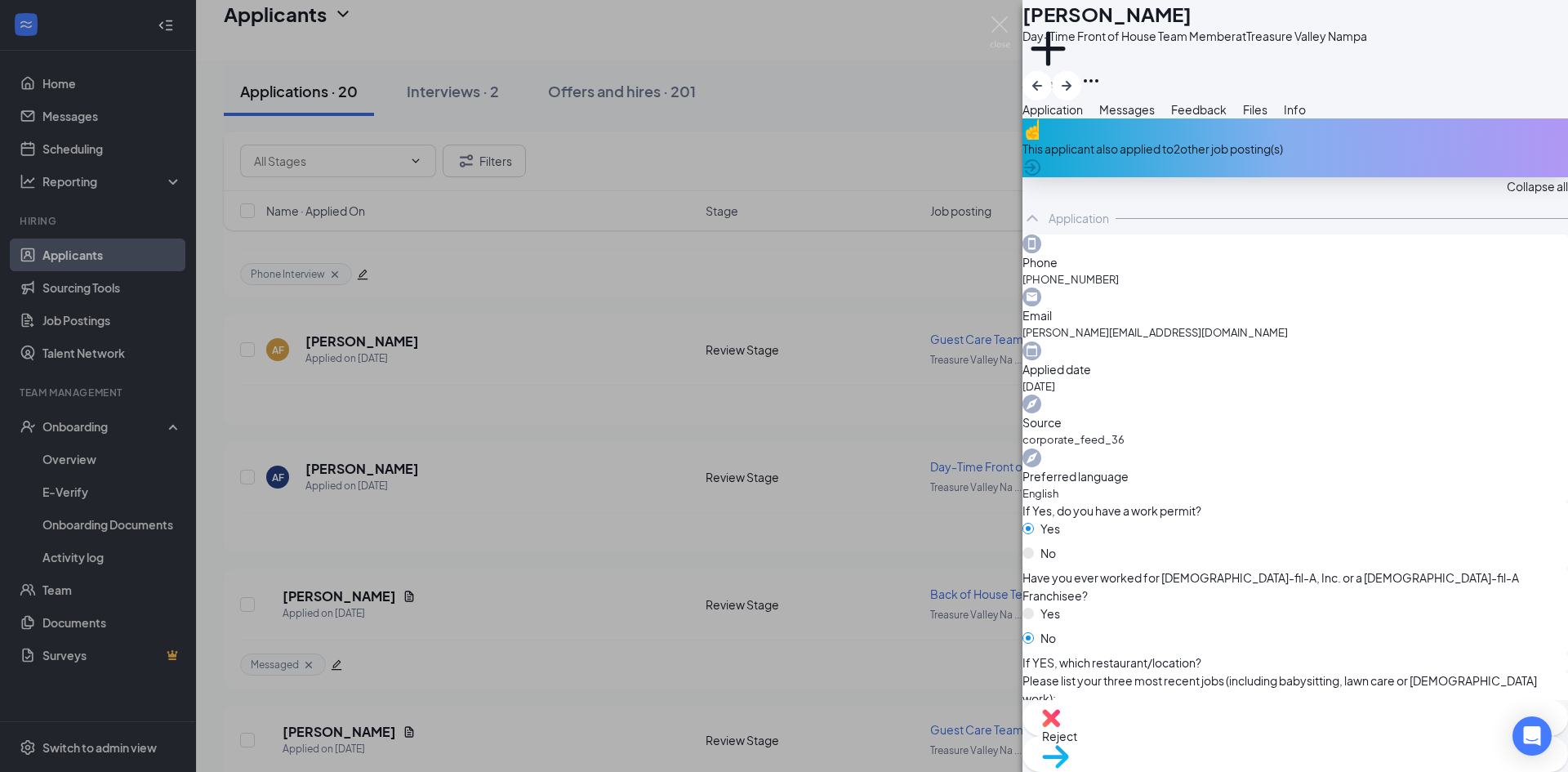
click at [1155, 117] on span "Messages" at bounding box center [1127, 109] width 56 height 15
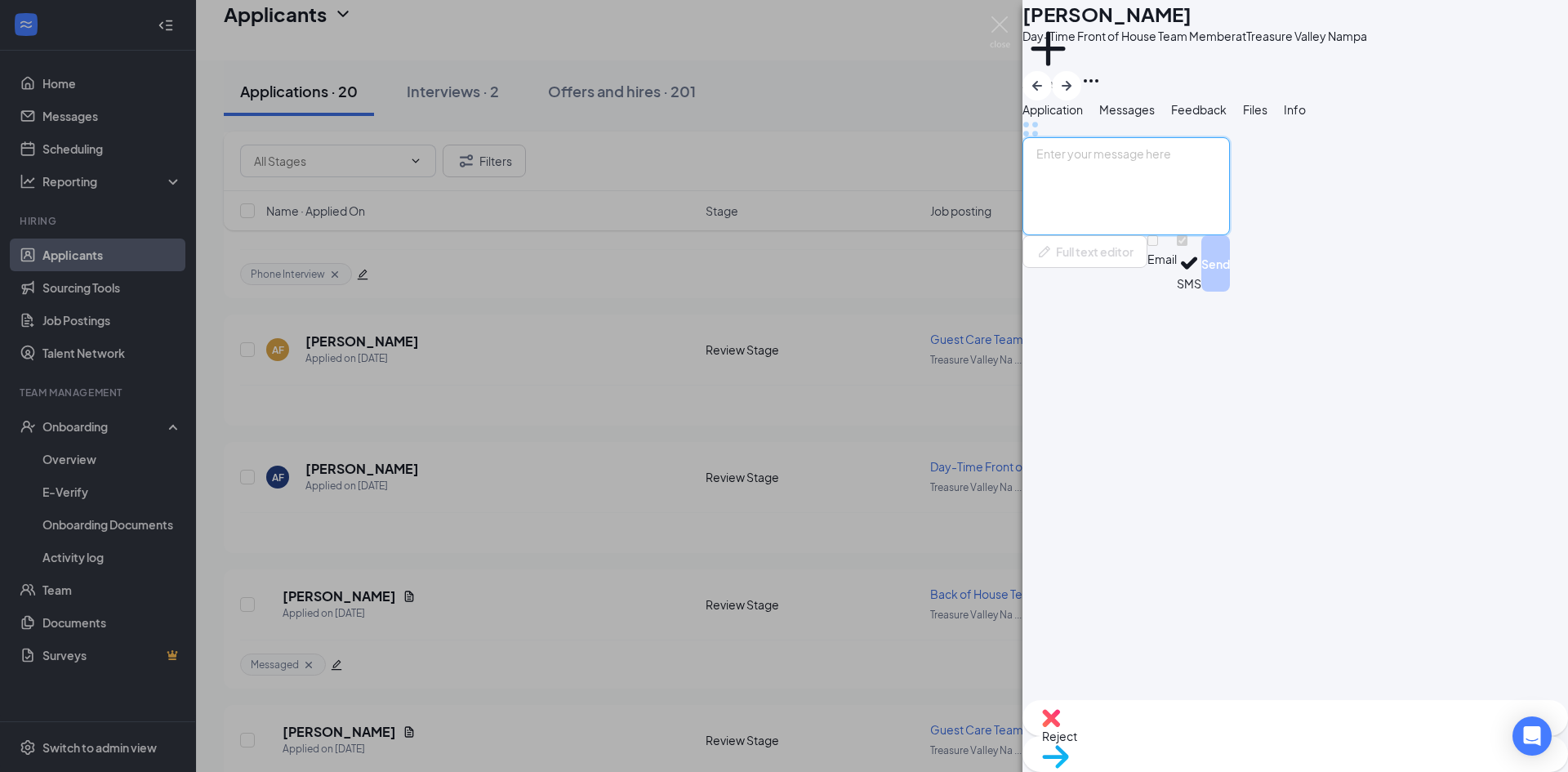
click at [1151, 235] on textarea at bounding box center [1127, 186] width 207 height 98
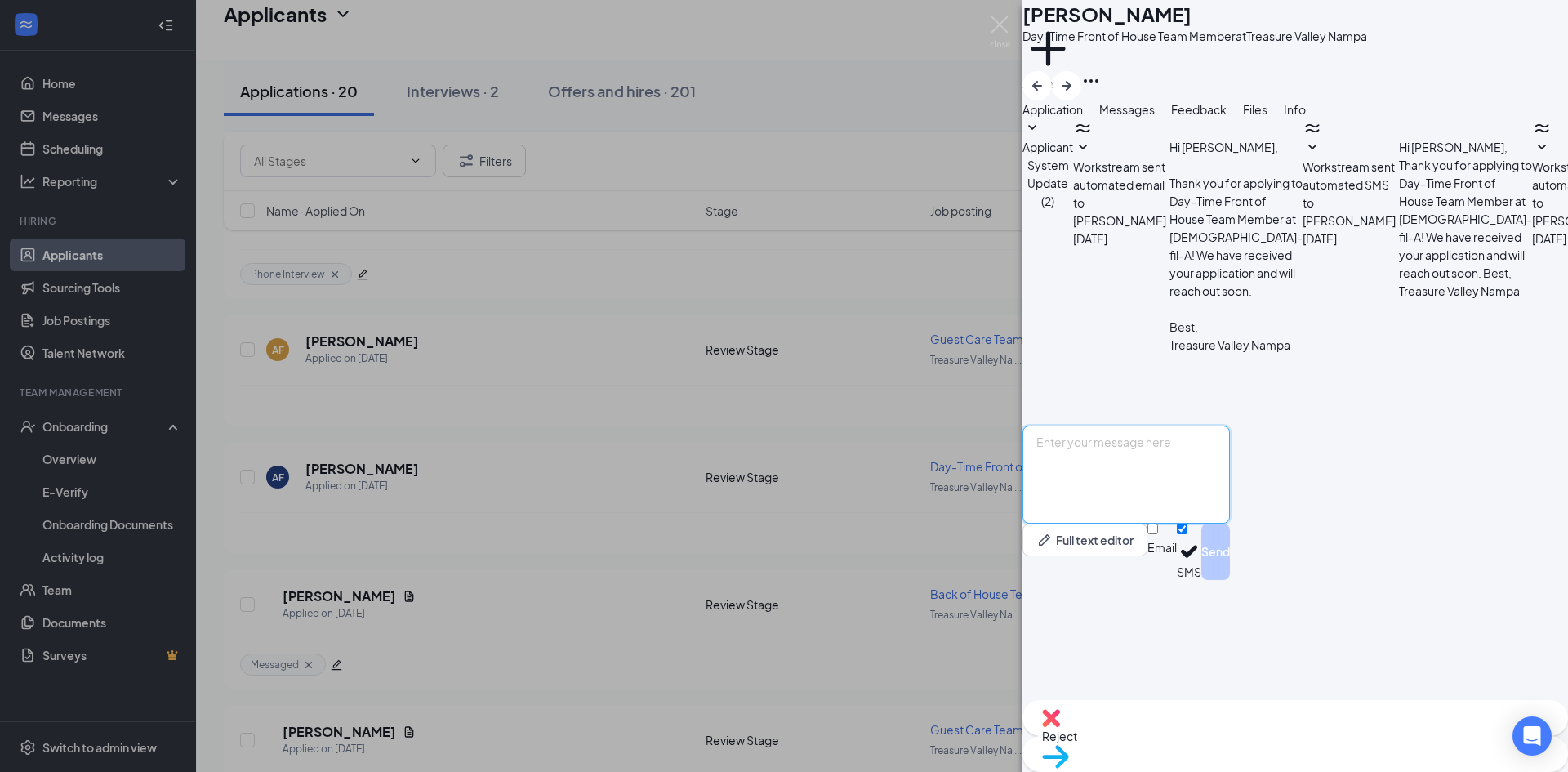
paste textarea "Good Morning [PERSON_NAME], My name is [PERSON_NAME] and I am a director here a…"
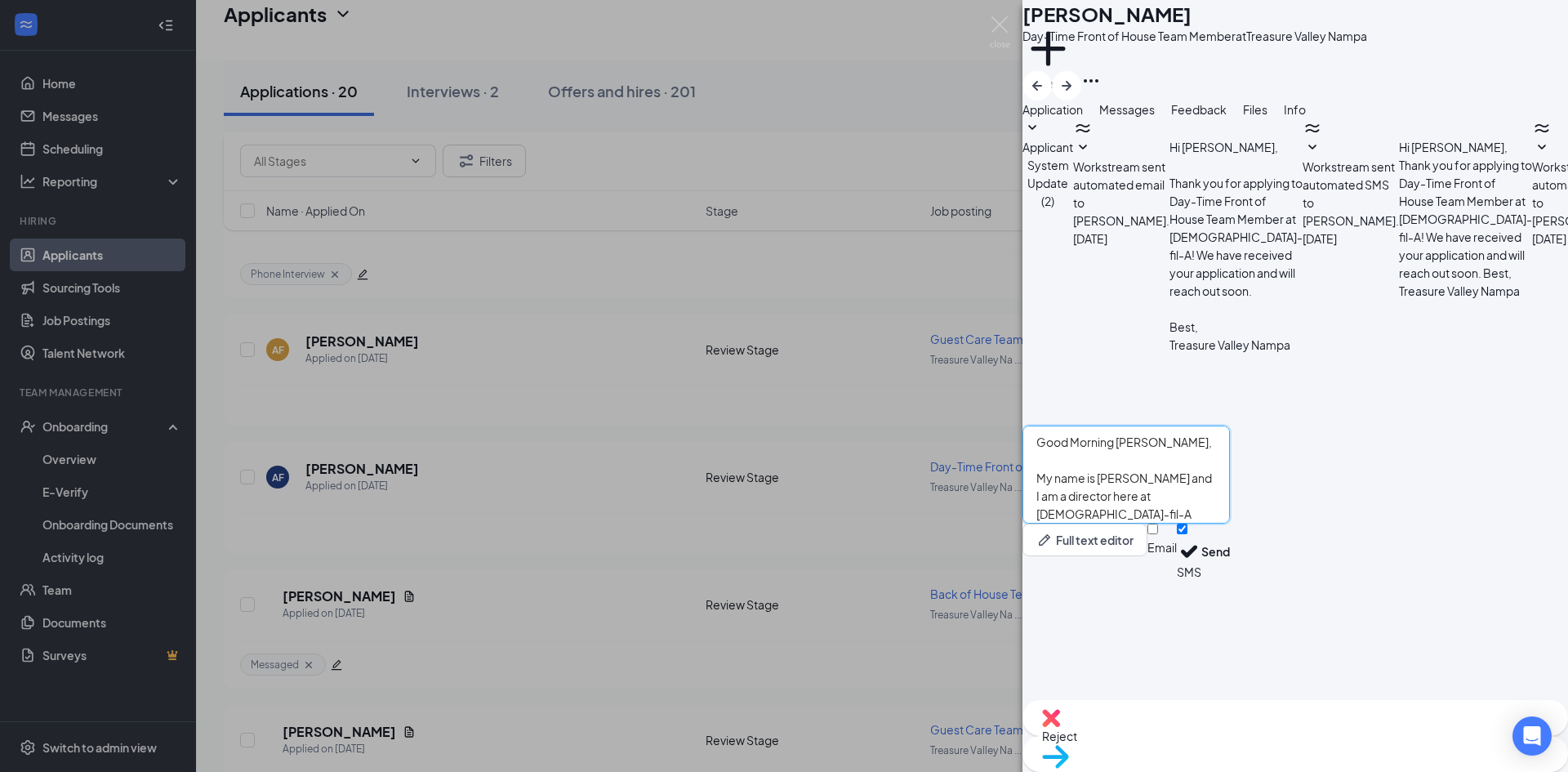
click at [1165, 524] on textarea "Good Morning [PERSON_NAME], My name is [PERSON_NAME] and I am a director here a…" at bounding box center [1127, 475] width 207 height 98
type textarea "Good Morning Annalisia, My name is [PERSON_NAME] and I am a director here at [D…"
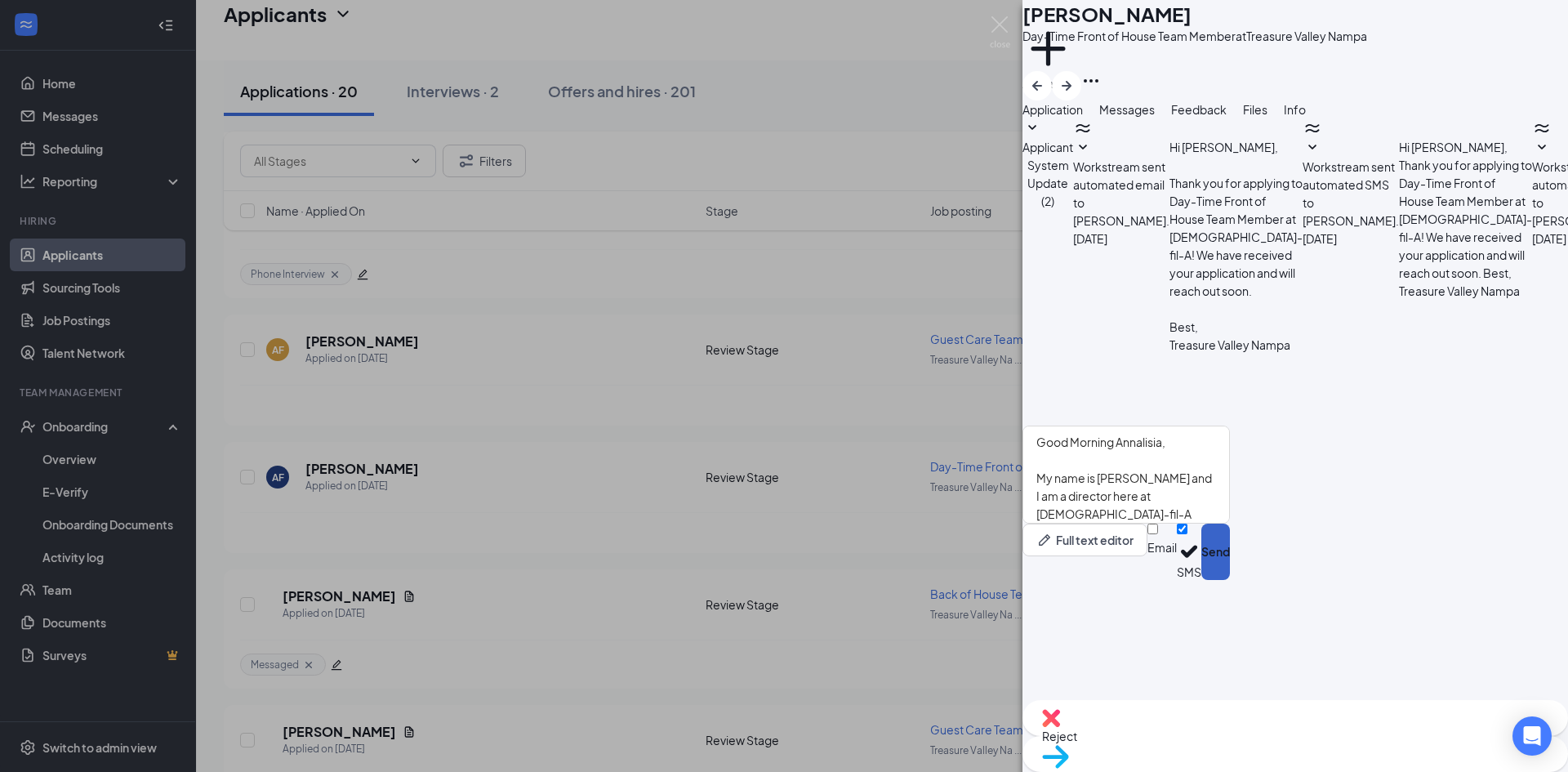
click at [1230, 580] on button "Send" at bounding box center [1216, 552] width 28 height 56
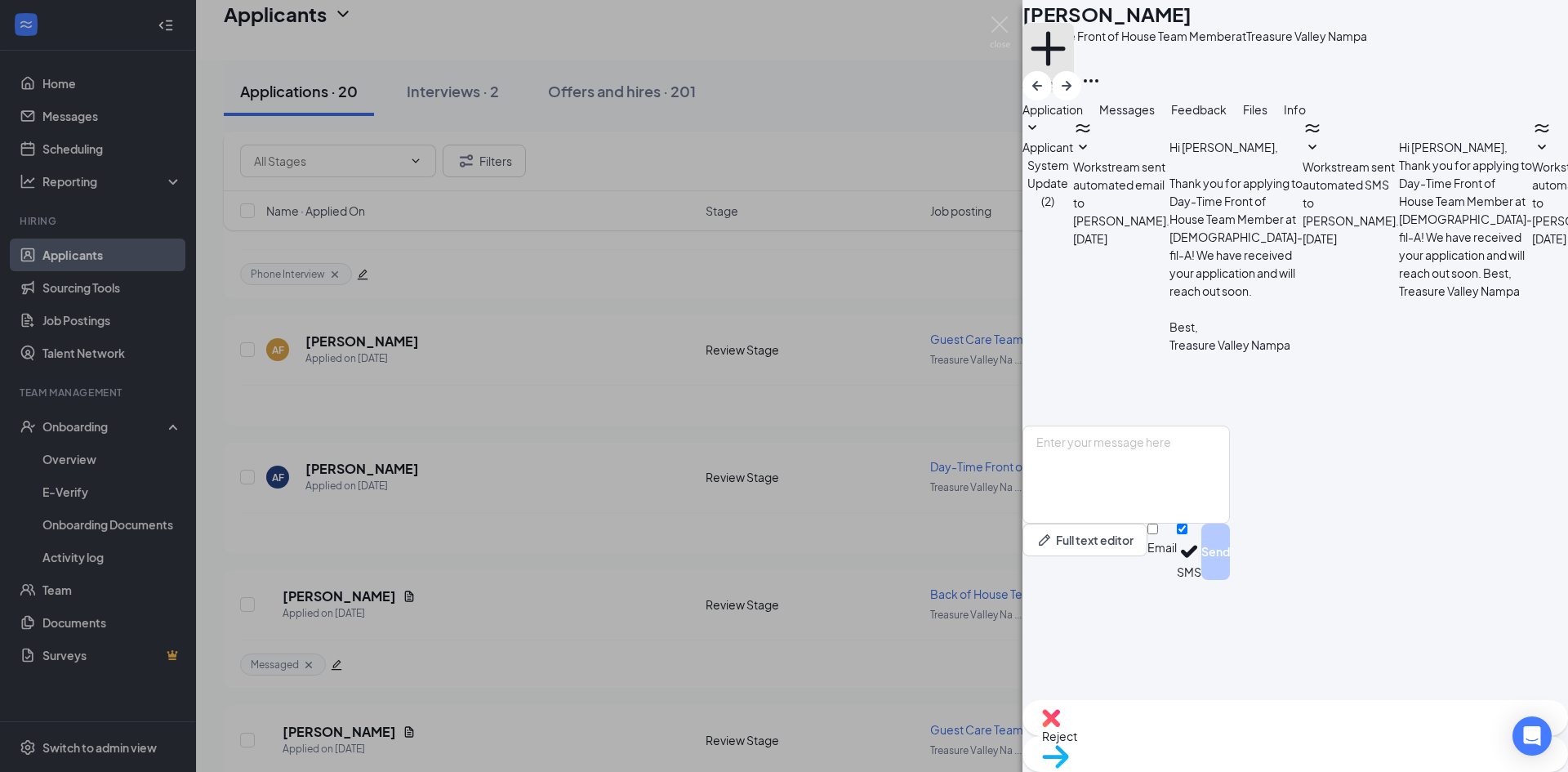
click at [1074, 73] on button "Add a tag" at bounding box center [1049, 58] width 51 height 70
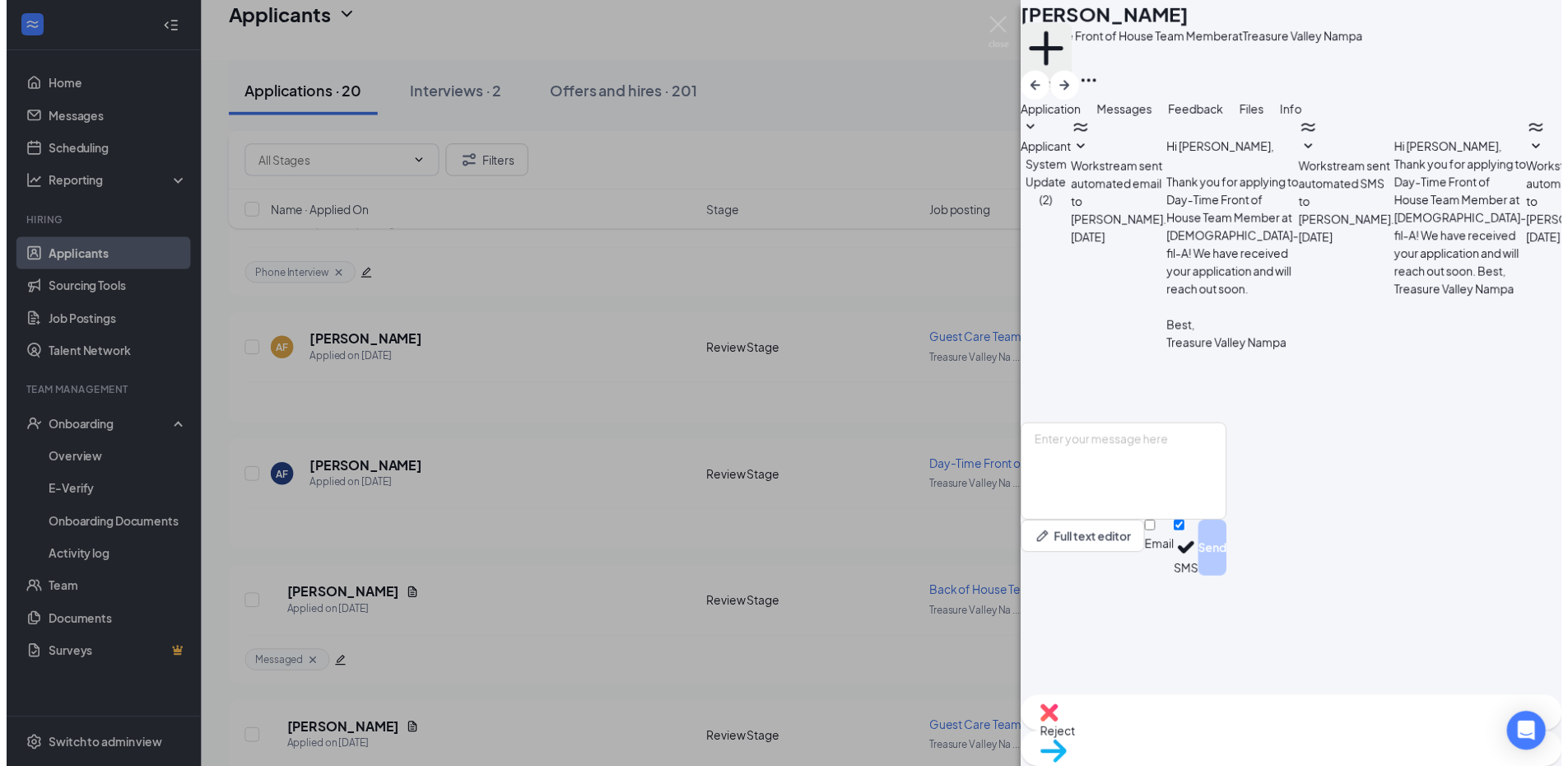
scroll to position [316, 0]
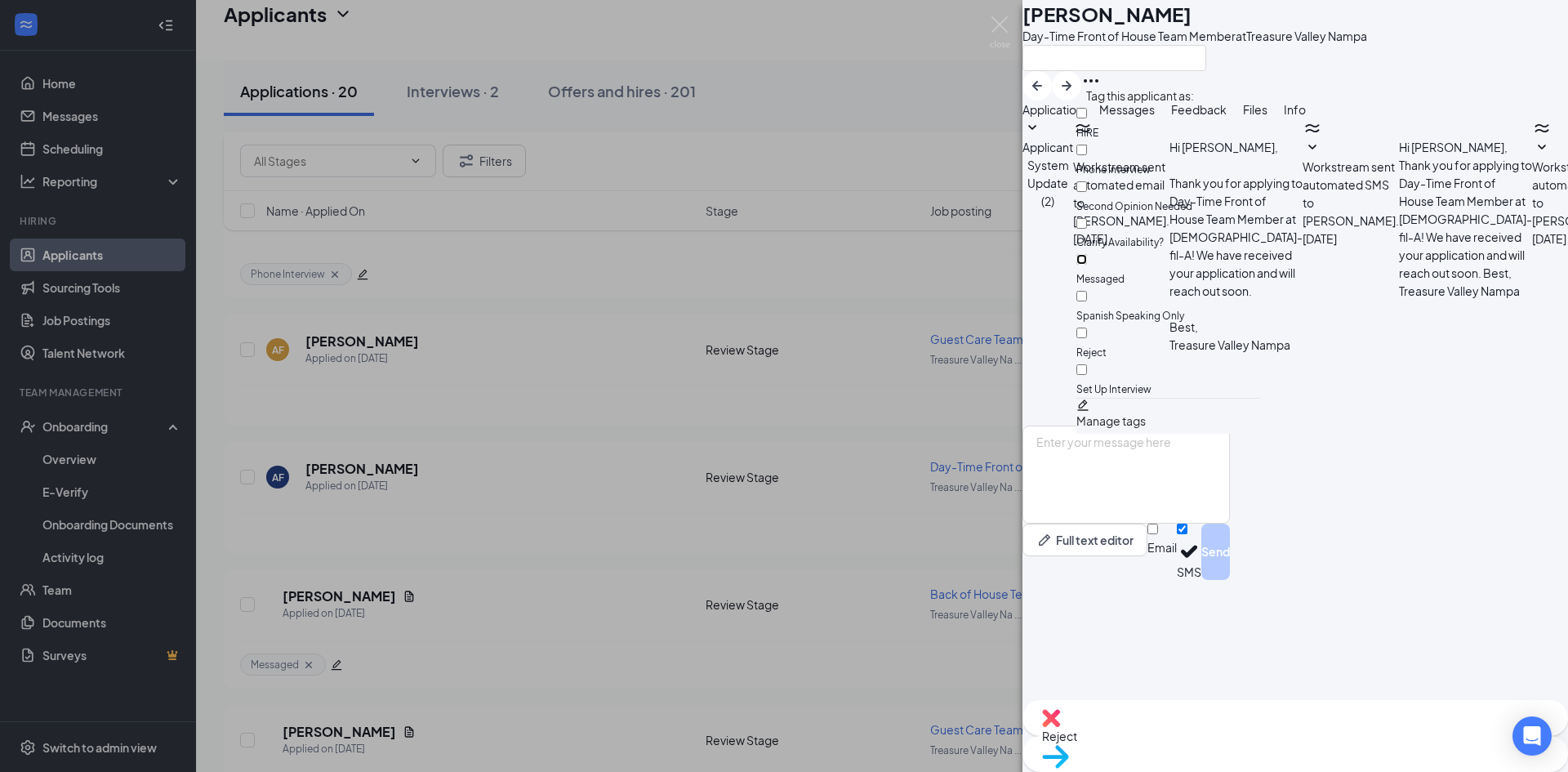
click at [1087, 254] on input "Messaged" at bounding box center [1082, 260] width 11 height 11
checkbox input "true"
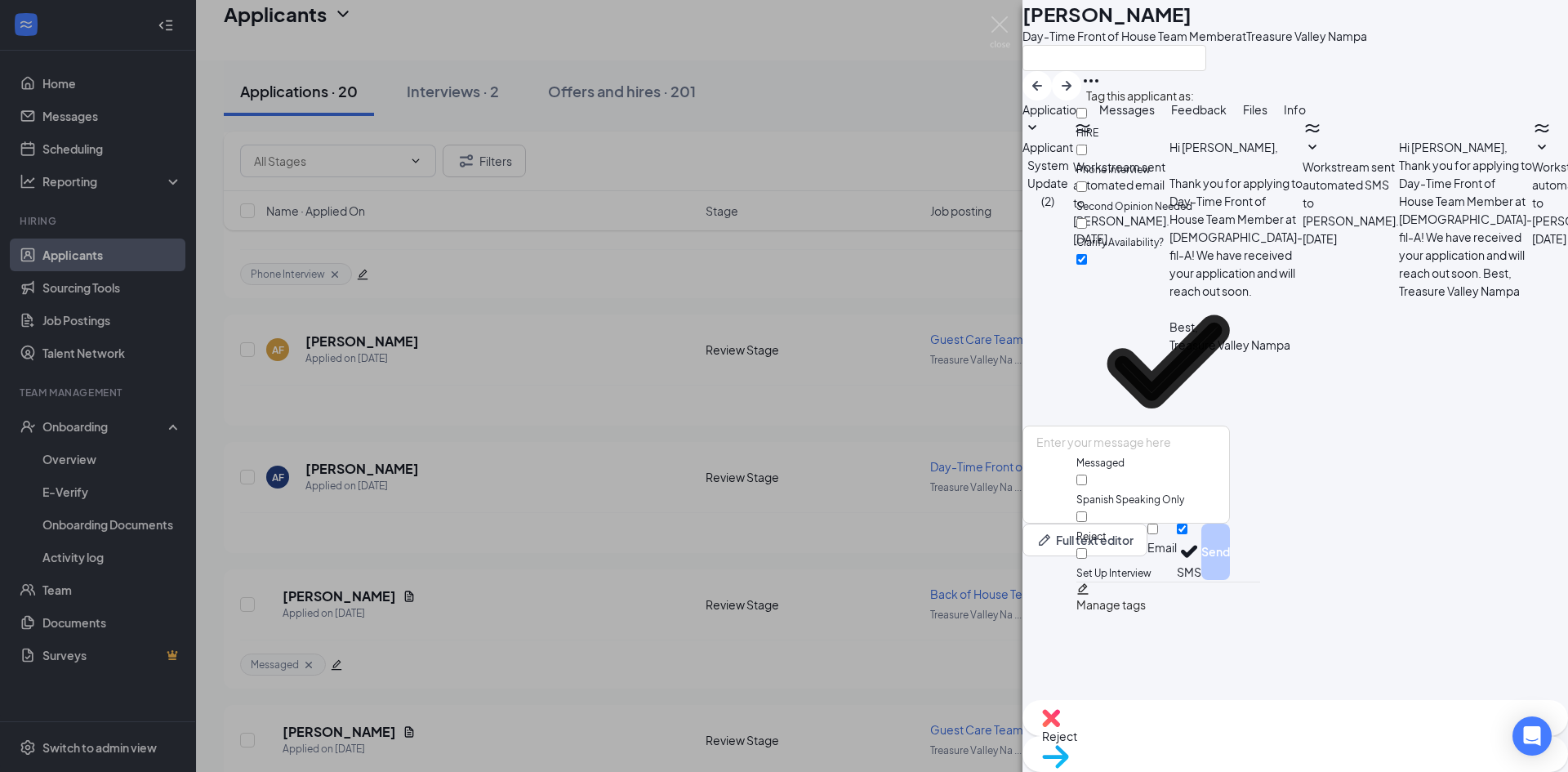
click at [622, 300] on div "AF [PERSON_NAME] Day-Time Front of House Team Member at [GEOGRAPHIC_DATA] Appli…" at bounding box center [784, 386] width 1568 height 772
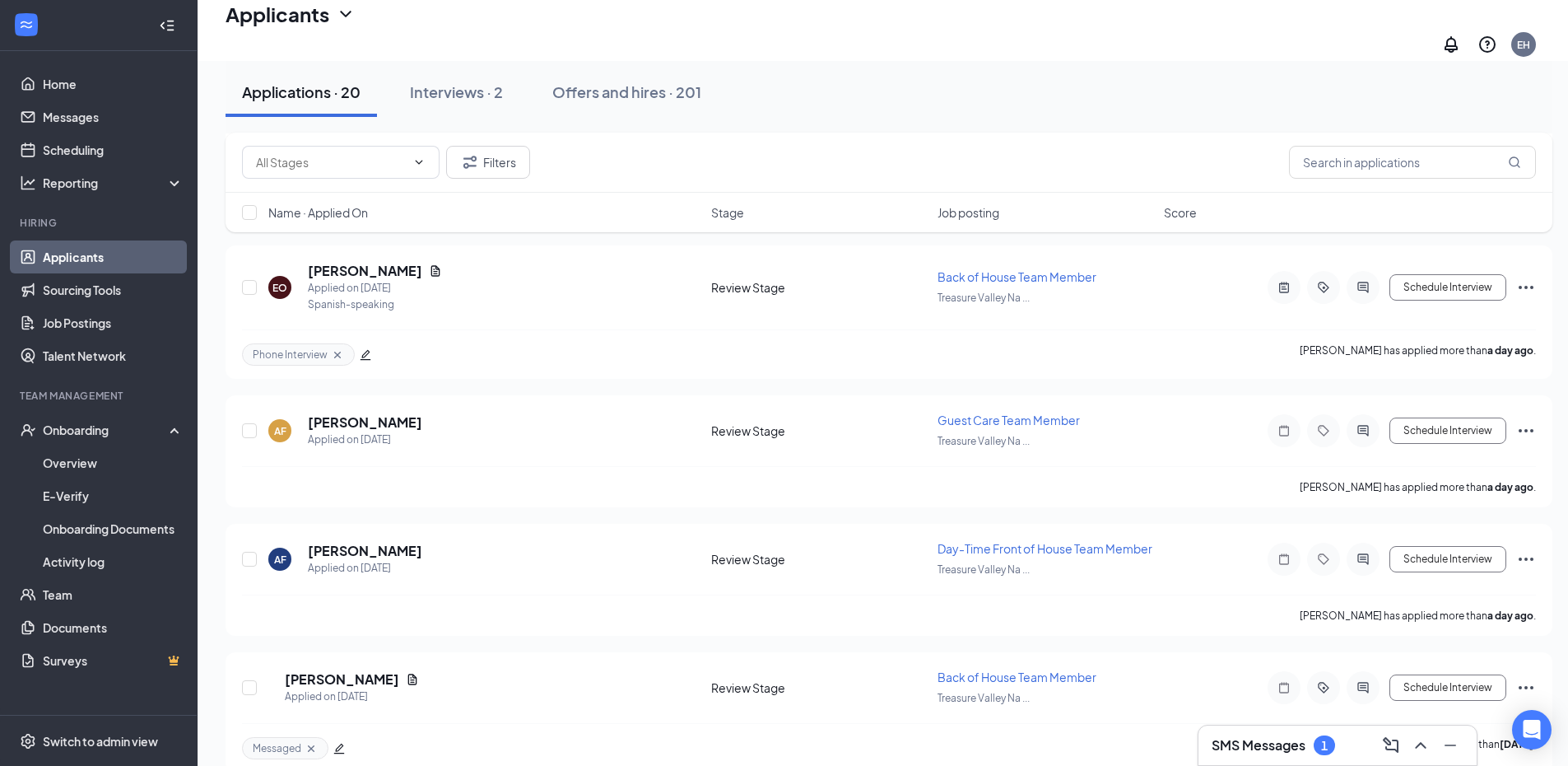
scroll to position [1165, 0]
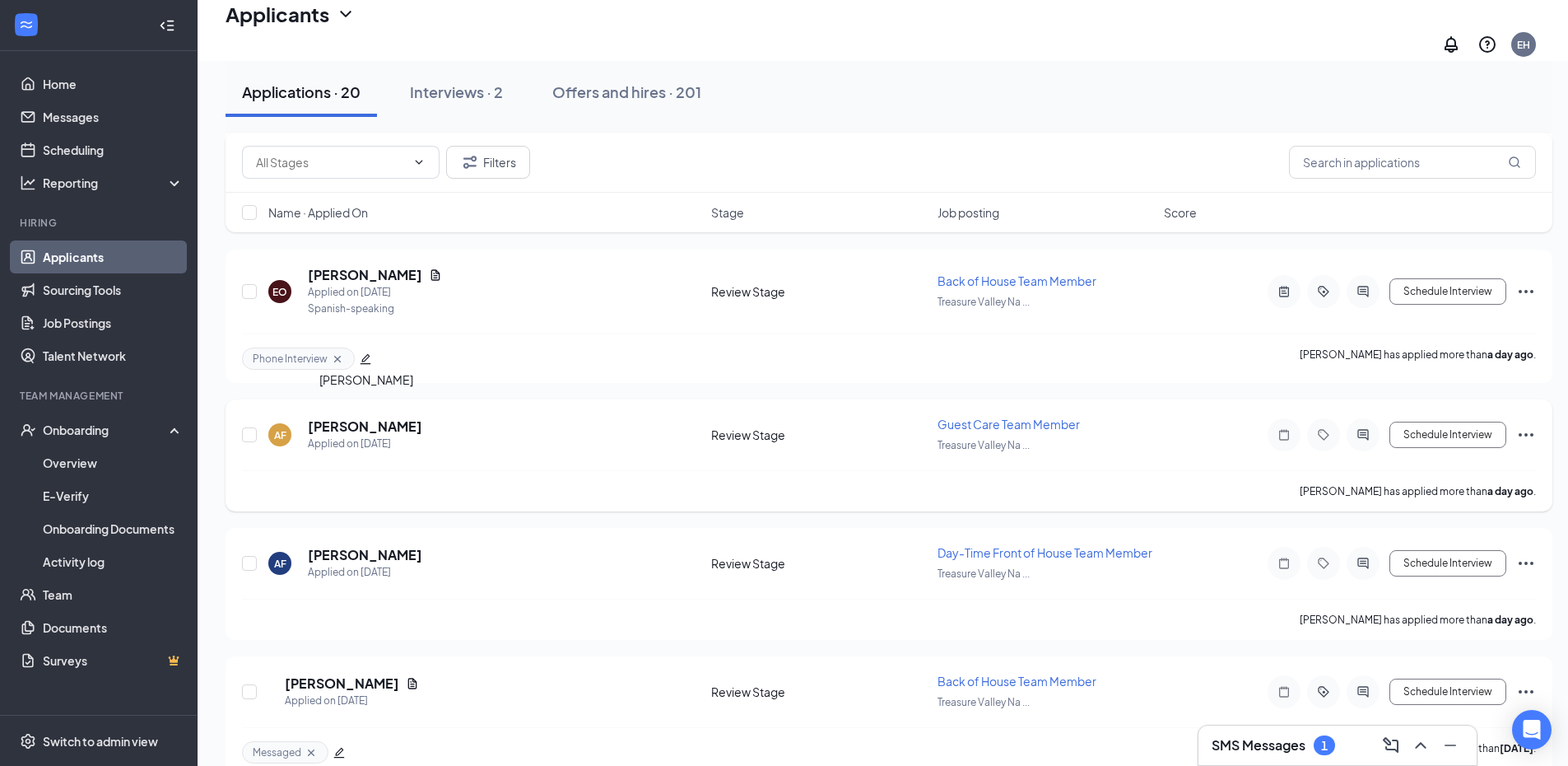
click at [409, 417] on h5 "[PERSON_NAME]" at bounding box center [365, 426] width 115 height 19
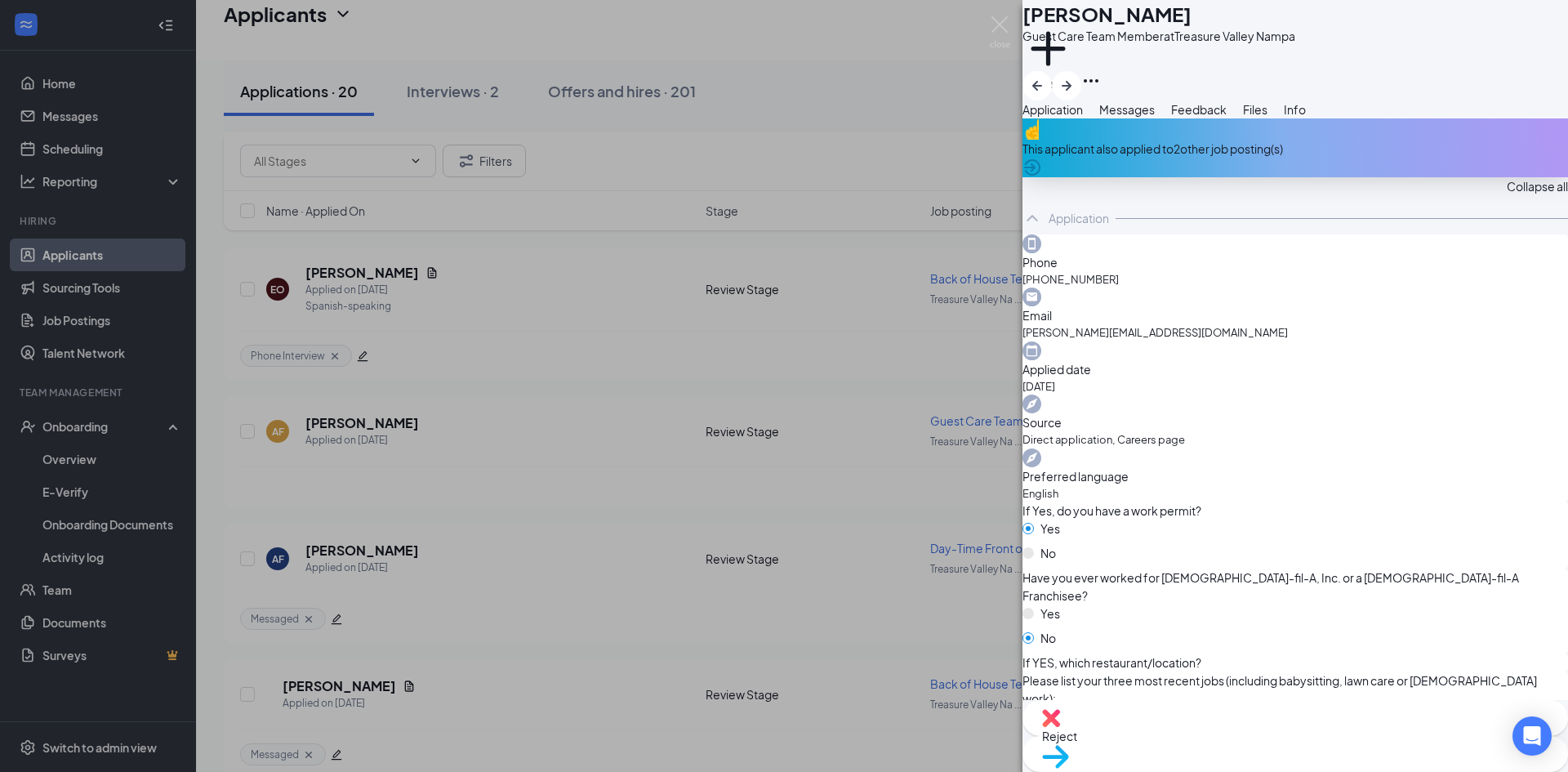
click at [1162, 736] on div "Reject" at bounding box center [1296, 718] width 546 height 36
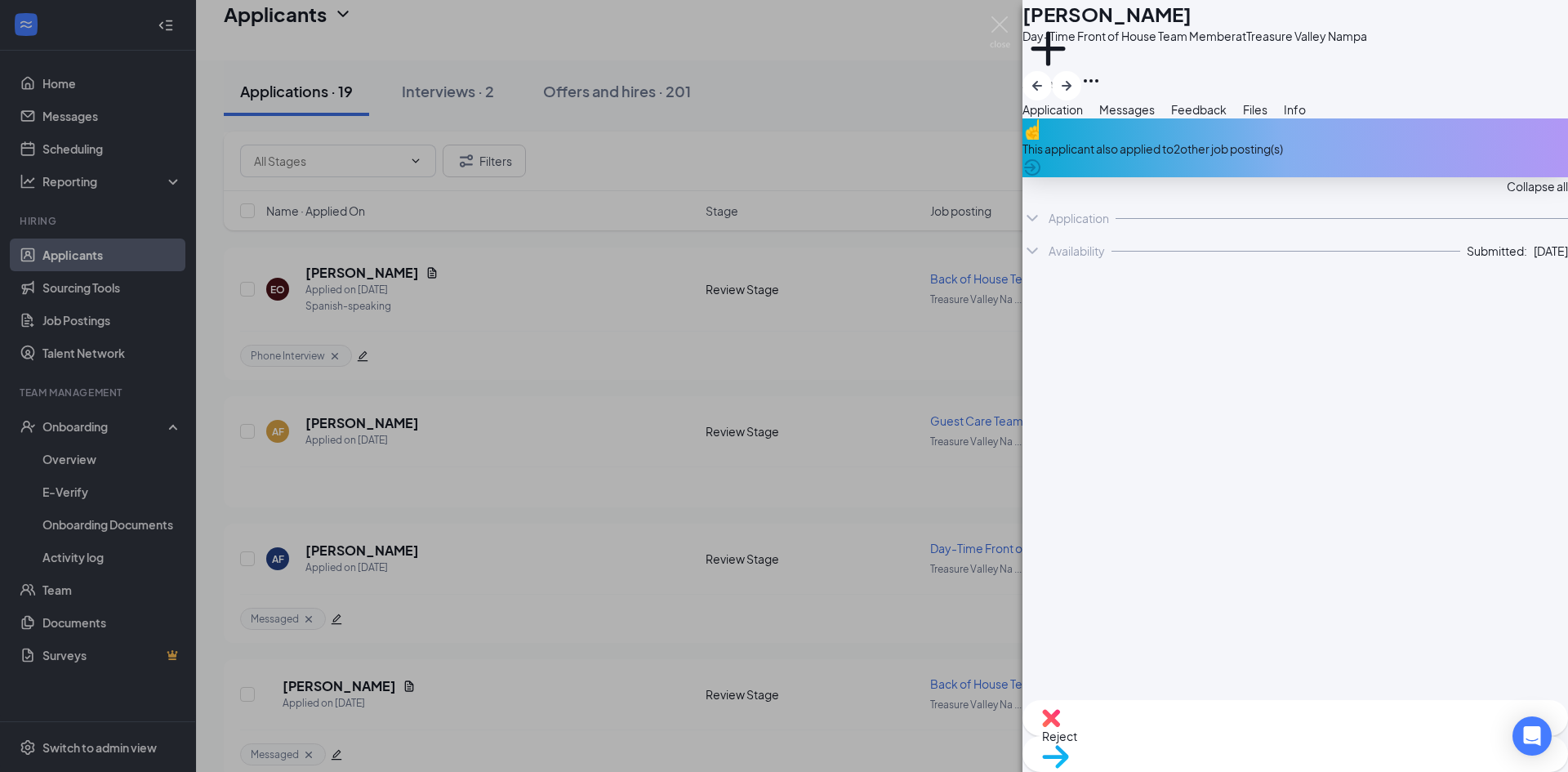
click at [480, 392] on div "AF [PERSON_NAME] Day-Time Front of House Team Member at [GEOGRAPHIC_DATA] Add a…" at bounding box center [784, 386] width 1568 height 772
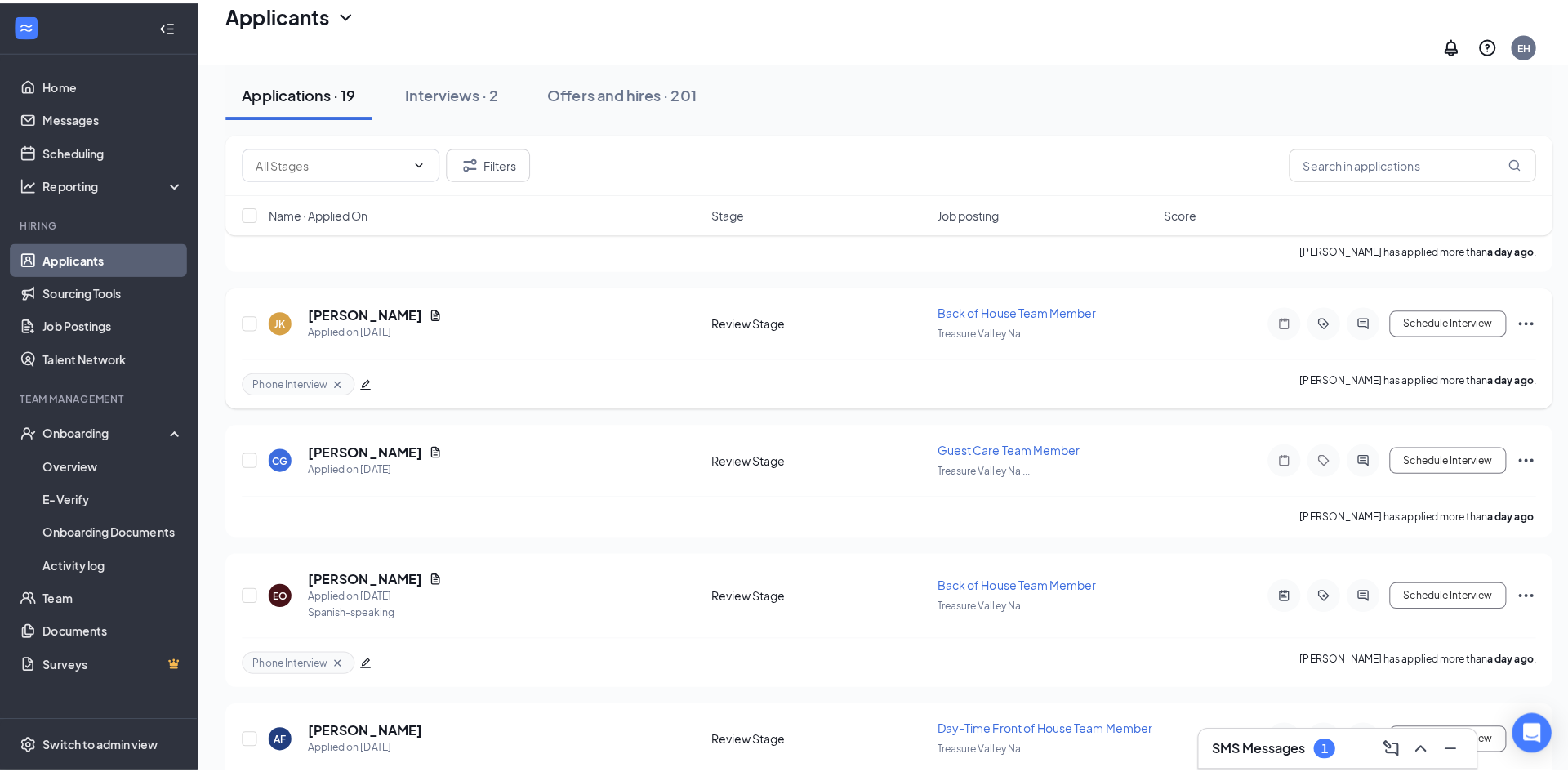
scroll to position [829, 0]
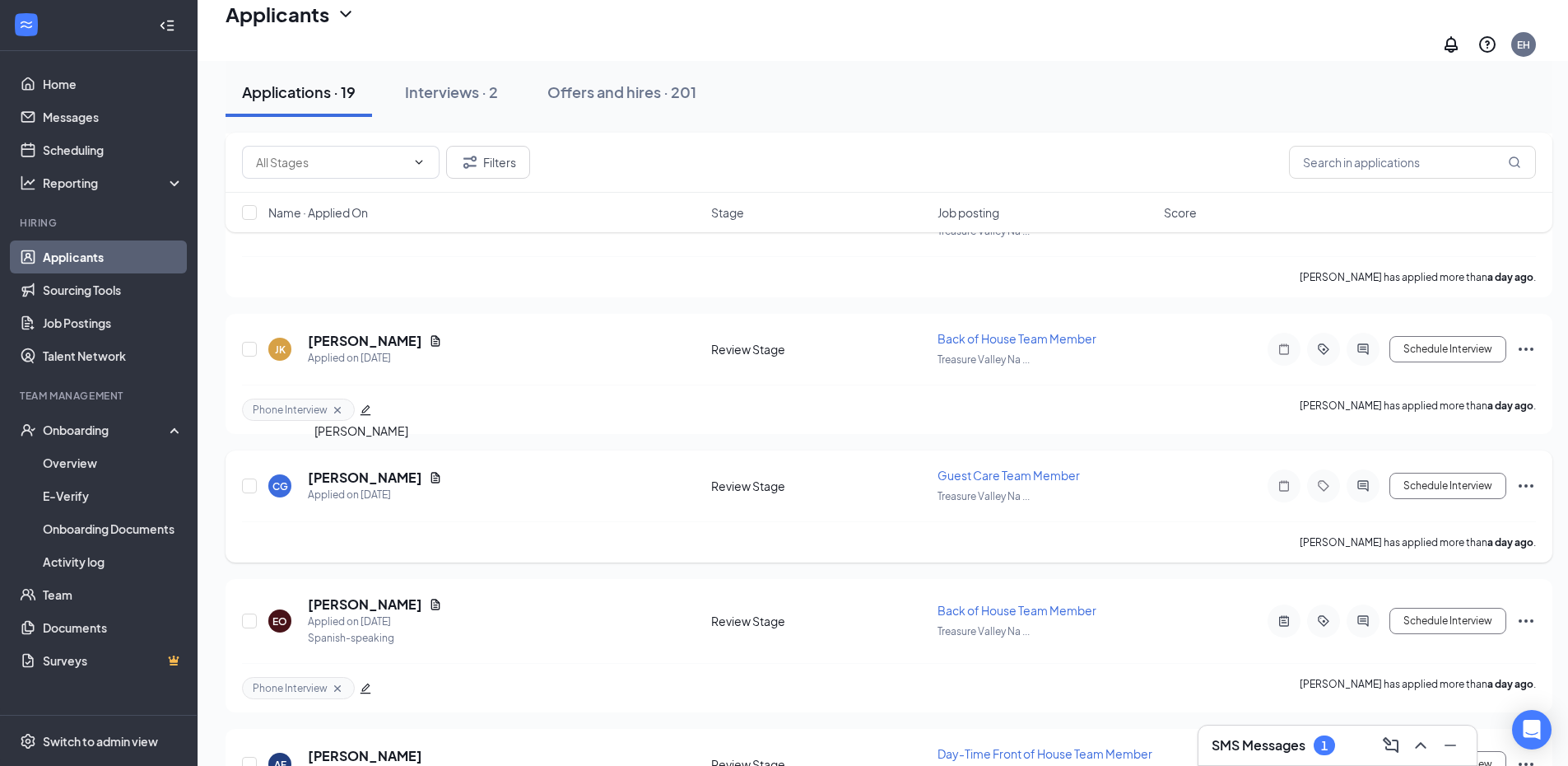
click at [350, 474] on h5 "[PERSON_NAME]" at bounding box center [365, 478] width 115 height 19
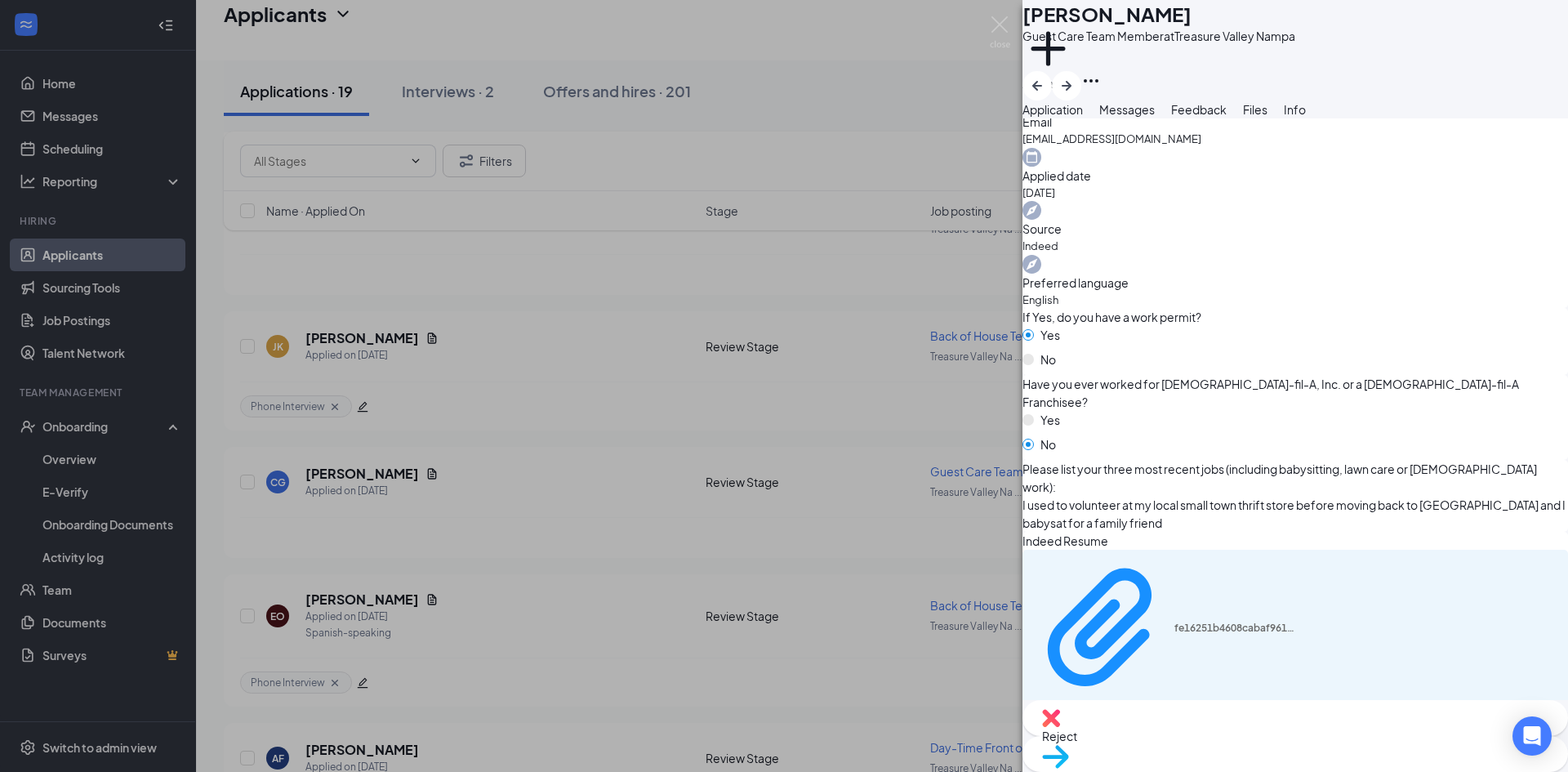
scroll to position [163, 0]
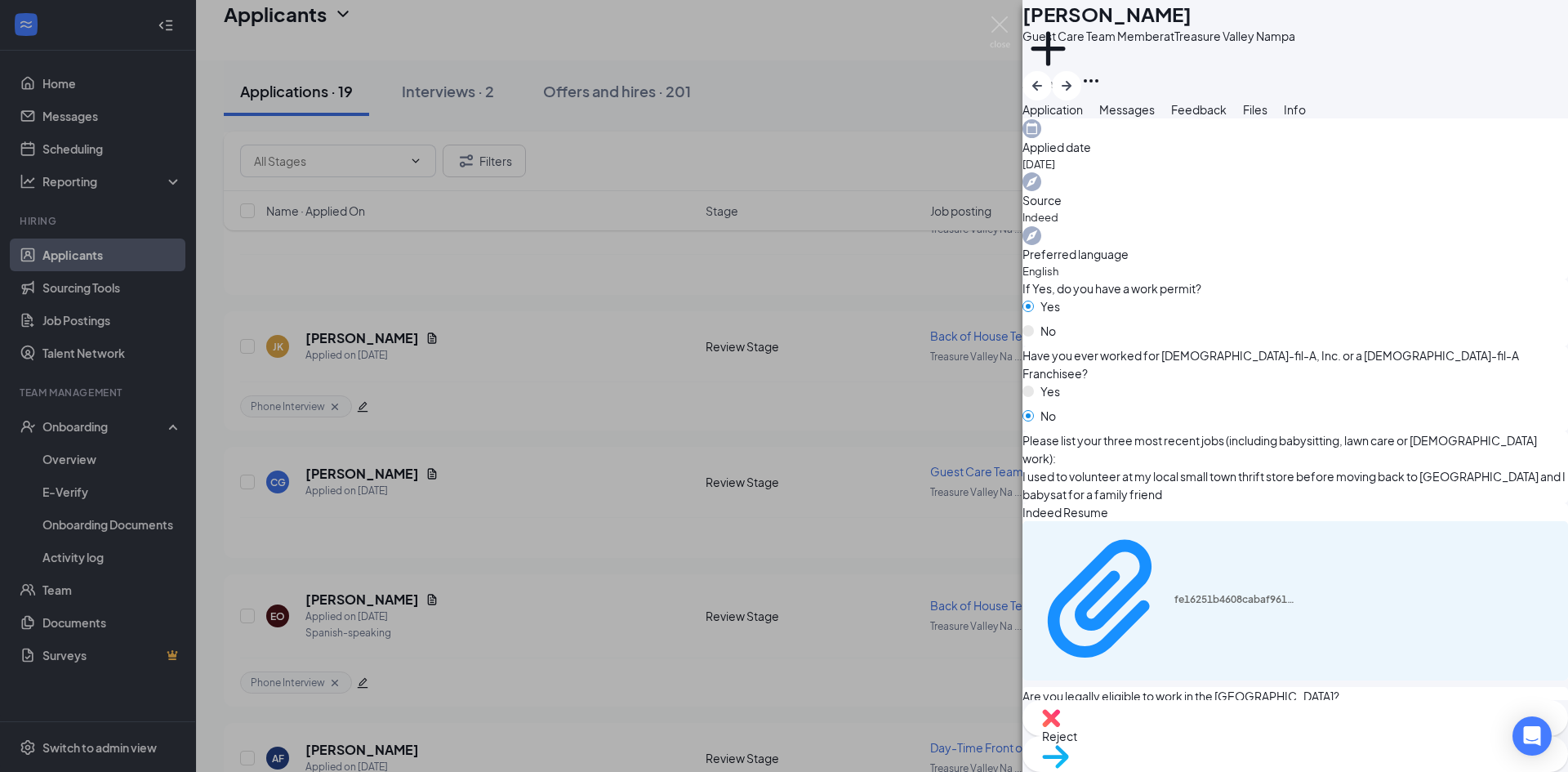
click at [1338, 328] on div "If Yes, do you have a work permit? Yes No Have you ever worked for [DEMOGRAPHIC…" at bounding box center [1296, 391] width 546 height 224
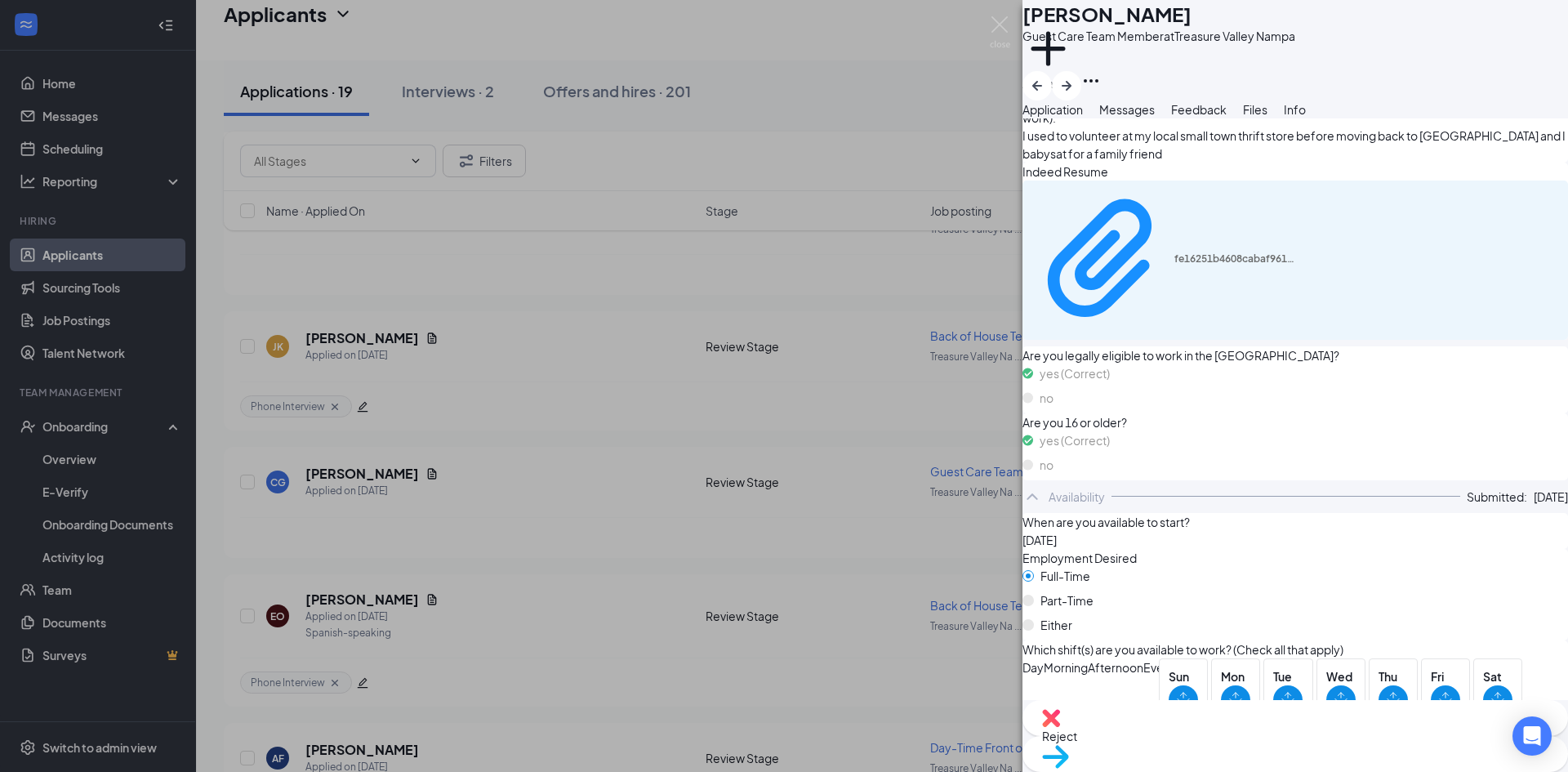
scroll to position [490, 0]
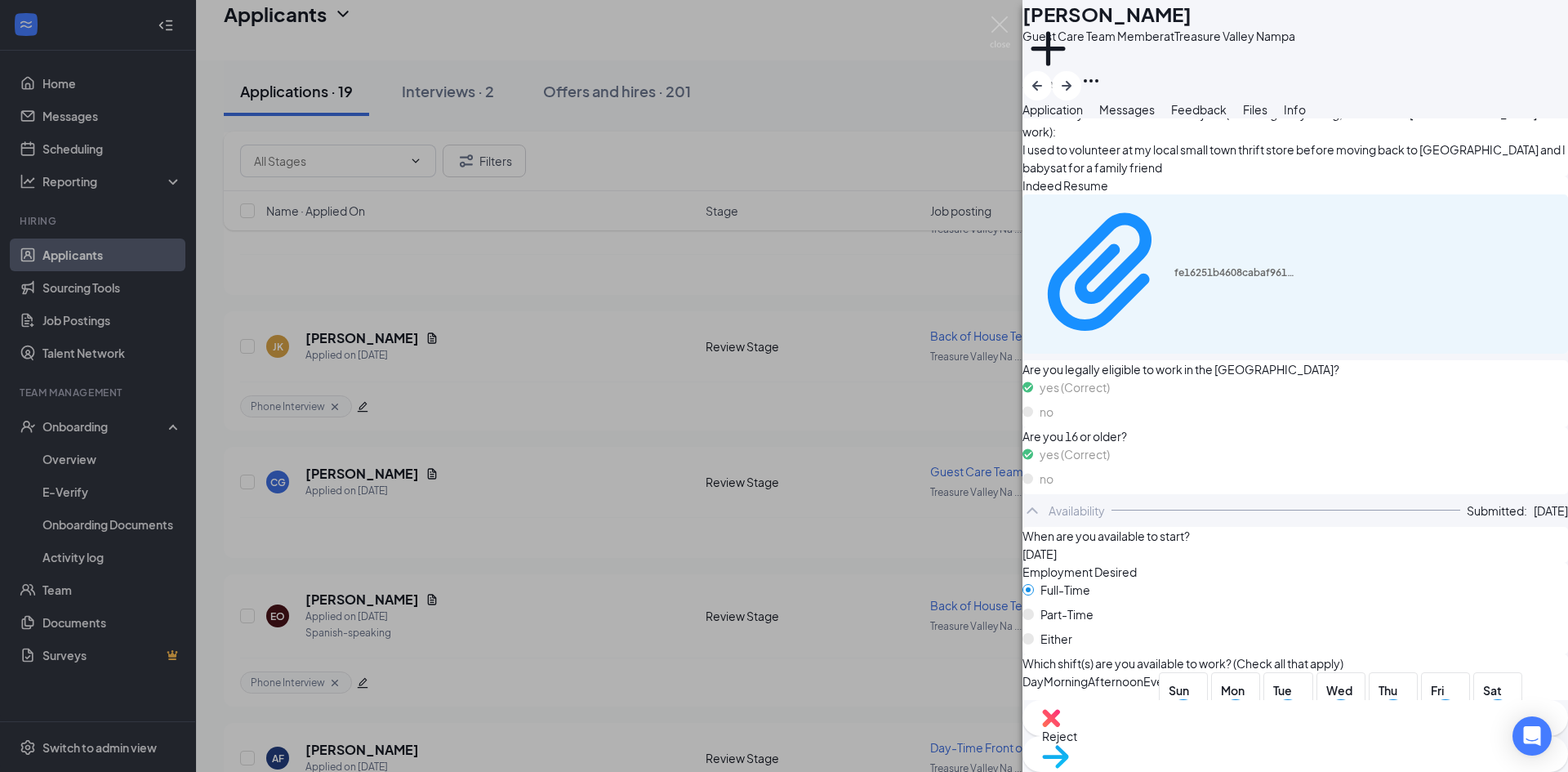
click at [1171, 236] on div "fe16251b4608cabaf961c3083fcc6b02.pdf" at bounding box center [1296, 274] width 546 height 160
click at [1174, 266] on div "fe16251b4608cabaf961c3083fcc6b02.pdf" at bounding box center [1236, 273] width 123 height 13
click at [1155, 118] on button "Messages" at bounding box center [1127, 109] width 56 height 18
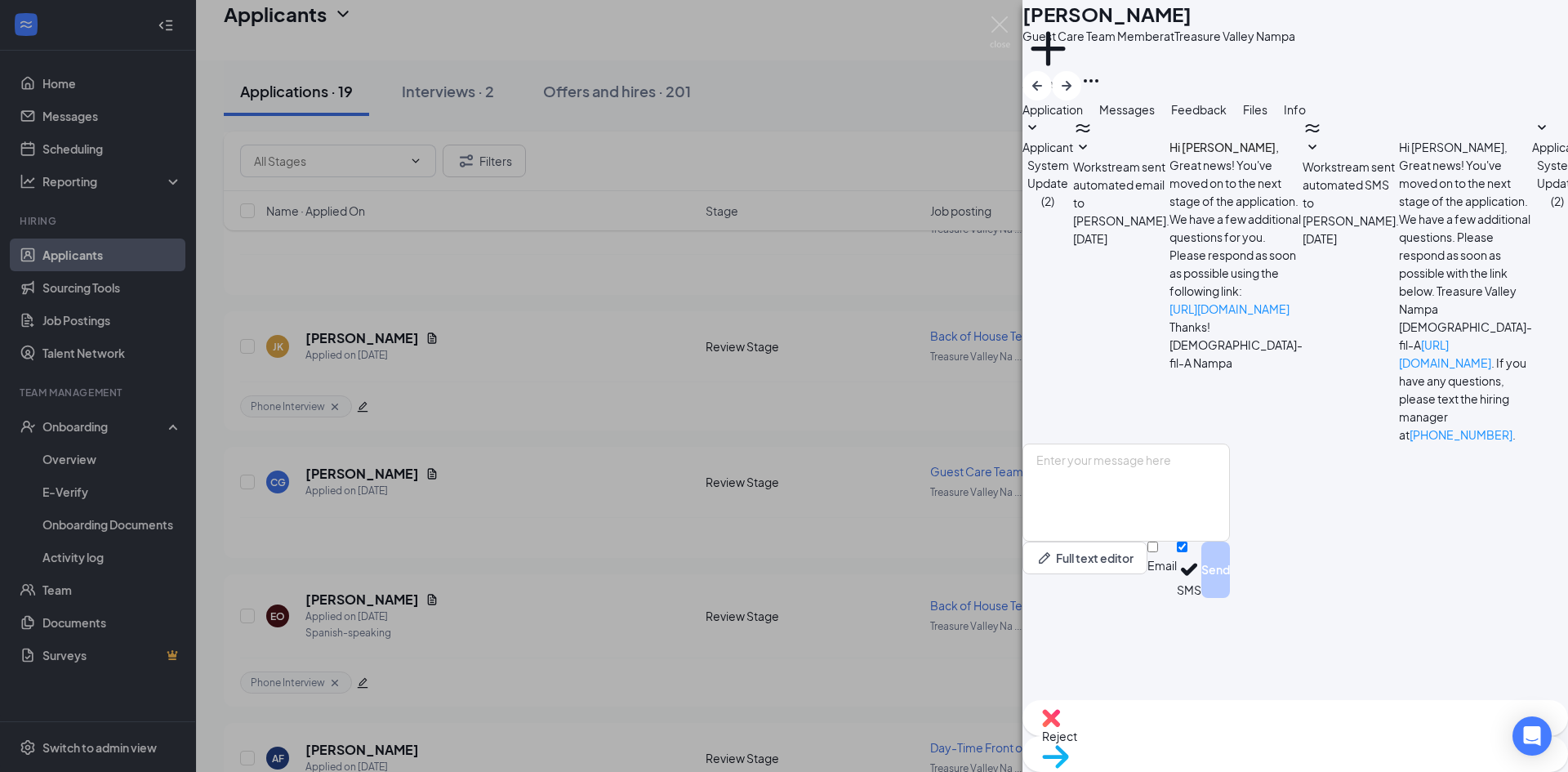
scroll to position [25, 0]
click at [1152, 542] on textarea at bounding box center [1127, 492] width 207 height 98
paste textarea "Good Morning [PERSON_NAME], My name is [PERSON_NAME] and I am a director here a…"
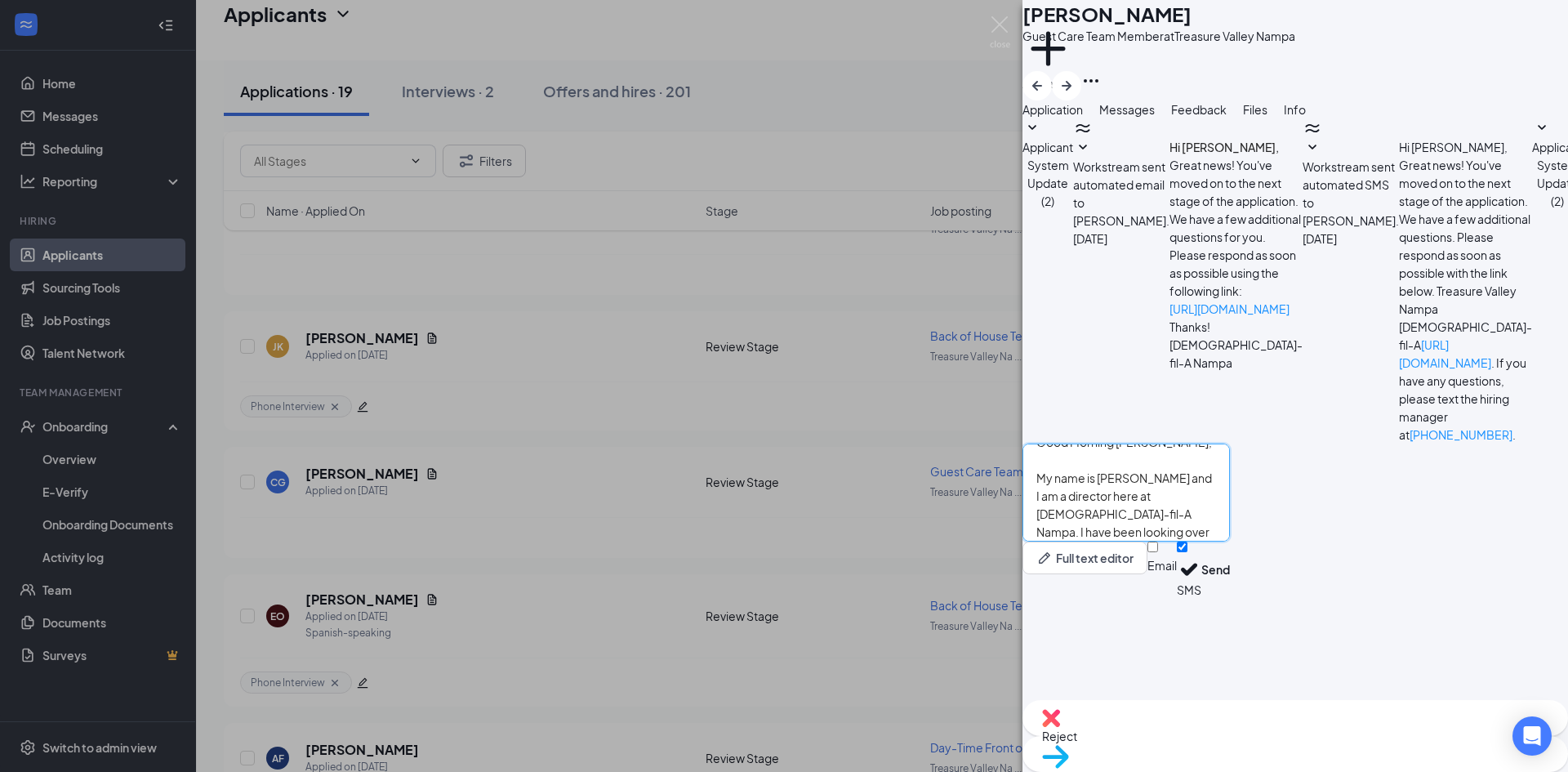
scroll to position [0, 0]
click at [1162, 542] on textarea "Good Morning [PERSON_NAME], My name is [PERSON_NAME] and I am a director here a…" at bounding box center [1127, 492] width 207 height 98
type textarea "Good Morning [PERSON_NAME], My name is [PERSON_NAME] and I am a director here a…"
click at [1230, 599] on button "Send" at bounding box center [1216, 569] width 28 height 56
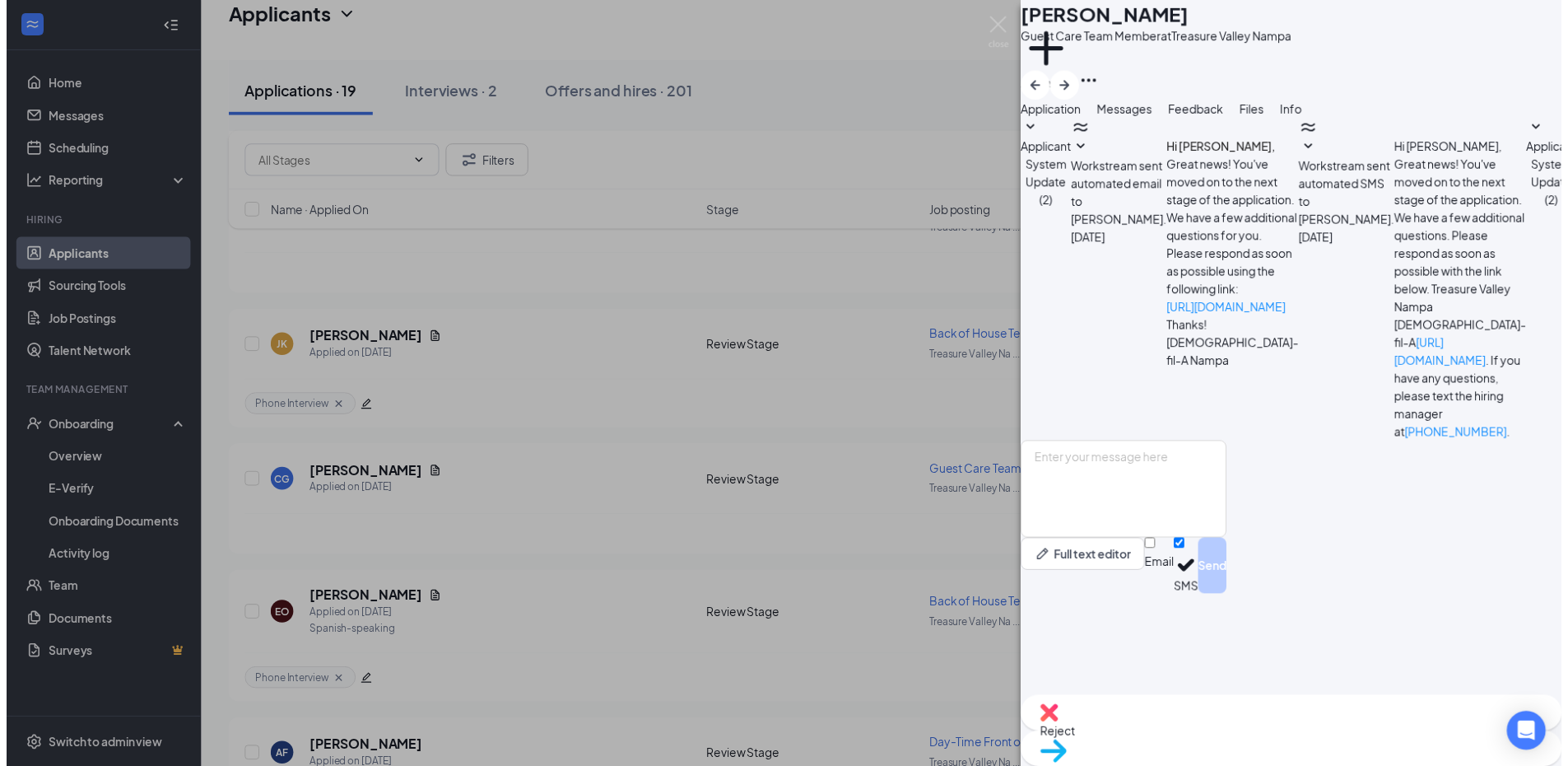
scroll to position [239, 0]
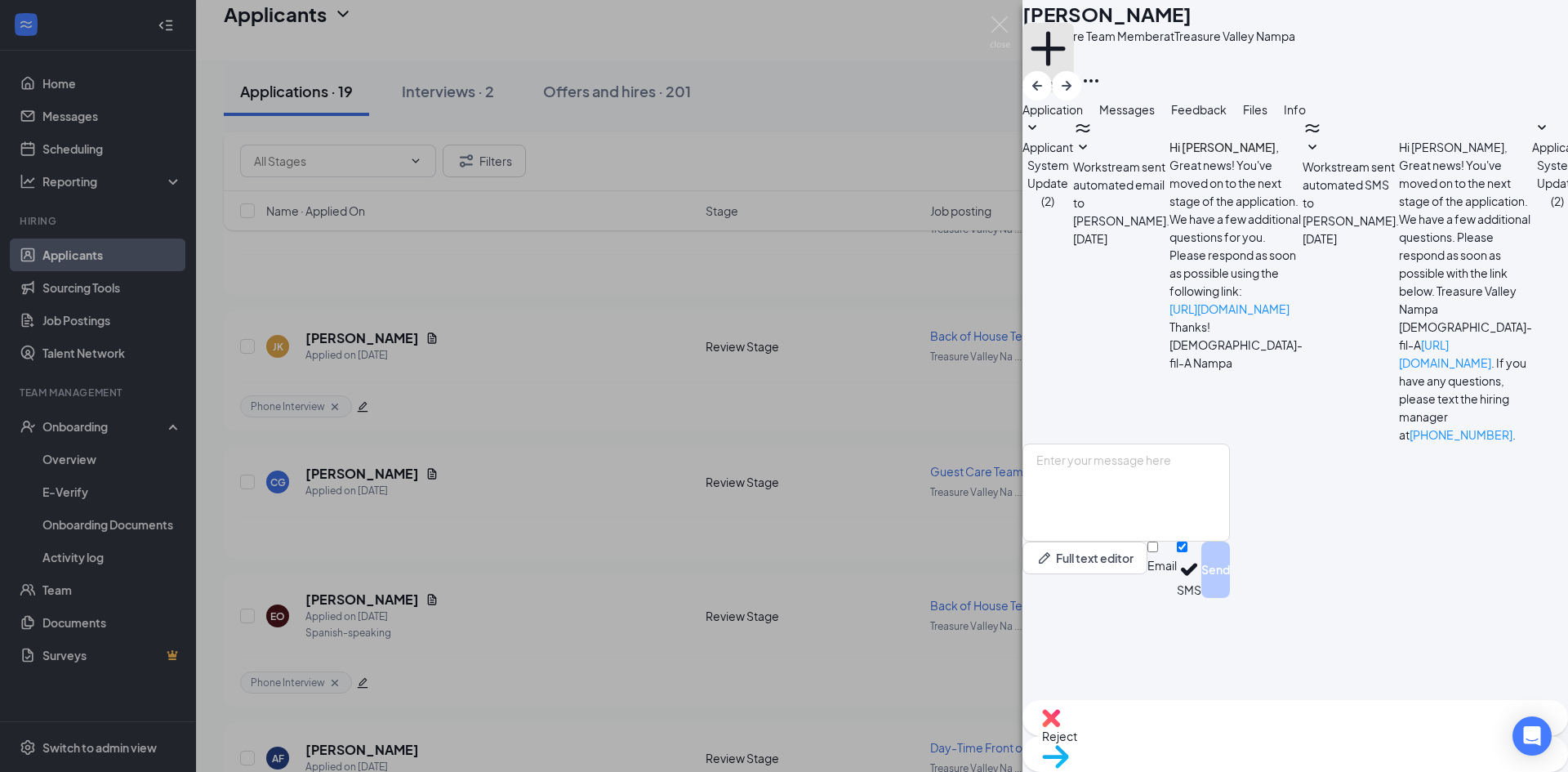
click at [1074, 71] on button "Add a tag" at bounding box center [1049, 58] width 51 height 70
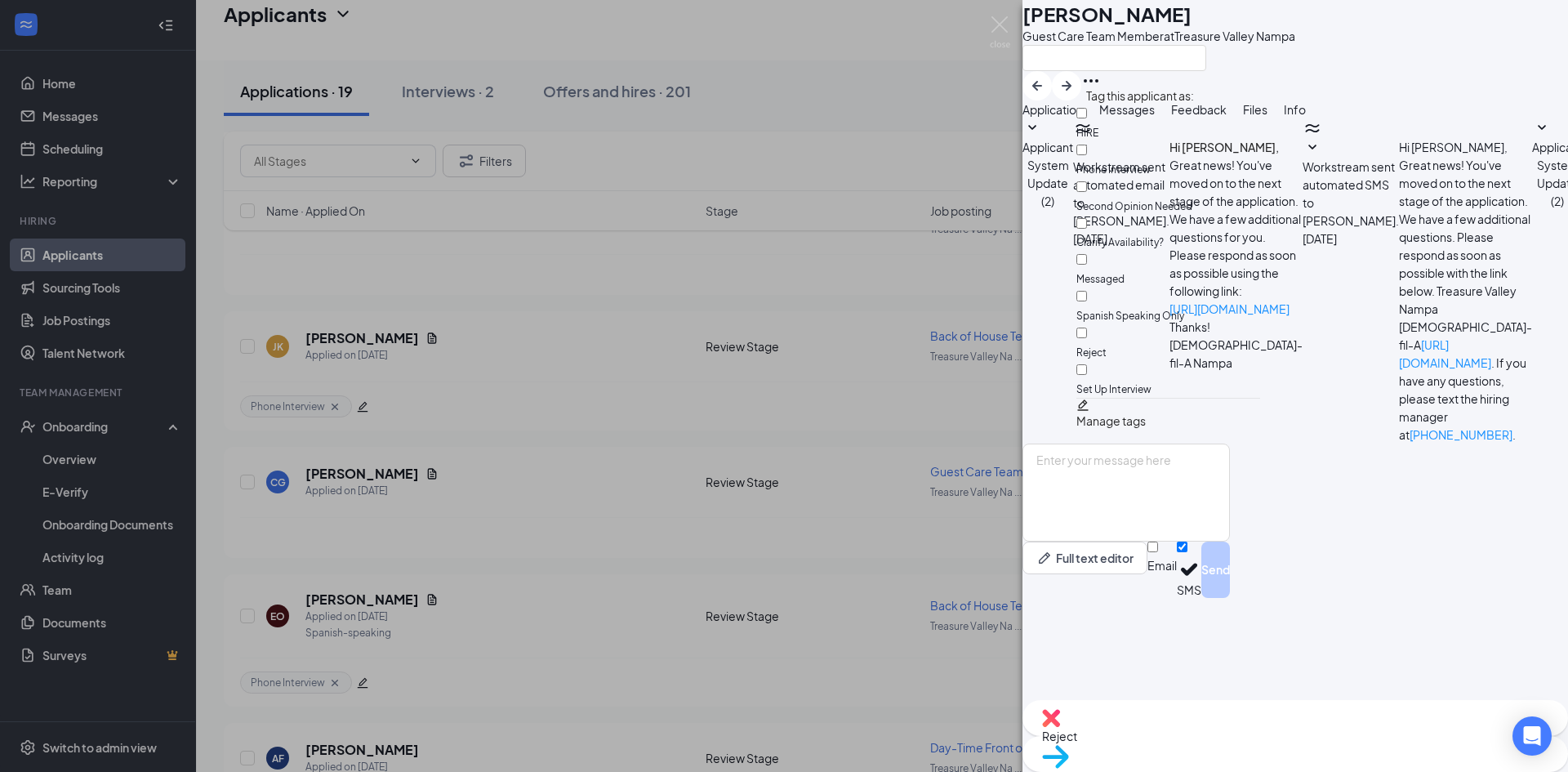
click at [1155, 251] on div "Messaged" at bounding box center [1168, 269] width 183 height 37
checkbox input "true"
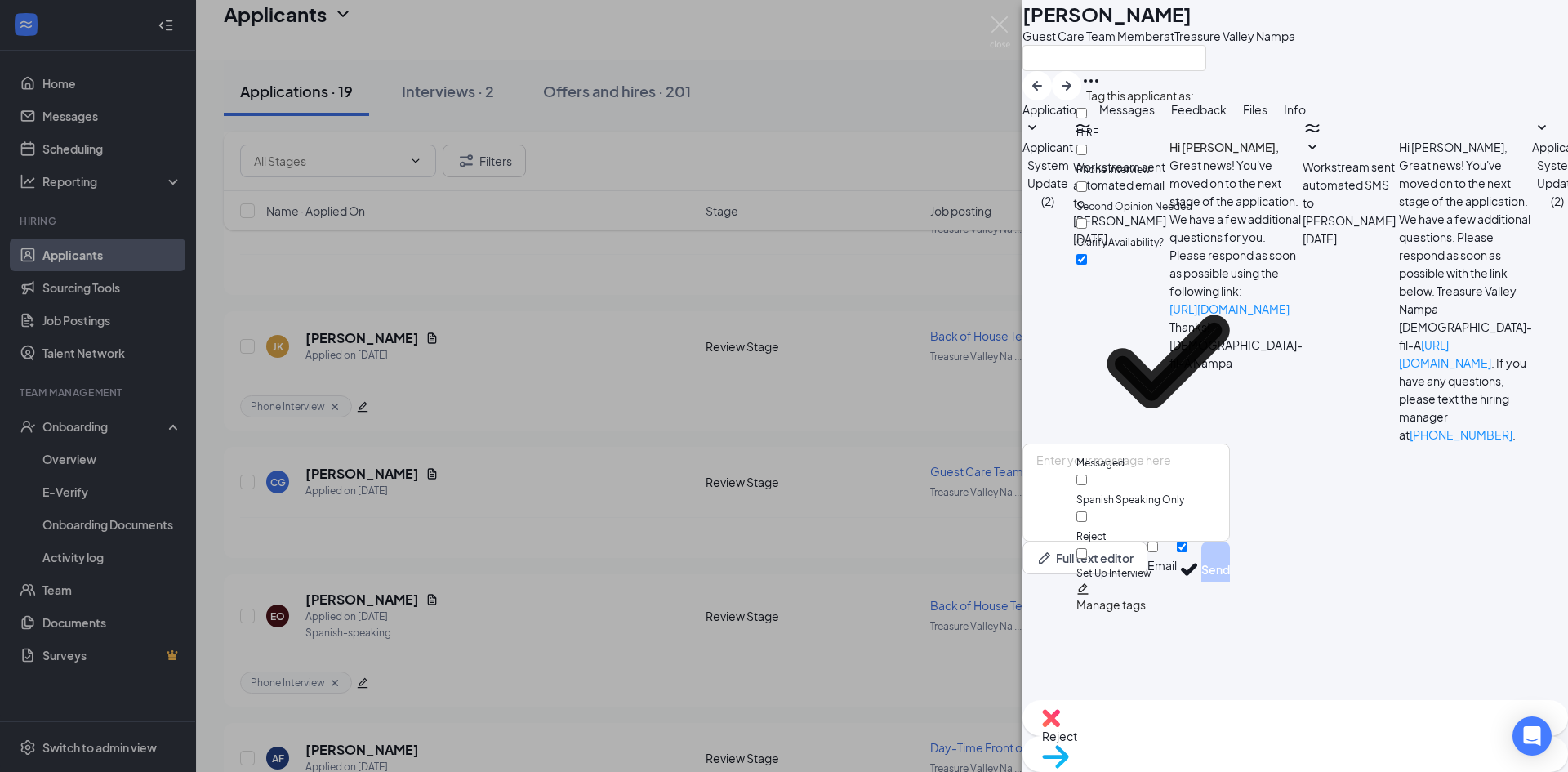
click at [663, 371] on div "CG [PERSON_NAME] Guest Care Team Member at Treasure Valley Nampa Application Me…" at bounding box center [784, 386] width 1568 height 772
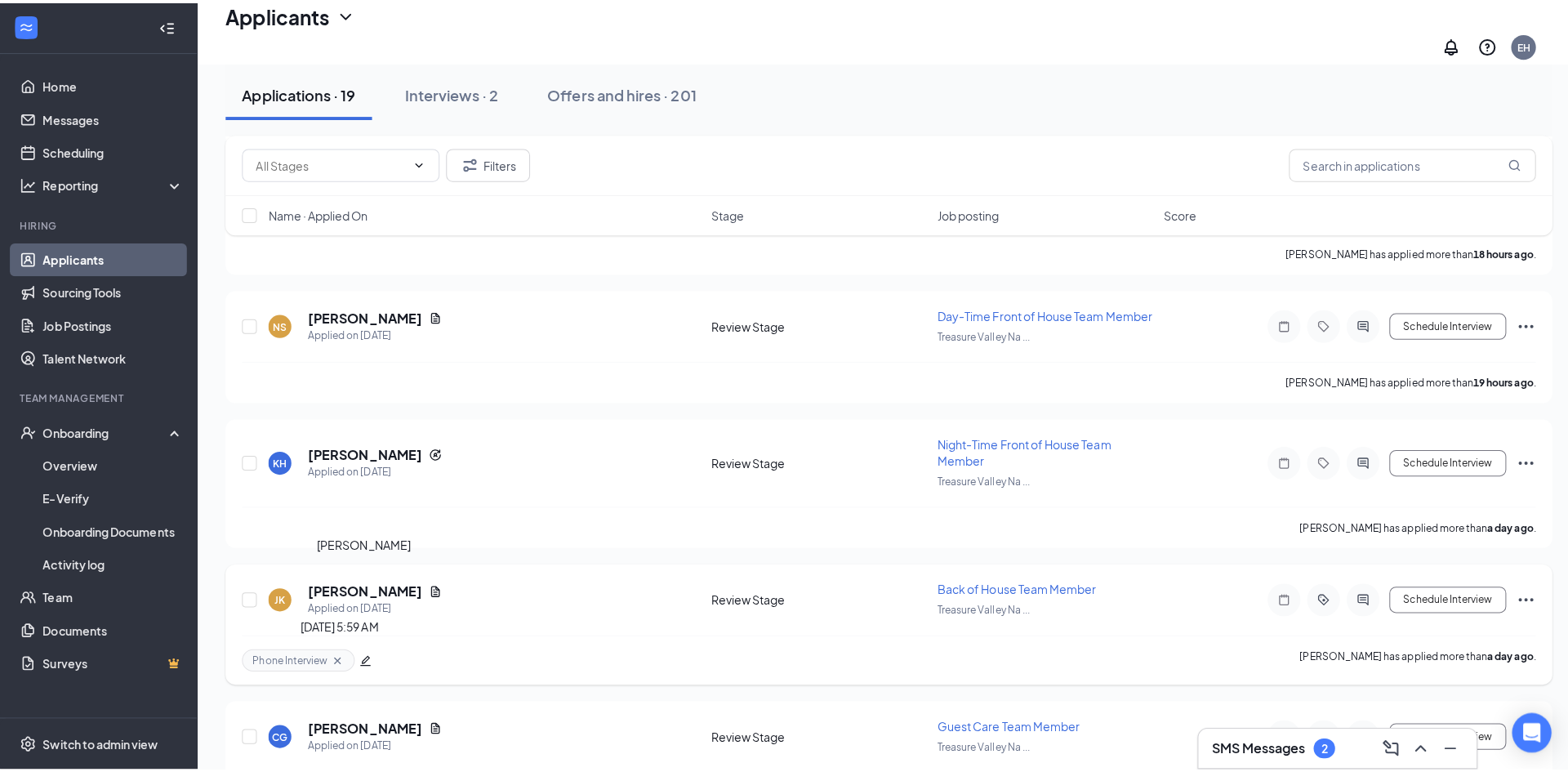
scroll to position [502, 0]
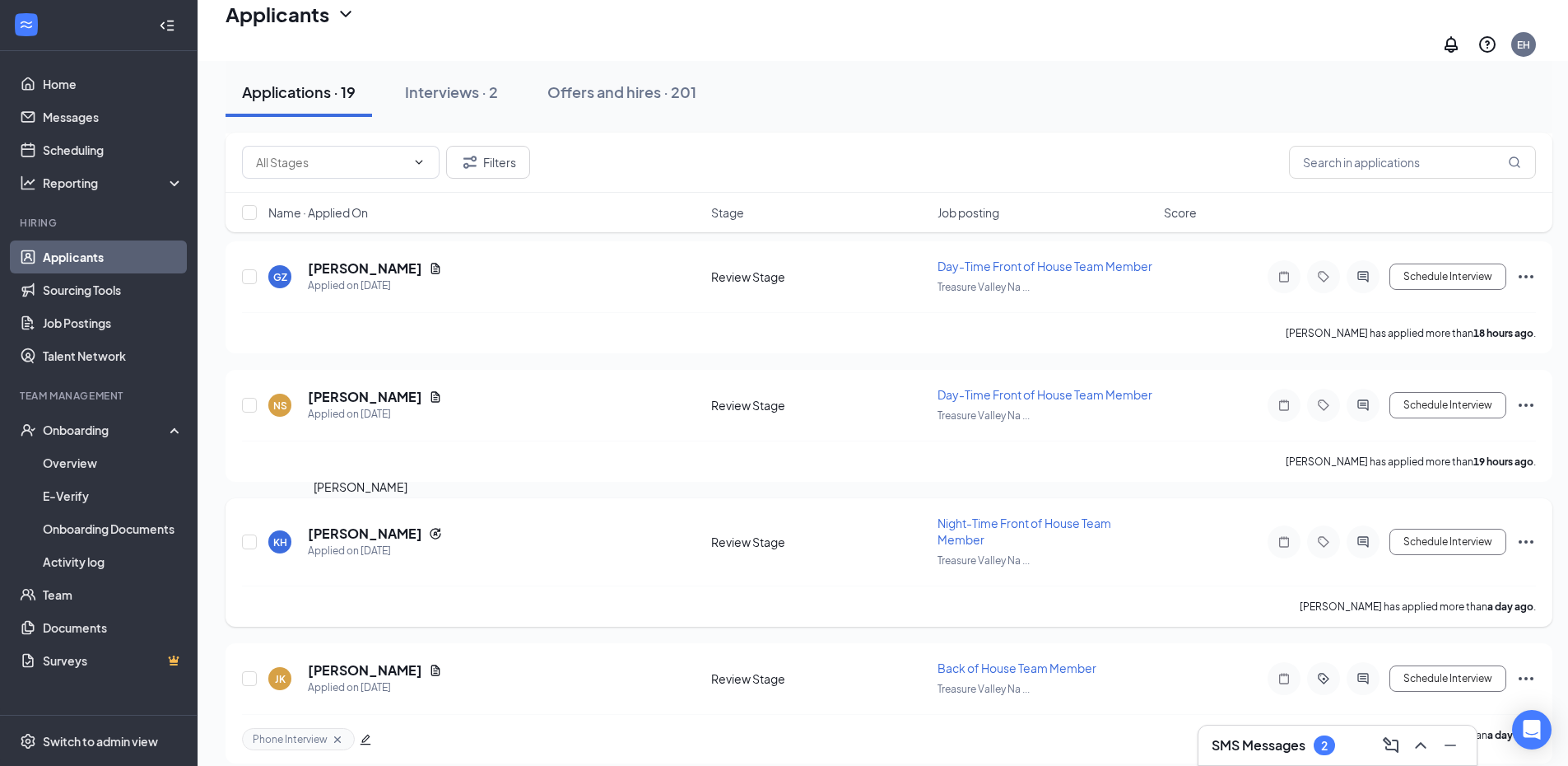
click at [322, 525] on h5 "[PERSON_NAME]" at bounding box center [365, 534] width 115 height 19
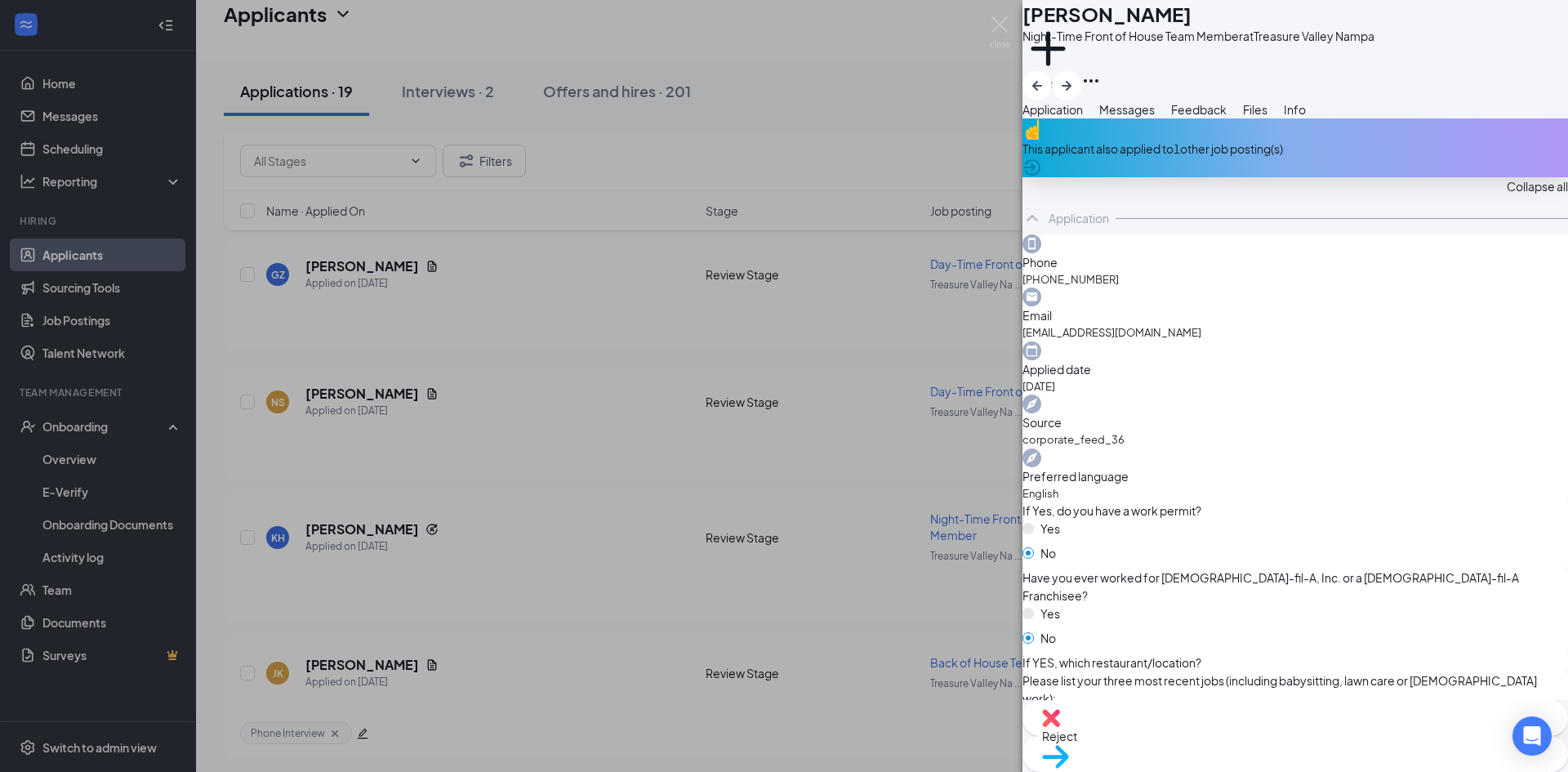
click at [1187, 166] on div "This applicant also applied to 1 other job posting(s)" at bounding box center [1296, 148] width 546 height 59
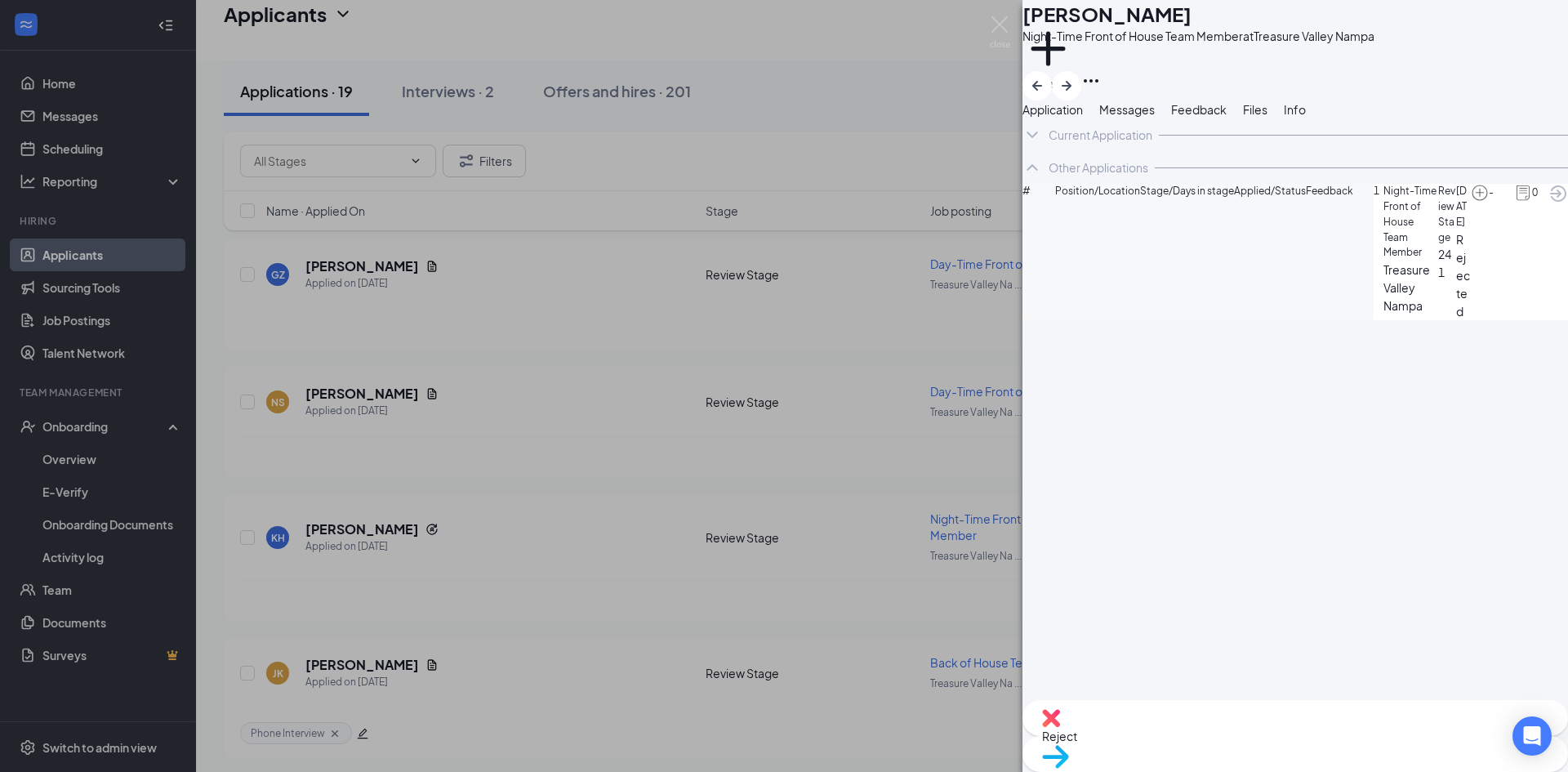
click at [1155, 117] on span "Messages" at bounding box center [1127, 109] width 56 height 15
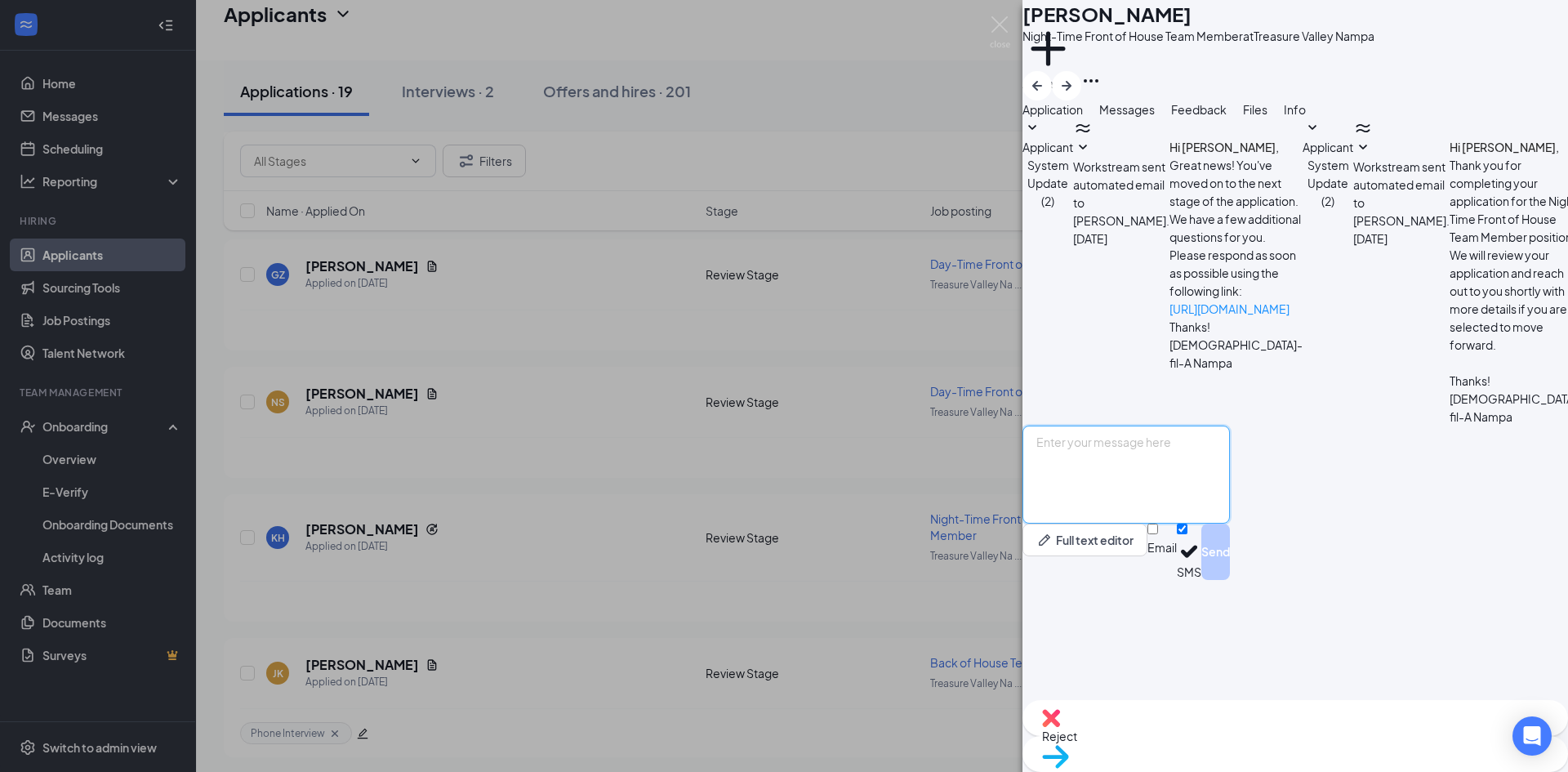
click at [1151, 524] on textarea at bounding box center [1127, 475] width 207 height 98
paste textarea "Good Morning [PERSON_NAME], My name is [PERSON_NAME] and I am a director here a…"
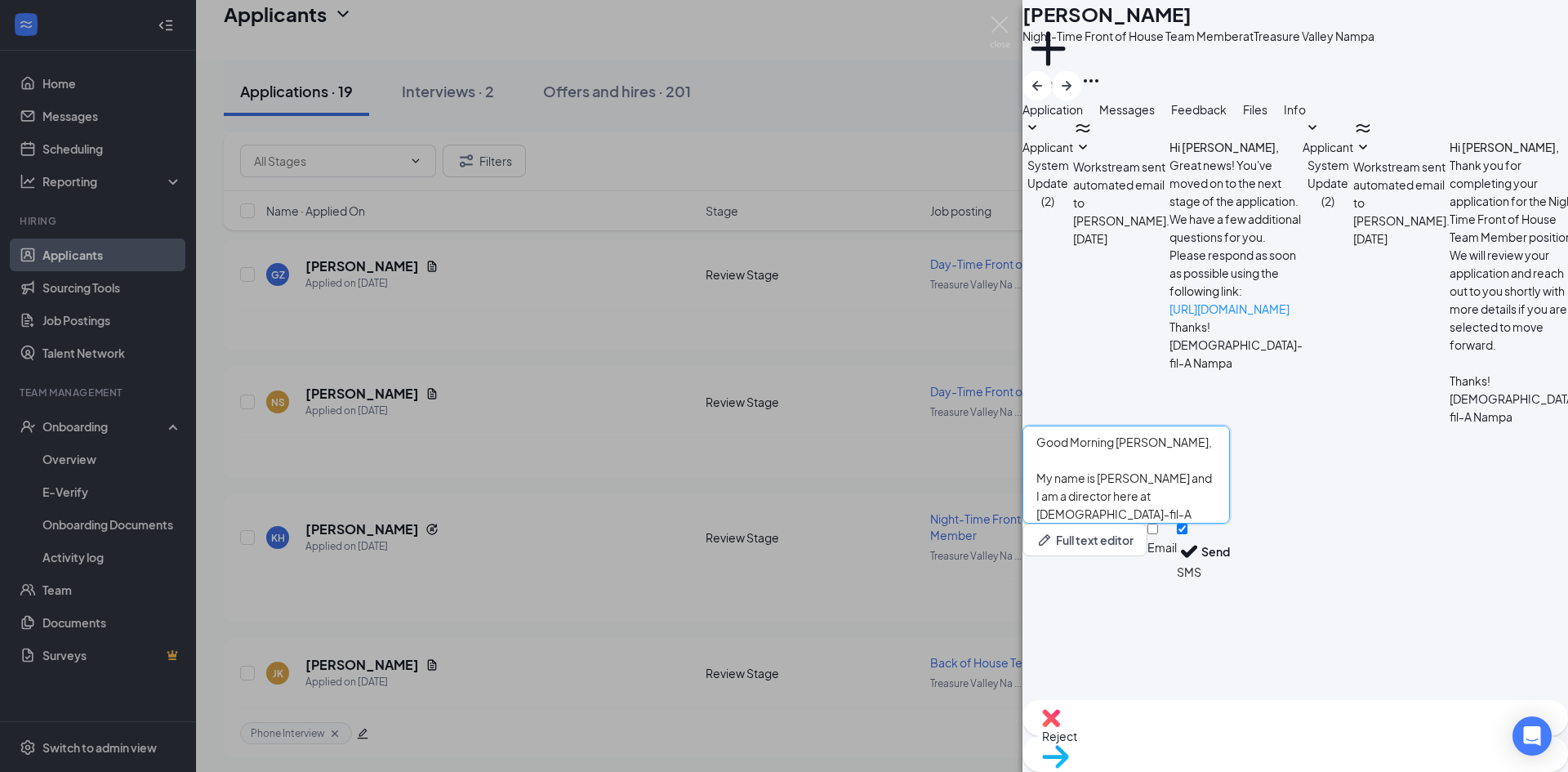
click at [1174, 524] on textarea "Good Morning [PERSON_NAME], My name is [PERSON_NAME] and I am a director here a…" at bounding box center [1127, 475] width 207 height 98
type textarea "Good Morning [PERSON_NAME], My name is [PERSON_NAME] and I am a director here a…"
click at [1230, 580] on button "Send" at bounding box center [1216, 552] width 28 height 56
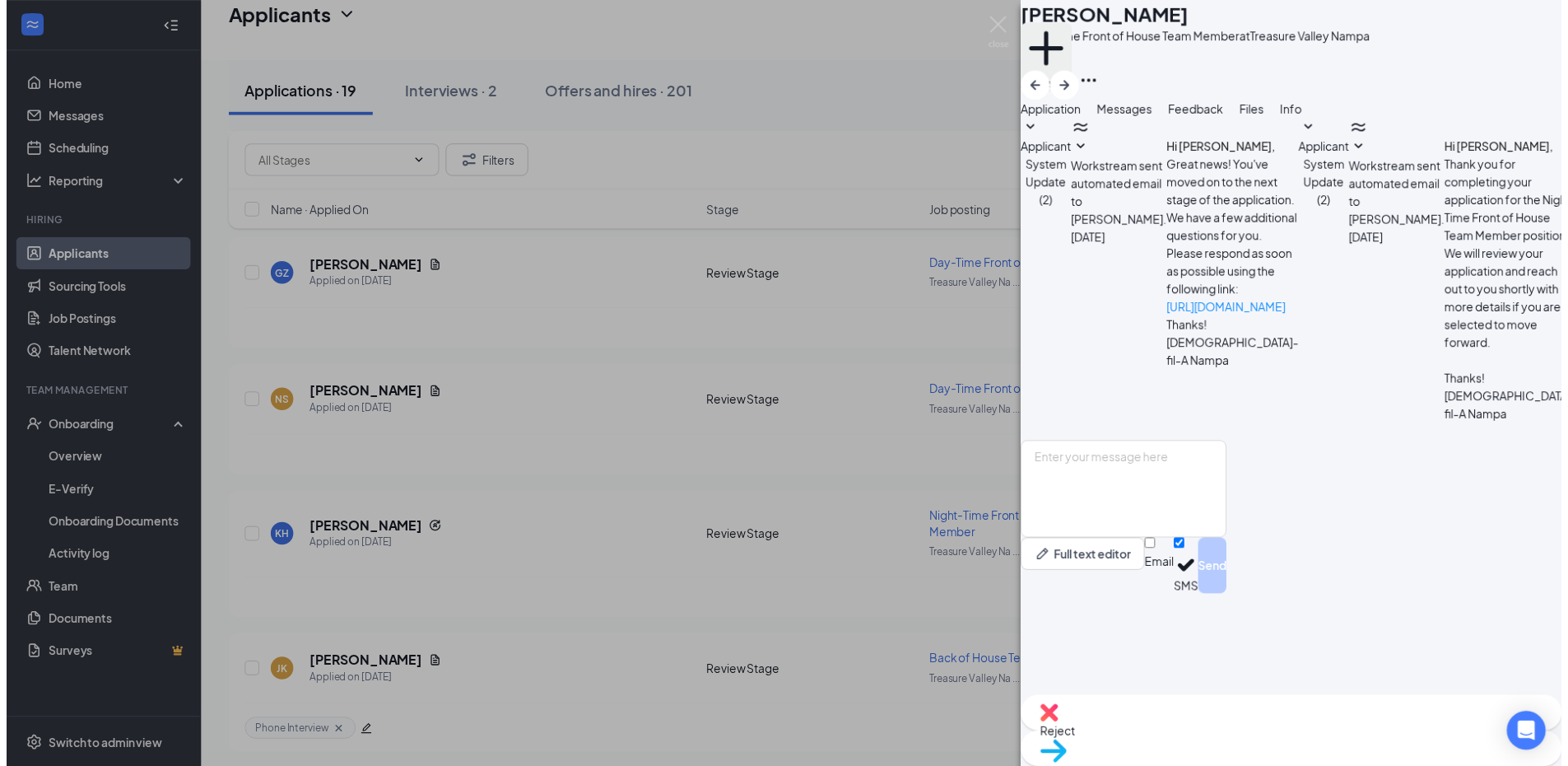
scroll to position [145, 0]
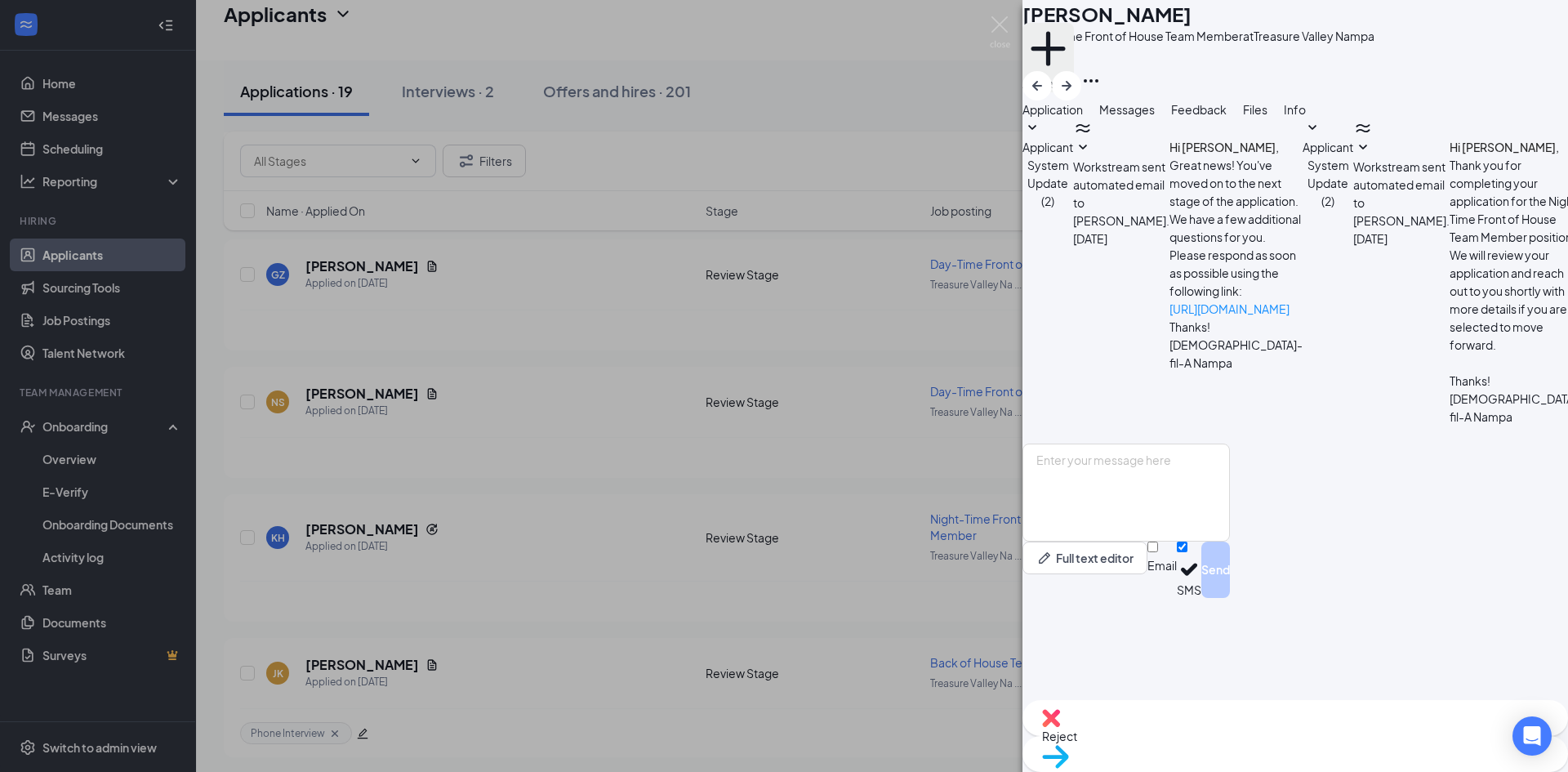
click at [1113, 71] on div "Add a tag" at bounding box center [1199, 57] width 352 height 27
click at [1074, 77] on button "Add a tag" at bounding box center [1049, 58] width 51 height 70
click at [1087, 254] on input "Messaged" at bounding box center [1082, 260] width 11 height 11
checkbox input "true"
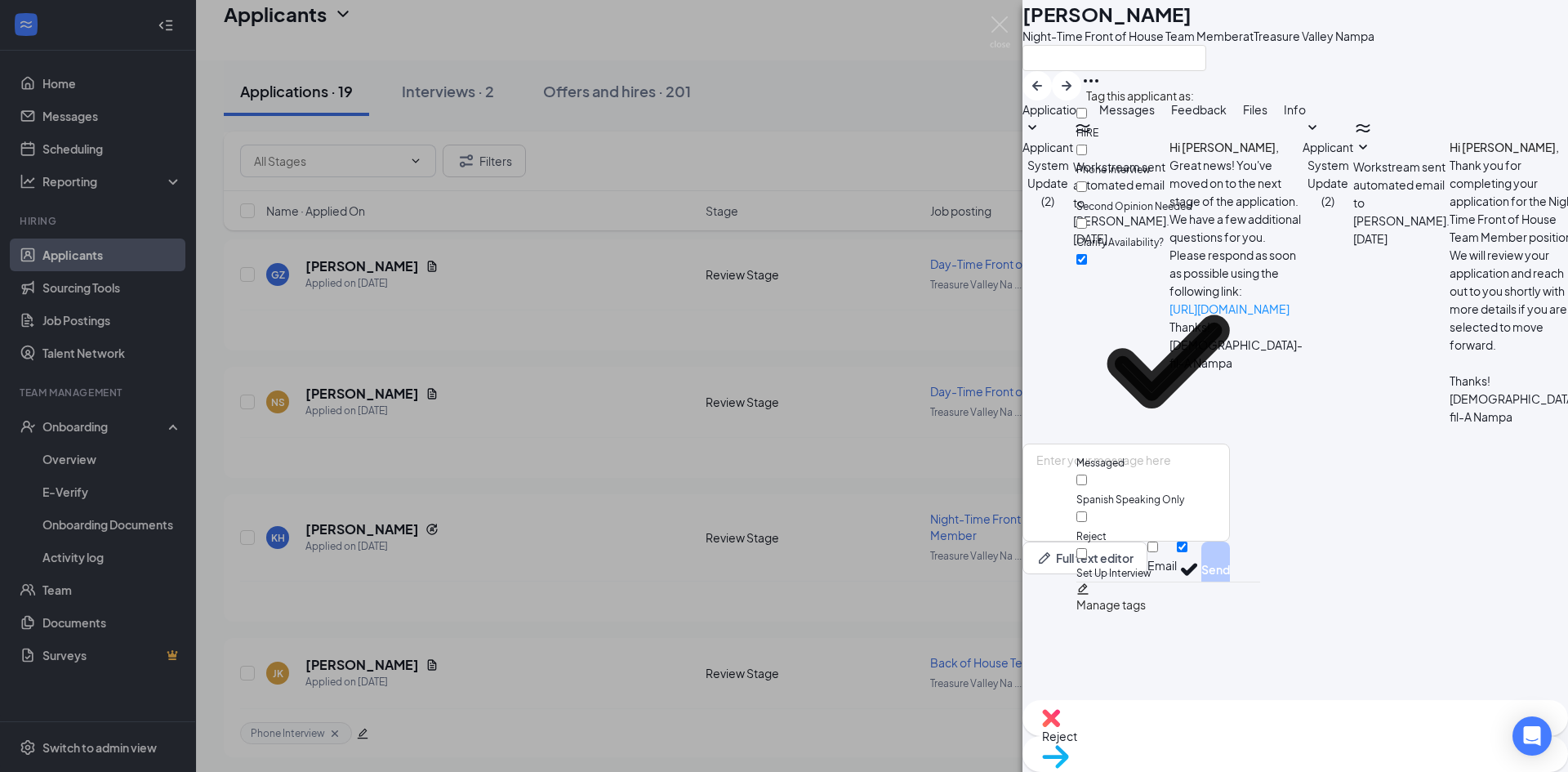
click at [553, 352] on div "[PERSON_NAME] [PERSON_NAME] Night-Time Front of House Team Member at [GEOGRAPHI…" at bounding box center [784, 386] width 1568 height 772
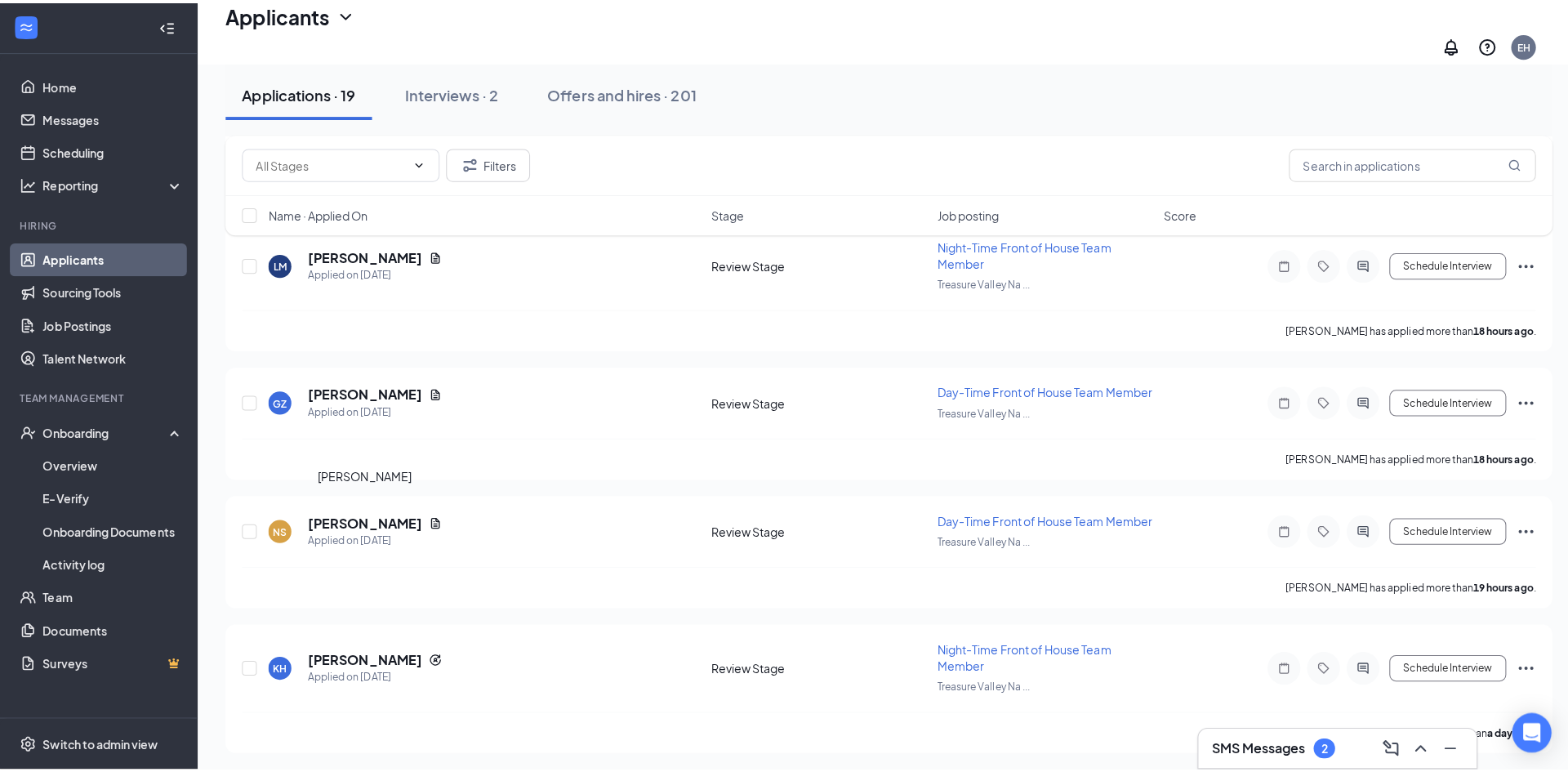
scroll to position [339, 0]
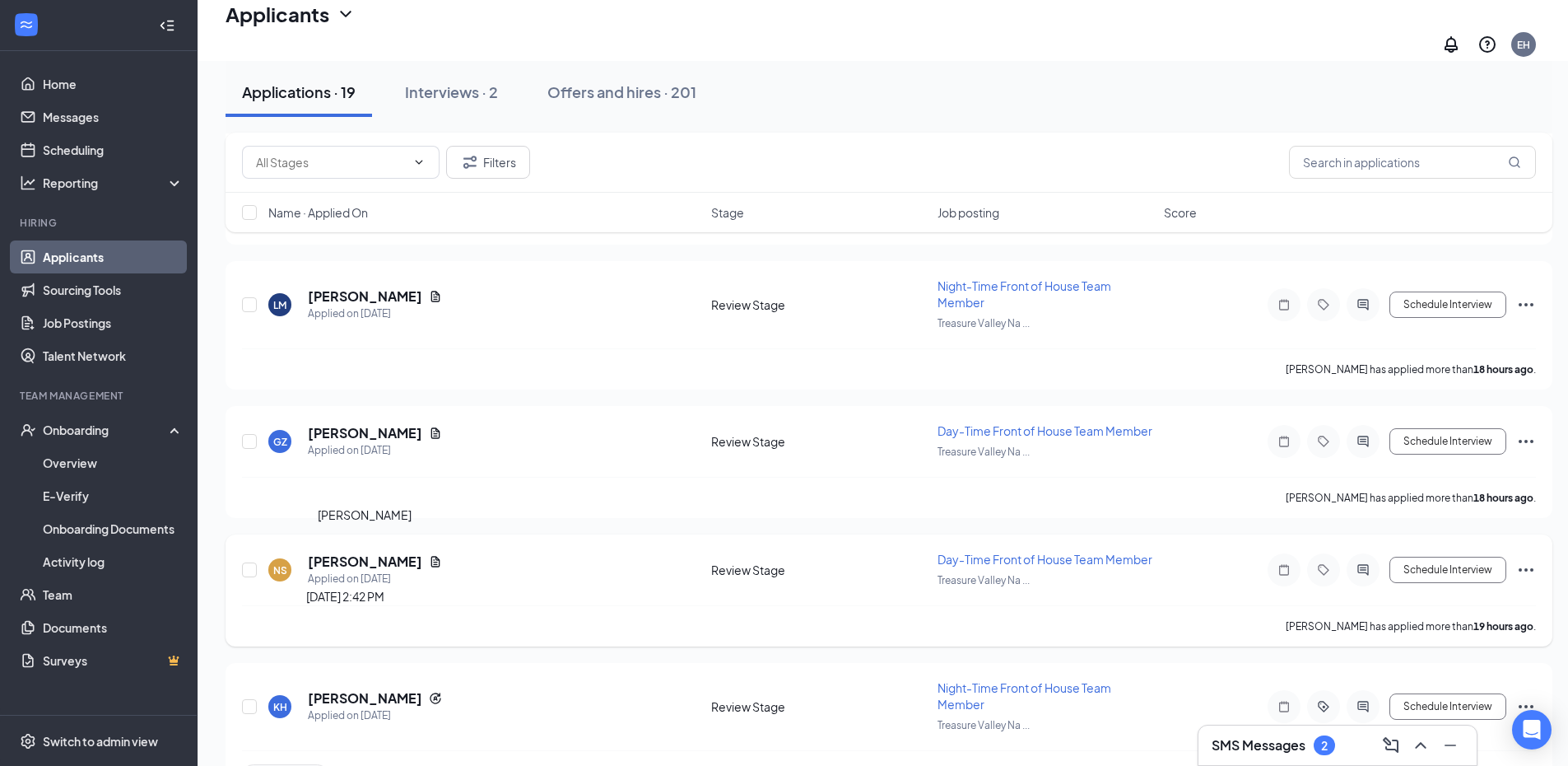
click at [368, 553] on h5 "[PERSON_NAME]" at bounding box center [365, 562] width 115 height 19
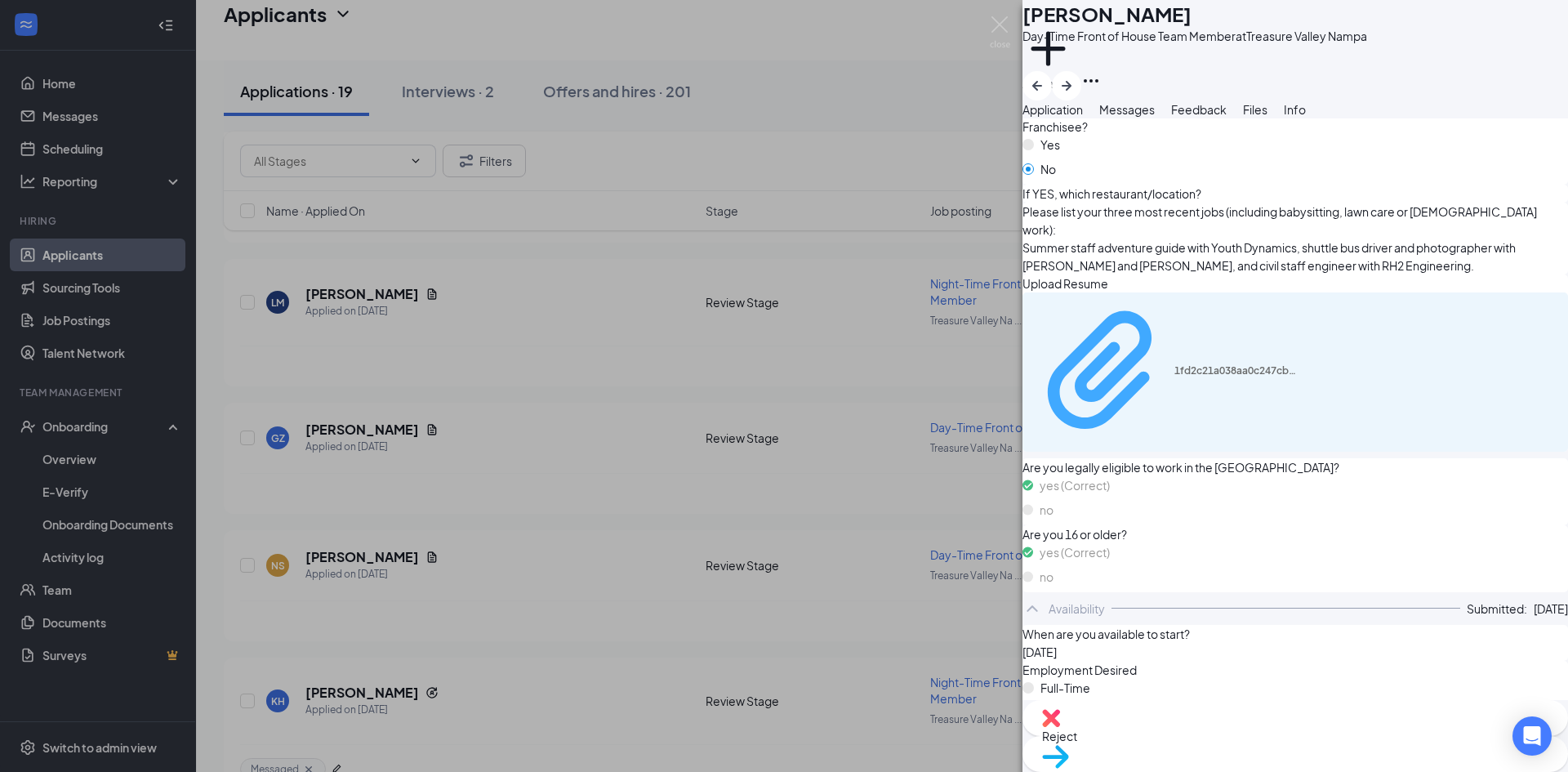
scroll to position [409, 0]
click at [1195, 378] on div "1fd2c21a038aa0c247cb58bee0f30e6a.pdf" at bounding box center [1236, 372] width 123 height 13
click at [1155, 117] on span "Messages" at bounding box center [1127, 109] width 56 height 15
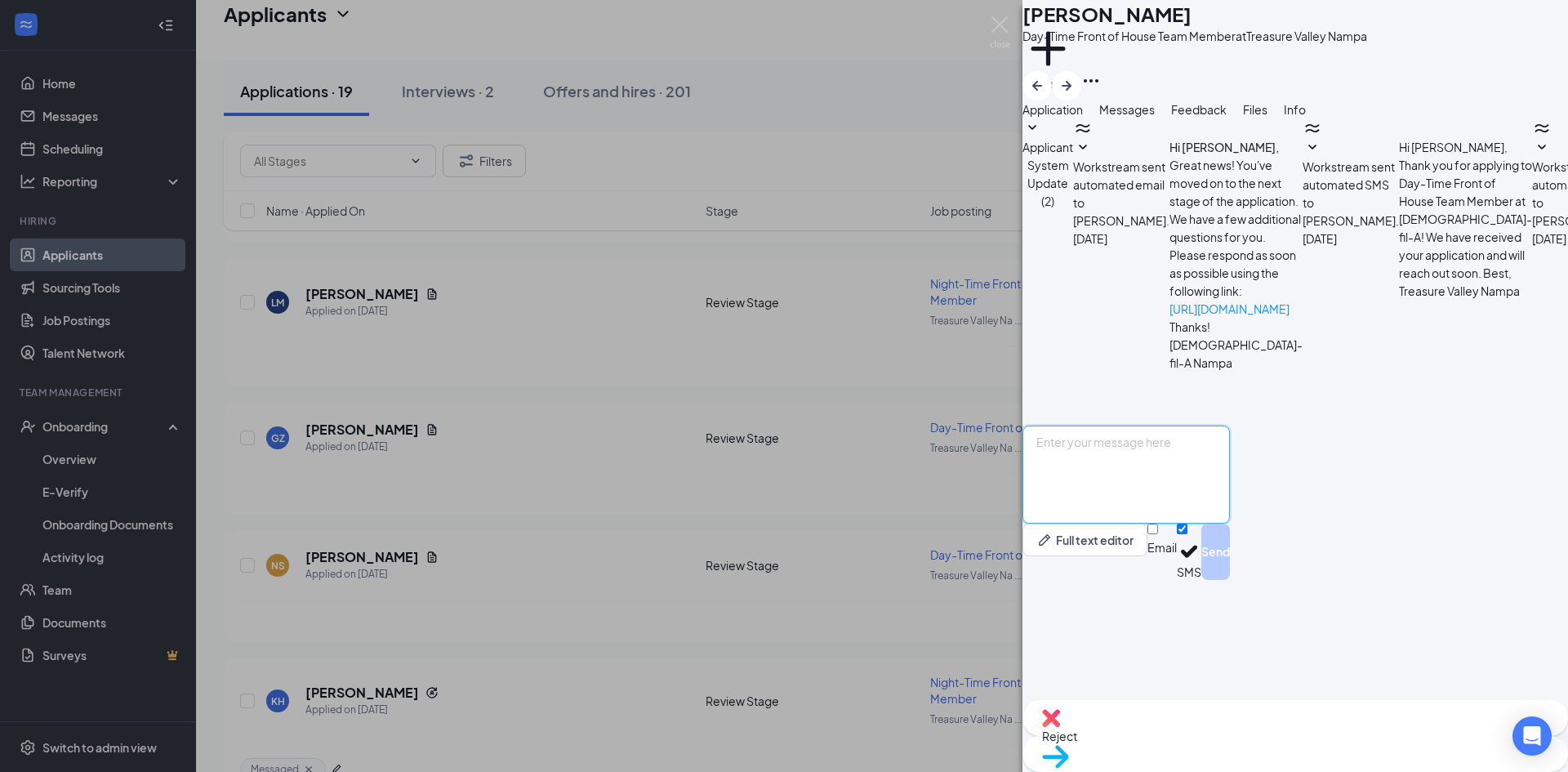
click at [1230, 524] on textarea at bounding box center [1127, 475] width 207 height 98
paste textarea "Good Morning [PERSON_NAME], My name is [PERSON_NAME] and I am a director here a…"
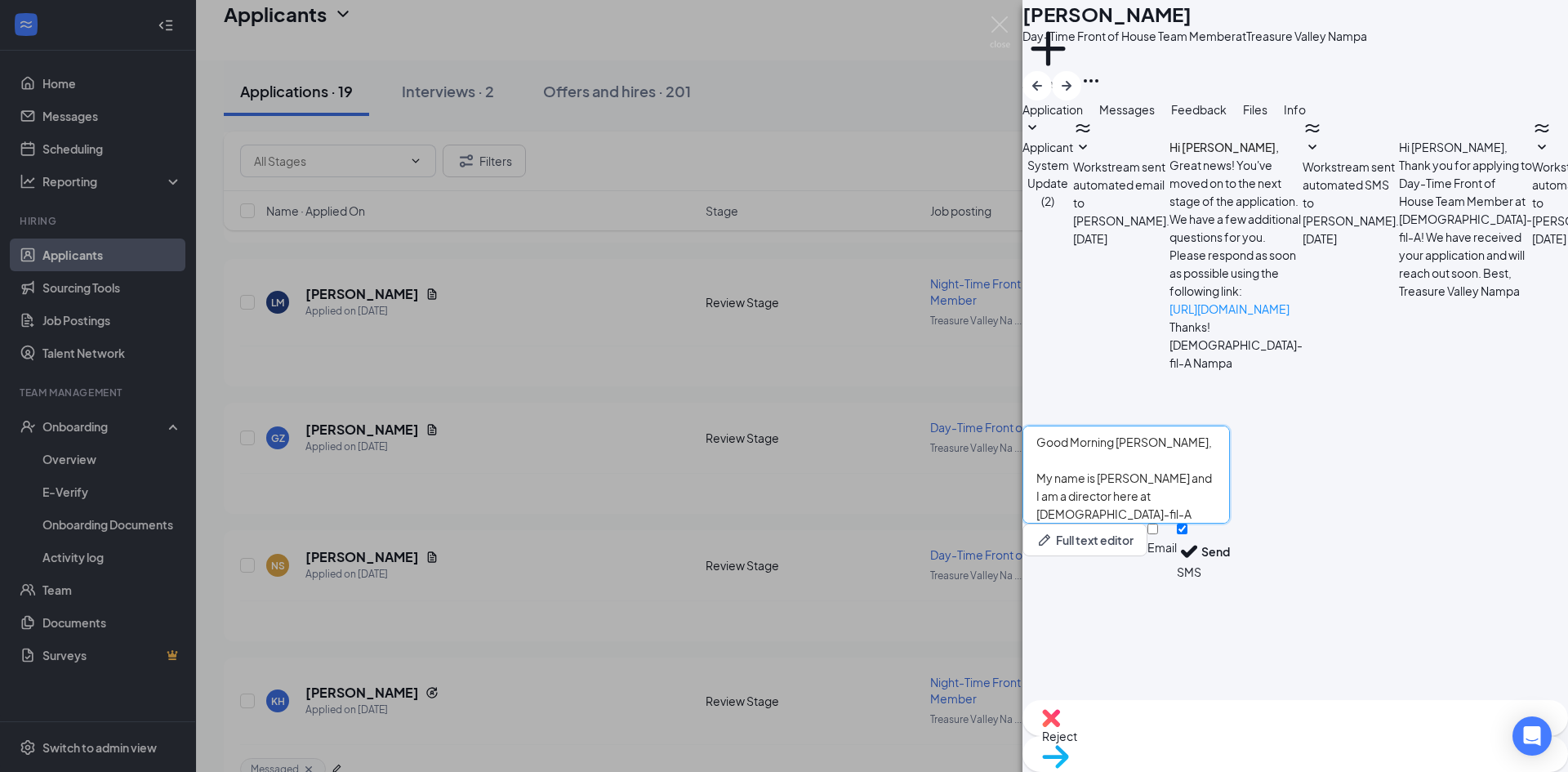
click at [1177, 524] on textarea "Good Morning [PERSON_NAME], My name is [PERSON_NAME] and I am a director here a…" at bounding box center [1127, 475] width 207 height 98
type textarea "Good Morning [PERSON_NAME], My name is [PERSON_NAME] and I am a director here a…"
click at [1230, 580] on button "Send" at bounding box center [1216, 552] width 28 height 56
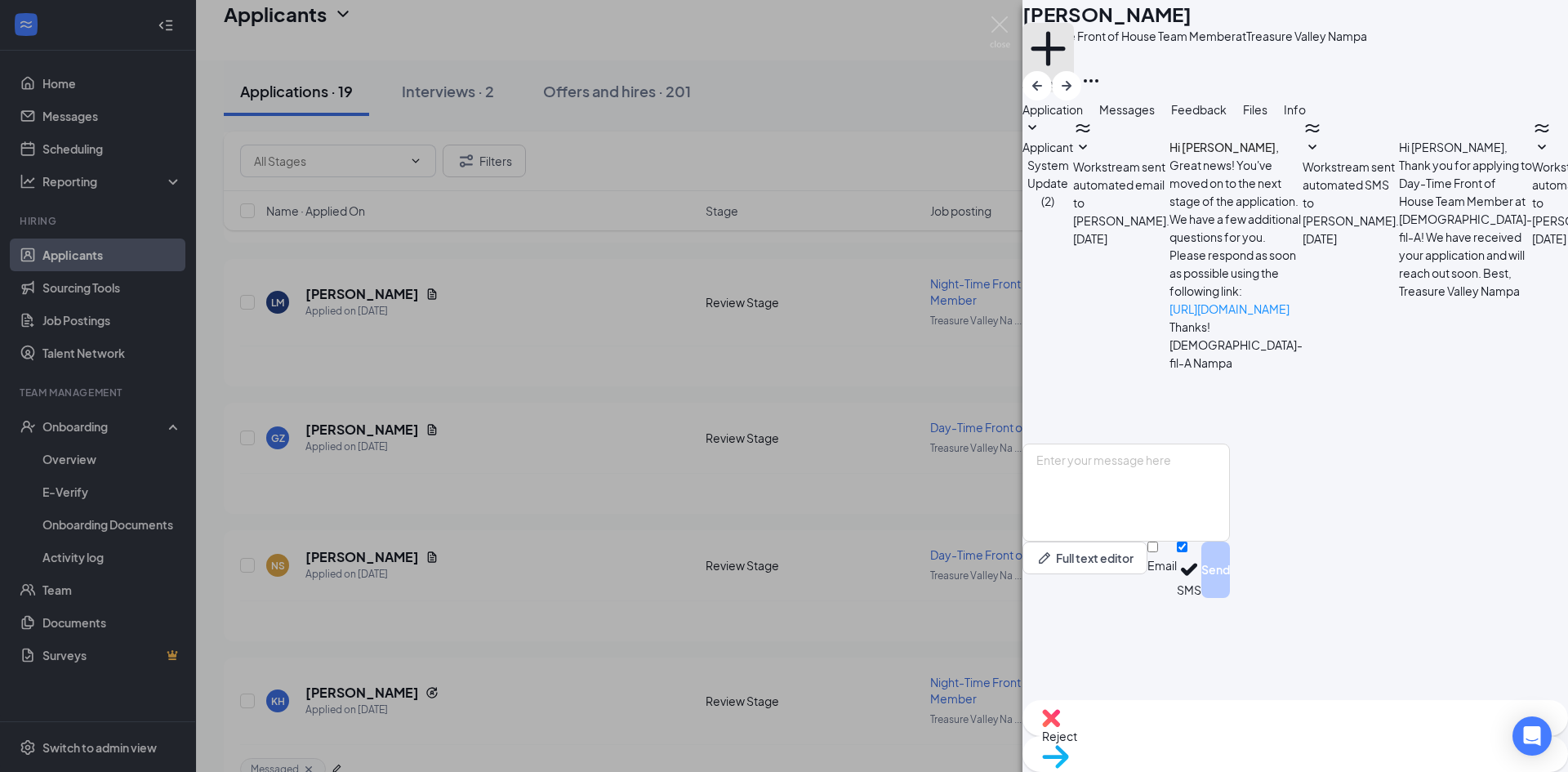
click at [1074, 70] on button "Add a tag" at bounding box center [1049, 58] width 51 height 70
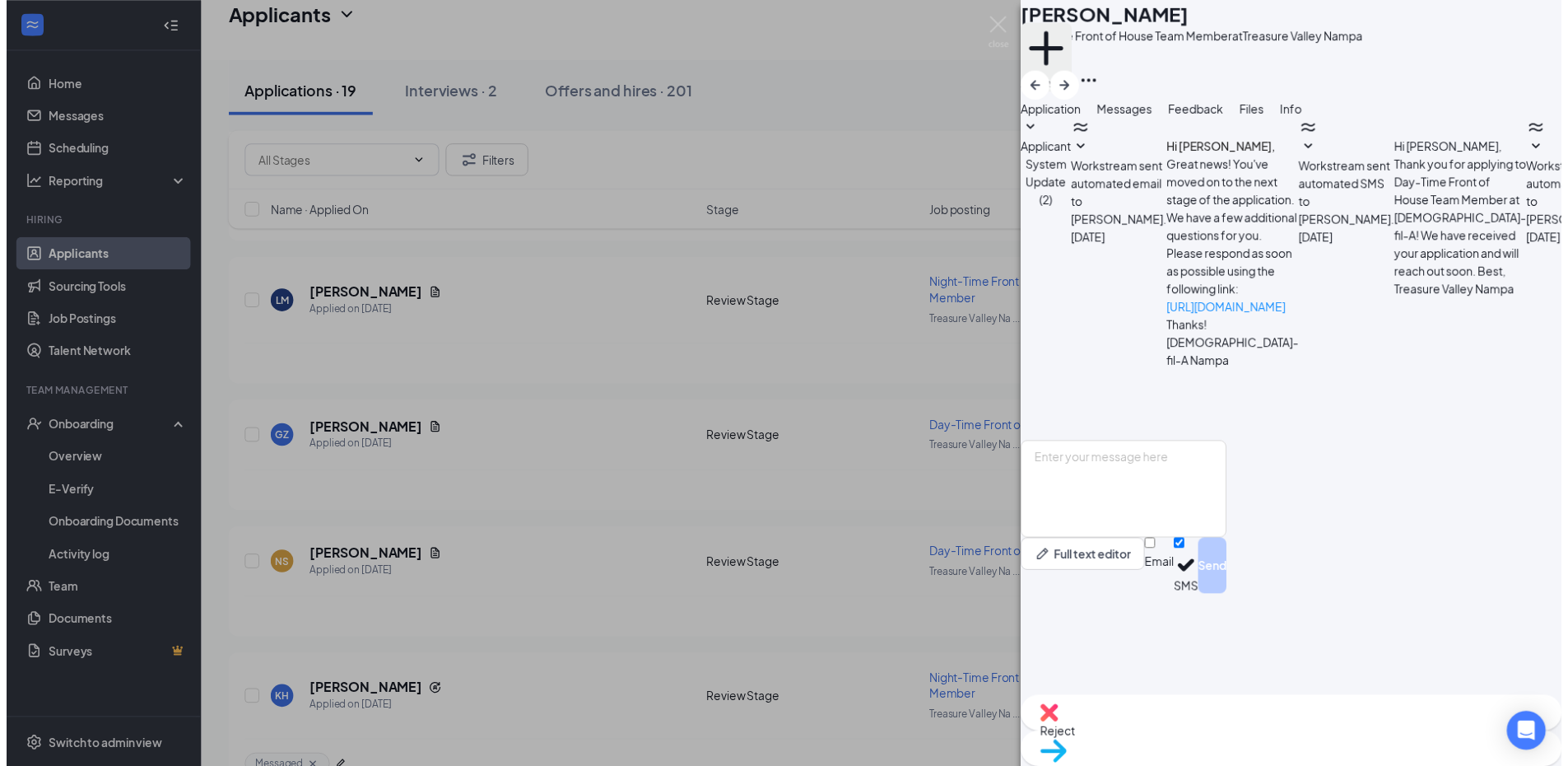
scroll to position [316, 0]
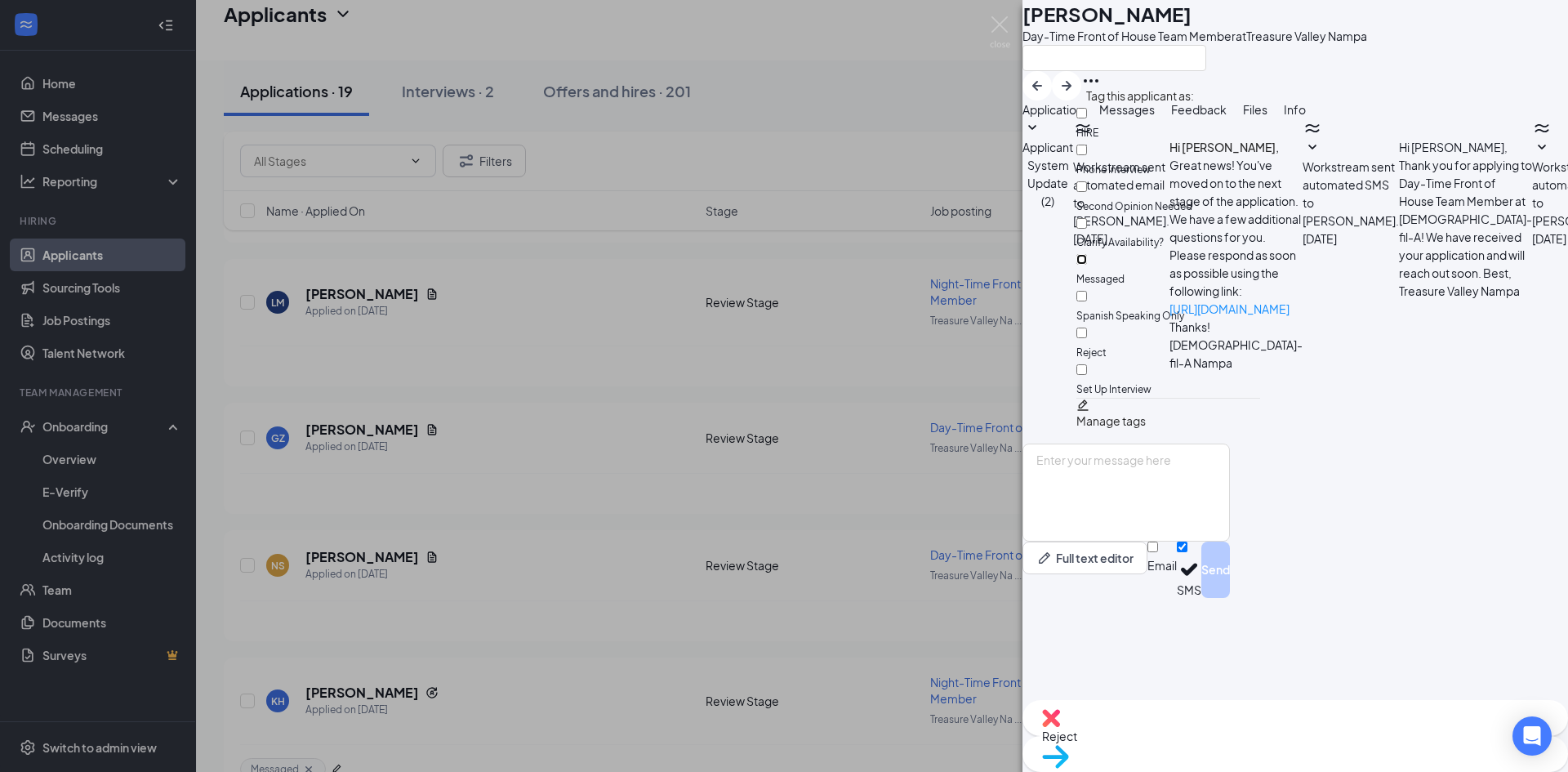
click at [1087, 254] on input "Messaged" at bounding box center [1082, 260] width 11 height 11
checkbox input "true"
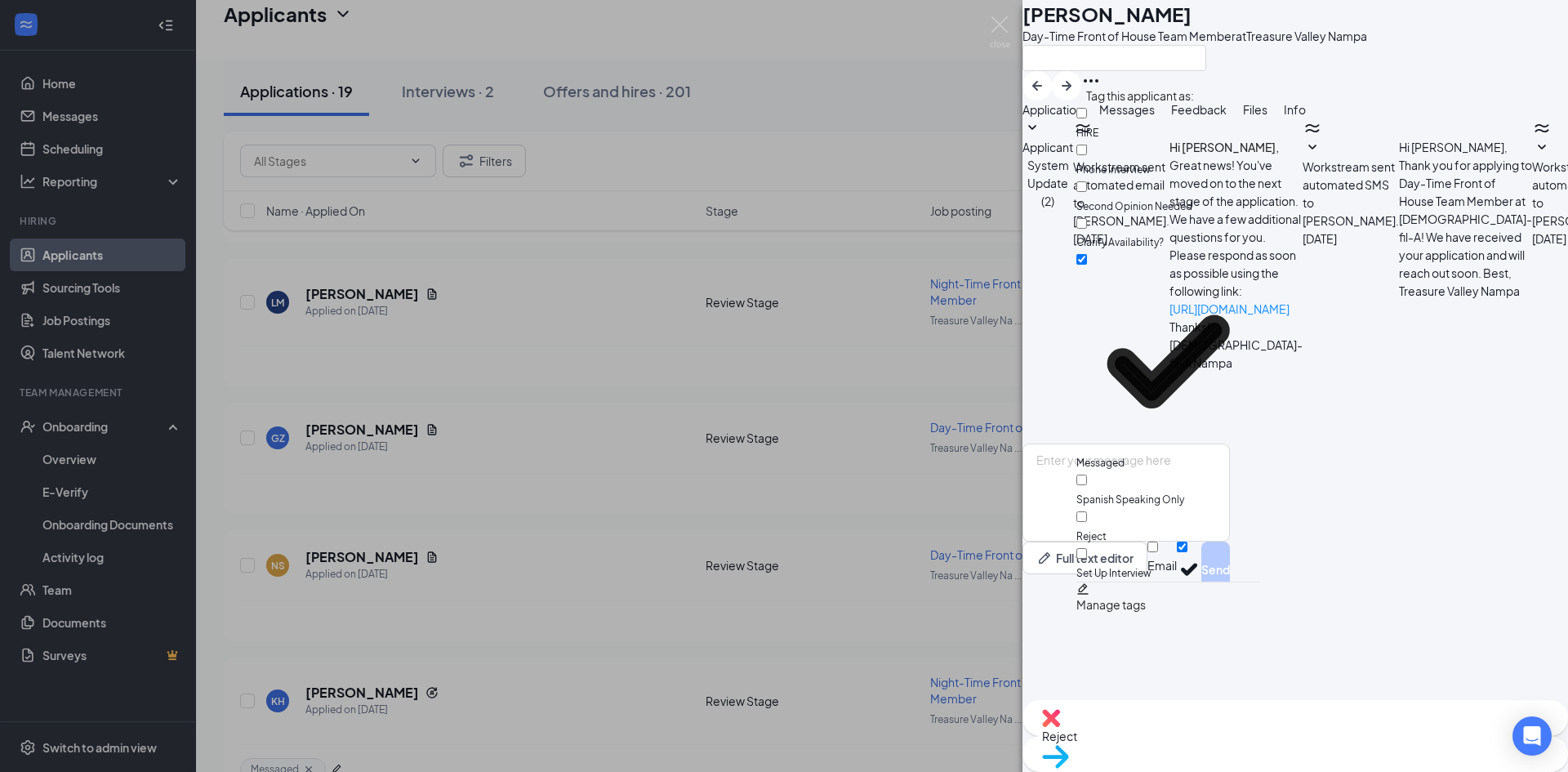
click at [603, 365] on div "NS [PERSON_NAME] Day-Time Front of House Team Member at [GEOGRAPHIC_DATA] Appli…" at bounding box center [784, 386] width 1568 height 772
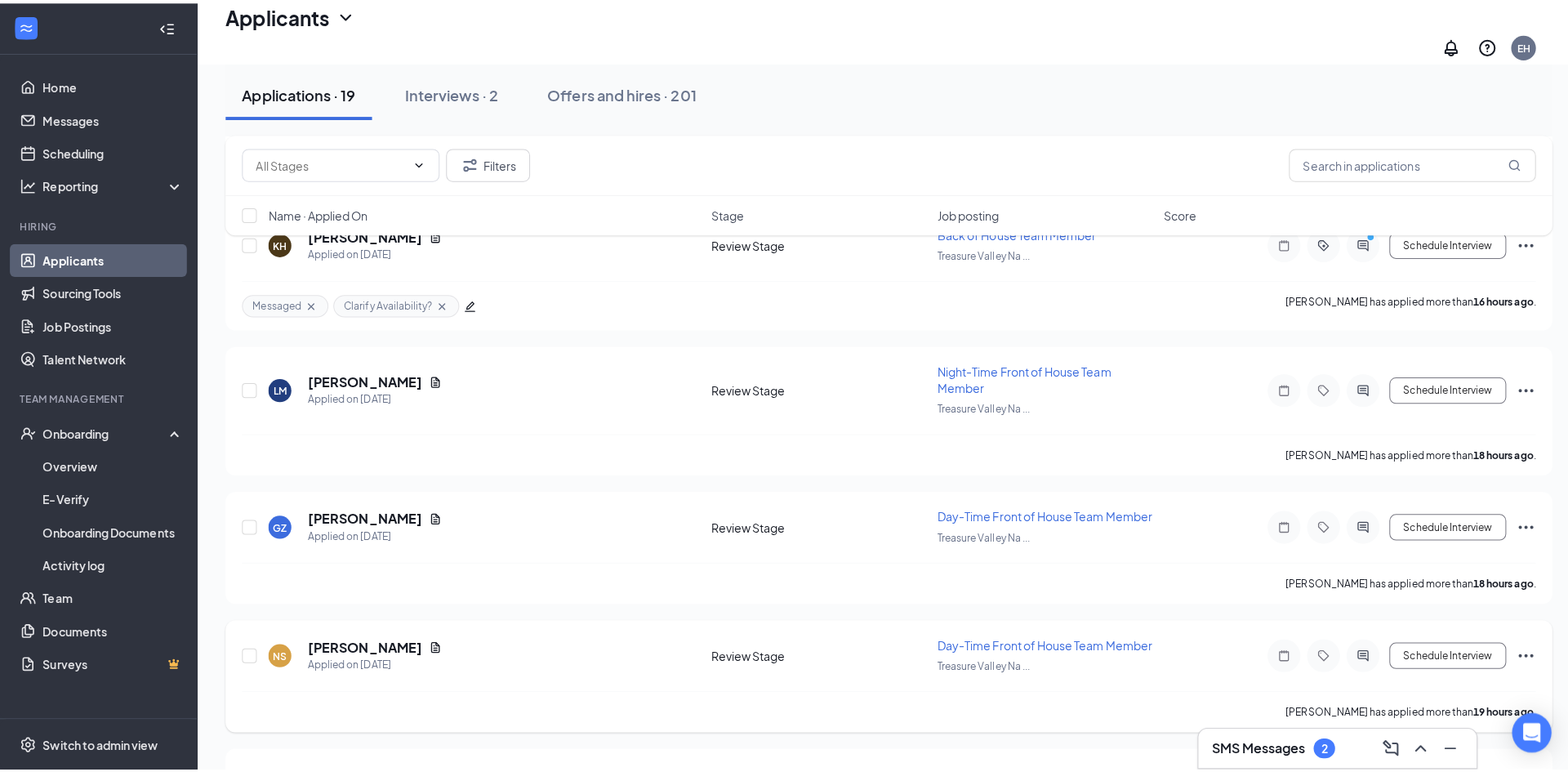
scroll to position [175, 0]
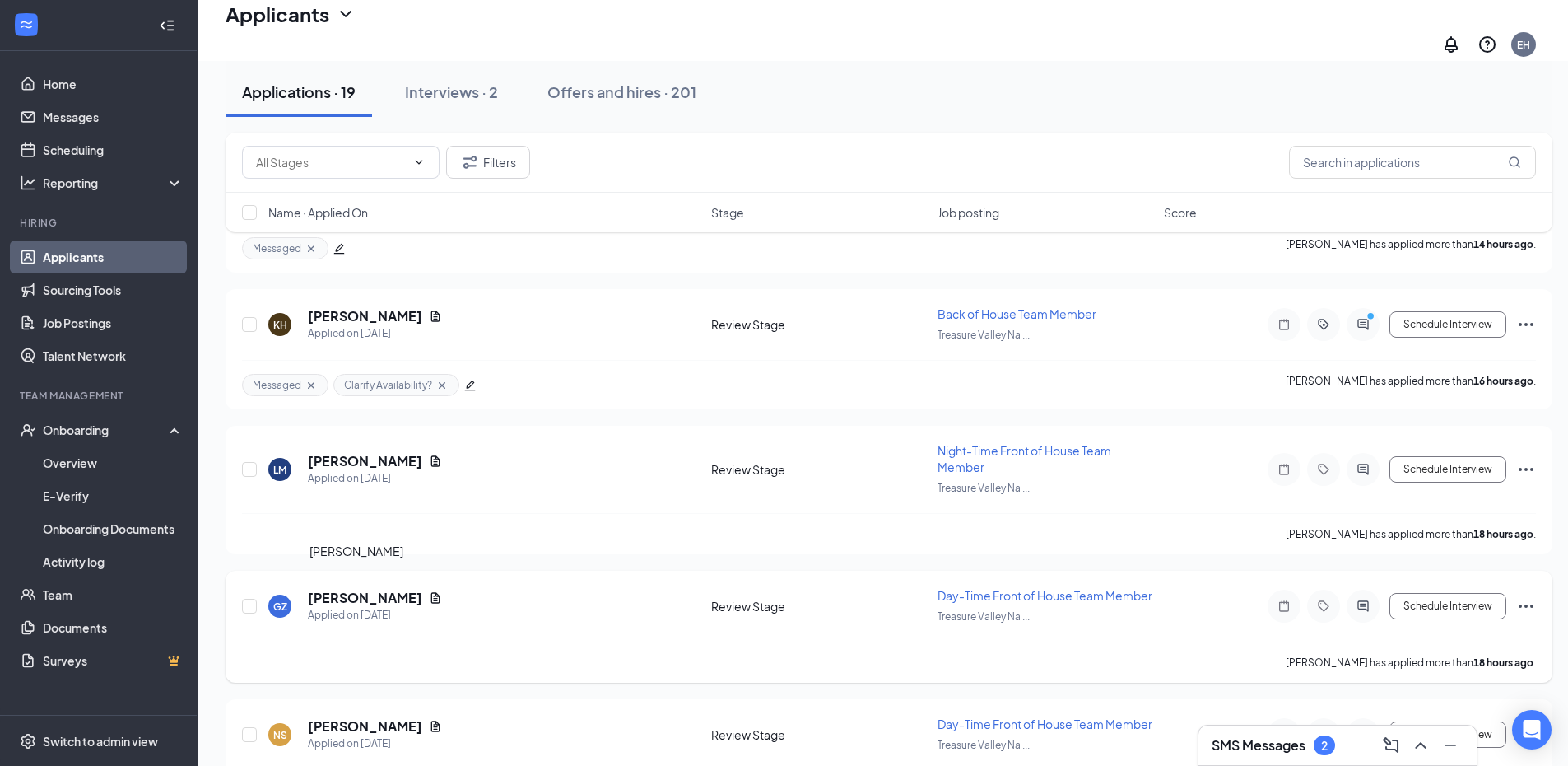
click at [341, 589] on h5 "[PERSON_NAME]" at bounding box center [365, 599] width 115 height 19
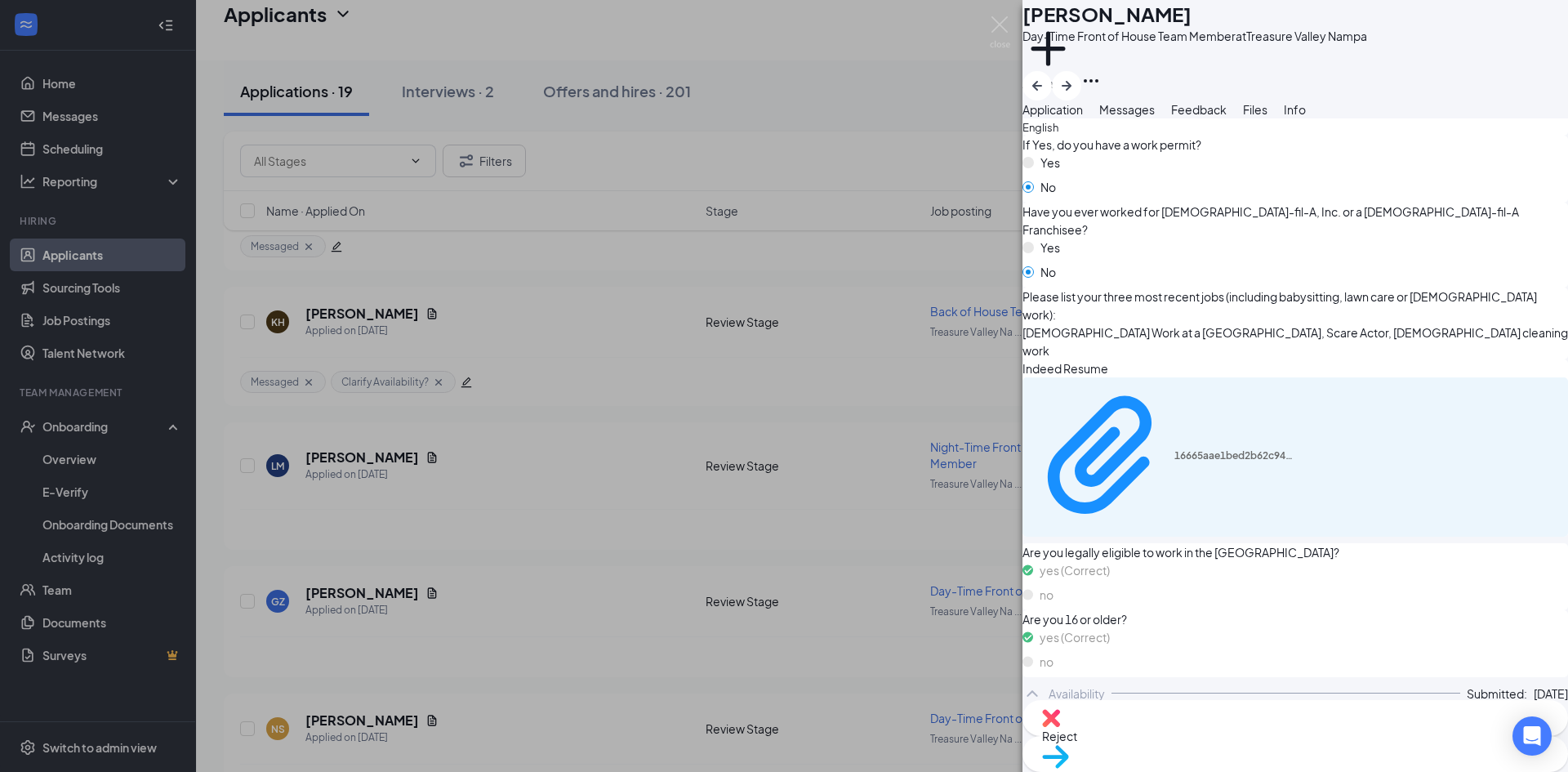
scroll to position [327, 0]
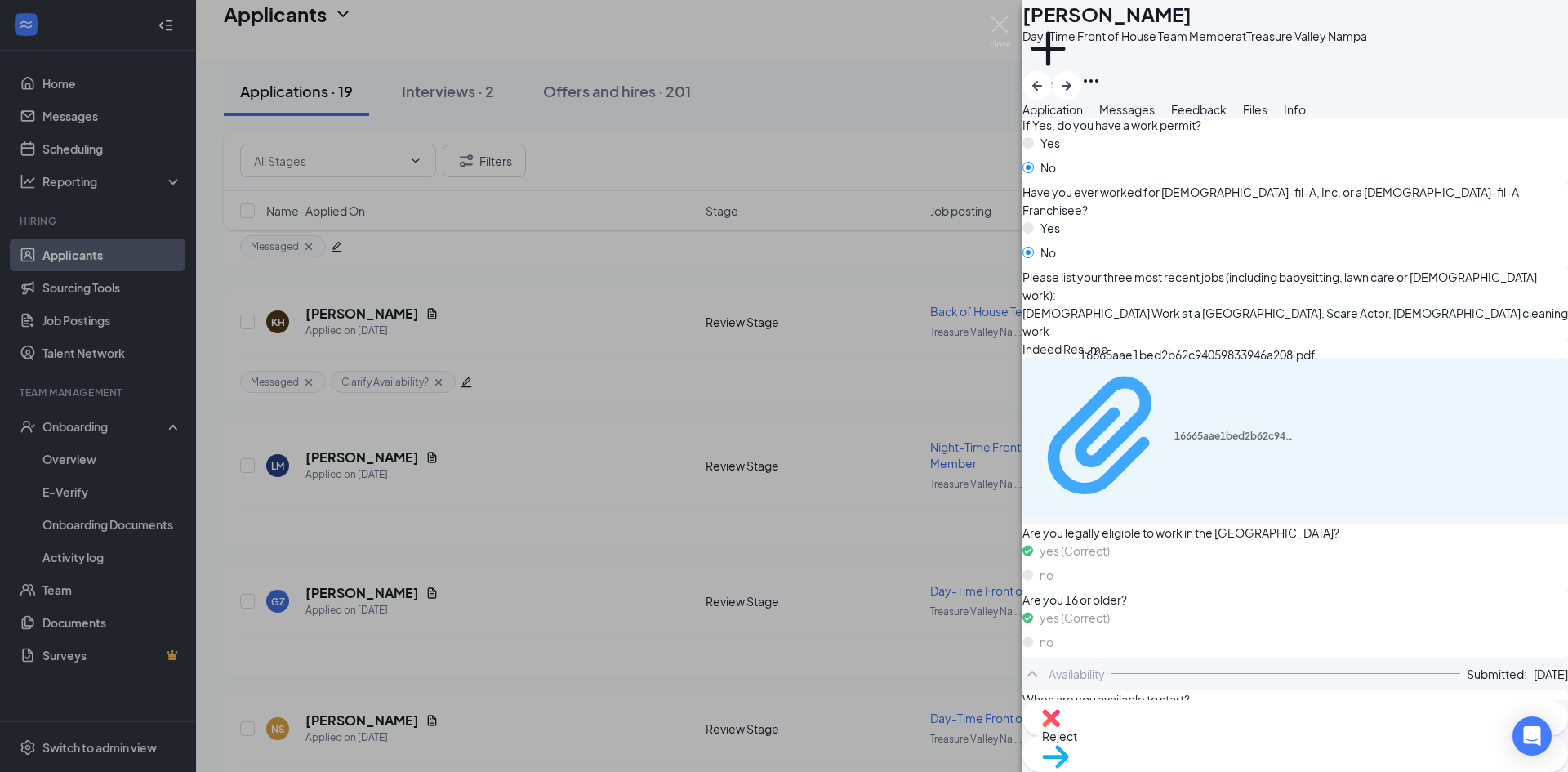
click at [1187, 430] on div "16665aae1bed2b62c94059833946a208.pdf" at bounding box center [1236, 436] width 123 height 13
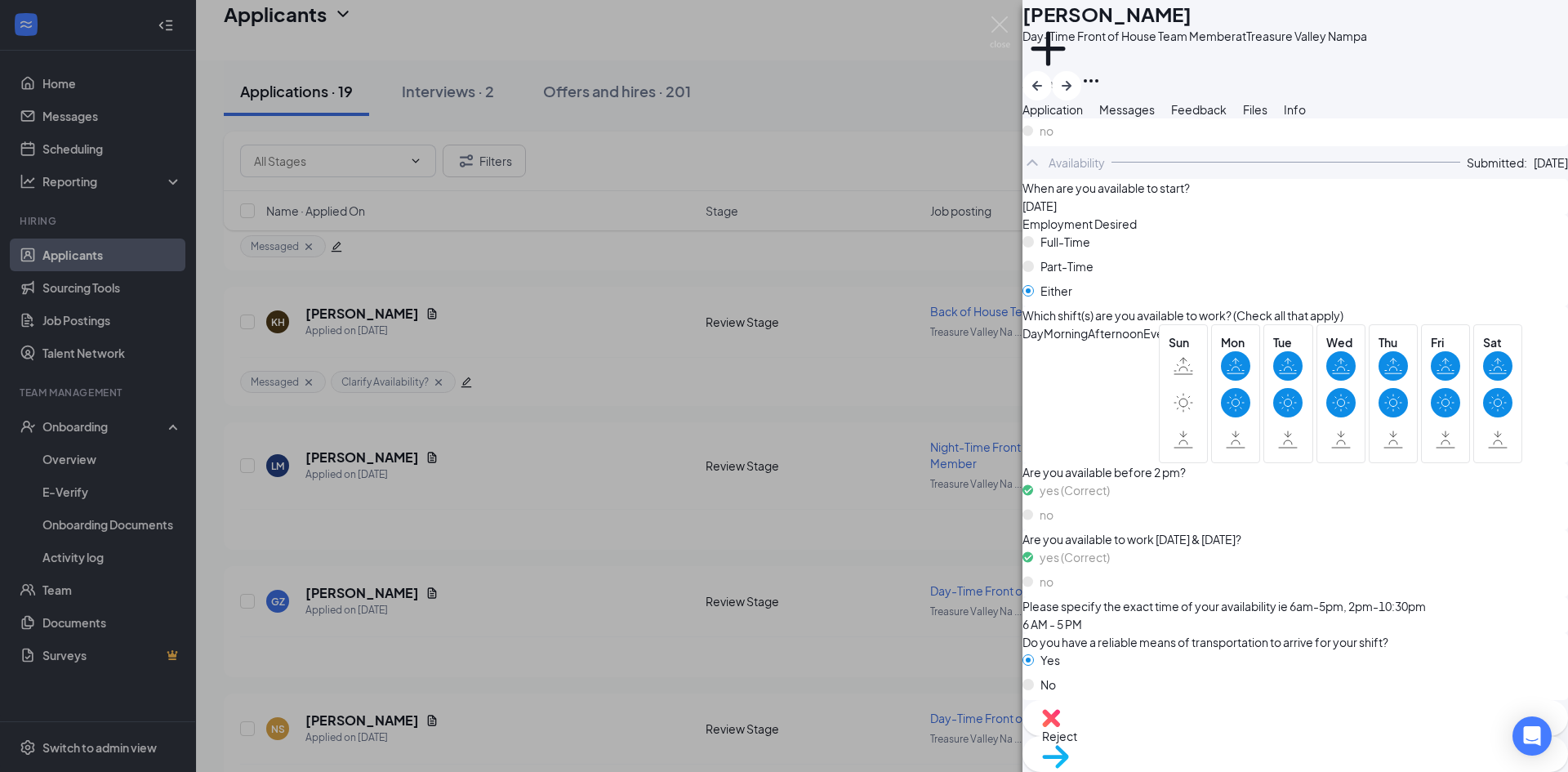
scroll to position [1068, 0]
click at [1155, 118] on button "Messages" at bounding box center [1127, 109] width 56 height 18
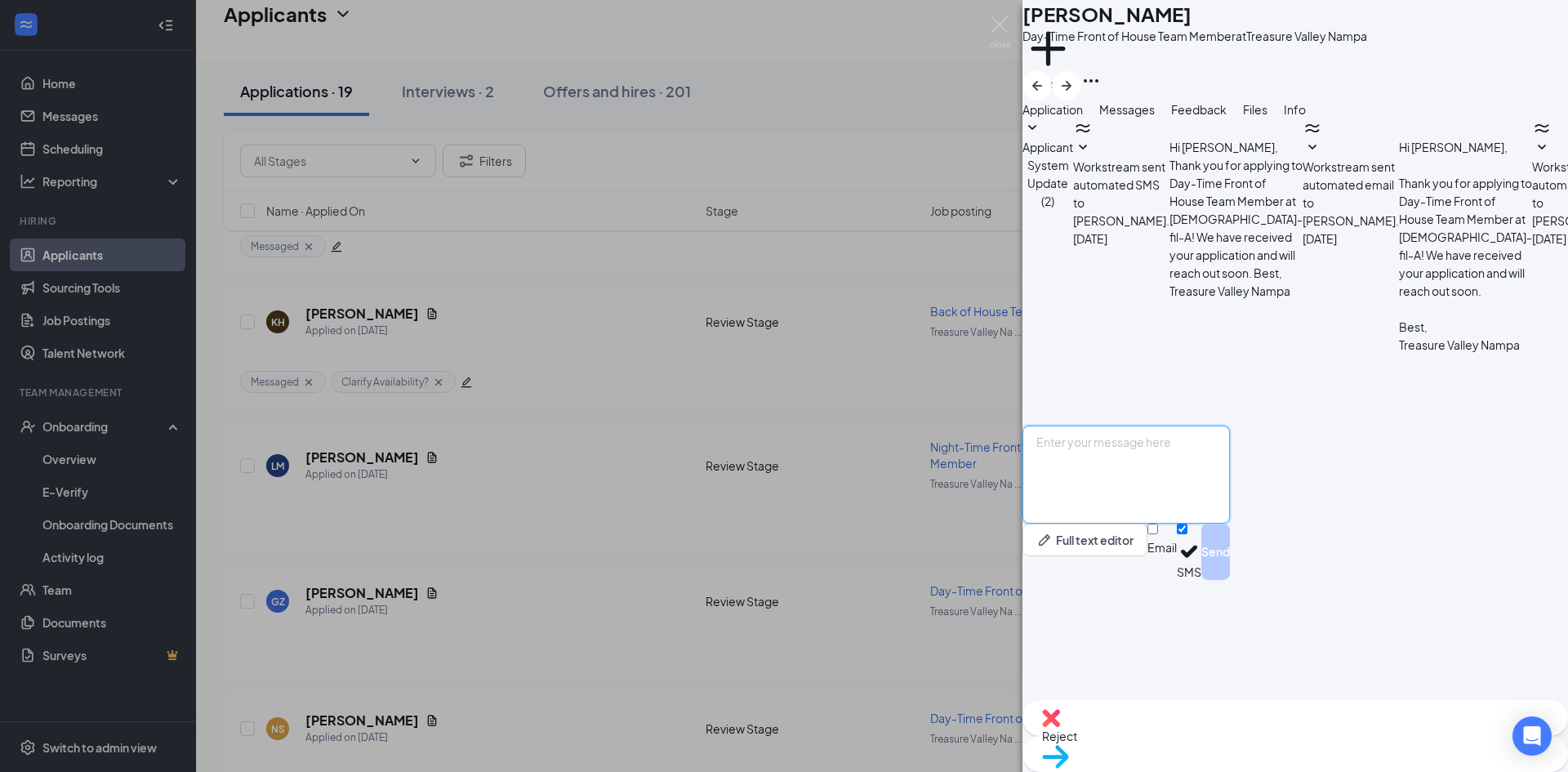
click at [1162, 524] on textarea at bounding box center [1127, 475] width 207 height 98
paste textarea "Good Morning [PERSON_NAME], My name is [PERSON_NAME] and I am a director here a…"
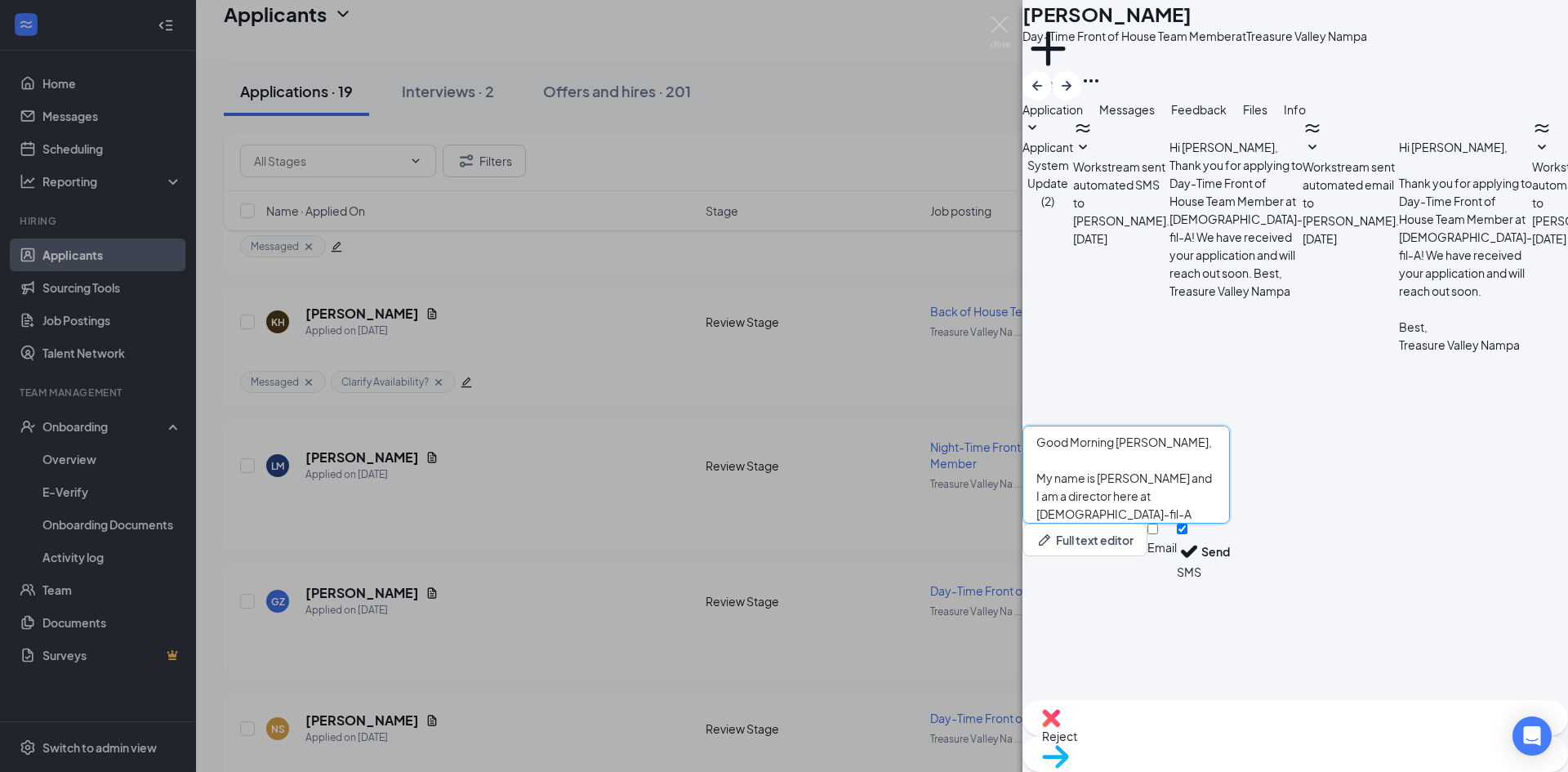
click at [1172, 524] on textarea "Good Morning [PERSON_NAME], My name is [PERSON_NAME] and I am a director here a…" at bounding box center [1127, 475] width 207 height 98
type textarea "Good Morning [PERSON_NAME], My name is [PERSON_NAME] and I am a director here a…"
click at [1230, 580] on button "Send" at bounding box center [1216, 552] width 28 height 56
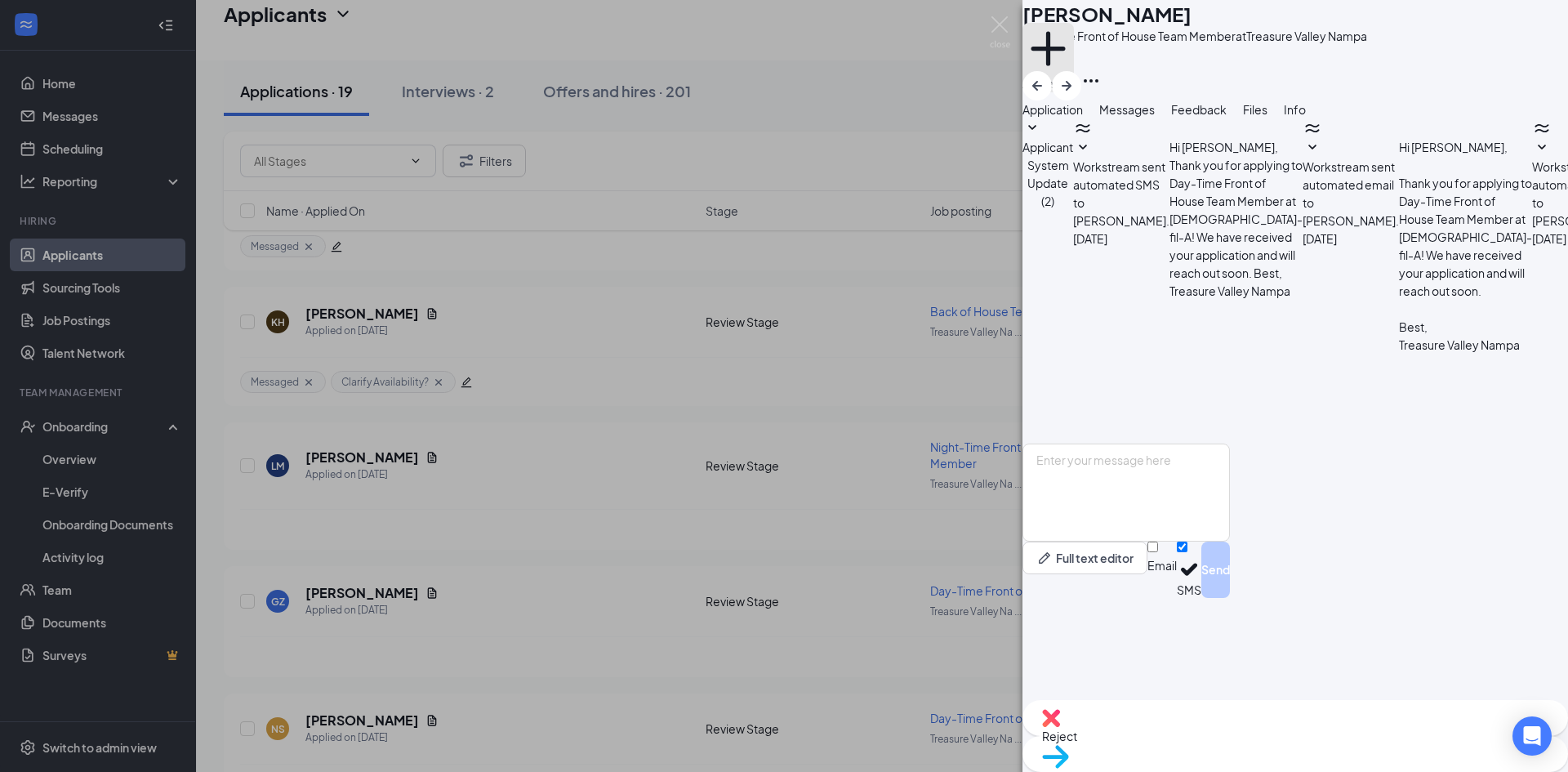
click at [1074, 72] on button "Add a tag" at bounding box center [1049, 58] width 51 height 70
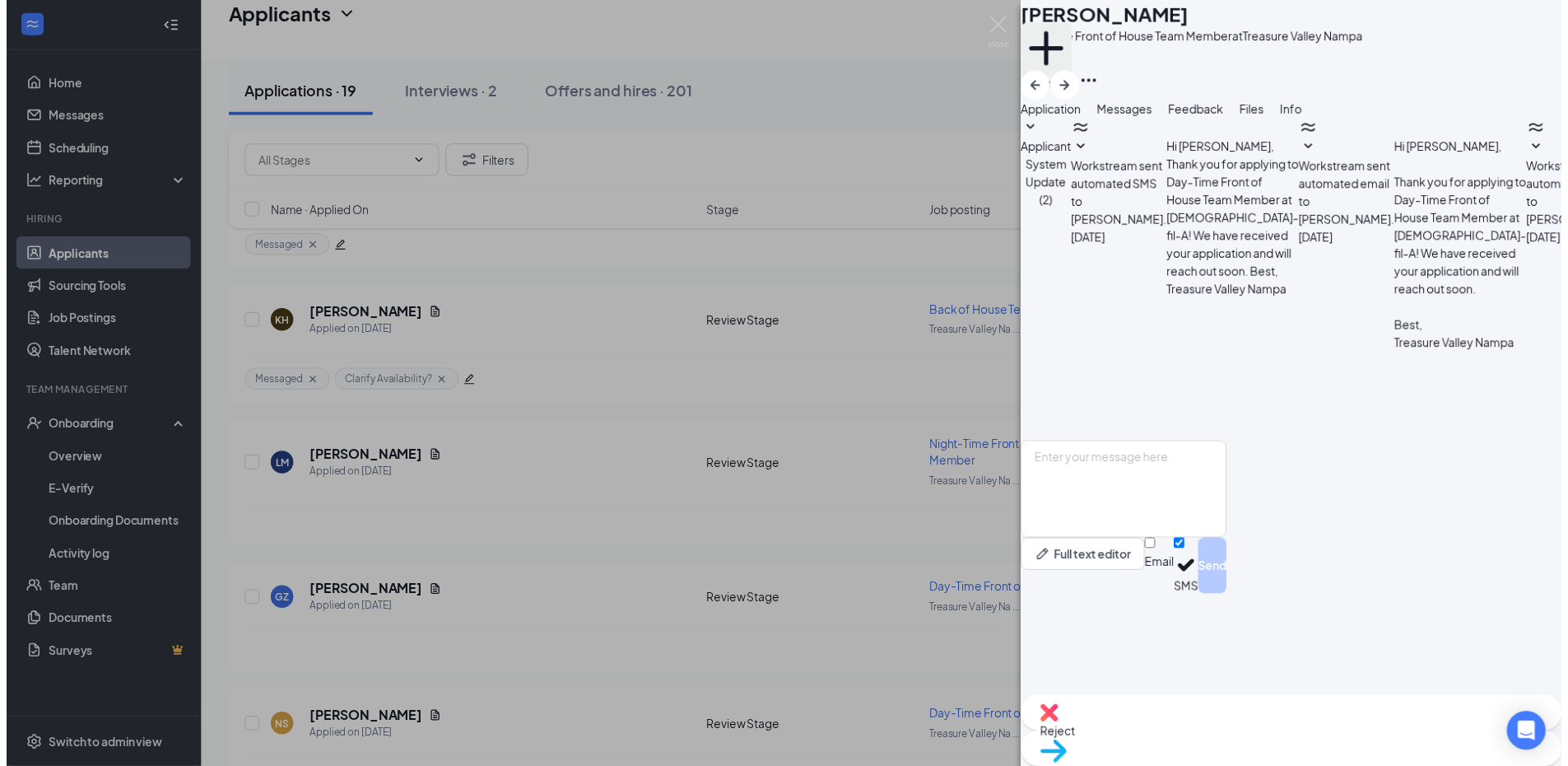
scroll to position [300, 0]
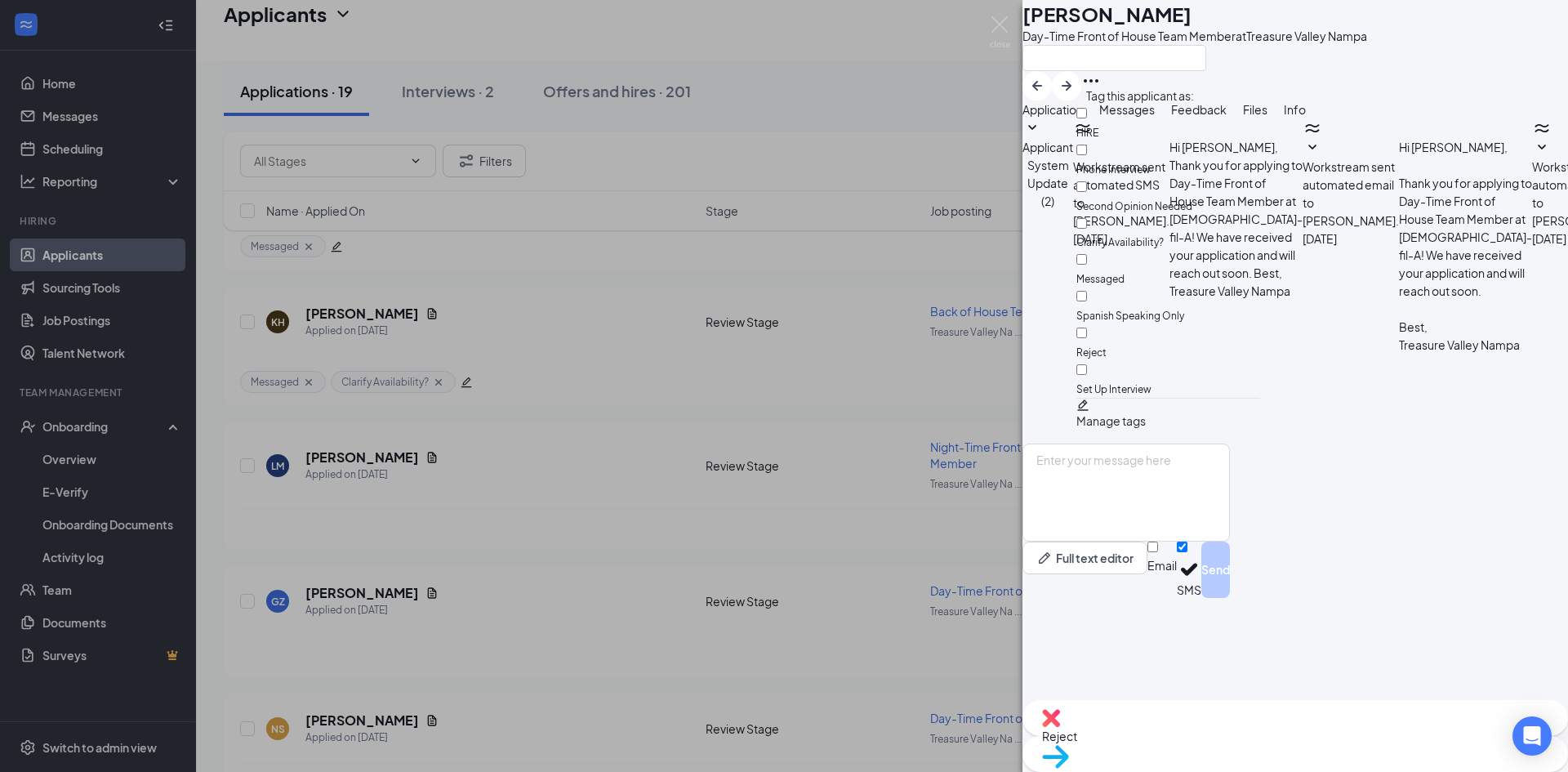
click at [1161, 251] on div "Messaged" at bounding box center [1168, 269] width 183 height 37
checkbox input "true"
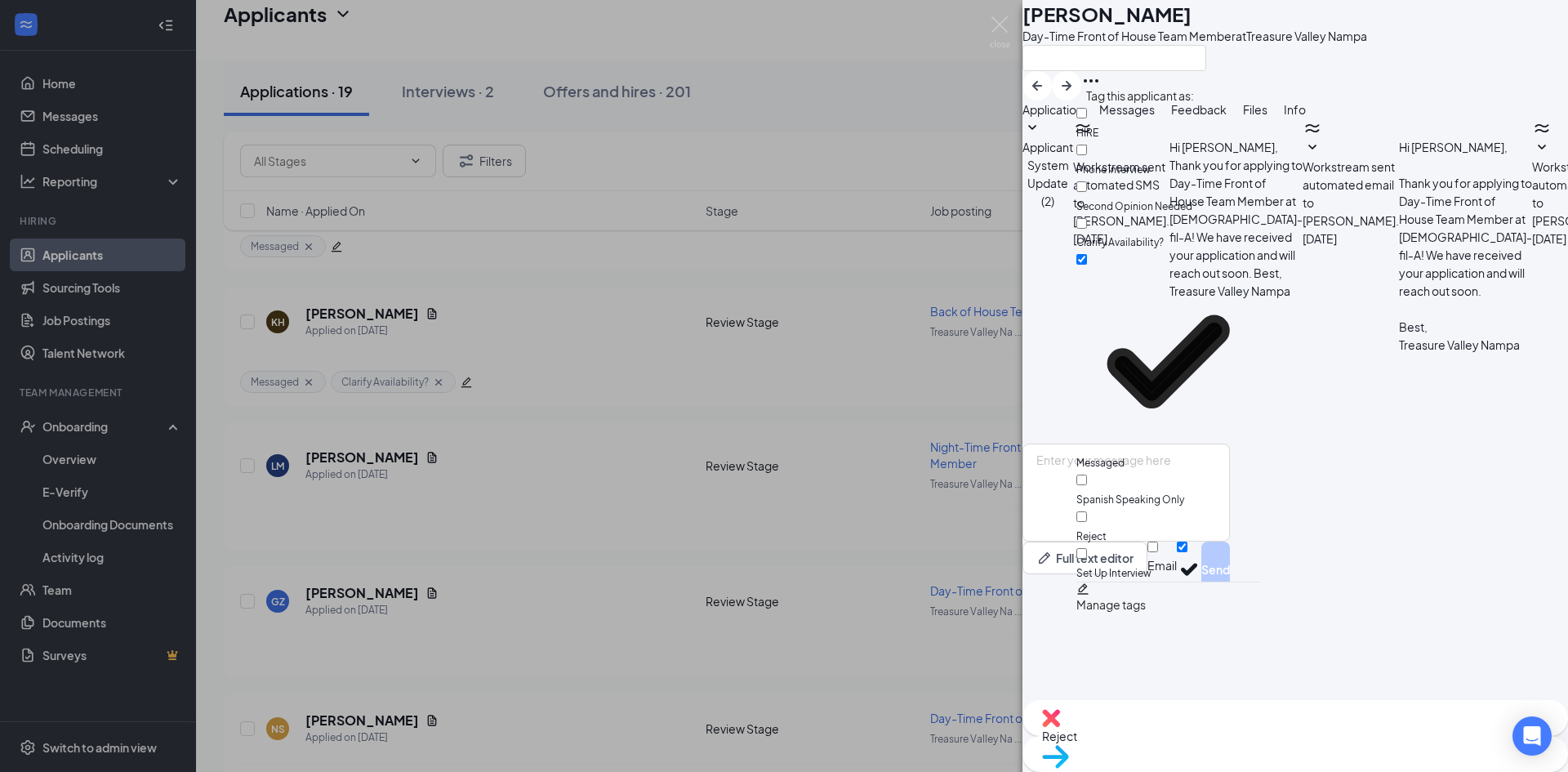
click at [437, 537] on div "GZ [PERSON_NAME] Day-Time Front of House Team Member at Treasure Valley Nampa A…" at bounding box center [784, 386] width 1568 height 772
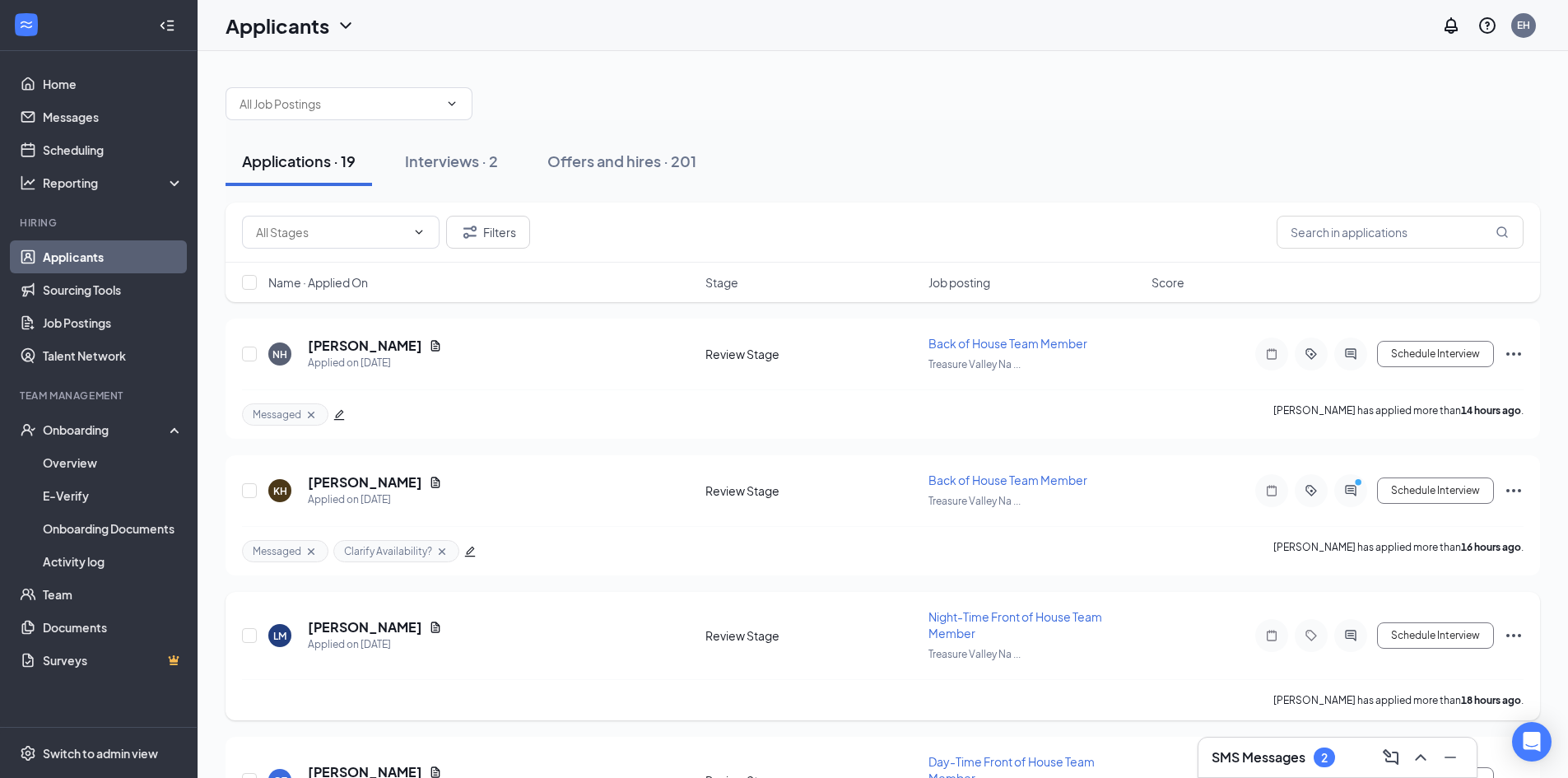
click at [340, 626] on h5 "[PERSON_NAME]" at bounding box center [365, 628] width 115 height 19
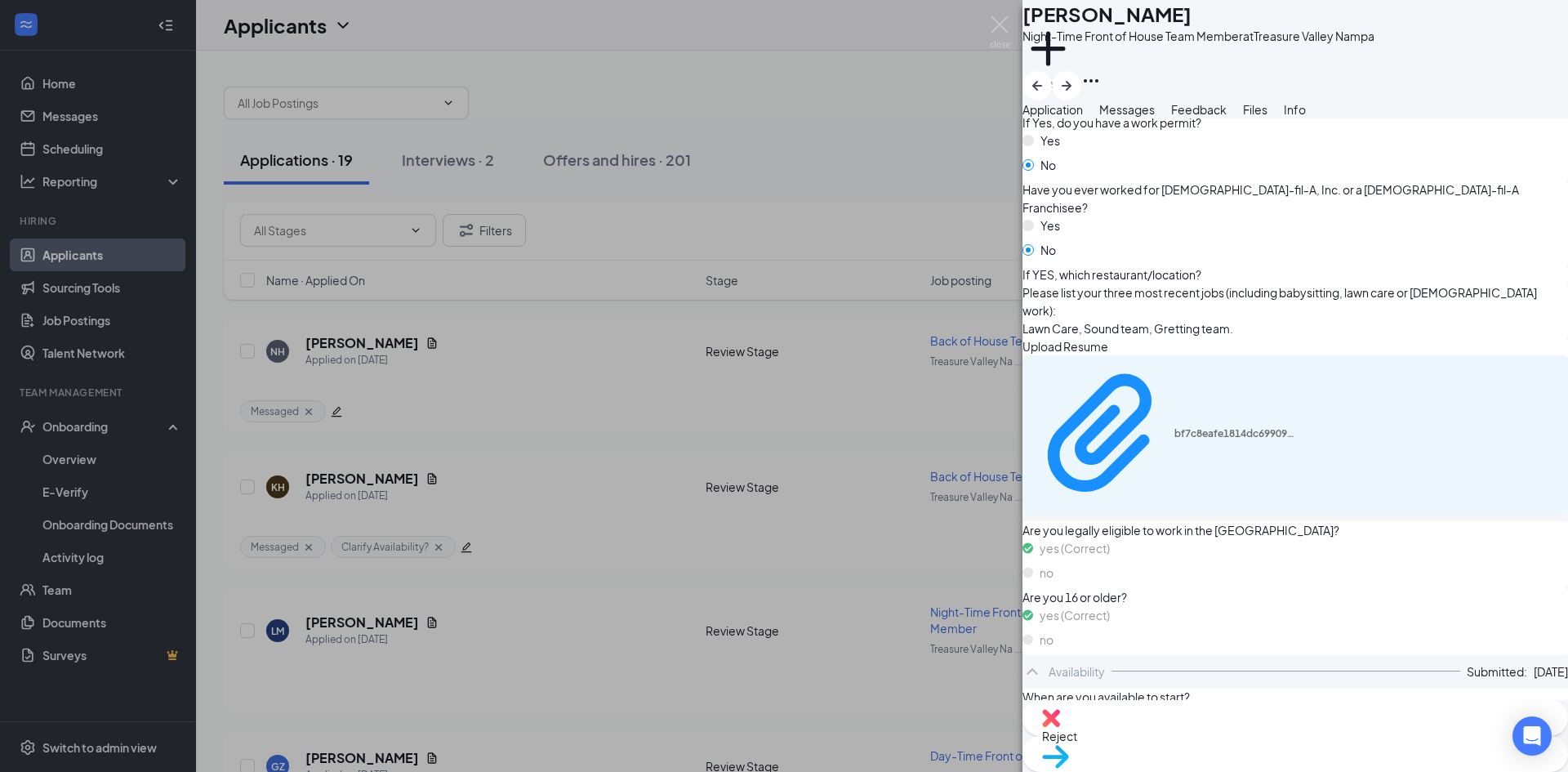
scroll to position [291, 0]
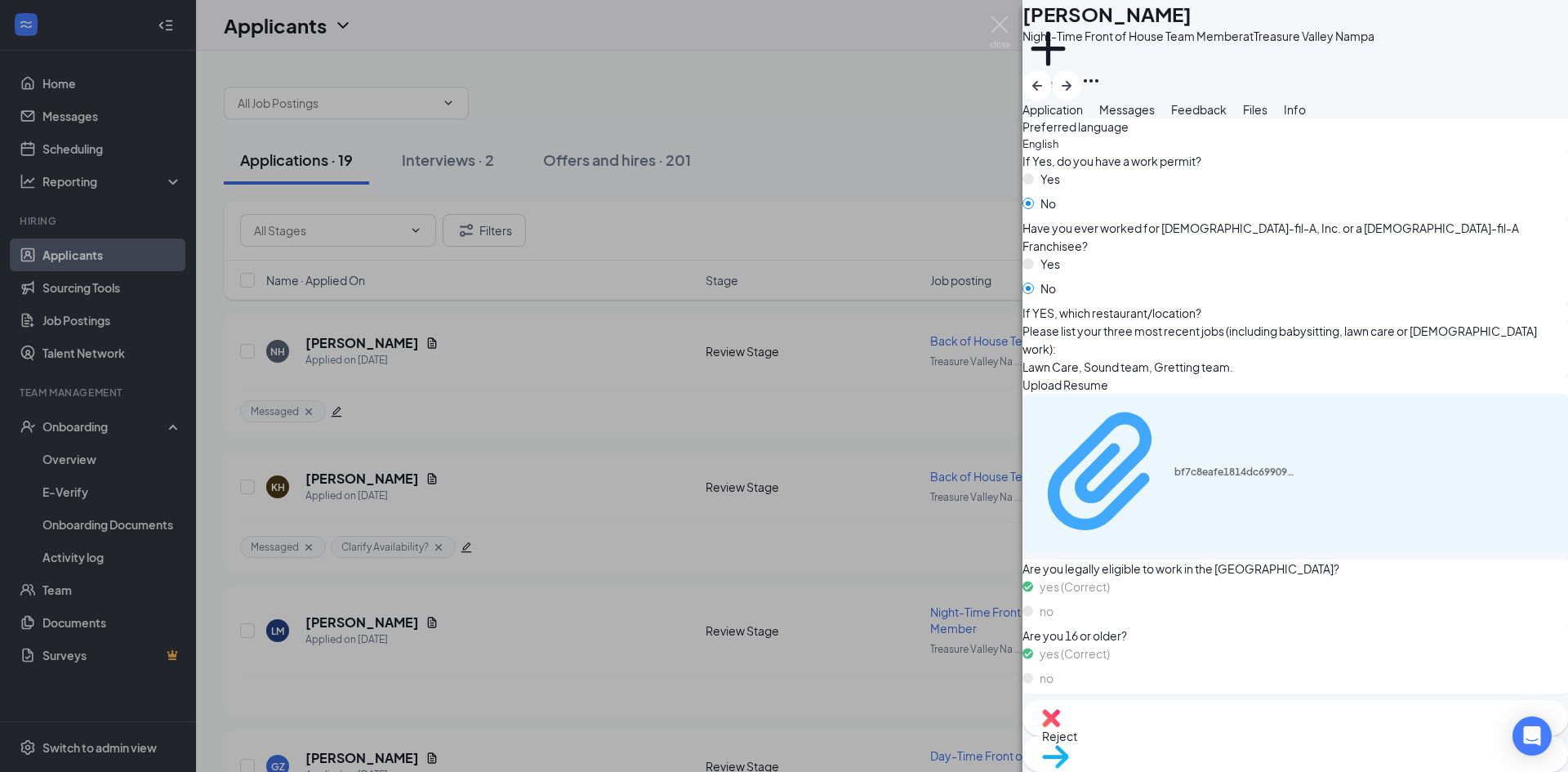
click at [1181, 479] on div "bf7c8eafe1814dc69909fcaf9f2b7538.pdf" at bounding box center [1236, 472] width 123 height 13
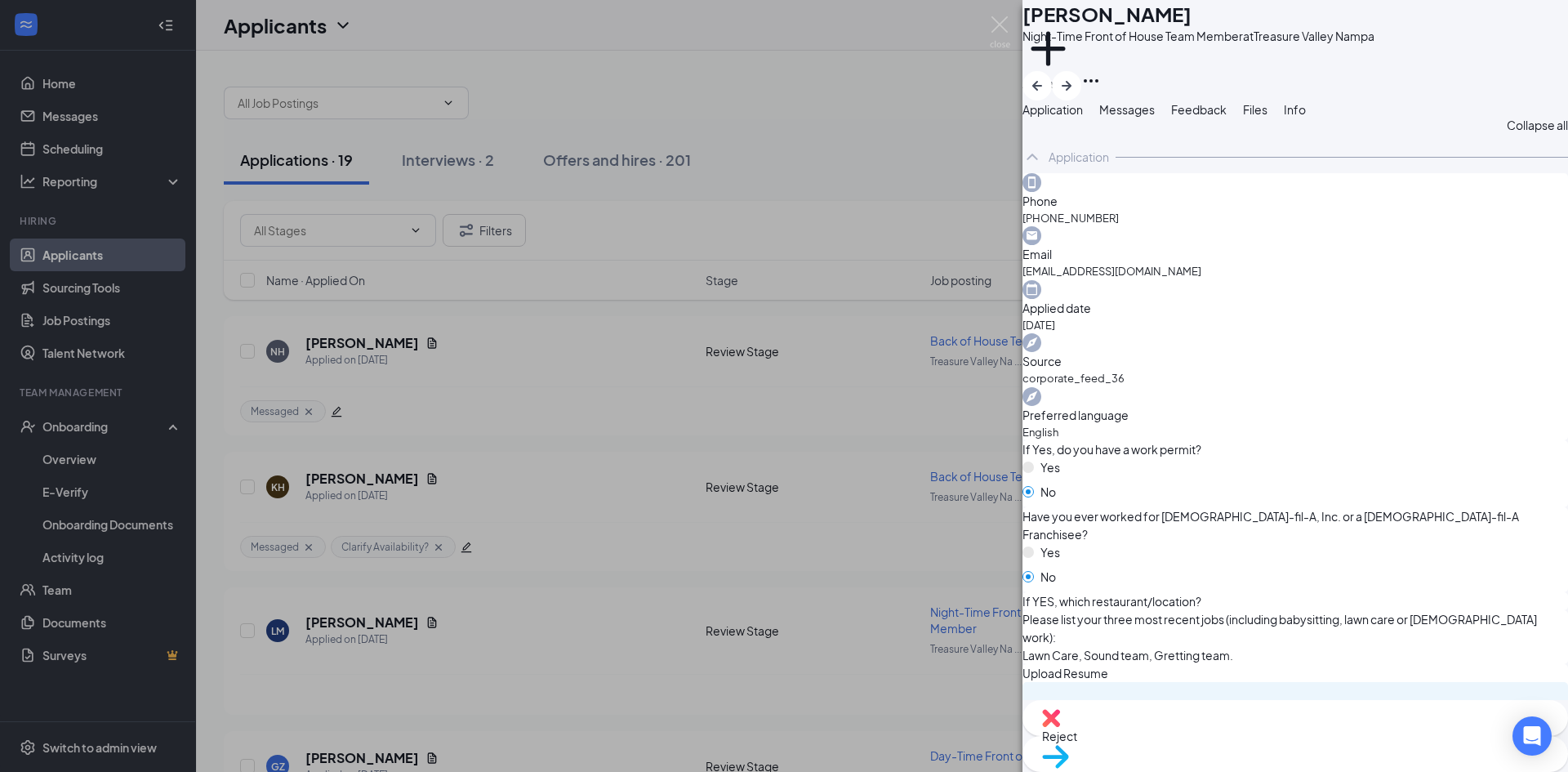
scroll to position [0, 0]
click at [1155, 117] on span "Messages" at bounding box center [1127, 109] width 56 height 15
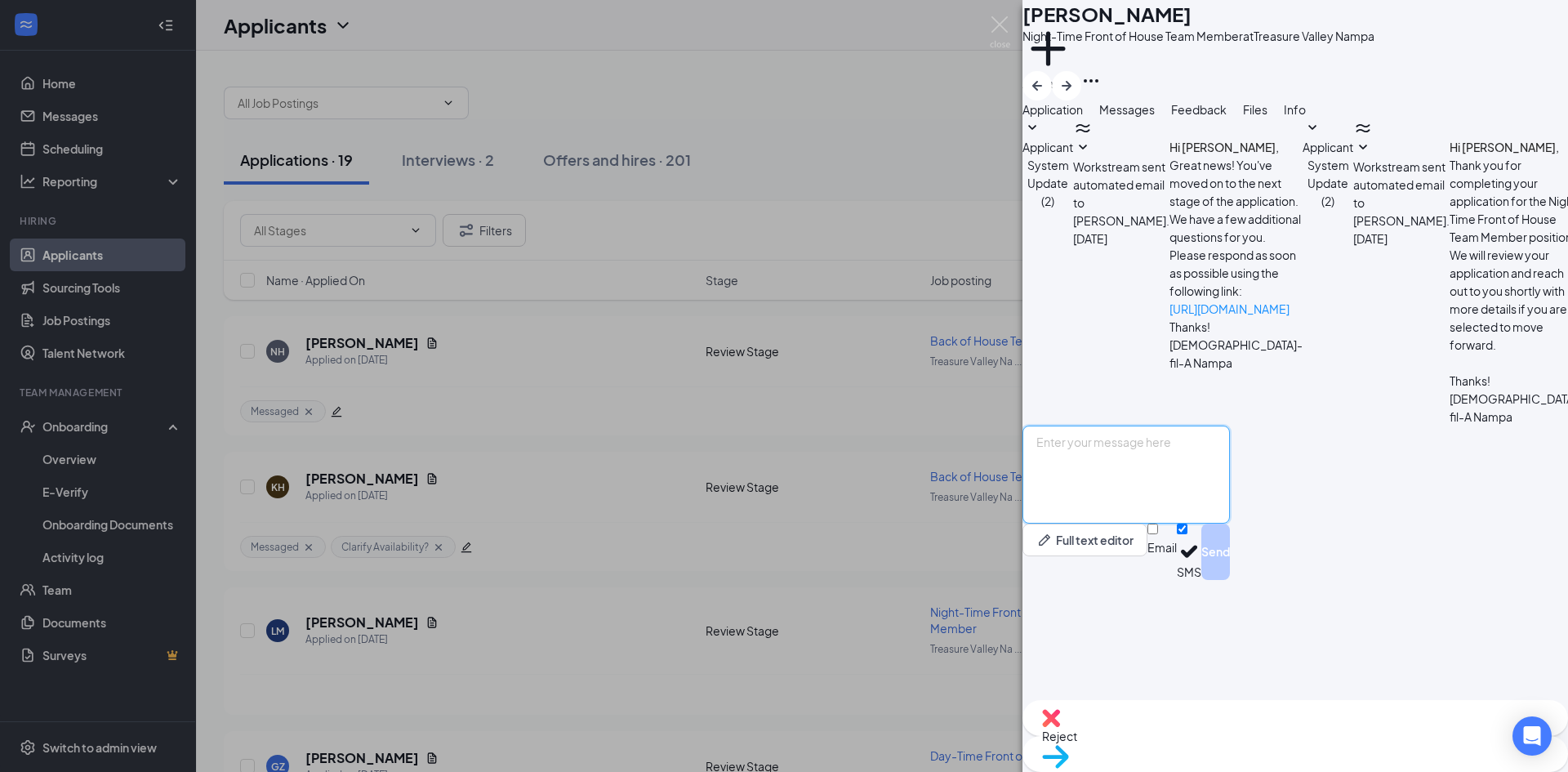
click at [1227, 524] on textarea at bounding box center [1127, 475] width 207 height 98
paste textarea "Good Morning [PERSON_NAME], My name is [PERSON_NAME] and I am a director here a…"
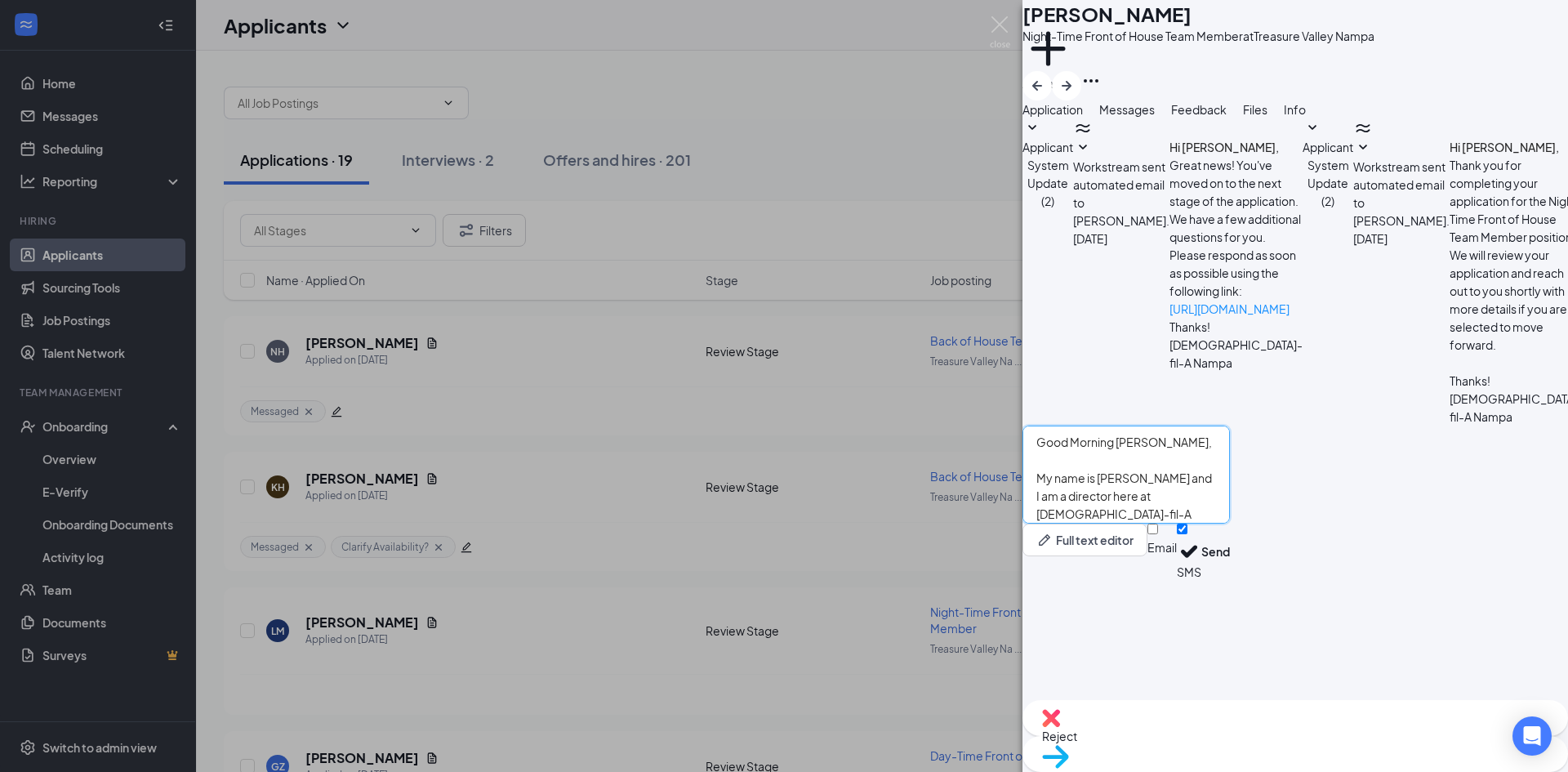
click at [1171, 524] on textarea "Good Morning [PERSON_NAME], My name is [PERSON_NAME] and I am a director here a…" at bounding box center [1127, 475] width 207 height 98
type textarea "Good Morning [PERSON_NAME], My name is [PERSON_NAME] and I am a director here a…"
click at [1230, 580] on button "Send" at bounding box center [1216, 552] width 28 height 56
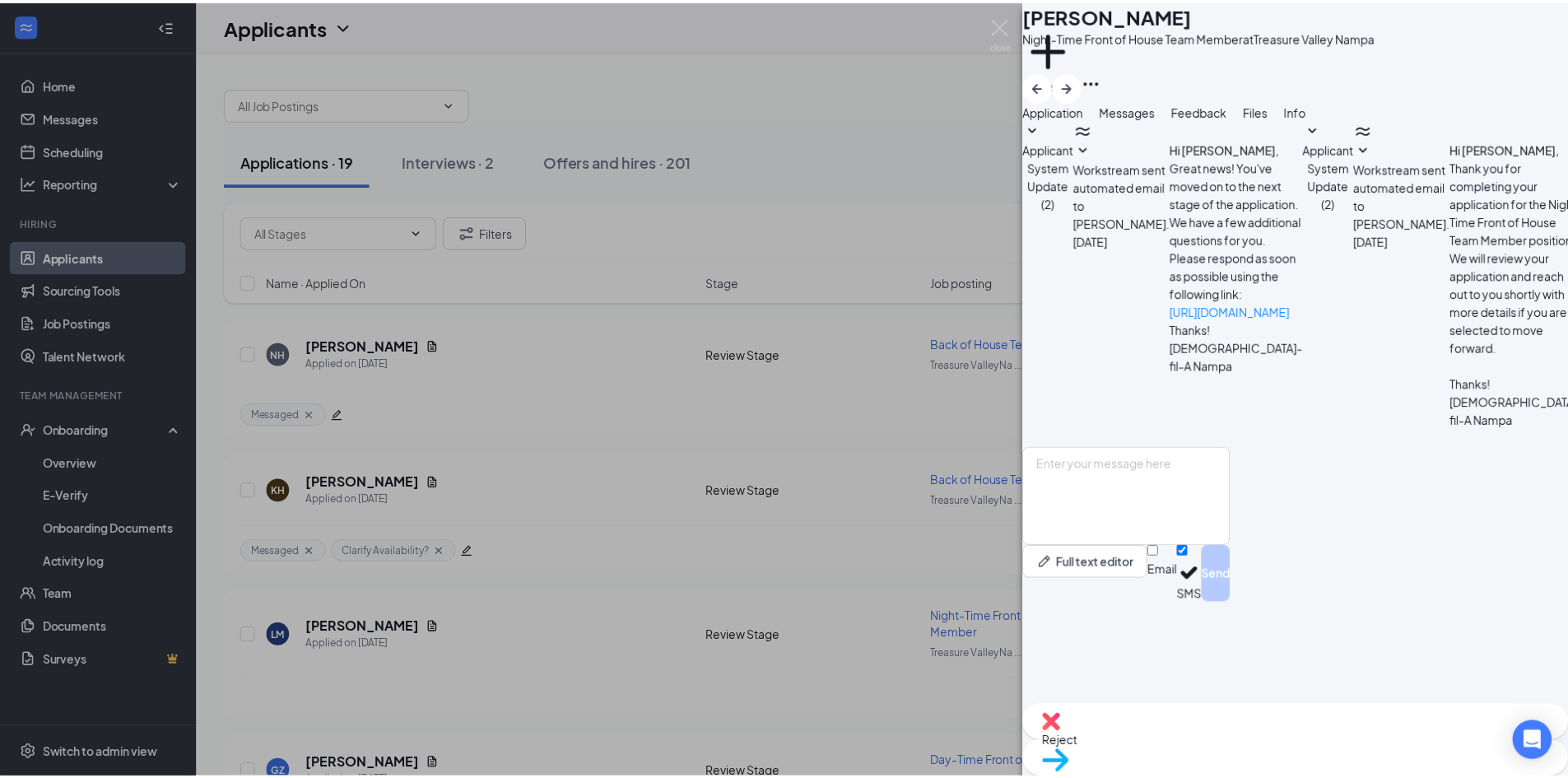
scroll to position [145, 0]
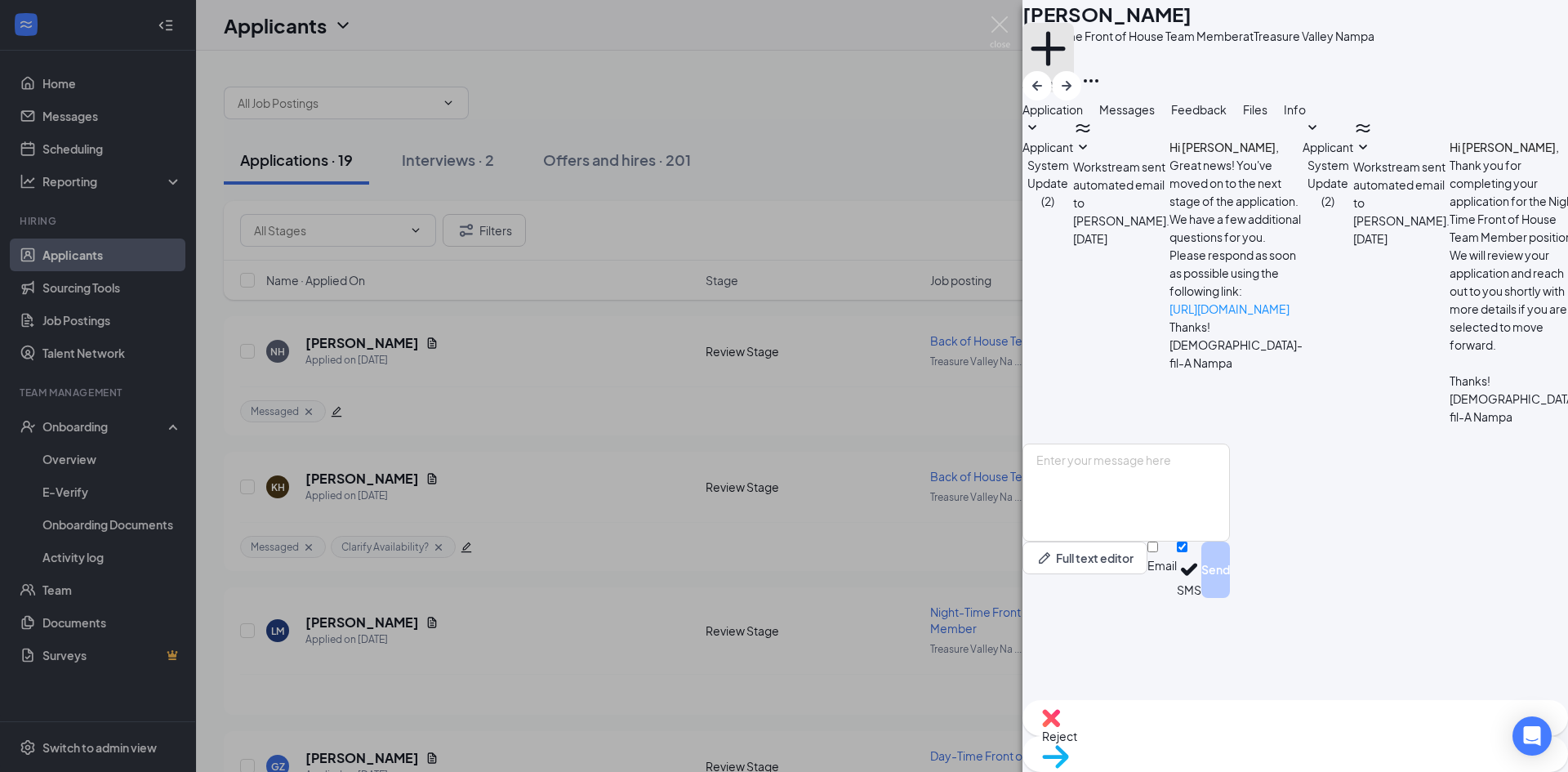
click at [1074, 78] on button "Add a tag" at bounding box center [1049, 58] width 51 height 70
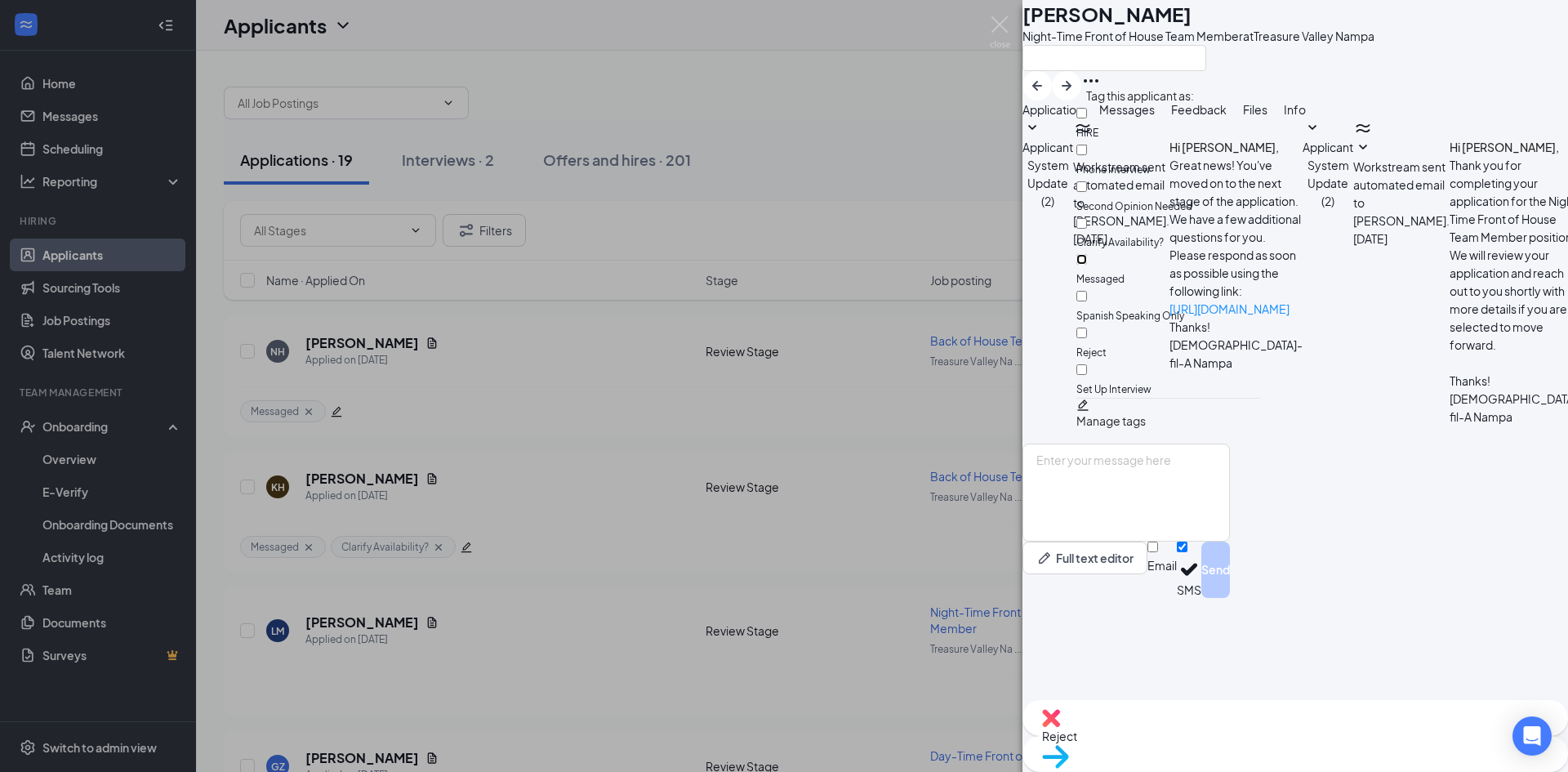
click at [1087, 254] on input "Messaged" at bounding box center [1082, 260] width 11 height 11
checkbox input "true"
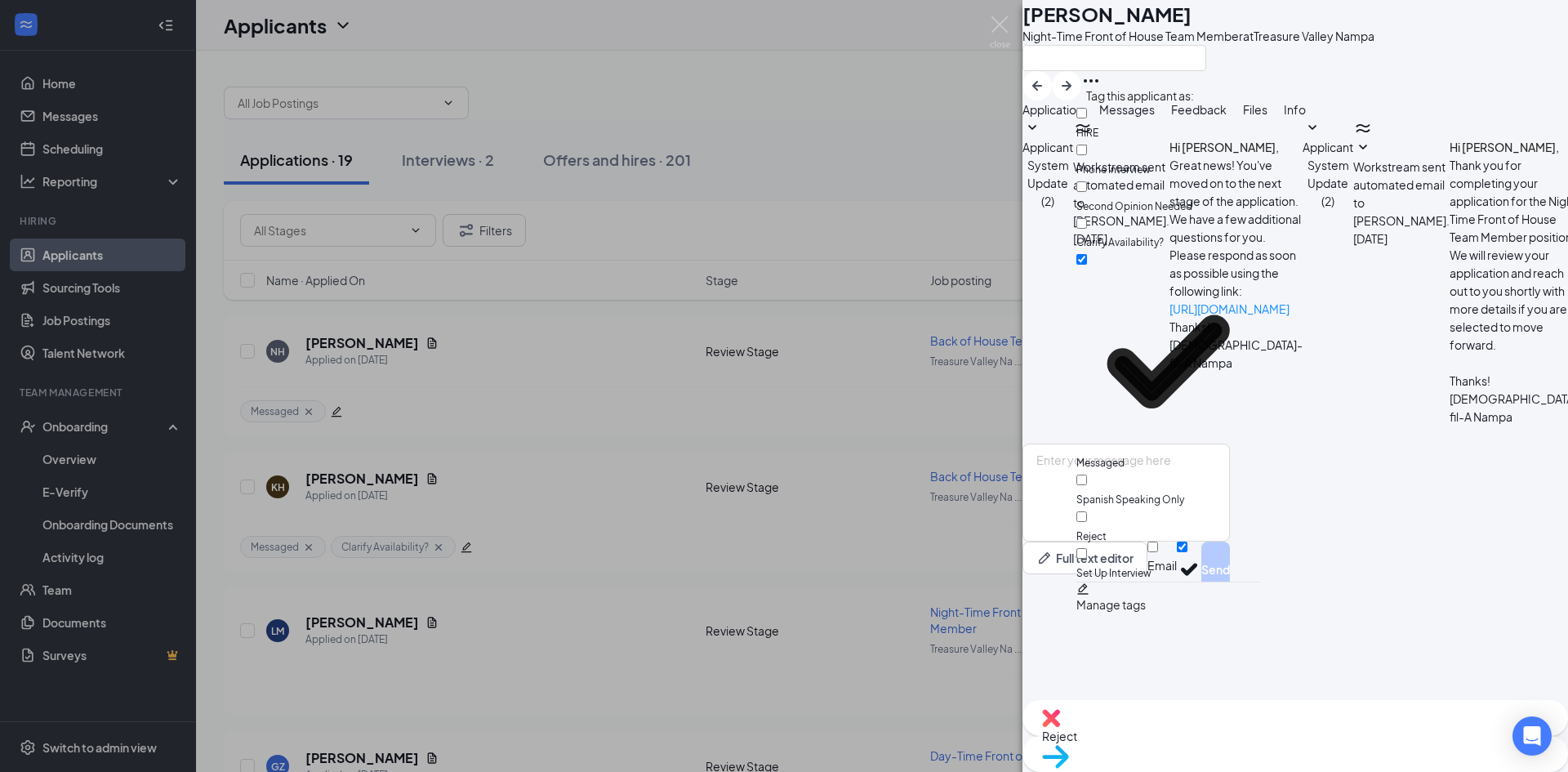
click at [753, 63] on div "[PERSON_NAME] Night-Time Front of House Team Member at [GEOGRAPHIC_DATA] Applic…" at bounding box center [784, 386] width 1568 height 772
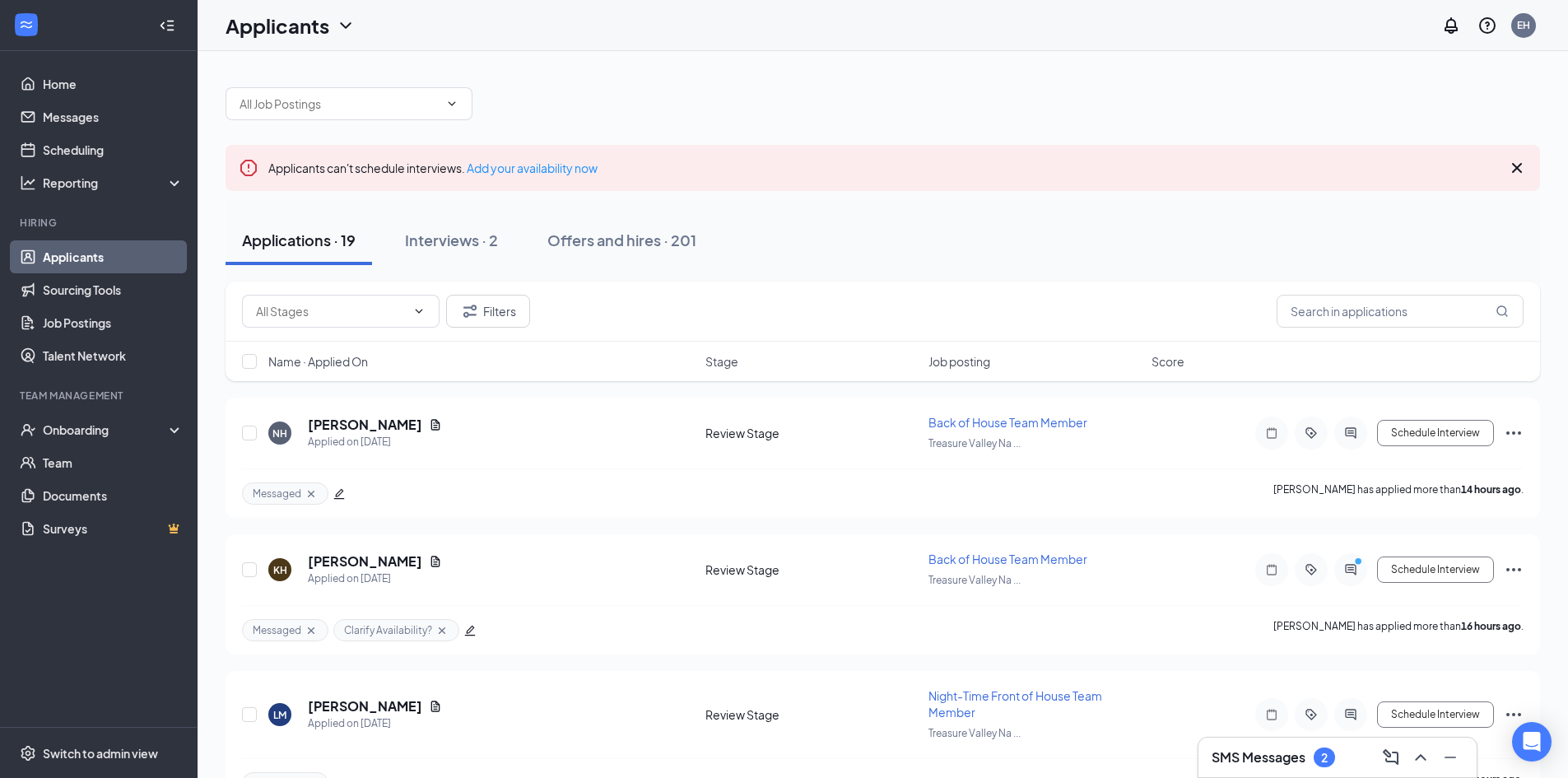
click at [1515, 165] on icon "Cross" at bounding box center [1516, 167] width 19 height 19
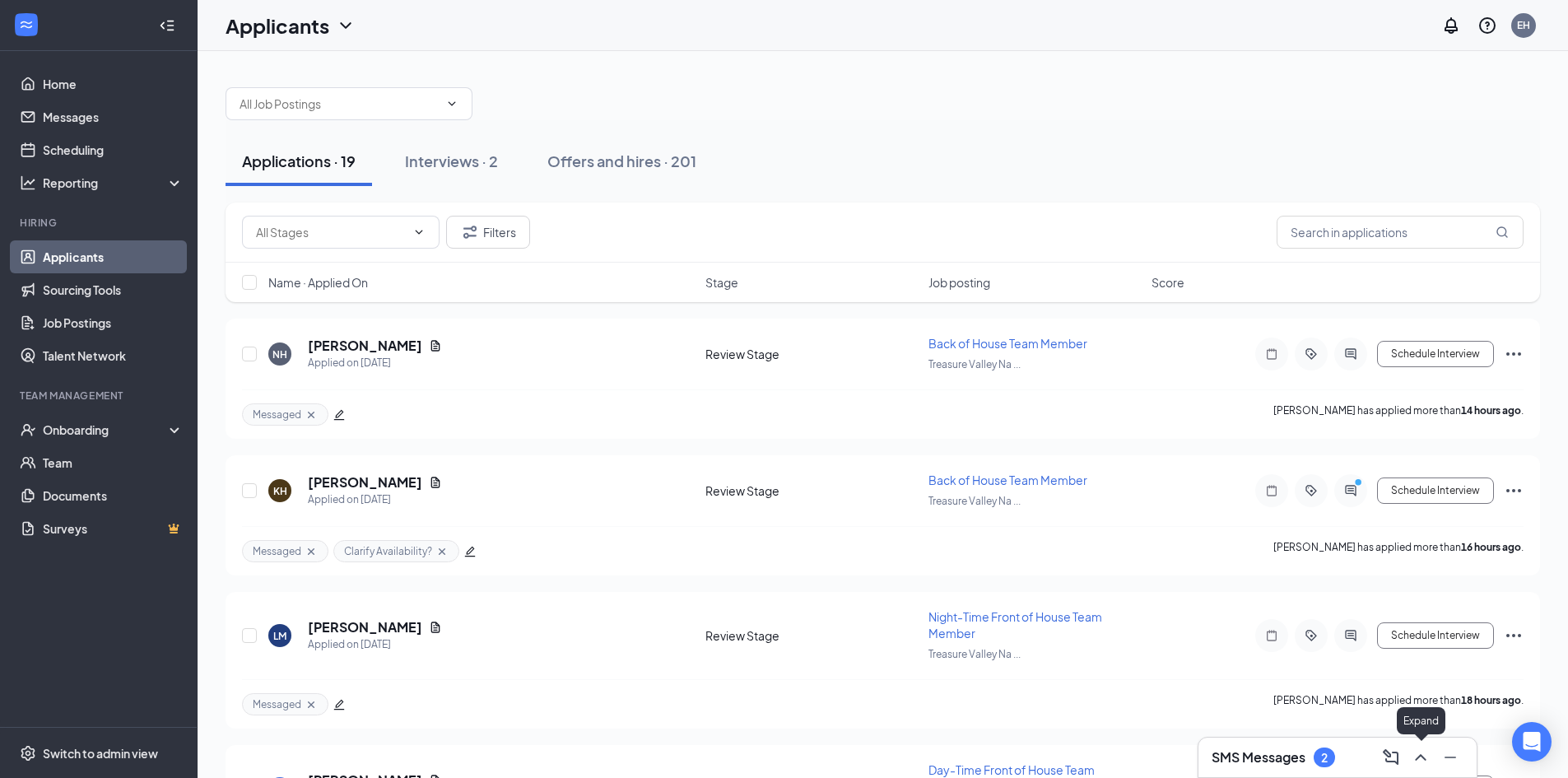
click at [1415, 758] on icon "ChevronUp" at bounding box center [1420, 757] width 19 height 19
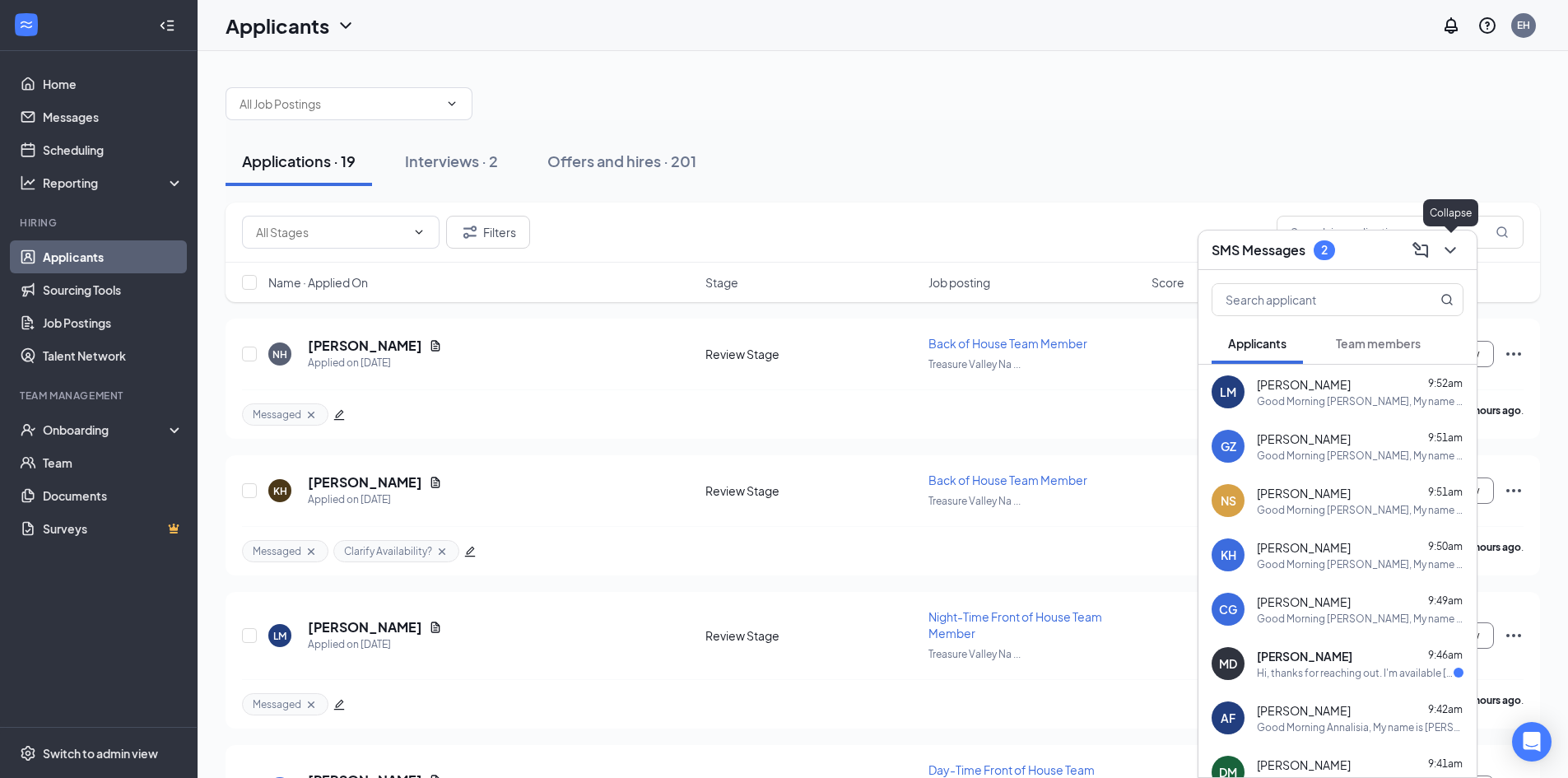
click at [1449, 254] on icon "ChevronDown" at bounding box center [1450, 250] width 19 height 19
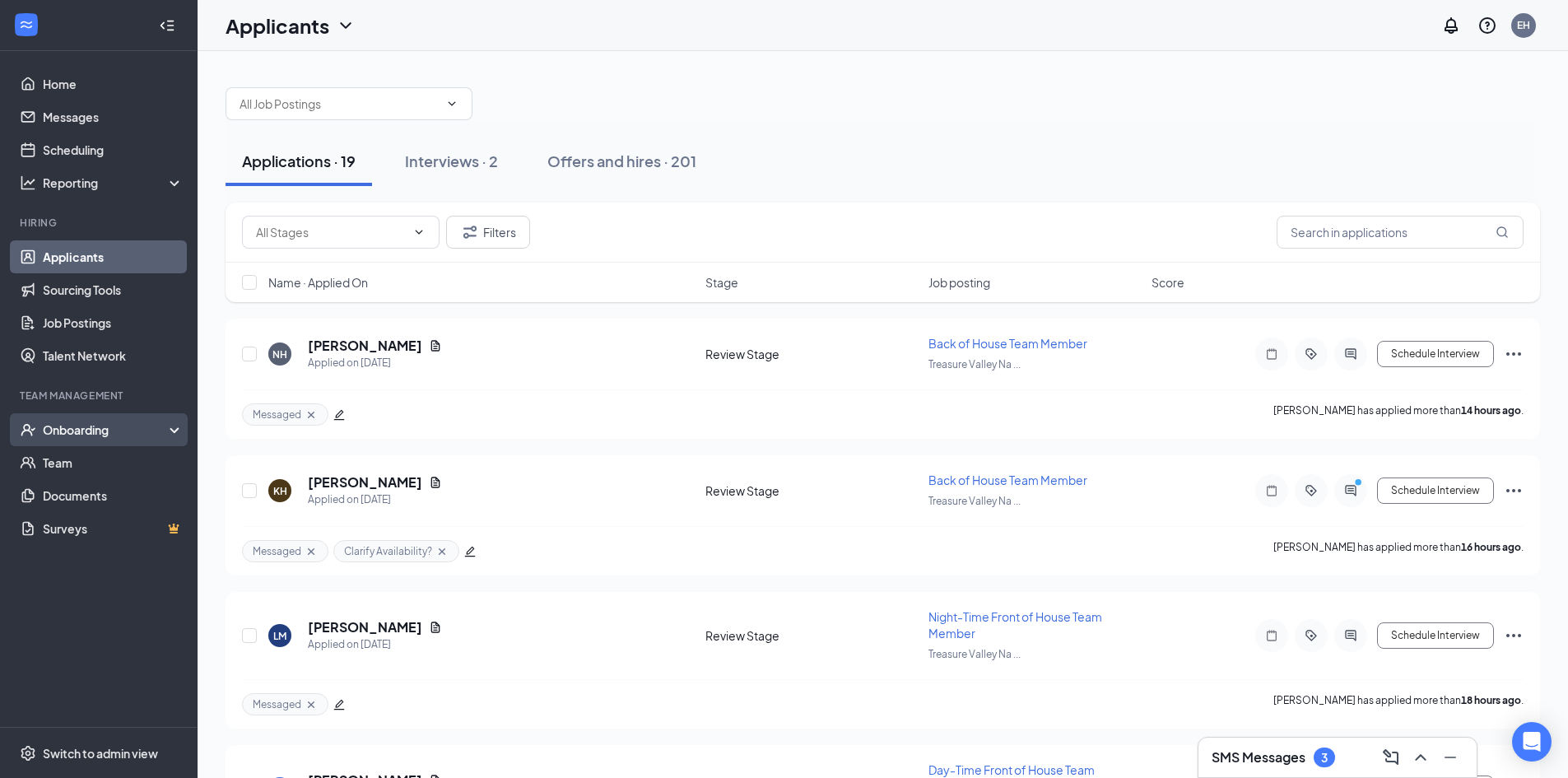
click at [149, 426] on div "Onboarding" at bounding box center [105, 430] width 127 height 17
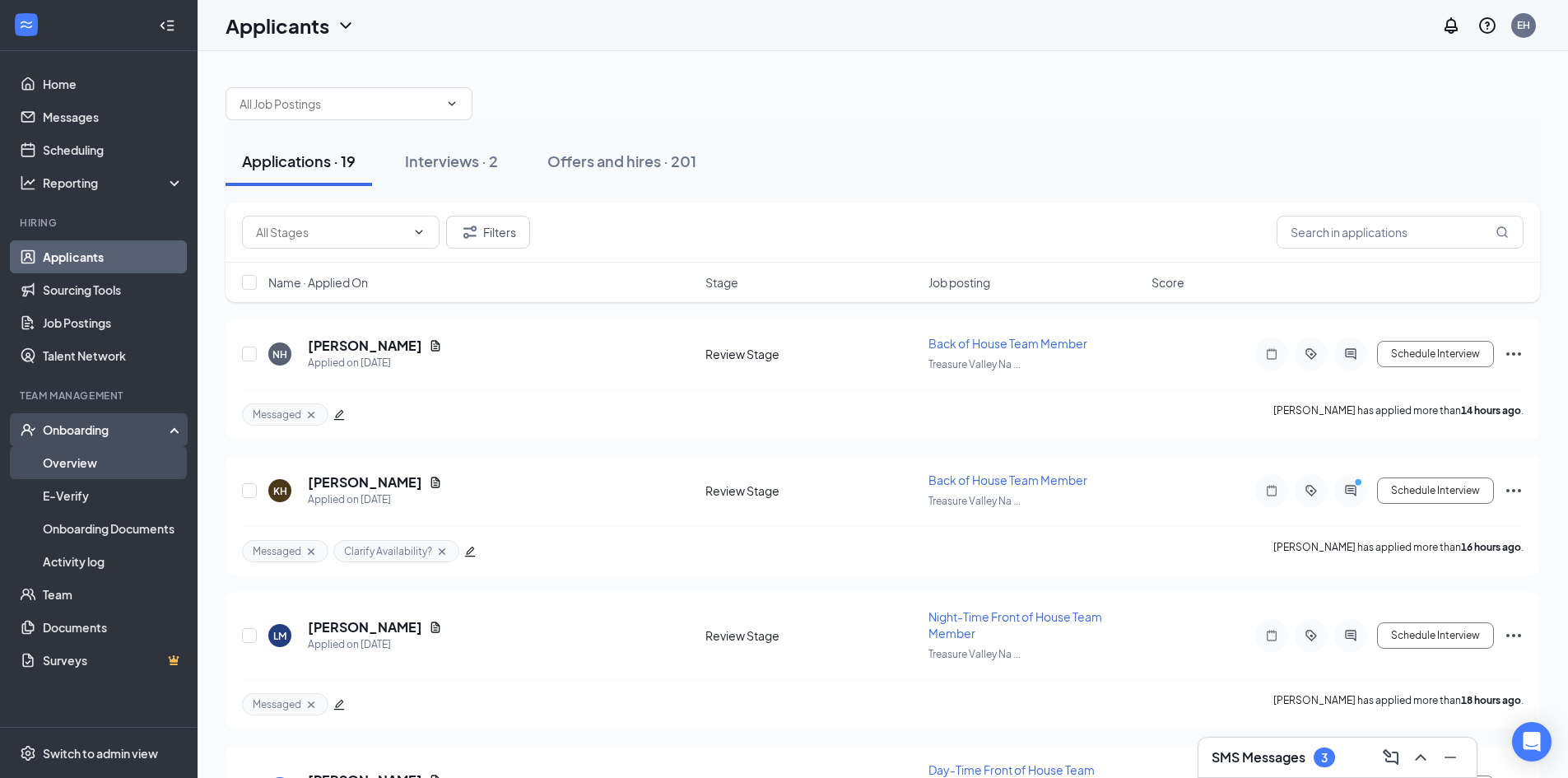
click at [153, 470] on link "Overview" at bounding box center [113, 463] width 141 height 33
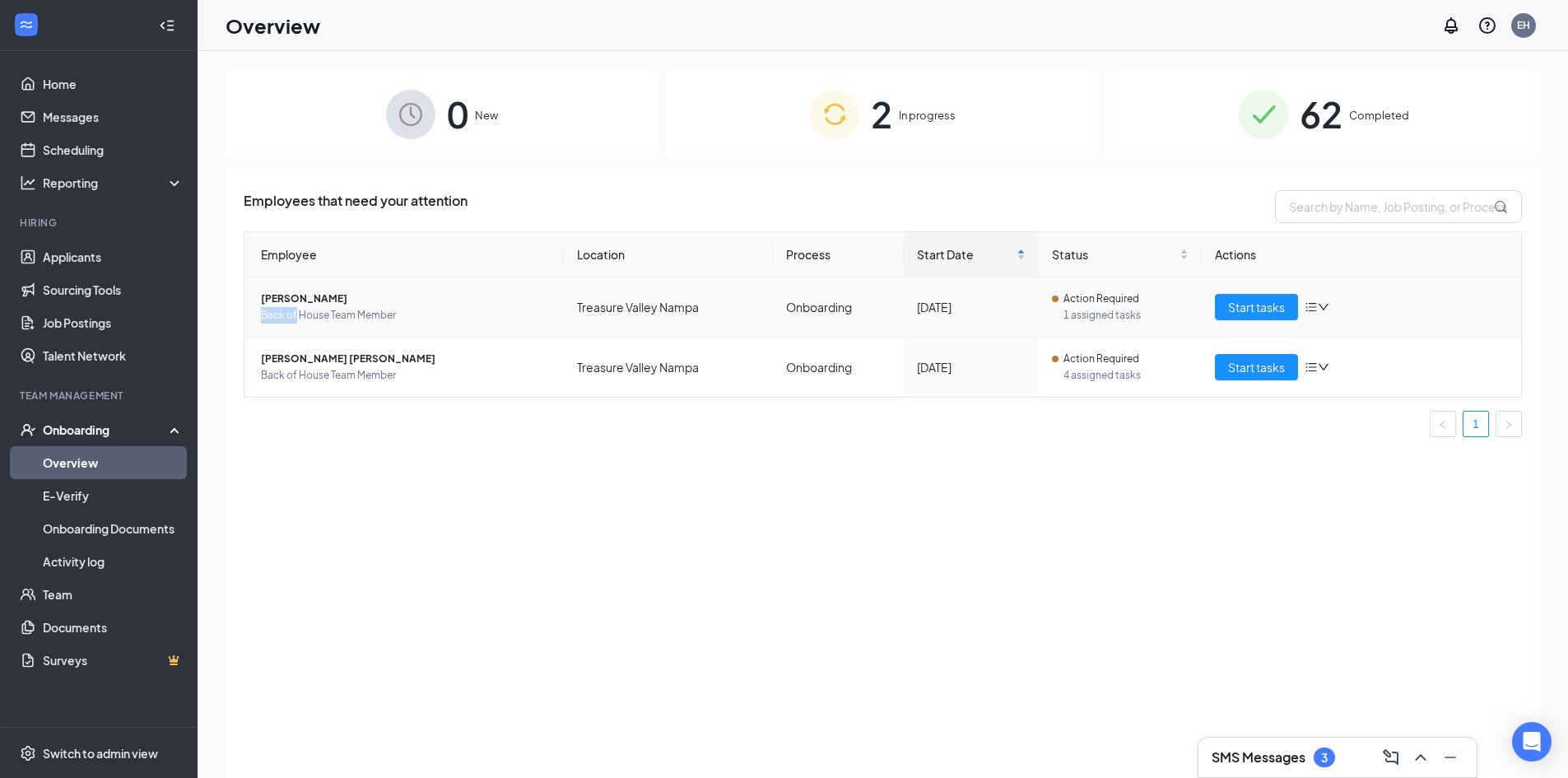
drag, startPoint x: 337, startPoint y: 303, endPoint x: 296, endPoint y: 325, distance: 46.5
click at [296, 325] on td "Javier Torres Back of House Team Member" at bounding box center [403, 307] width 319 height 60
click at [271, 480] on div "Employees that need your attention Employee Location Process Start Date Status …" at bounding box center [883, 493] width 1315 height 652
click at [69, 253] on link "Applicants" at bounding box center [113, 257] width 141 height 33
